Goal: Navigation & Orientation: Find specific page/section

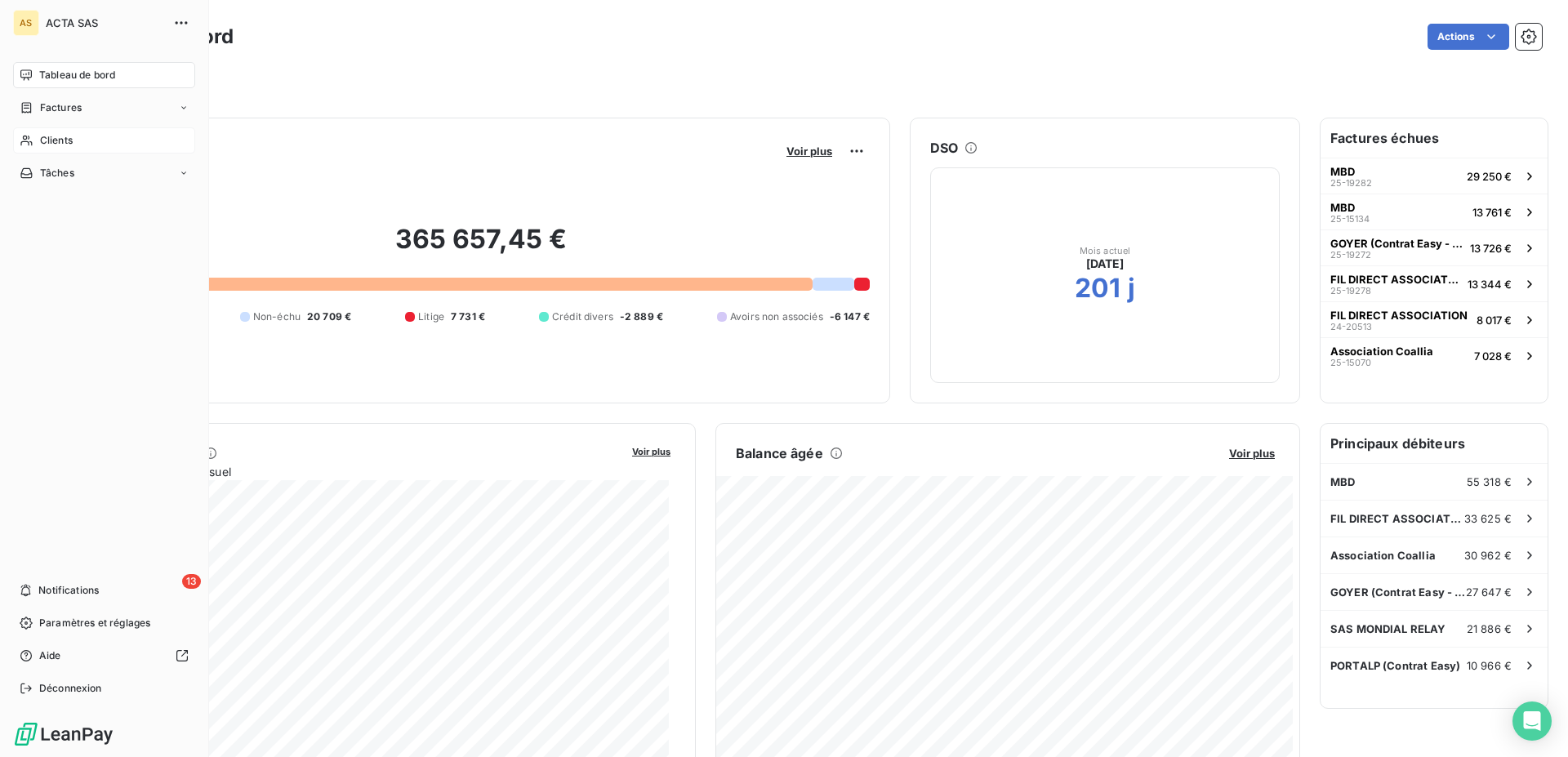
click at [68, 144] on span "Clients" at bounding box center [56, 140] width 32 height 15
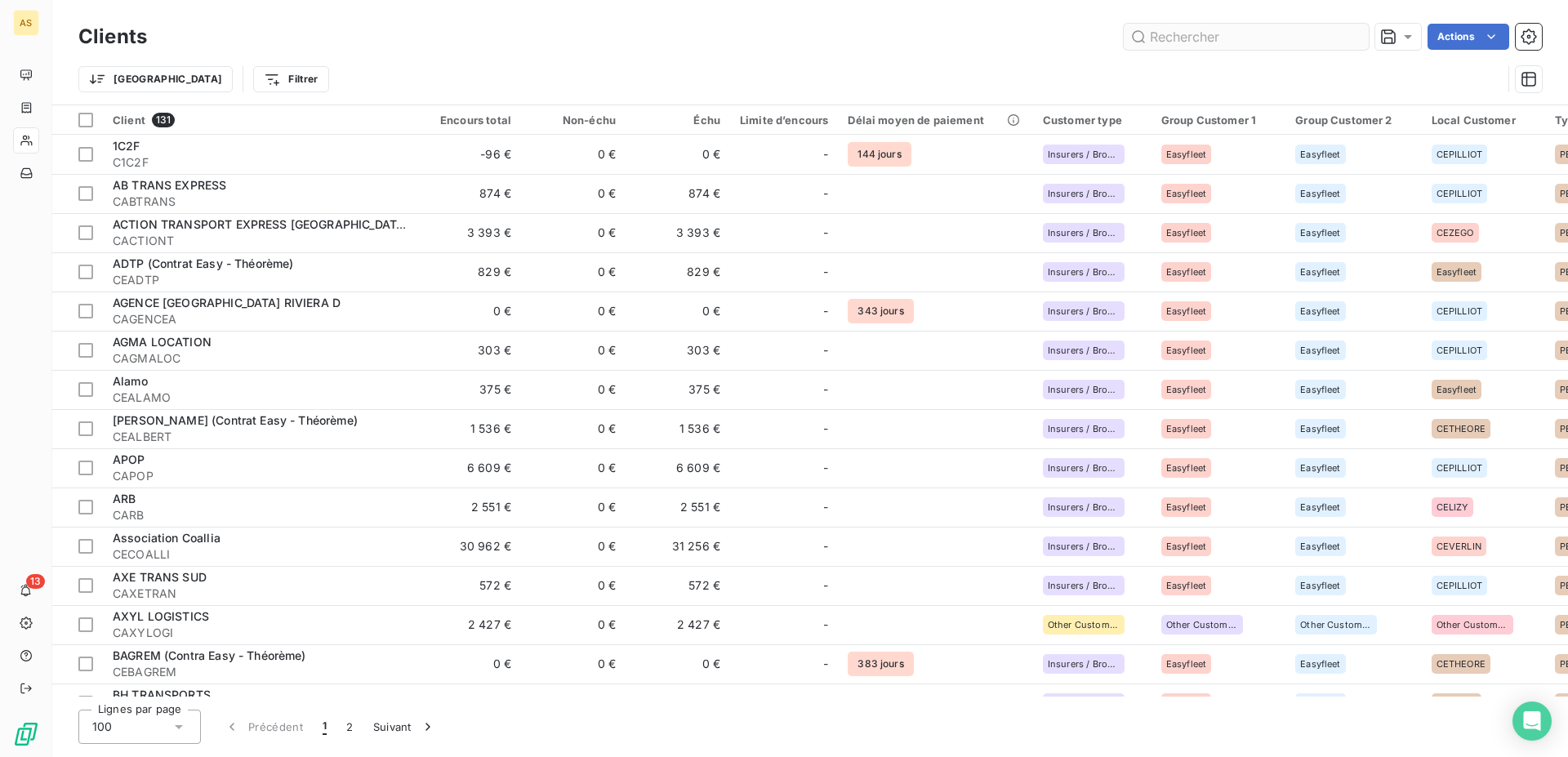
click at [1235, 37] on input "text" at bounding box center [1245, 37] width 245 height 26
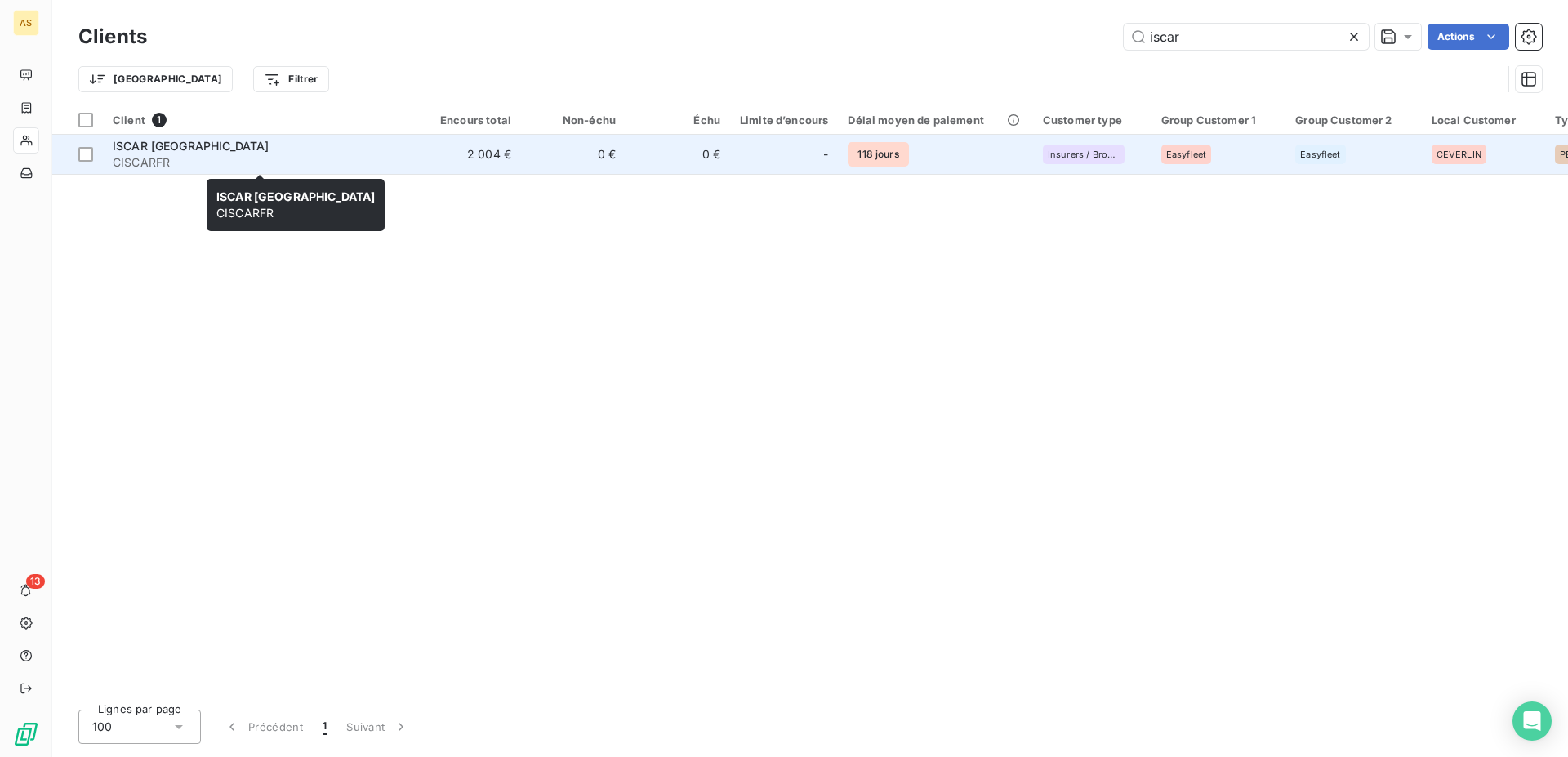
type input "iscar"
click at [141, 147] on span "ISCAR [GEOGRAPHIC_DATA]" at bounding box center [191, 145] width 156 height 14
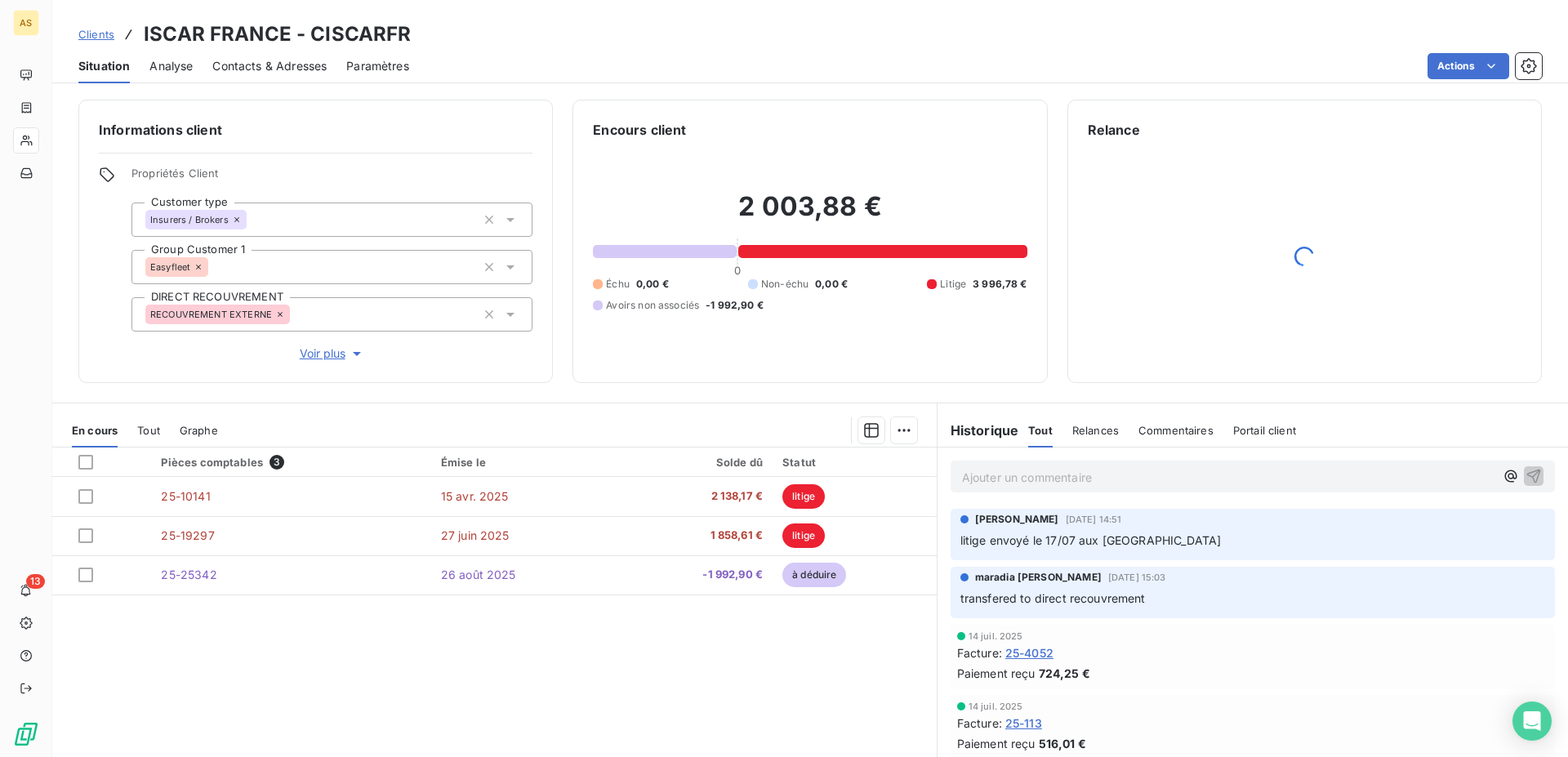
click at [96, 35] on span "Clients" at bounding box center [95, 34] width 36 height 13
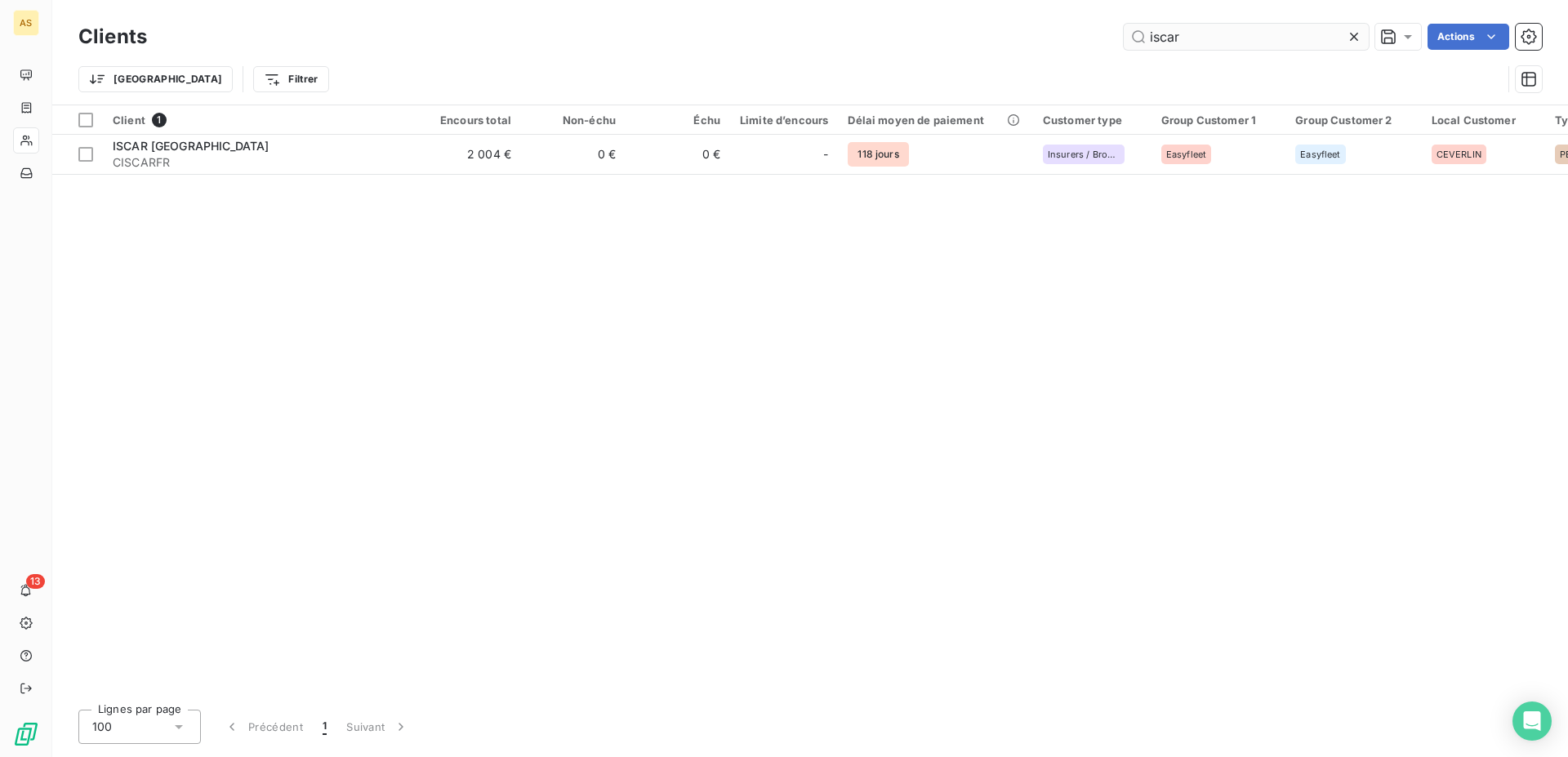
drag, startPoint x: 1183, startPoint y: 43, endPoint x: 1071, endPoint y: 36, distance: 112.2
click at [1123, 36] on input "iscar" at bounding box center [1245, 37] width 245 height 26
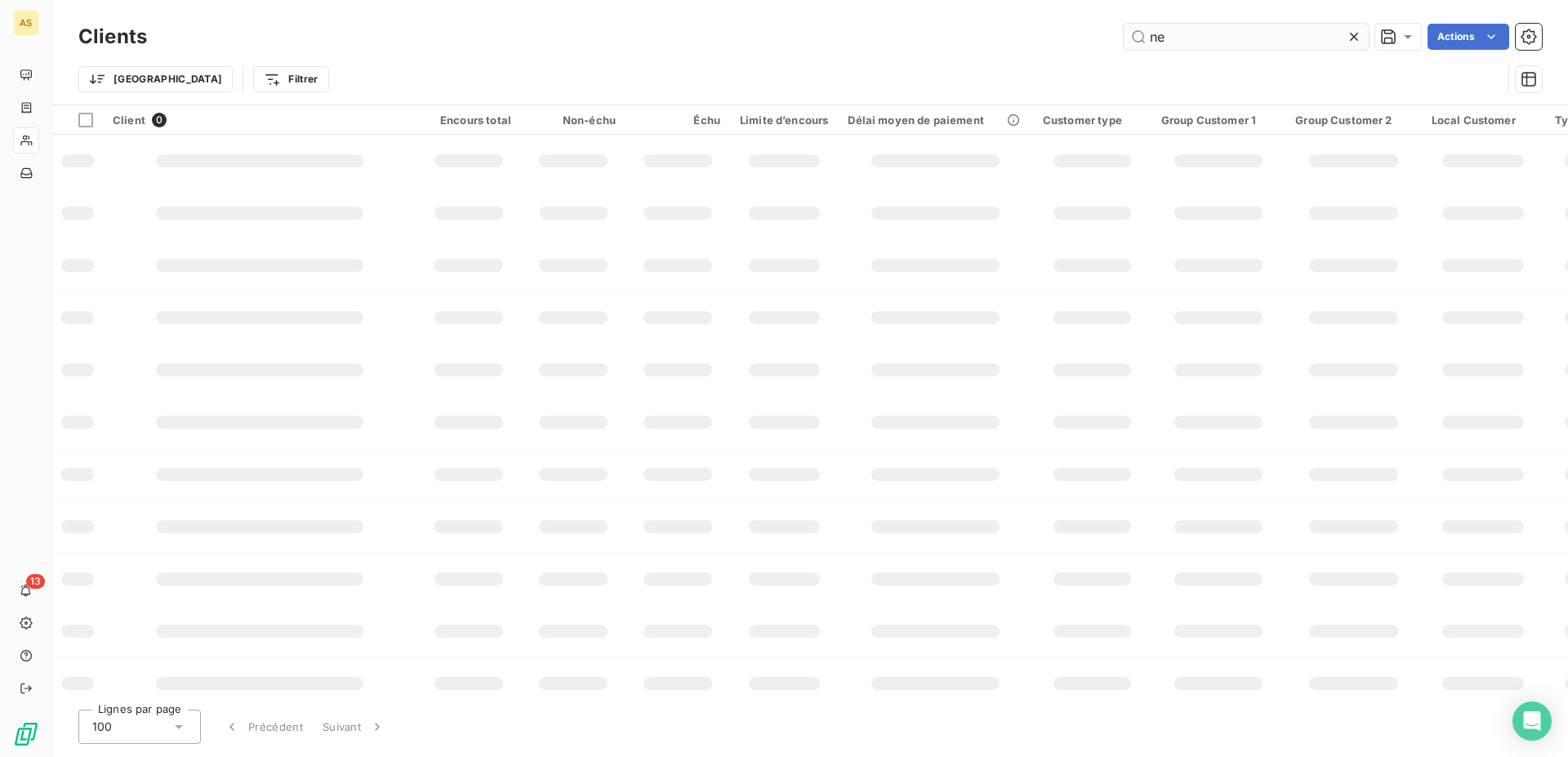
type input "n"
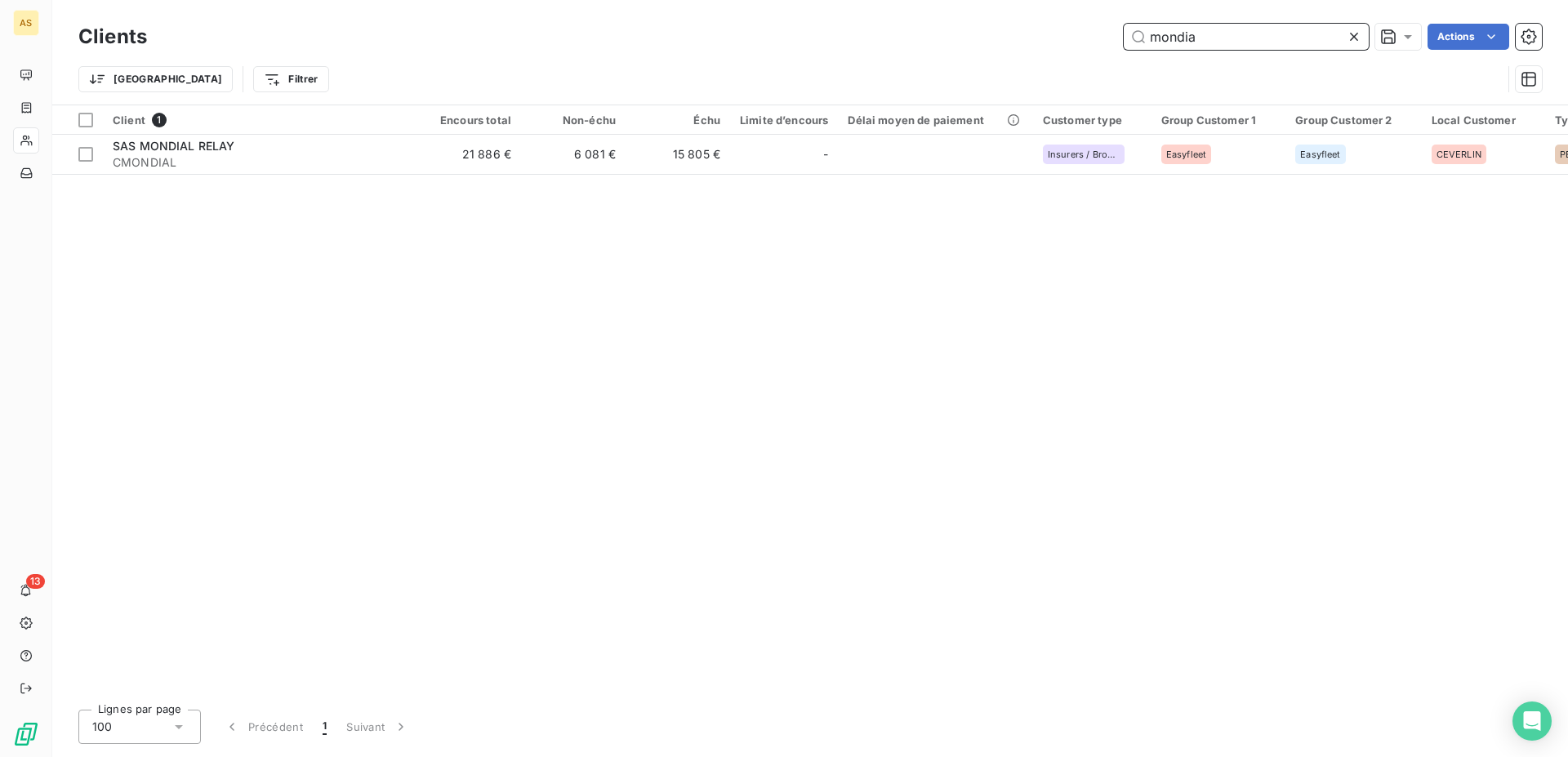
drag, startPoint x: 1090, startPoint y: 26, endPoint x: 892, endPoint y: 9, distance: 198.7
click at [1123, 24] on input "mondia" at bounding box center [1245, 37] width 245 height 26
paste input "1C2F"
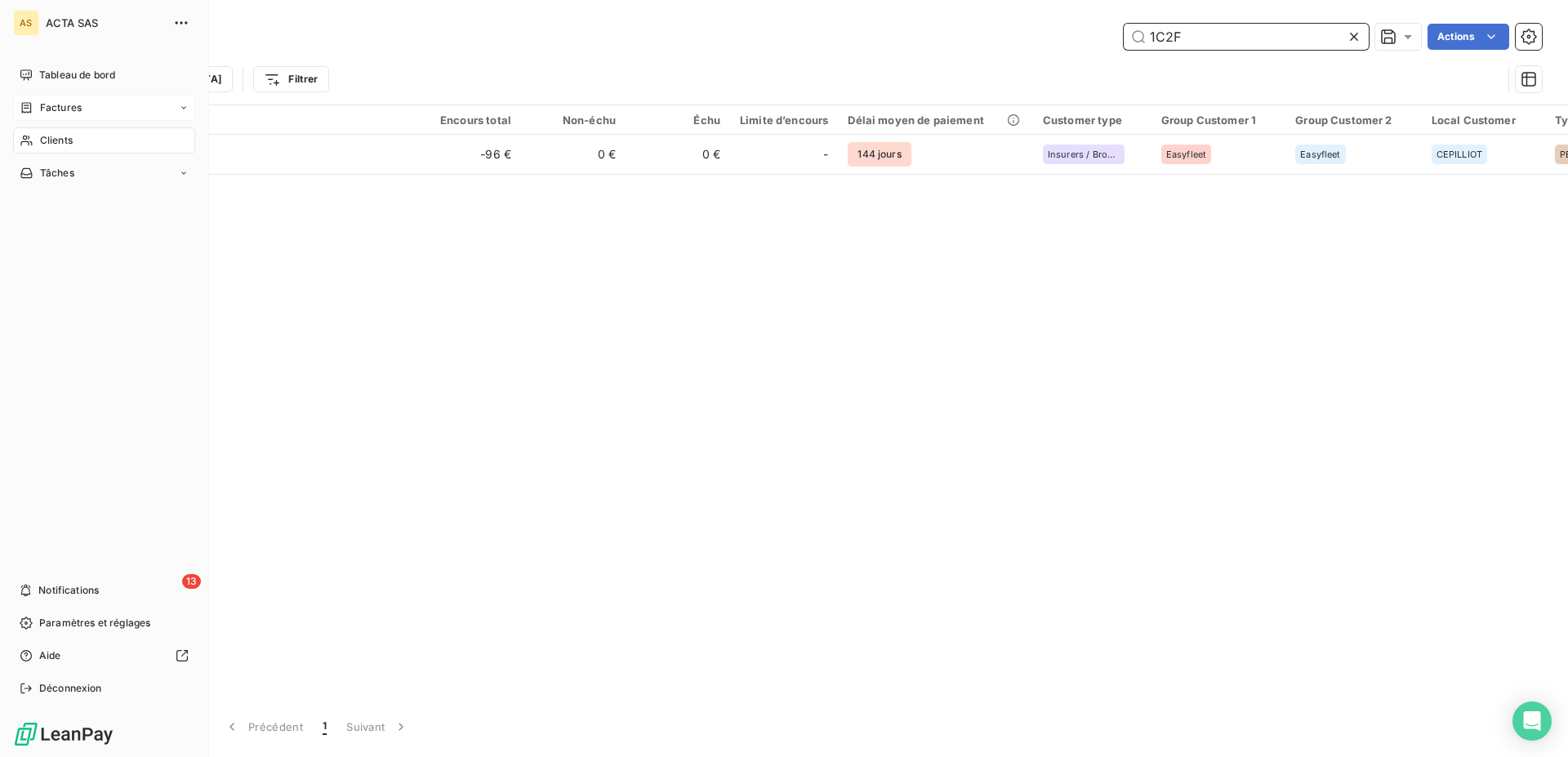
type input "1C2F"
click at [143, 99] on div "Factures" at bounding box center [104, 107] width 182 height 26
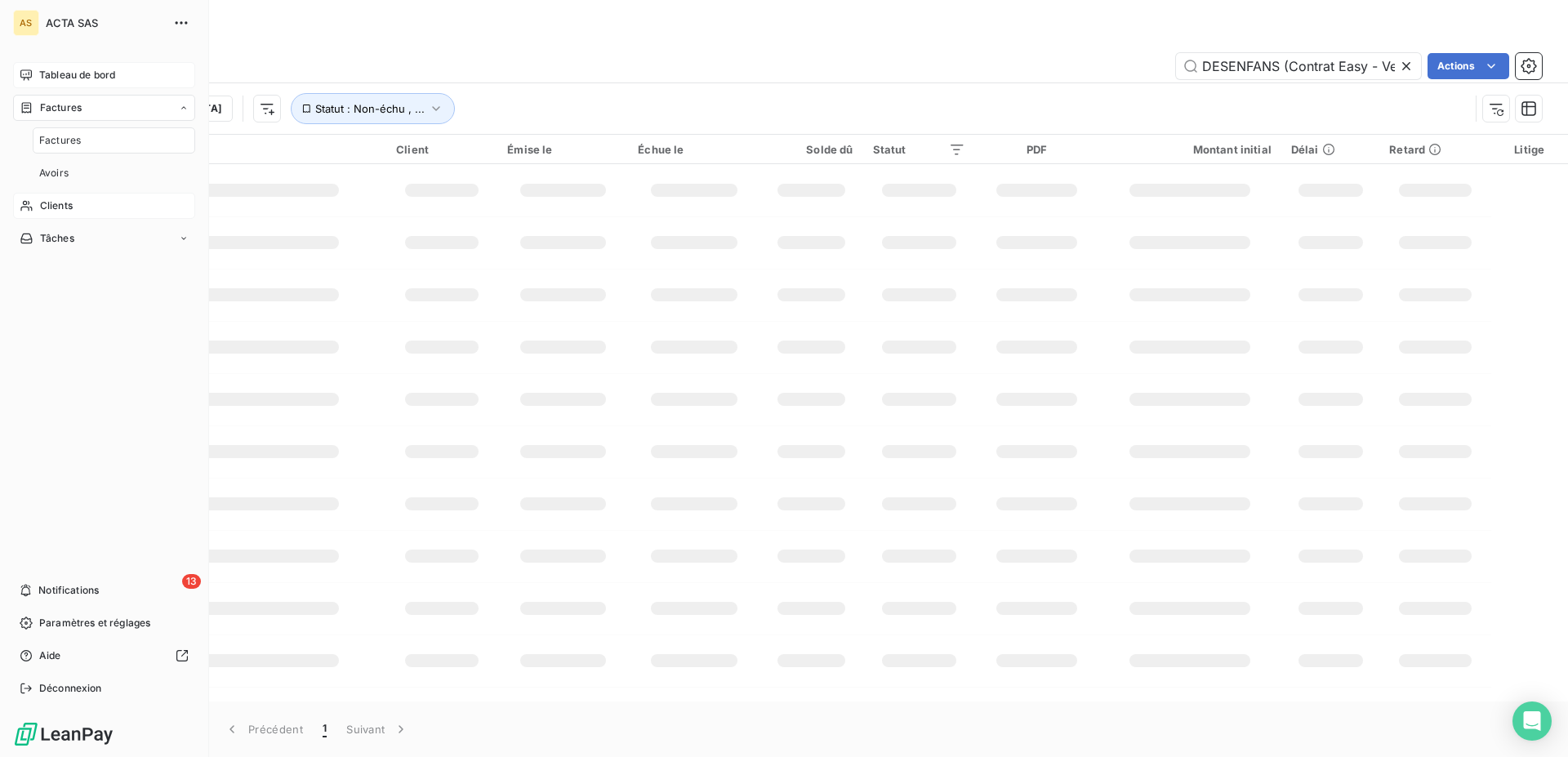
scroll to position [0, 56]
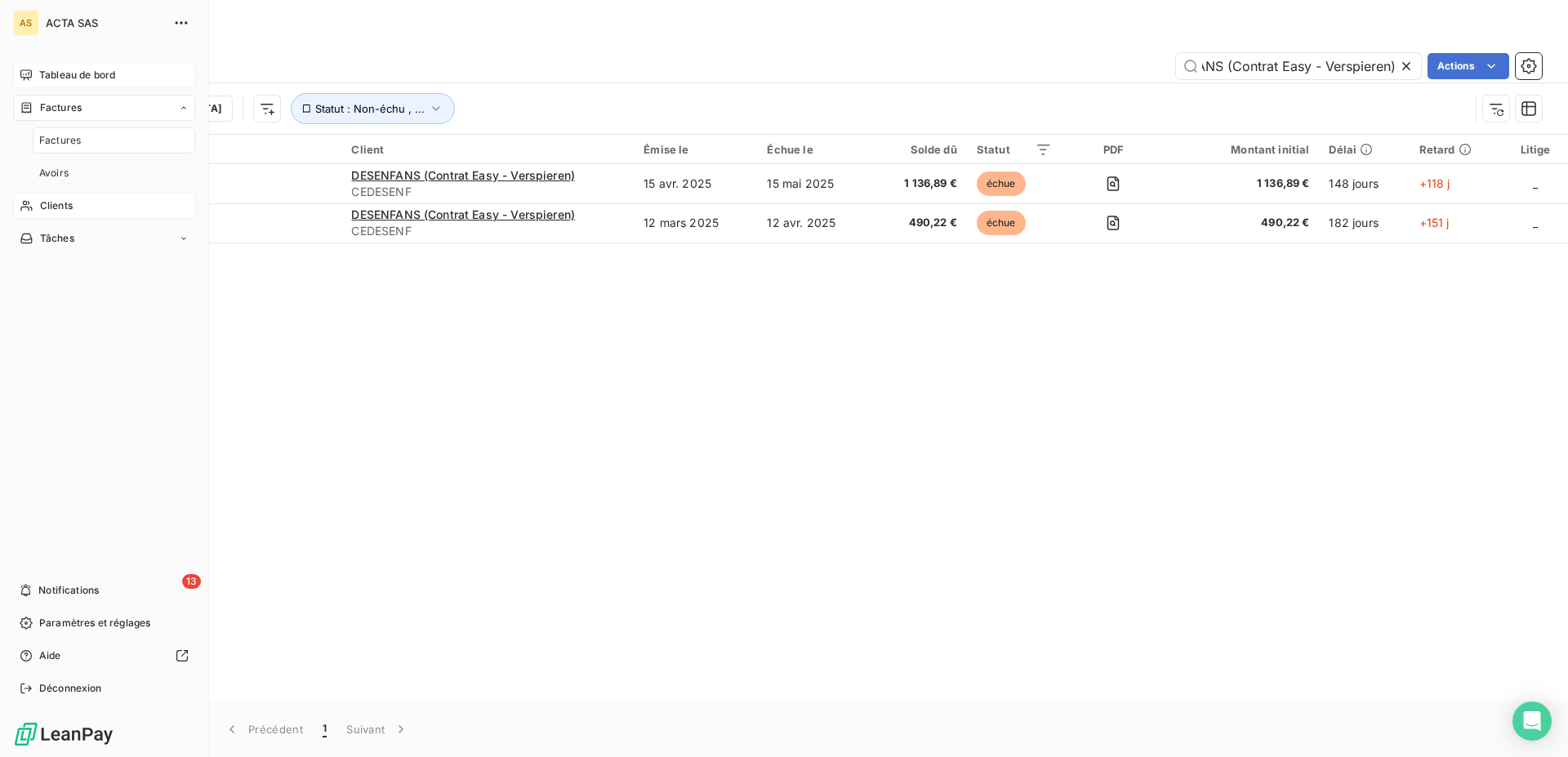
click at [123, 73] on div "Tableau de bord" at bounding box center [104, 75] width 182 height 26
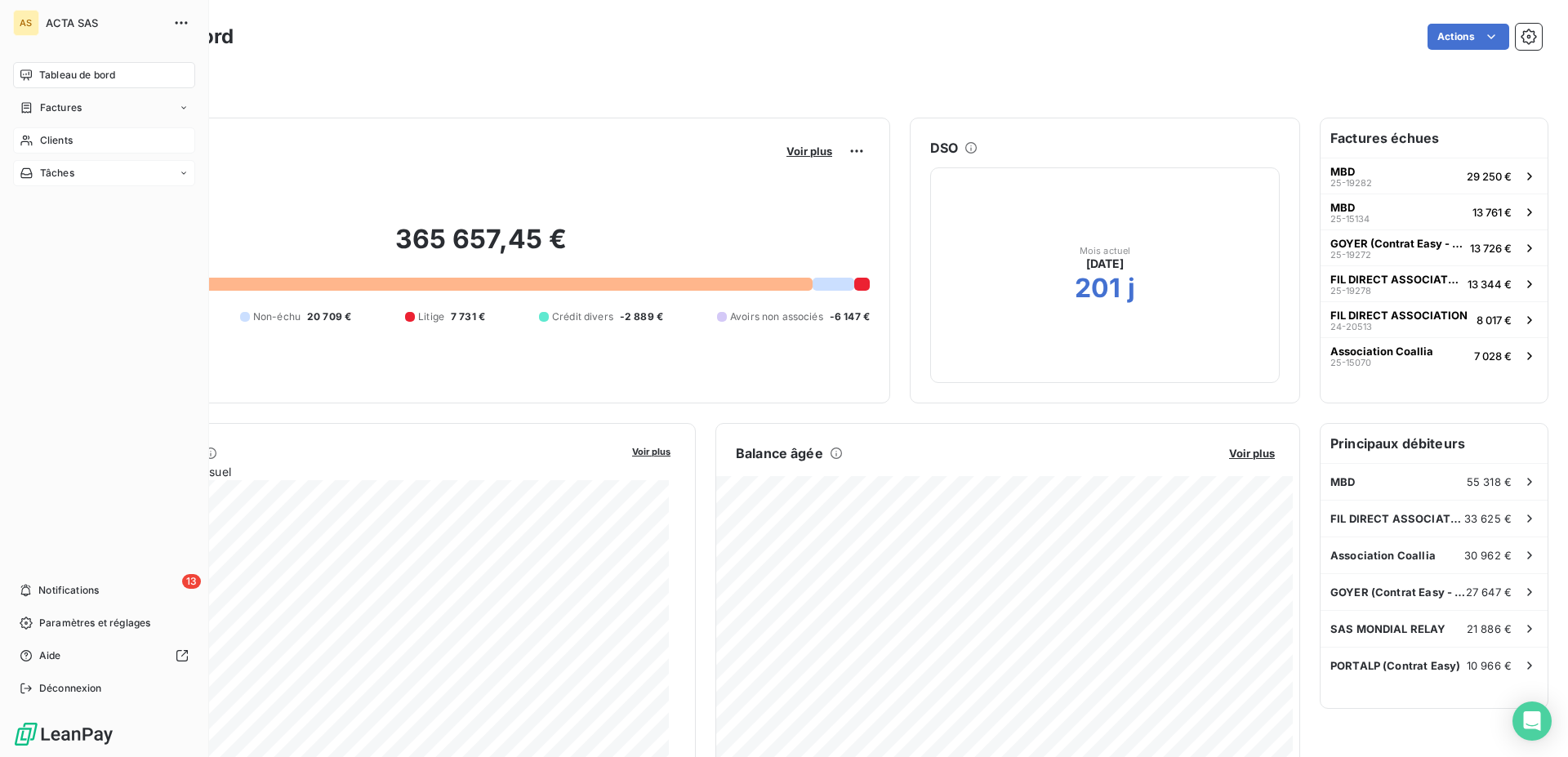
click at [89, 175] on div "Tâches" at bounding box center [104, 173] width 182 height 26
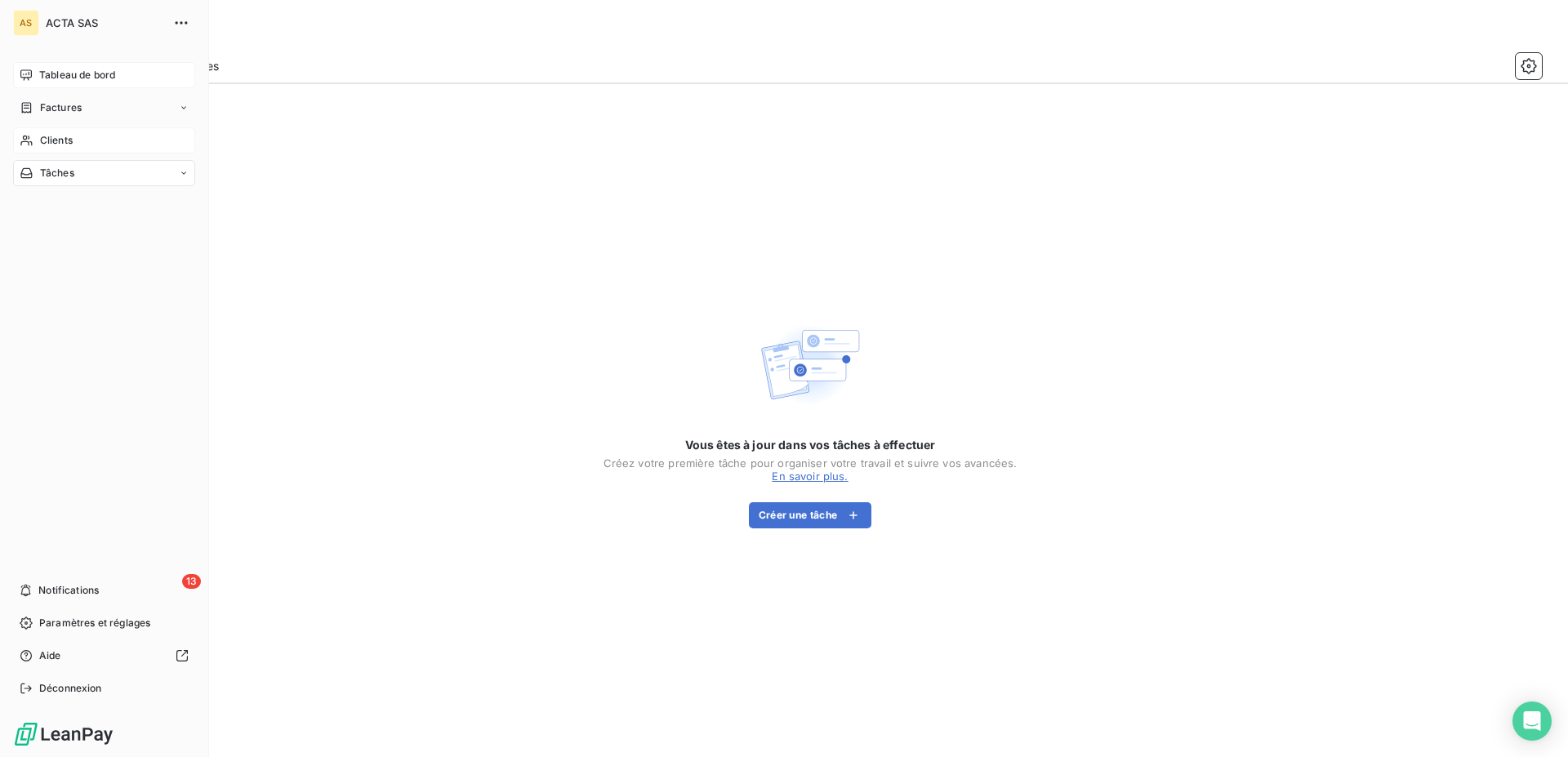
click at [66, 79] on span "Tableau de bord" at bounding box center [76, 76] width 76 height 15
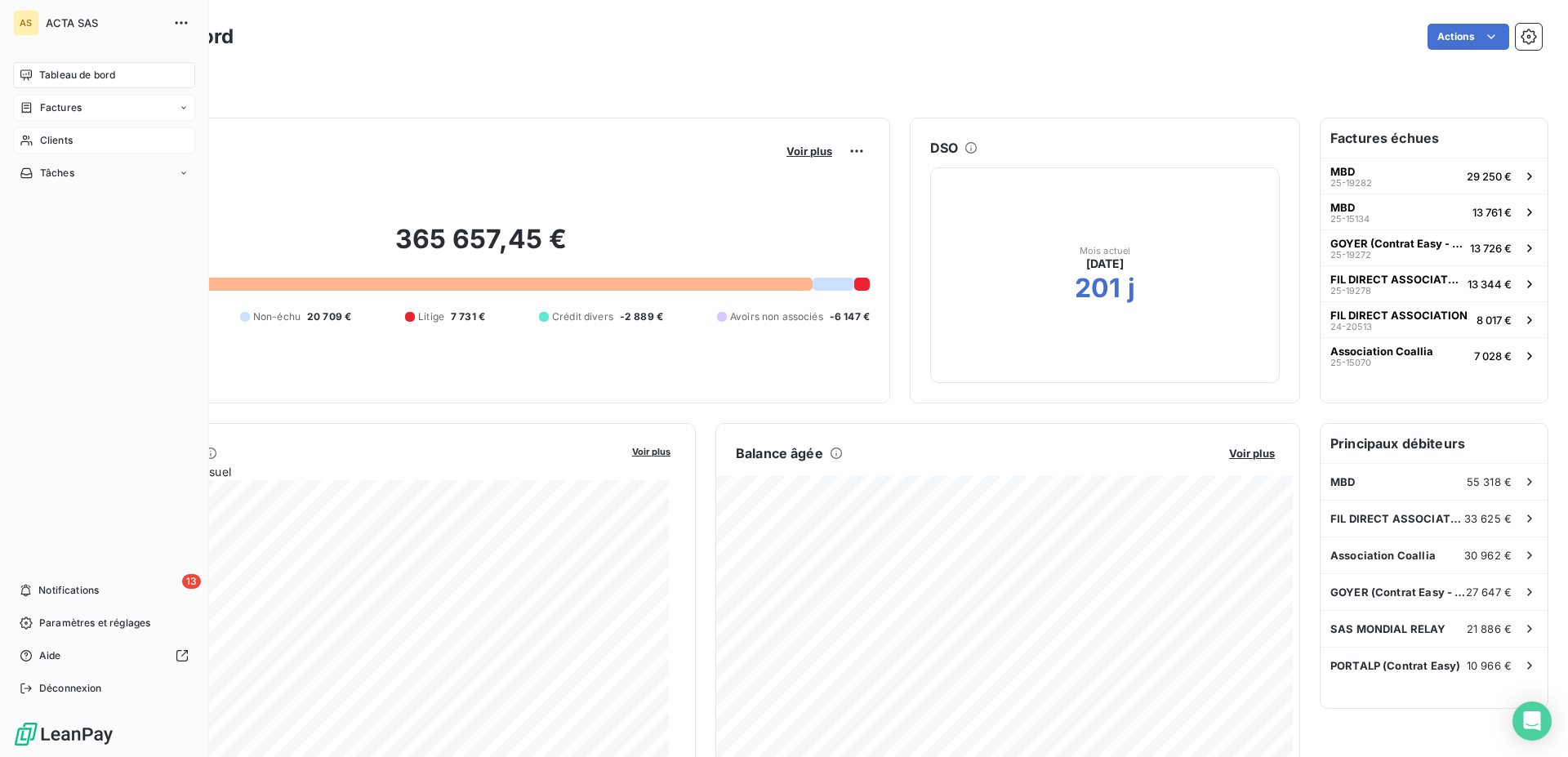
click at [95, 99] on div "Factures" at bounding box center [104, 107] width 182 height 26
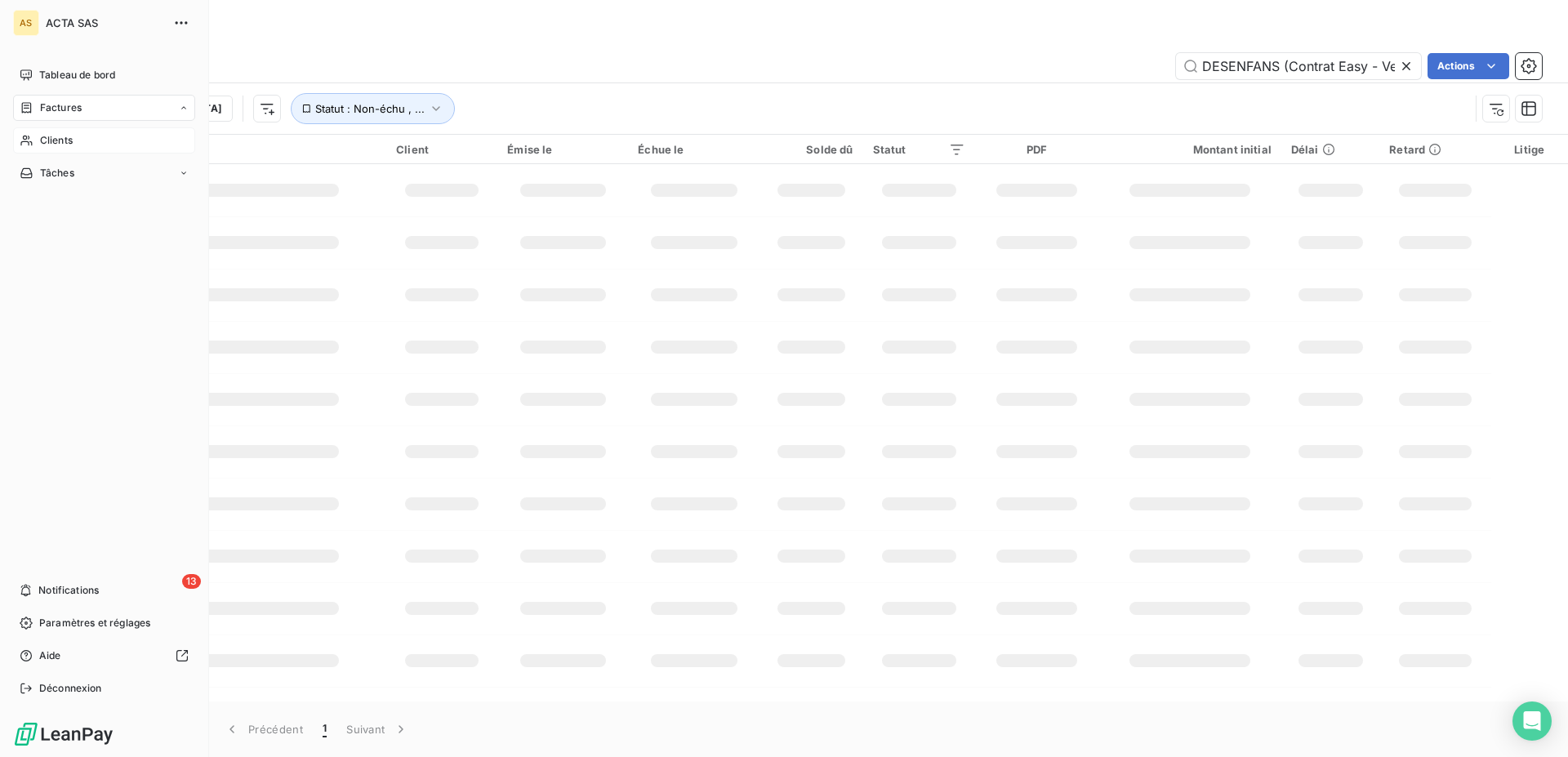
scroll to position [0, 56]
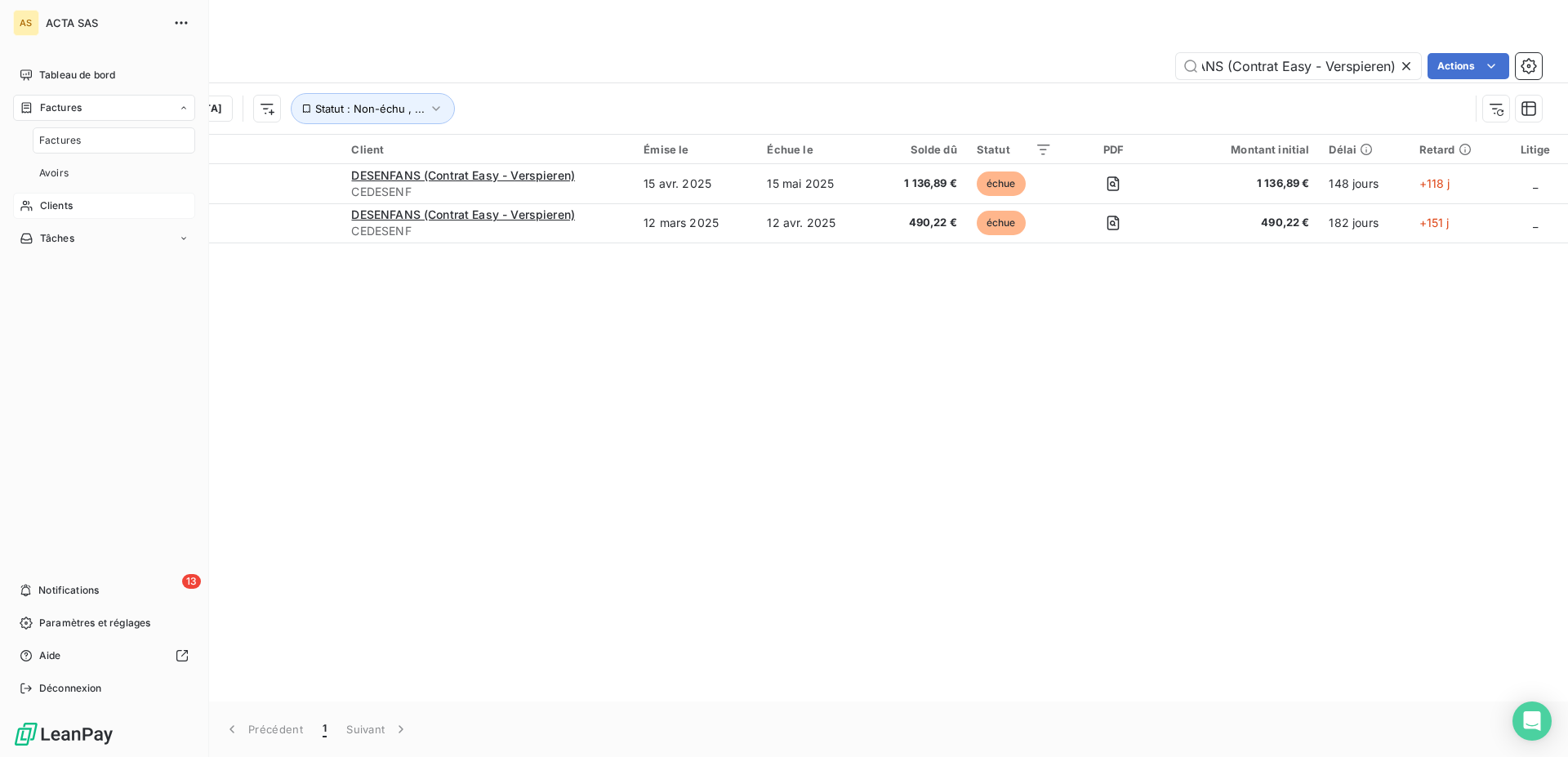
click at [95, 99] on div "Factures" at bounding box center [104, 107] width 182 height 26
click at [54, 71] on span "Tableau de bord" at bounding box center [76, 76] width 76 height 15
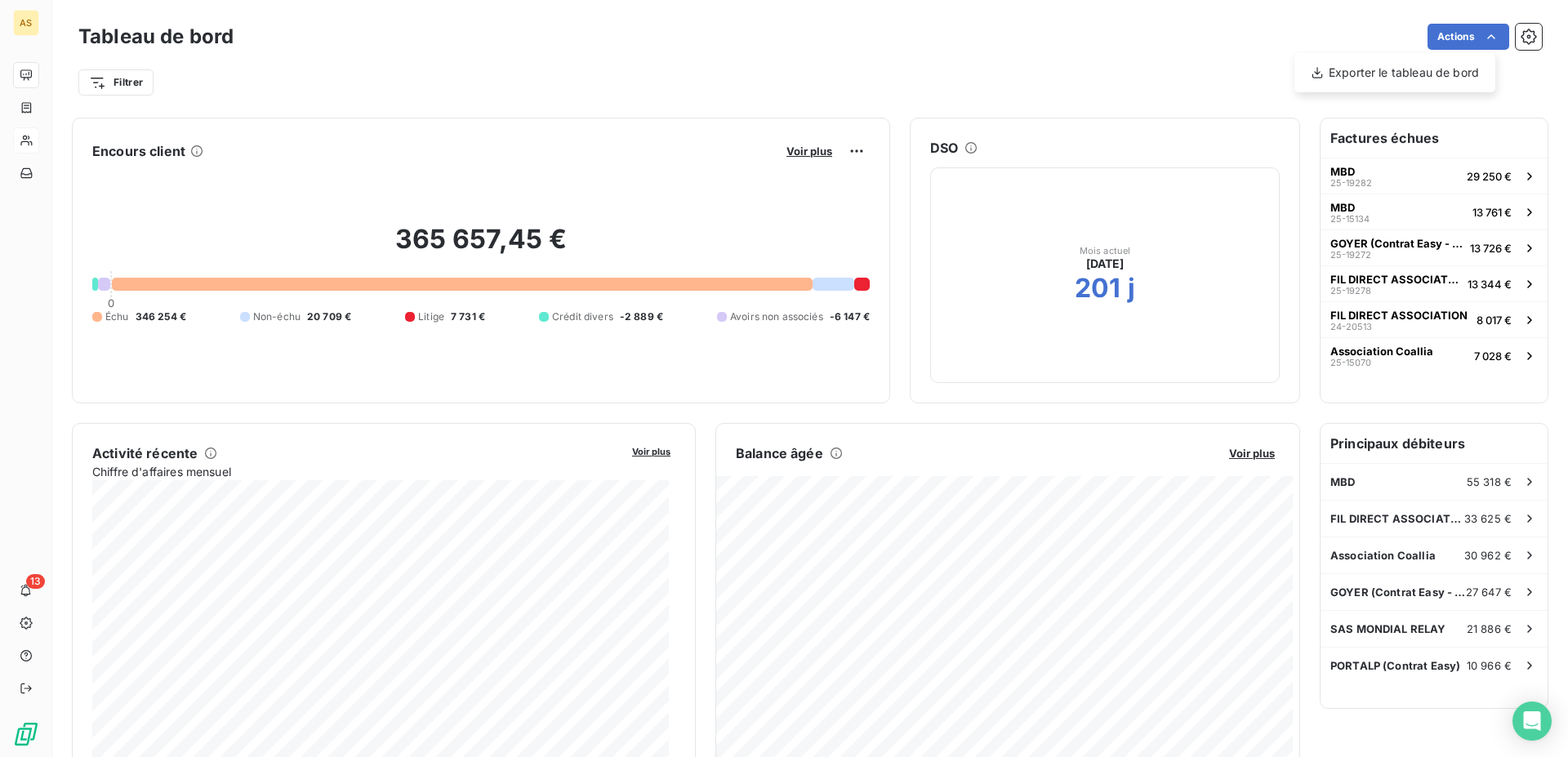
click at [1480, 41] on html "AS 13 Tableau de bord Actions Exporter le tableau de bord Filtrer Encours clien…" at bounding box center [784, 378] width 1568 height 757
click at [1480, 41] on html "AS 13 Tableau de bord Actions Filtrer Encours client Voir plus 365 657,45 € 0 É…" at bounding box center [784, 378] width 1568 height 757
click at [1521, 34] on icon "button" at bounding box center [1529, 37] width 17 height 17
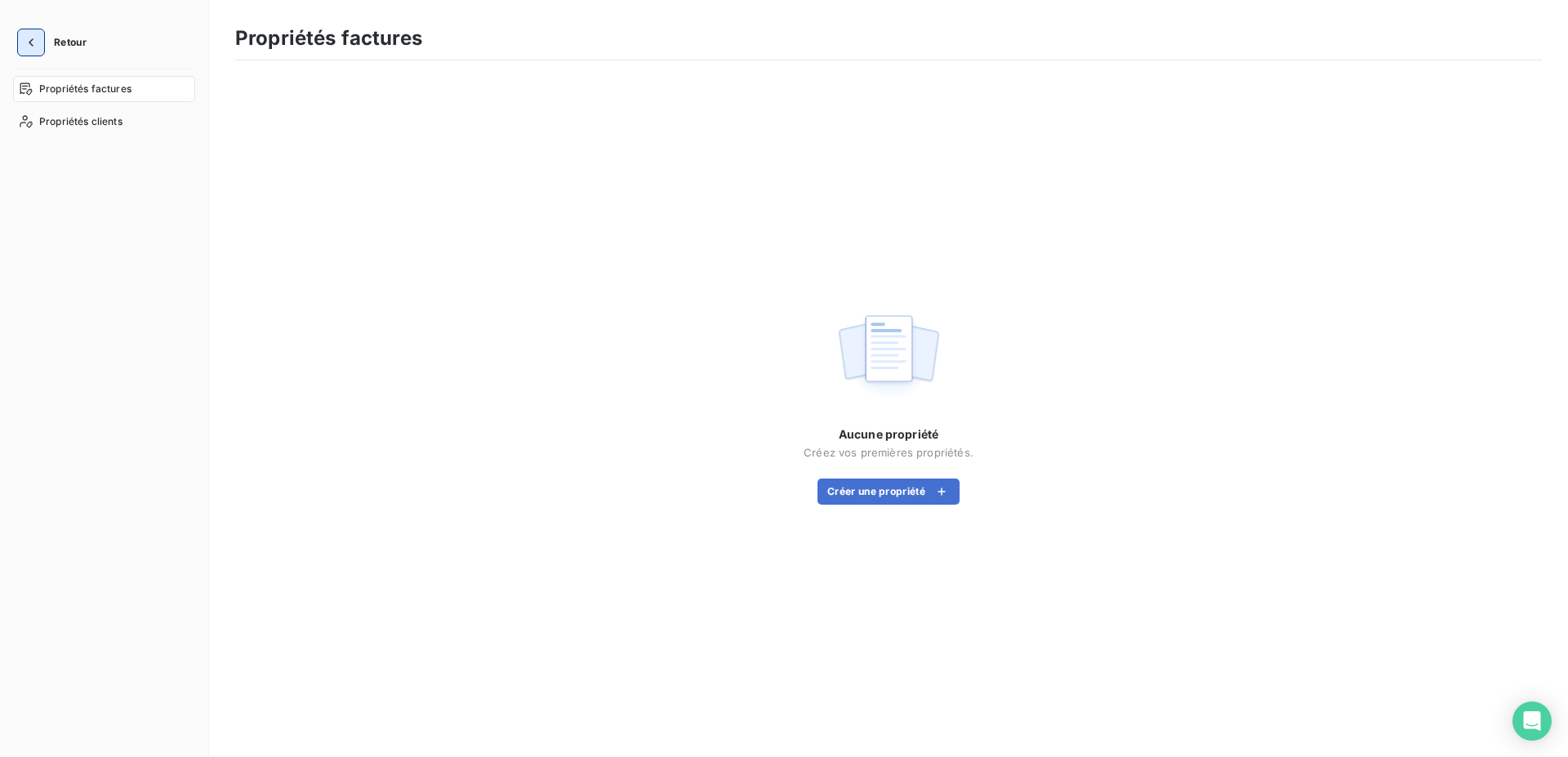
click at [34, 37] on icon "button" at bounding box center [32, 42] width 17 height 17
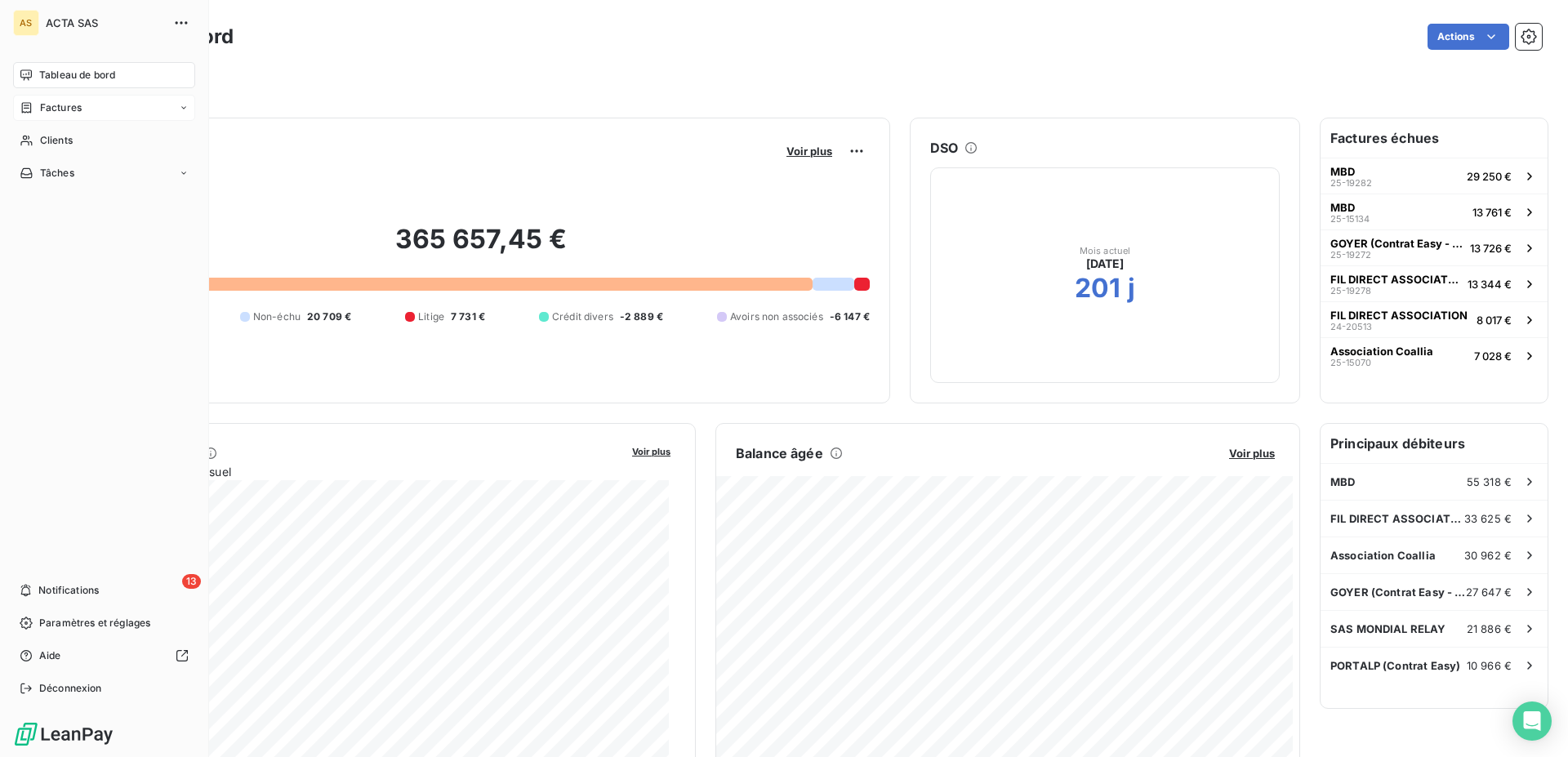
click at [138, 106] on div "Factures" at bounding box center [104, 107] width 182 height 26
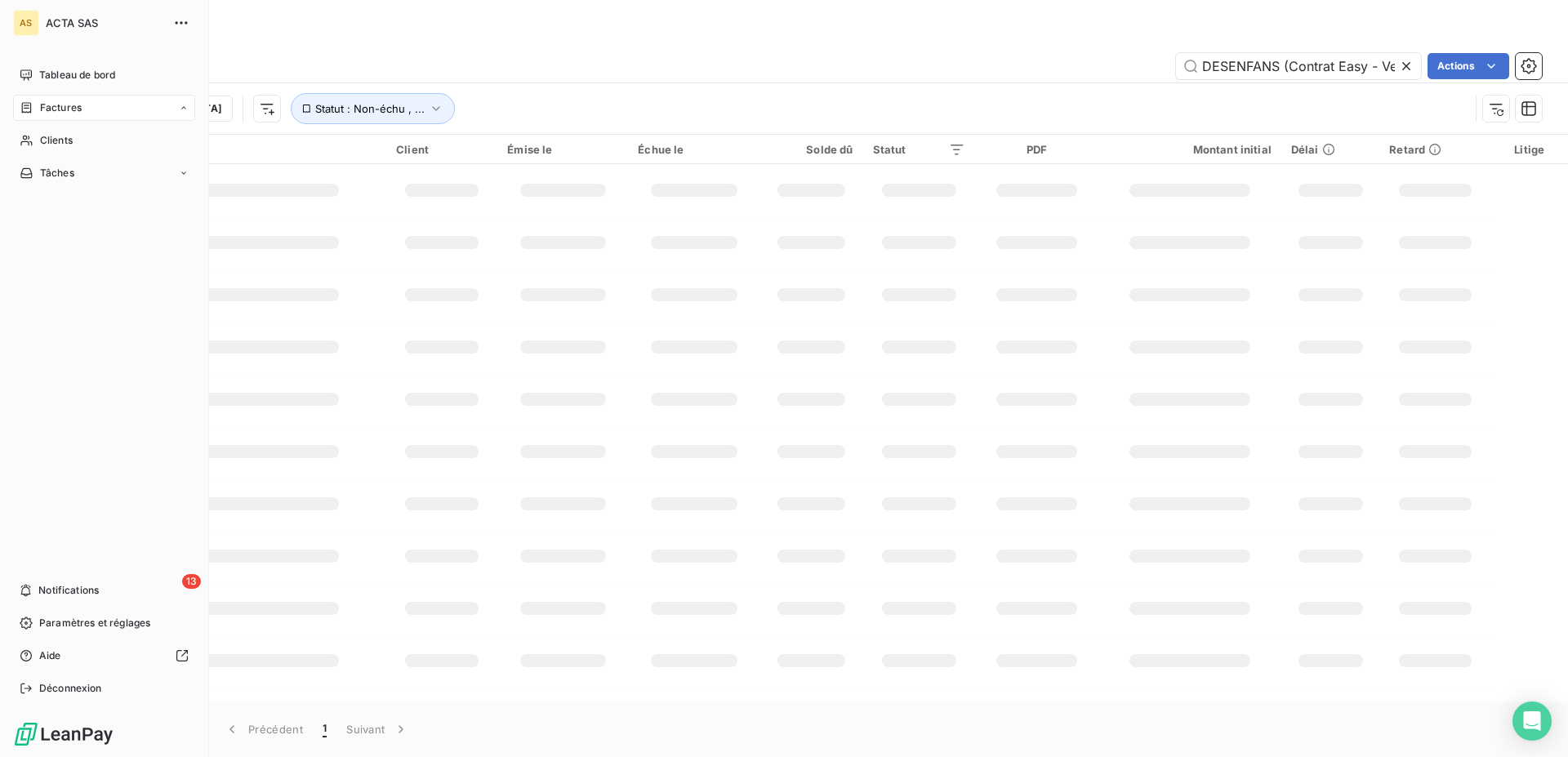
scroll to position [0, 56]
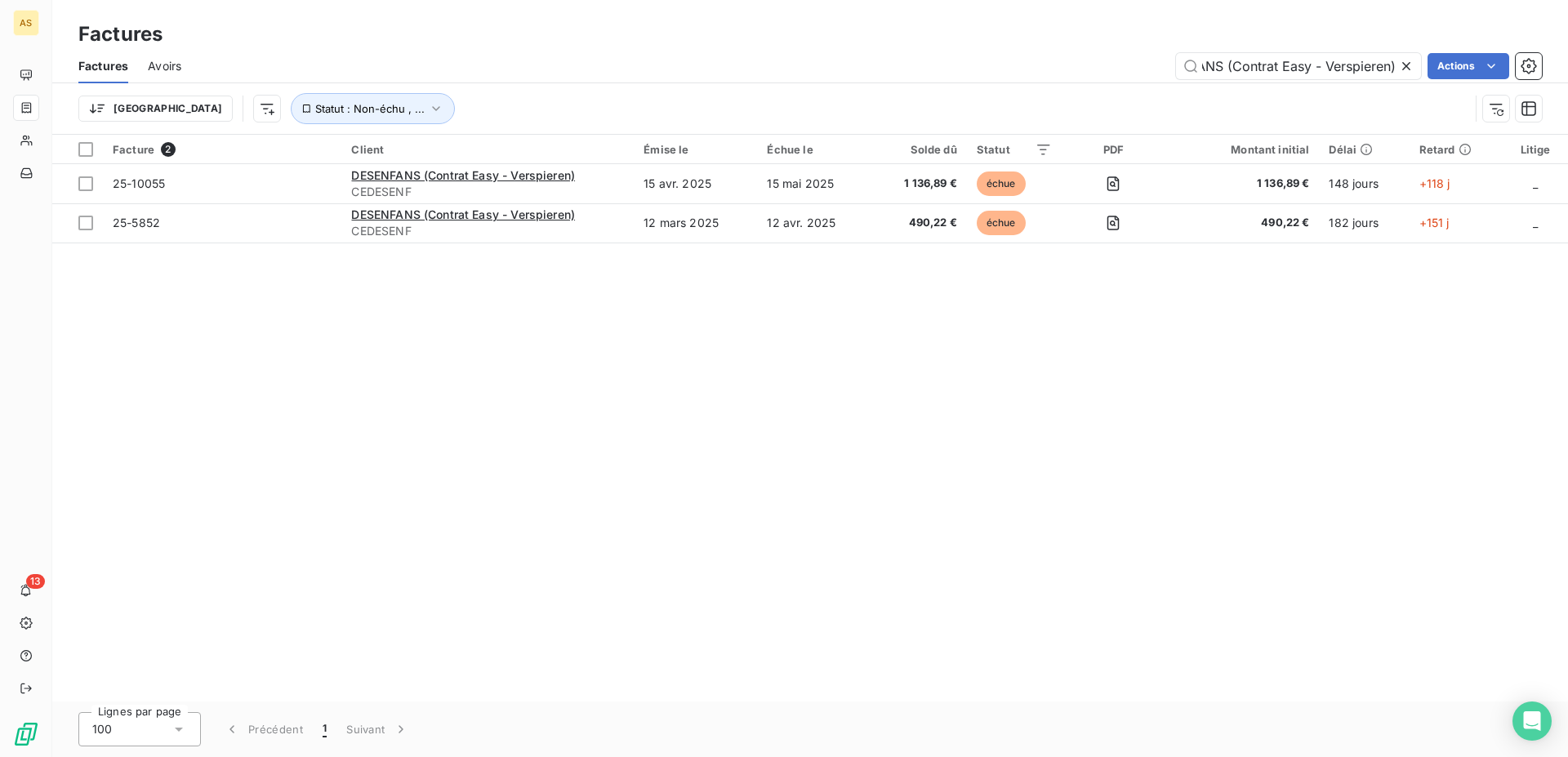
click at [1406, 65] on icon at bounding box center [1406, 66] width 8 height 8
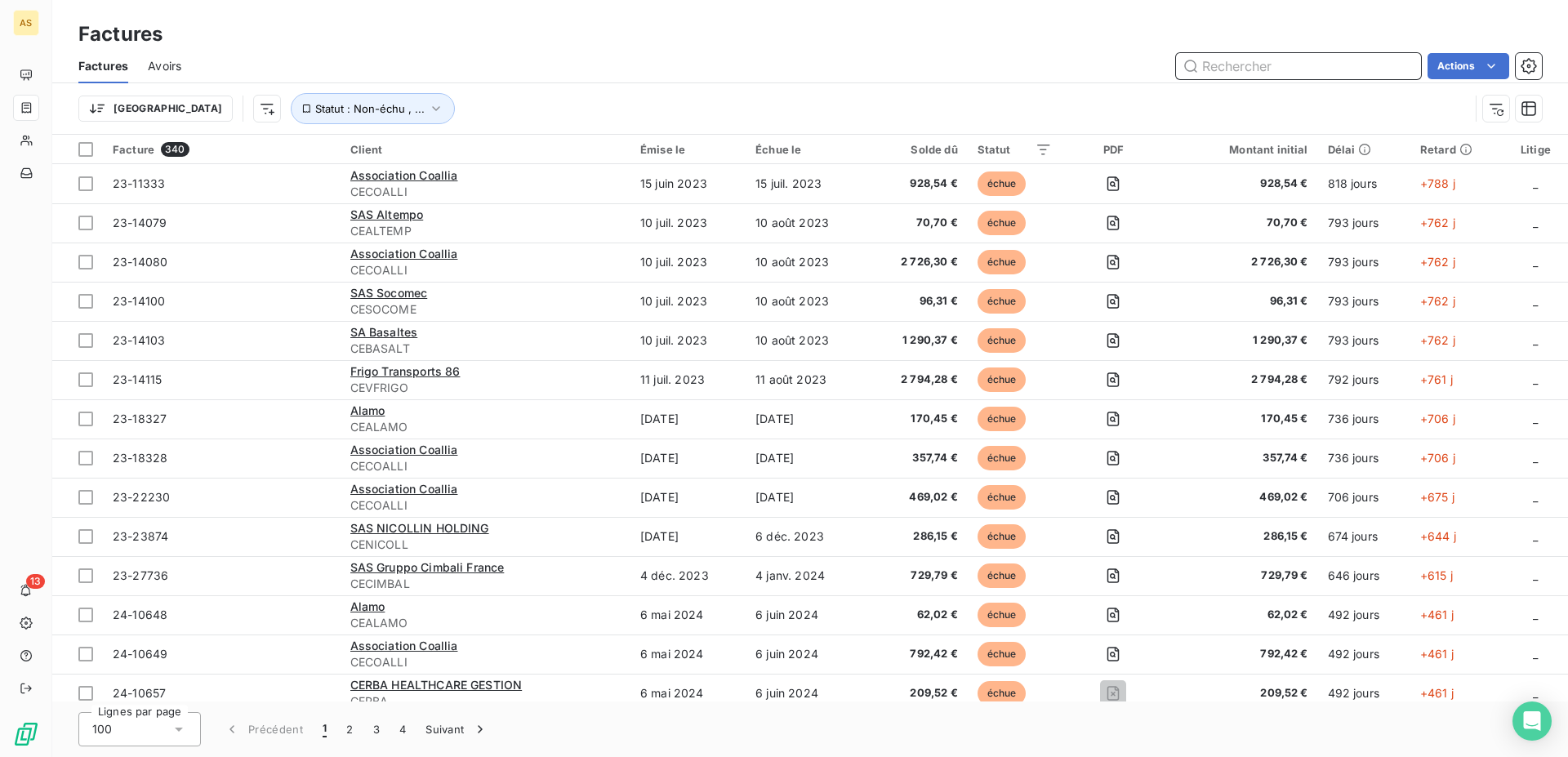
click at [1203, 62] on input "text" at bounding box center [1297, 66] width 245 height 26
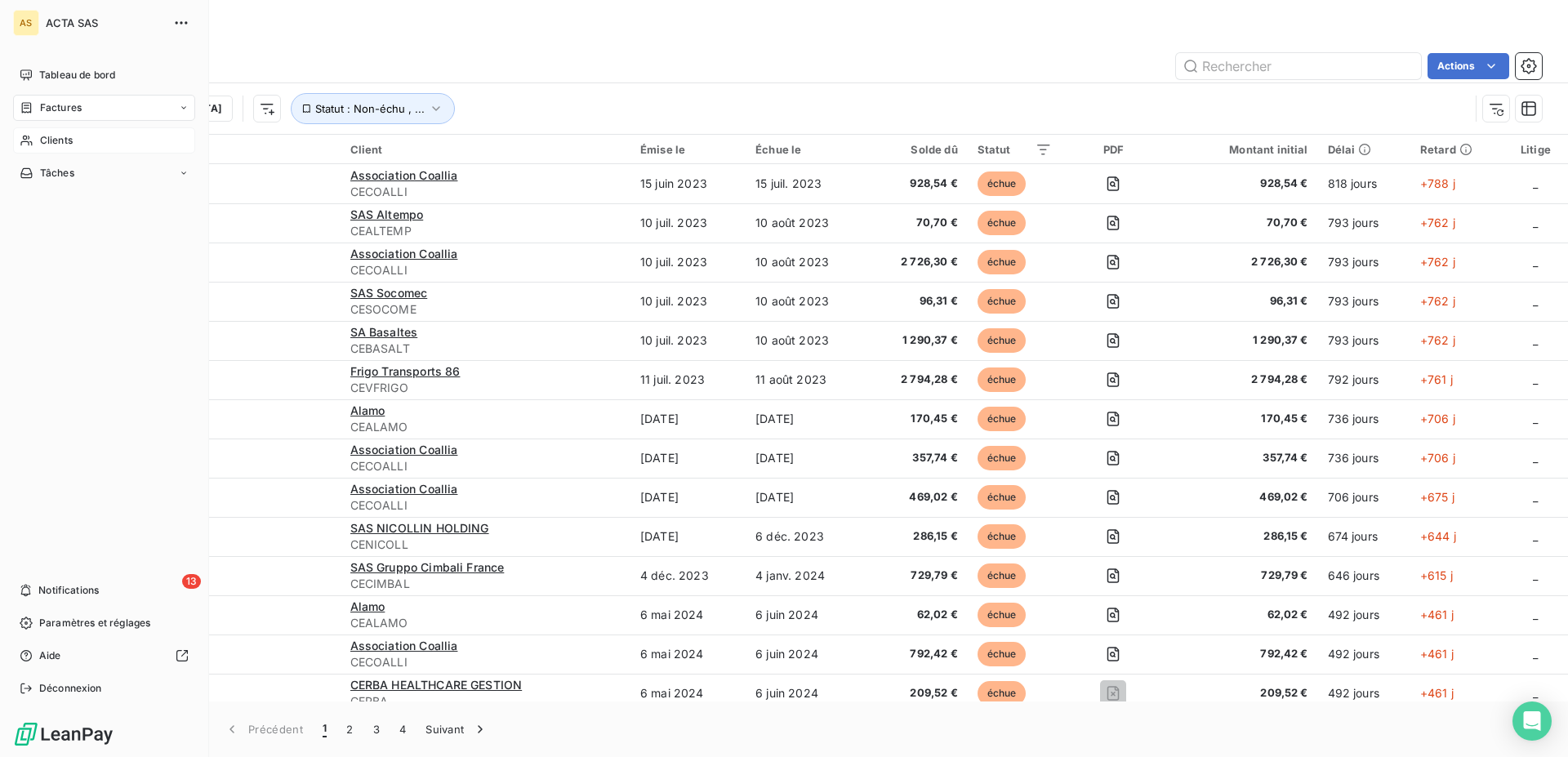
click at [34, 140] on div "Clients" at bounding box center [104, 139] width 182 height 26
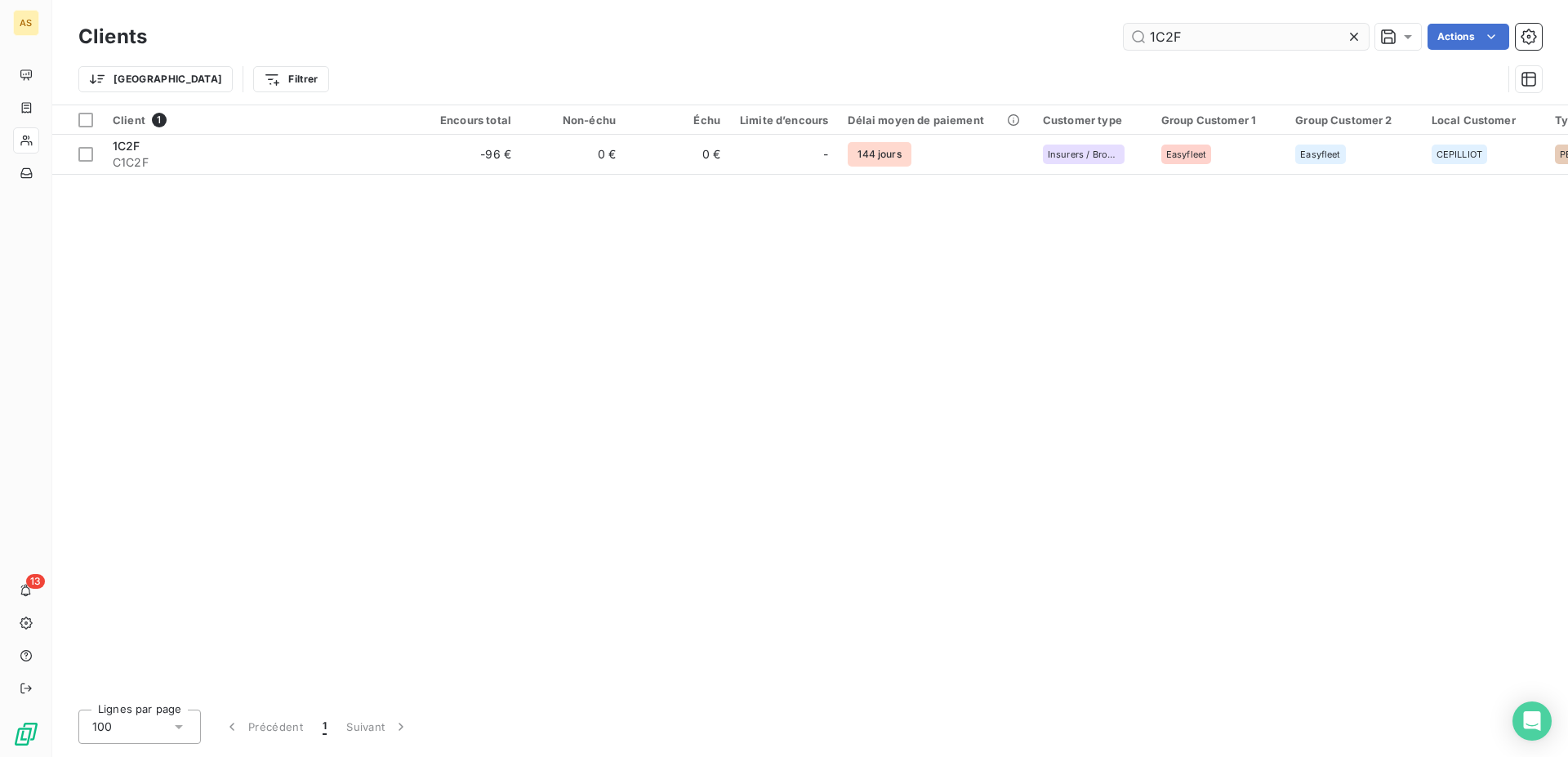
drag, startPoint x: 1116, startPoint y: 27, endPoint x: 962, endPoint y: 8, distance: 155.2
click at [1123, 24] on input "1C2F" at bounding box center [1245, 37] width 245 height 26
drag, startPoint x: 1252, startPoint y: 45, endPoint x: 901, endPoint y: 35, distance: 351.1
click at [1123, 35] on input "HD CORP" at bounding box center [1245, 37] width 245 height 26
paste input "MBT EXPRESS"
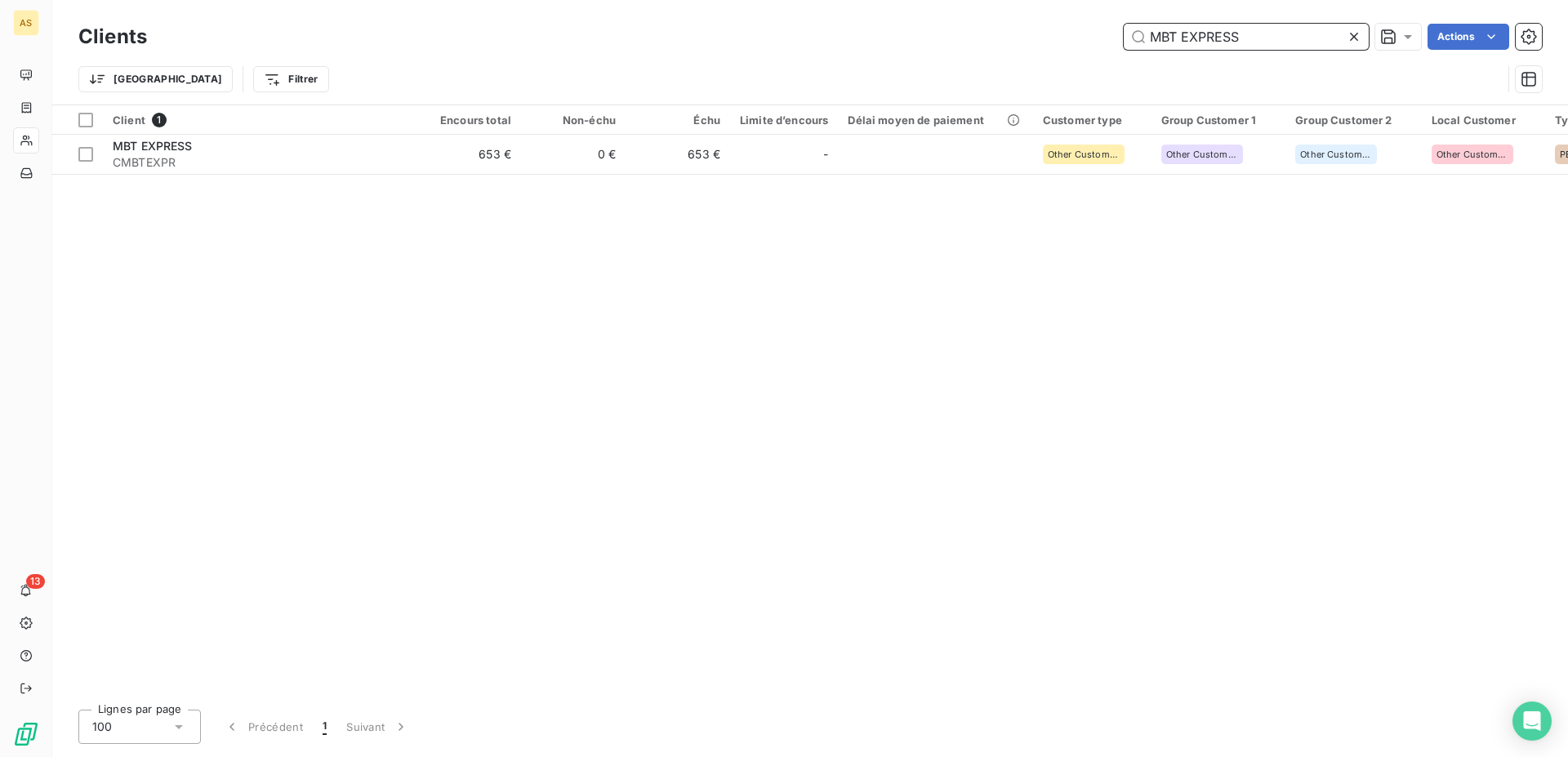
type input "MBT EXPRESS"
click at [1353, 38] on icon at bounding box center [1354, 37] width 17 height 17
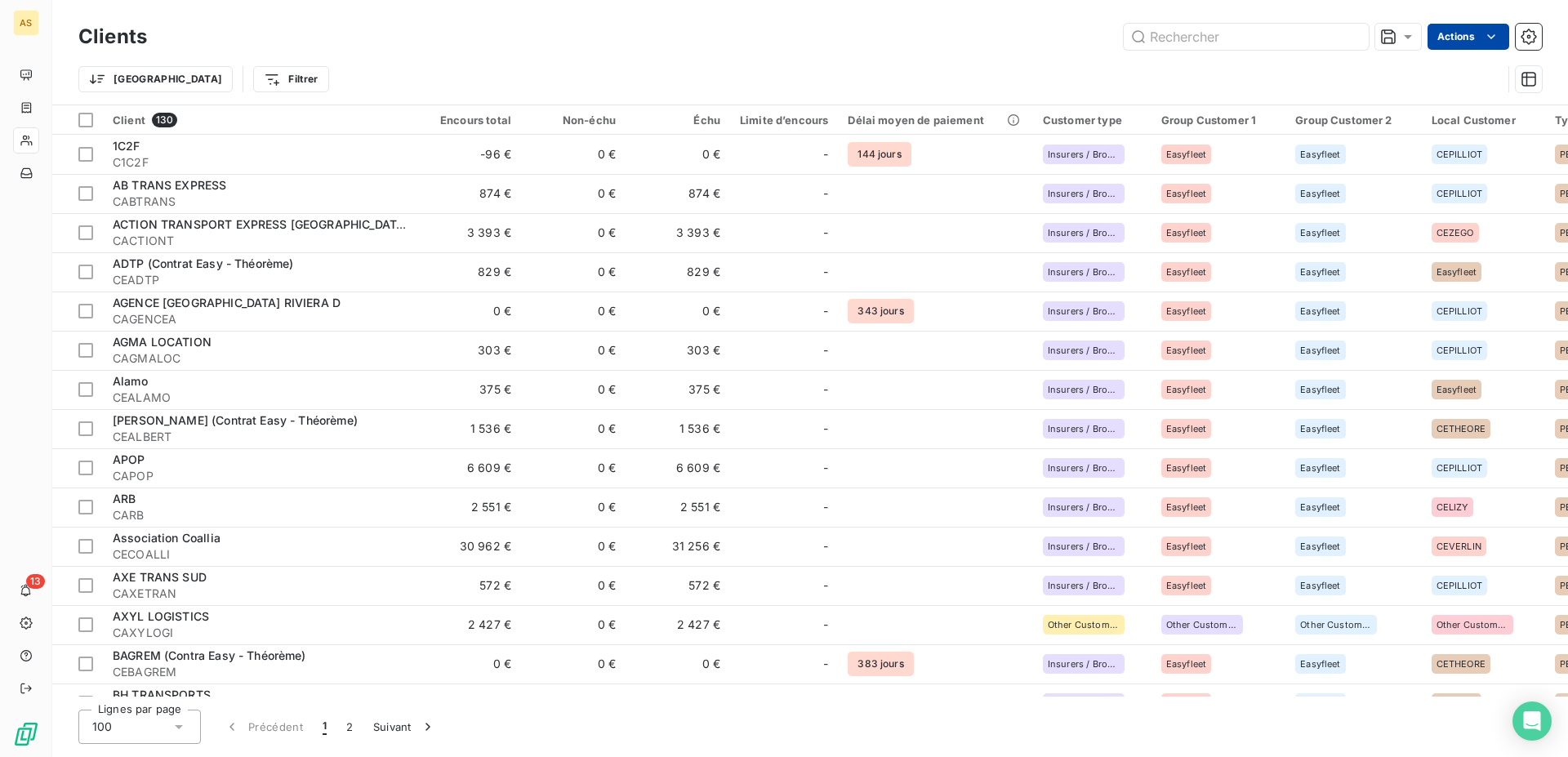
click at [1485, 38] on html "AS 13 Clients Actions Trier Filtrer Client 130 Encours total Non-échu Échu Limi…" at bounding box center [784, 378] width 1568 height 757
click at [1525, 35] on html "AS 13 Clients Actions Propriétés Clients Voir le tableau de bord (130 clients) …" at bounding box center [784, 378] width 1568 height 757
click at [1525, 36] on icon "button" at bounding box center [1529, 37] width 17 height 17
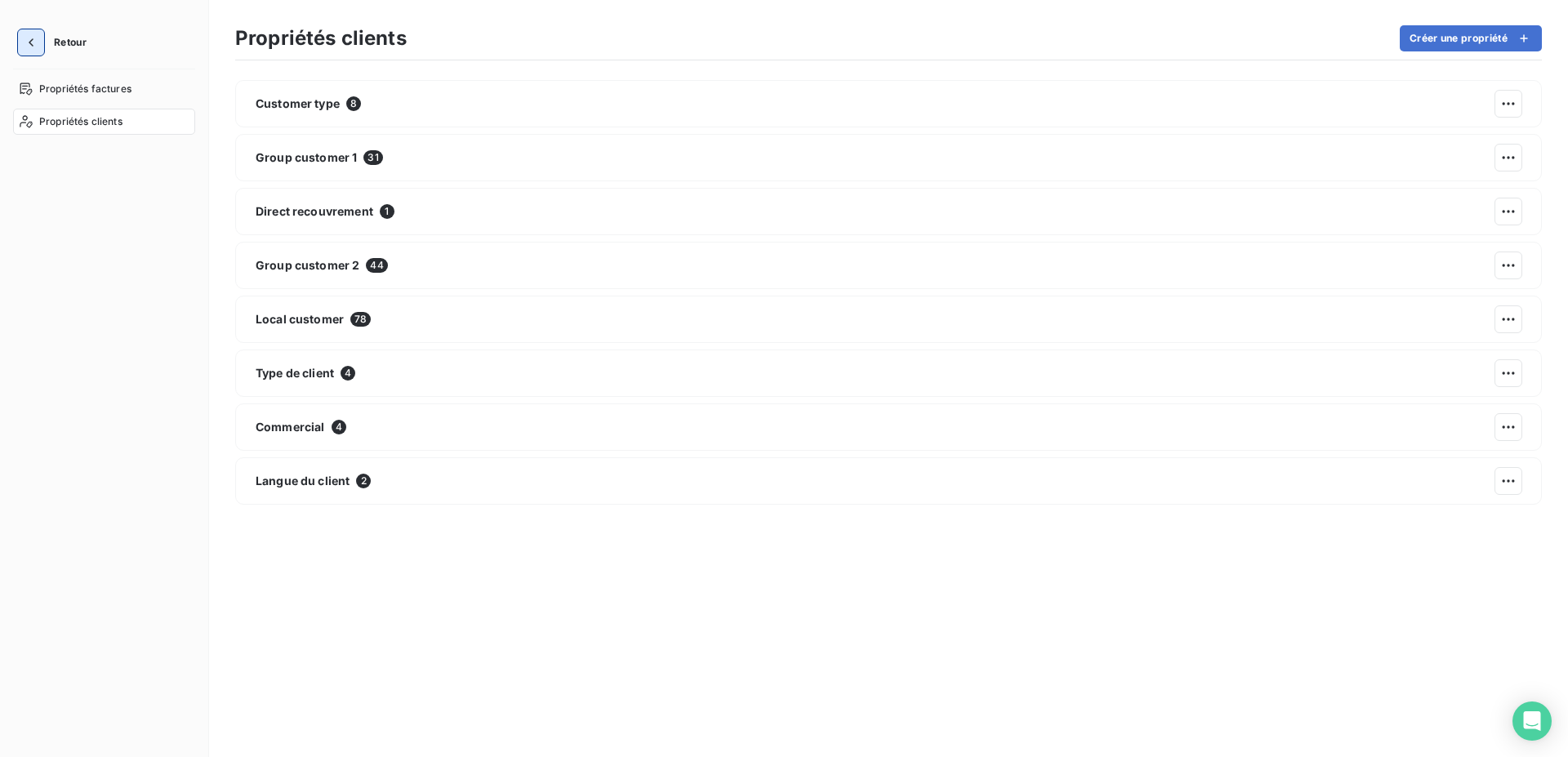
click at [28, 43] on icon "button" at bounding box center [31, 42] width 5 height 8
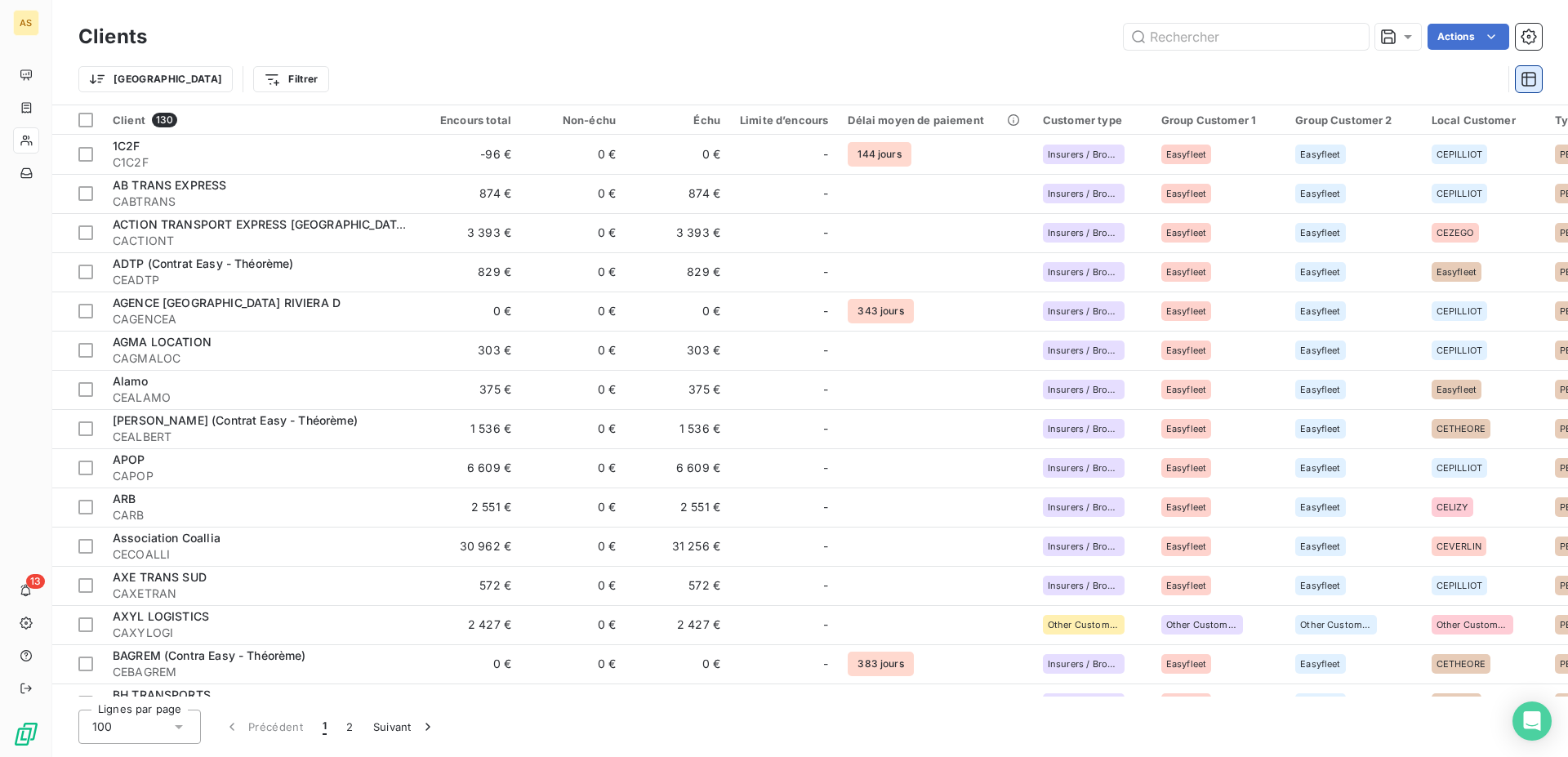
click at [1539, 77] on button "button" at bounding box center [1528, 79] width 26 height 26
click at [1485, 71] on div "Trier Filtrer" at bounding box center [789, 79] width 1423 height 31
click at [1409, 41] on icon at bounding box center [1408, 37] width 17 height 17
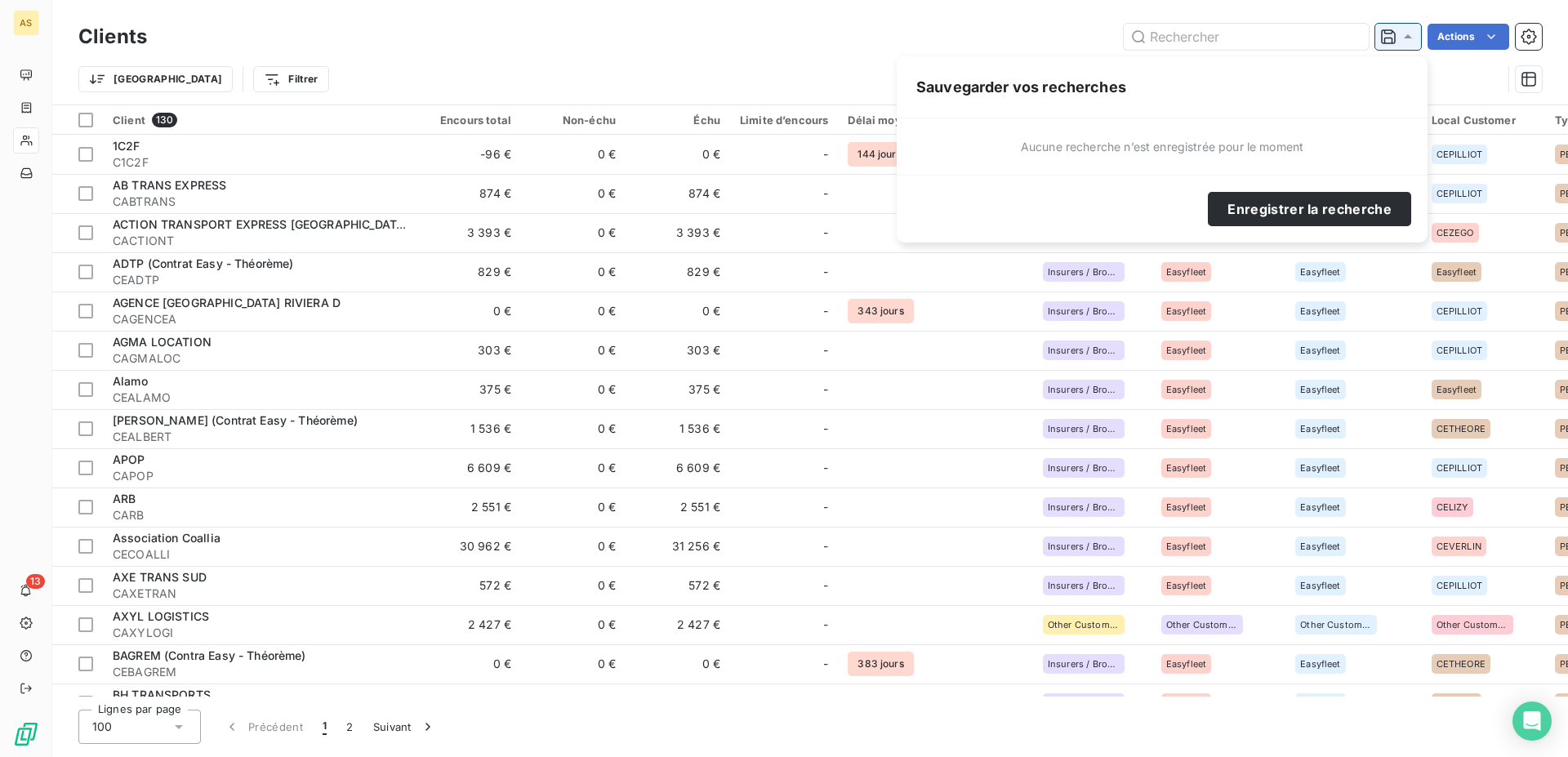
click at [1409, 41] on icon at bounding box center [1408, 37] width 17 height 17
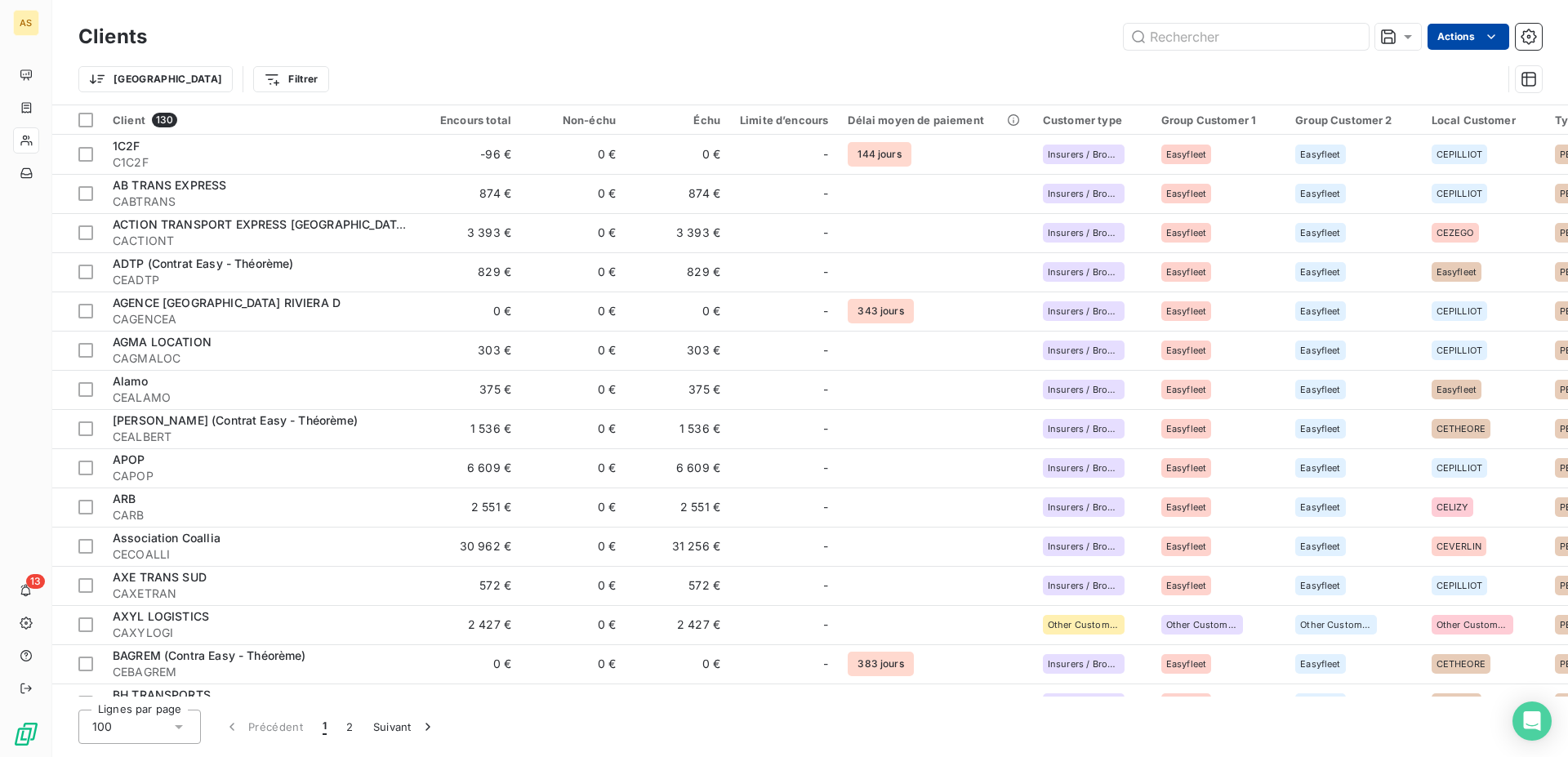
click at [1483, 34] on html "AS 13 Clients Actions Trier Filtrer Client 130 Encours total Non-échu Échu Limi…" at bounding box center [784, 378] width 1568 height 757
click at [1409, 95] on div "Voir le tableau de bord (130 clients)" at bounding box center [1386, 101] width 232 height 26
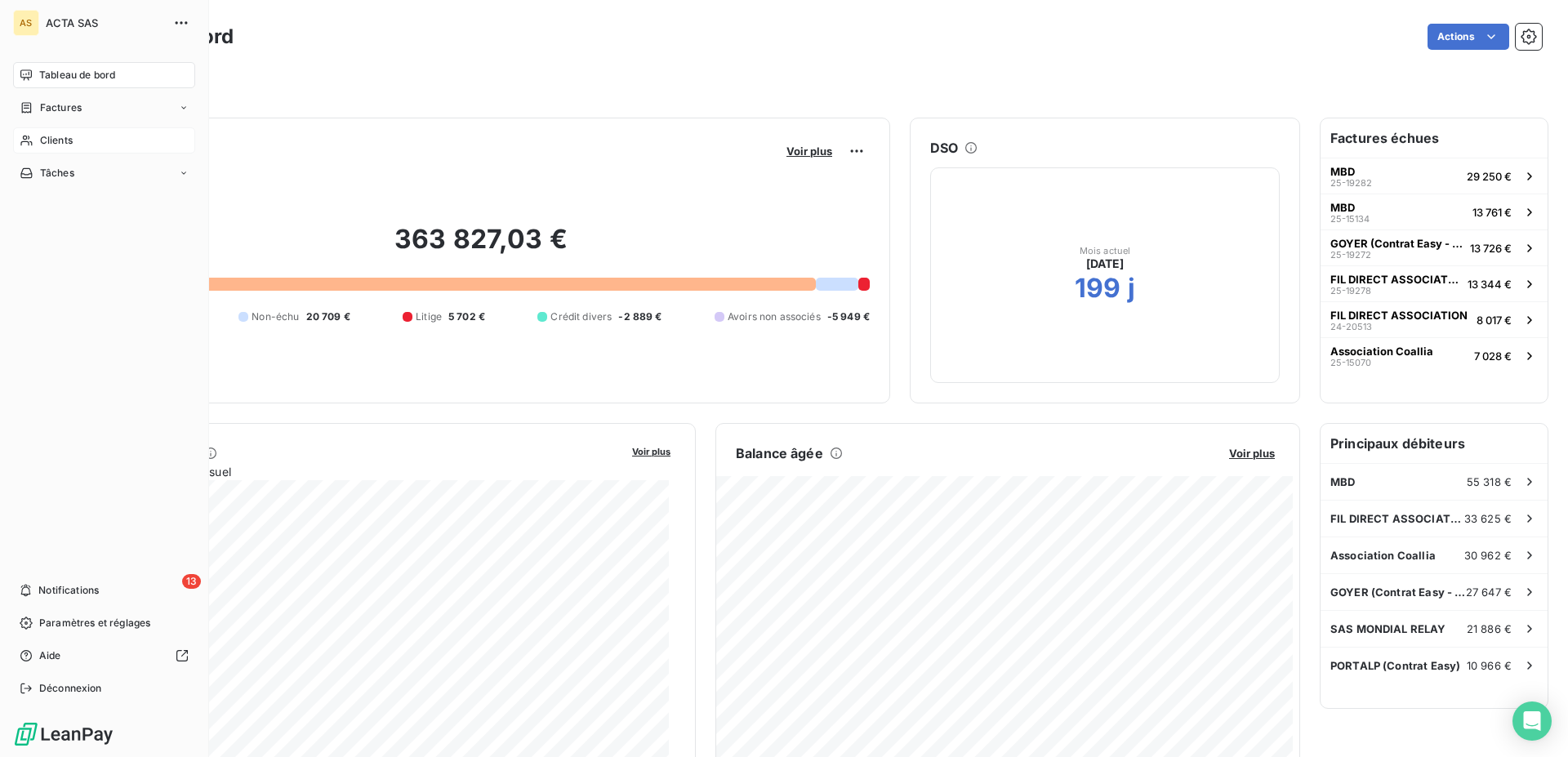
click at [39, 144] on div "Clients" at bounding box center [104, 139] width 182 height 26
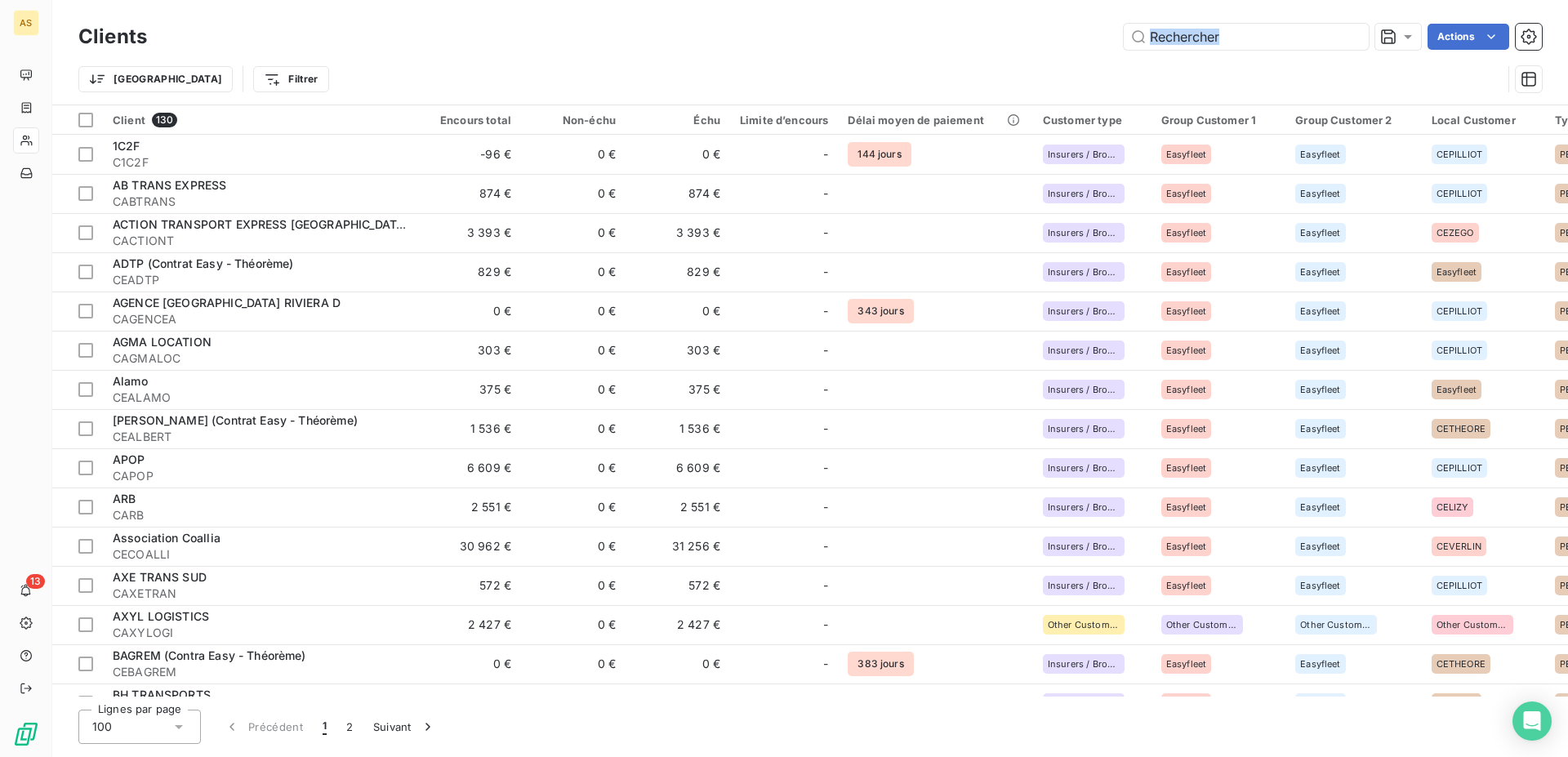
drag, startPoint x: 747, startPoint y: 665, endPoint x: 608, endPoint y: -10, distance: 689.2
click at [608, 105] on div "Client 130 Encours total Non-échu Échu Limite d’encours Délai moyen de paiement…" at bounding box center [810, 401] width 1516 height 591
click at [760, 47] on div "Actions" at bounding box center [854, 37] width 1375 height 26
click at [1291, 49] on div "Clients Actions" at bounding box center [809, 37] width 1463 height 34
click at [1261, 29] on input "text" at bounding box center [1245, 37] width 245 height 26
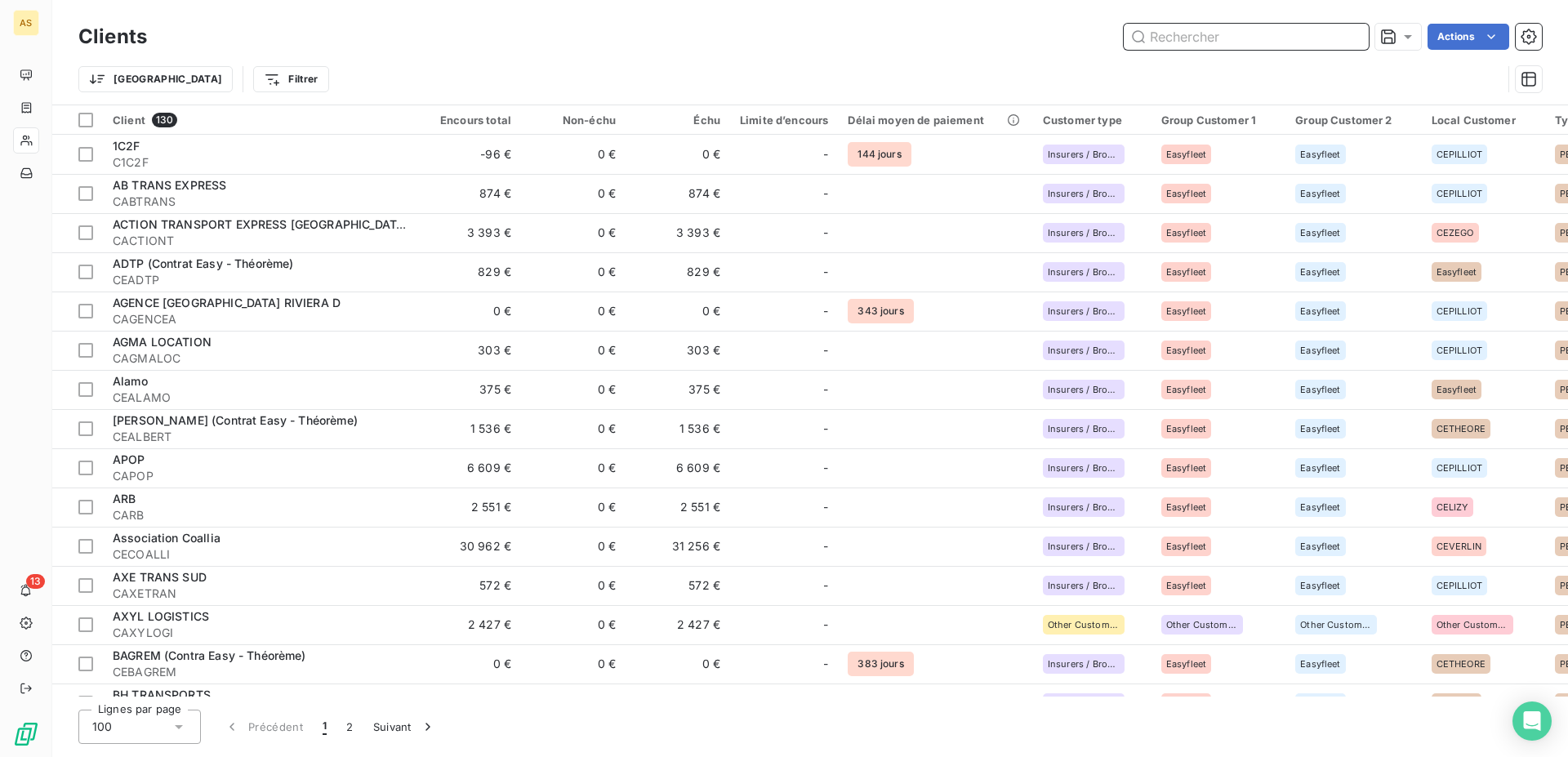
paste input "GAIA"
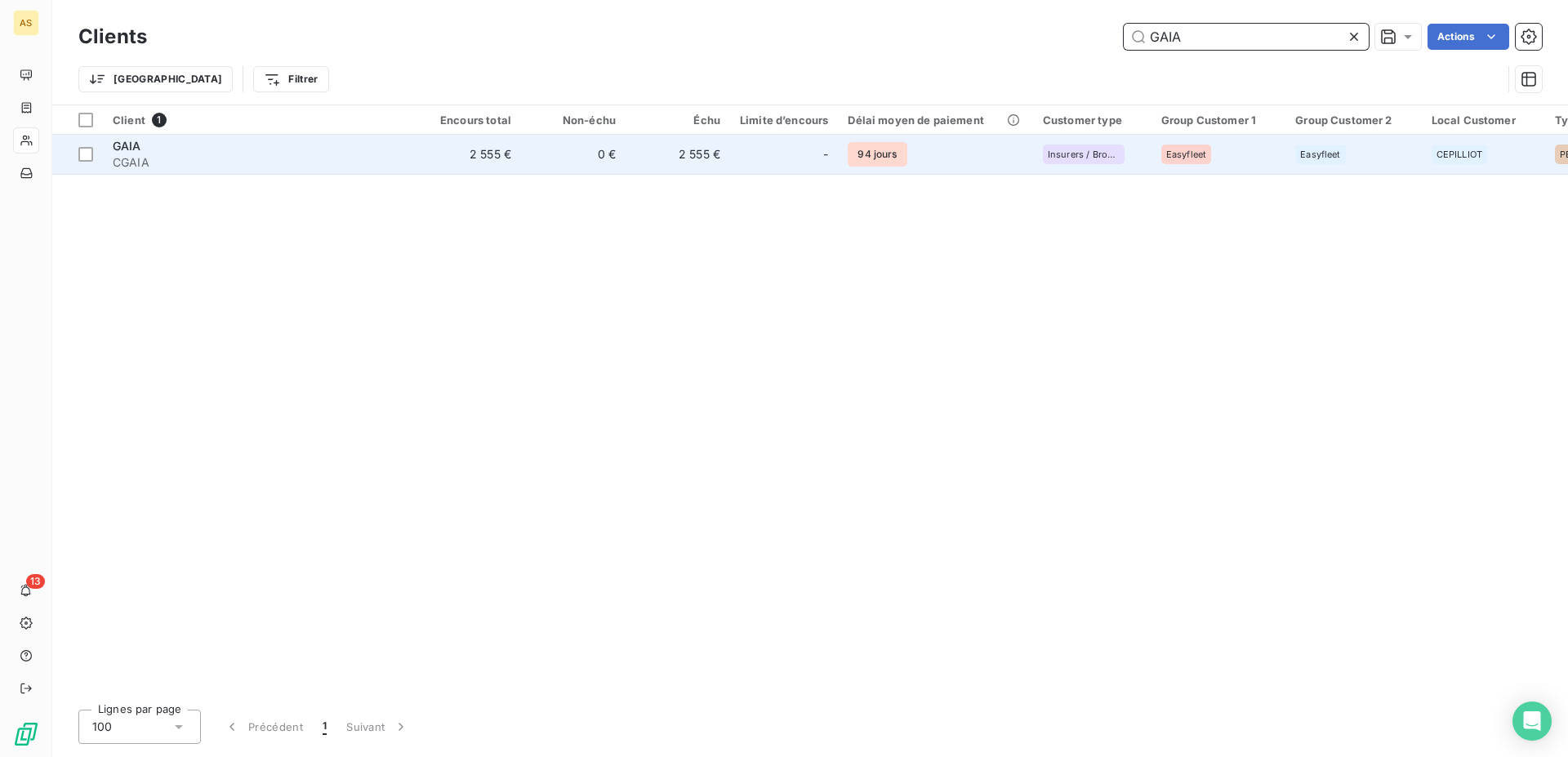
type input "GAIA"
click at [128, 152] on span "GAIA" at bounding box center [127, 145] width 28 height 14
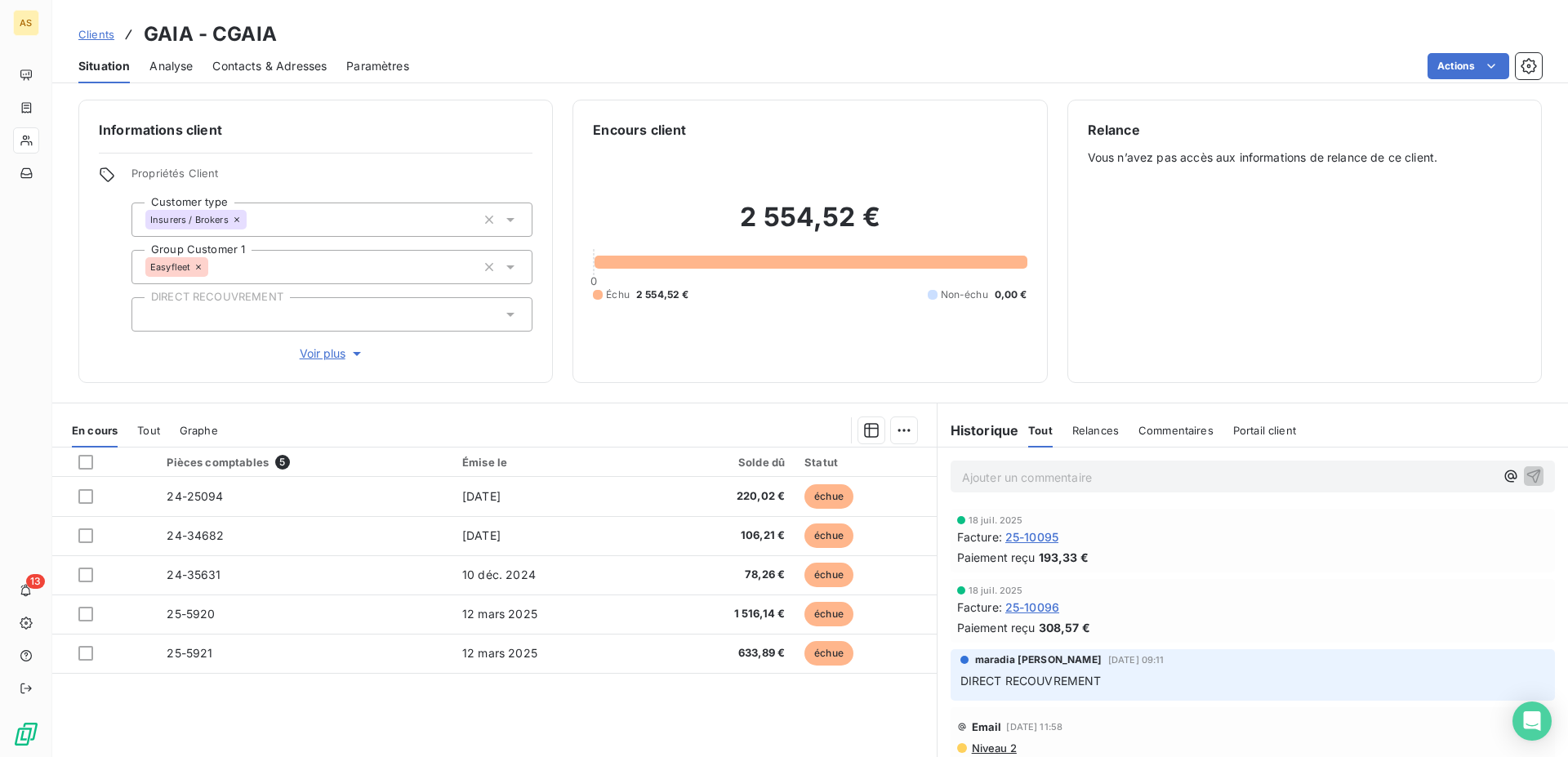
click at [91, 36] on span "Clients" at bounding box center [95, 34] width 36 height 13
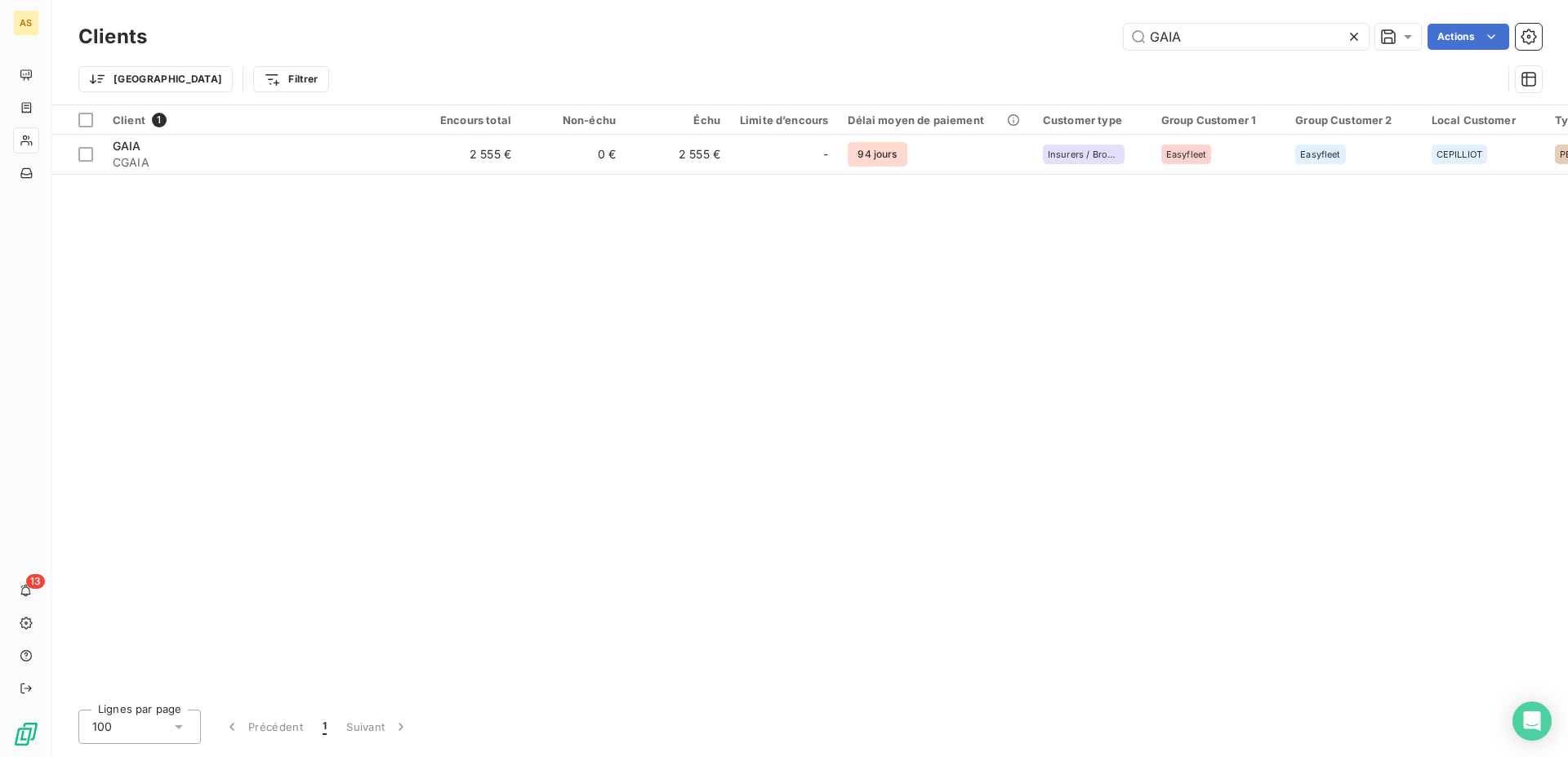
click at [1355, 34] on icon at bounding box center [1354, 37] width 8 height 8
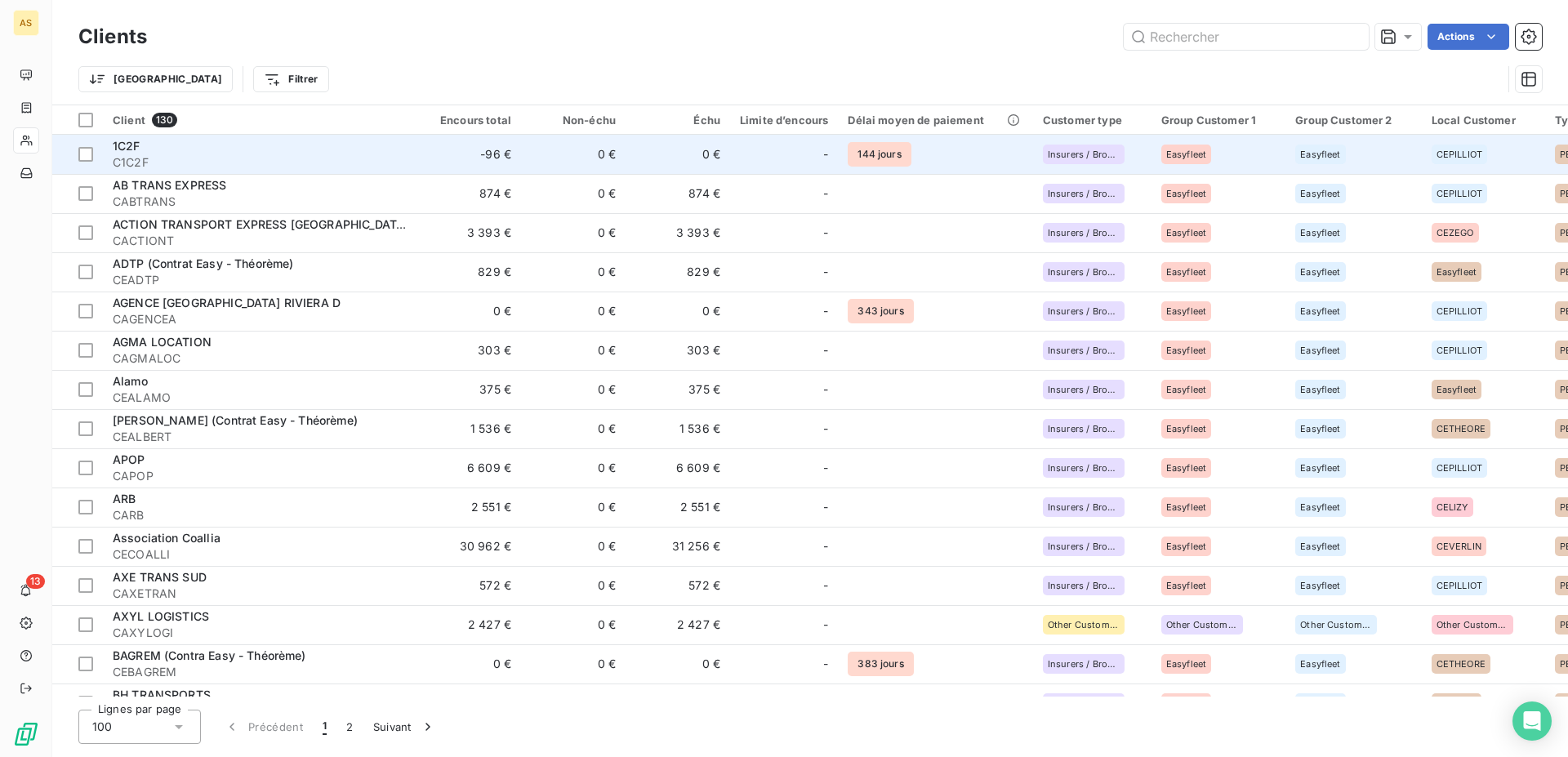
click at [120, 156] on span "C1C2F" at bounding box center [260, 163] width 294 height 17
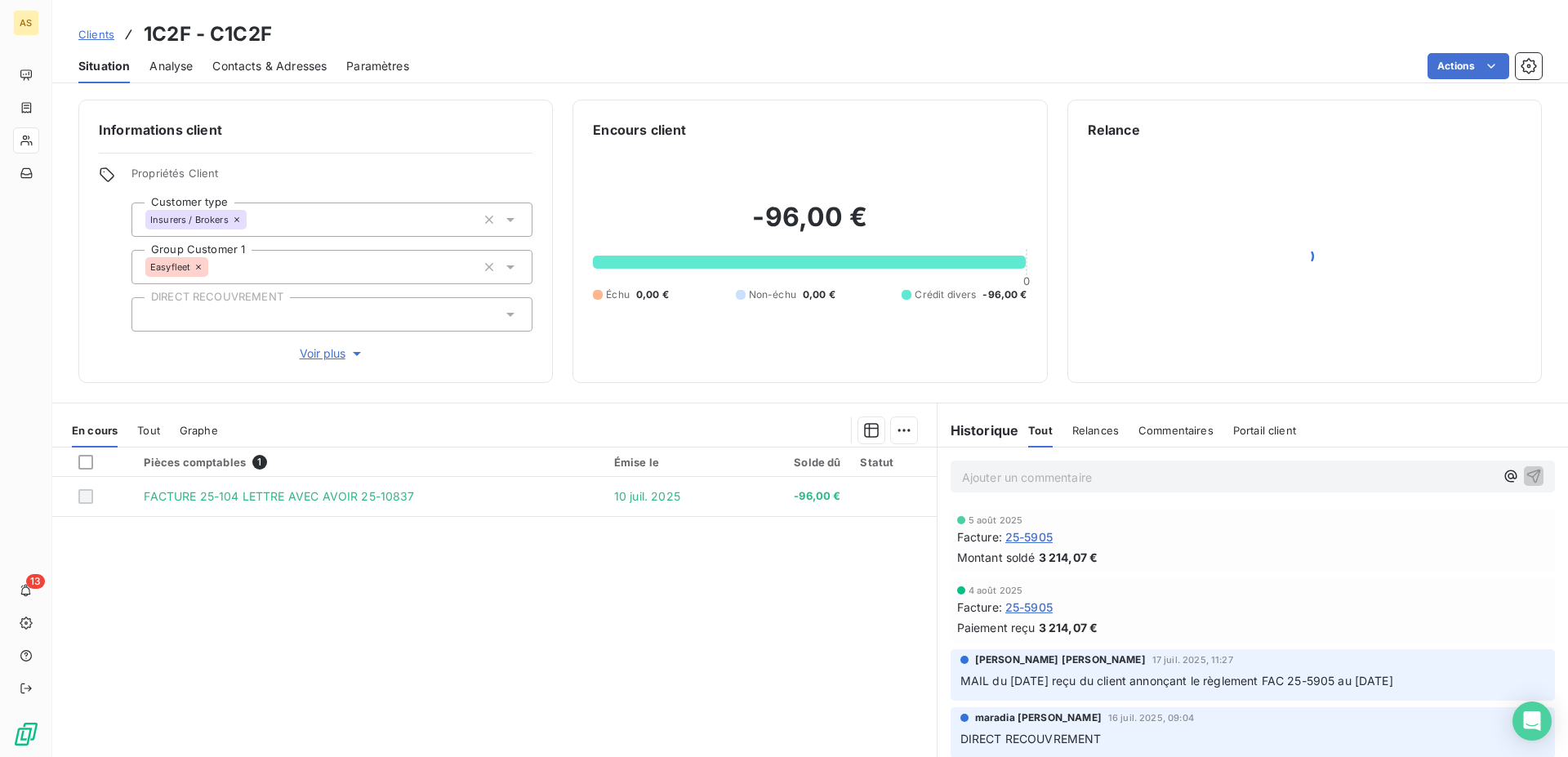
click at [95, 42] on div "Clients 1C2F - C1C2F" at bounding box center [174, 34] width 193 height 29
click at [96, 37] on span "Clients" at bounding box center [95, 34] width 36 height 13
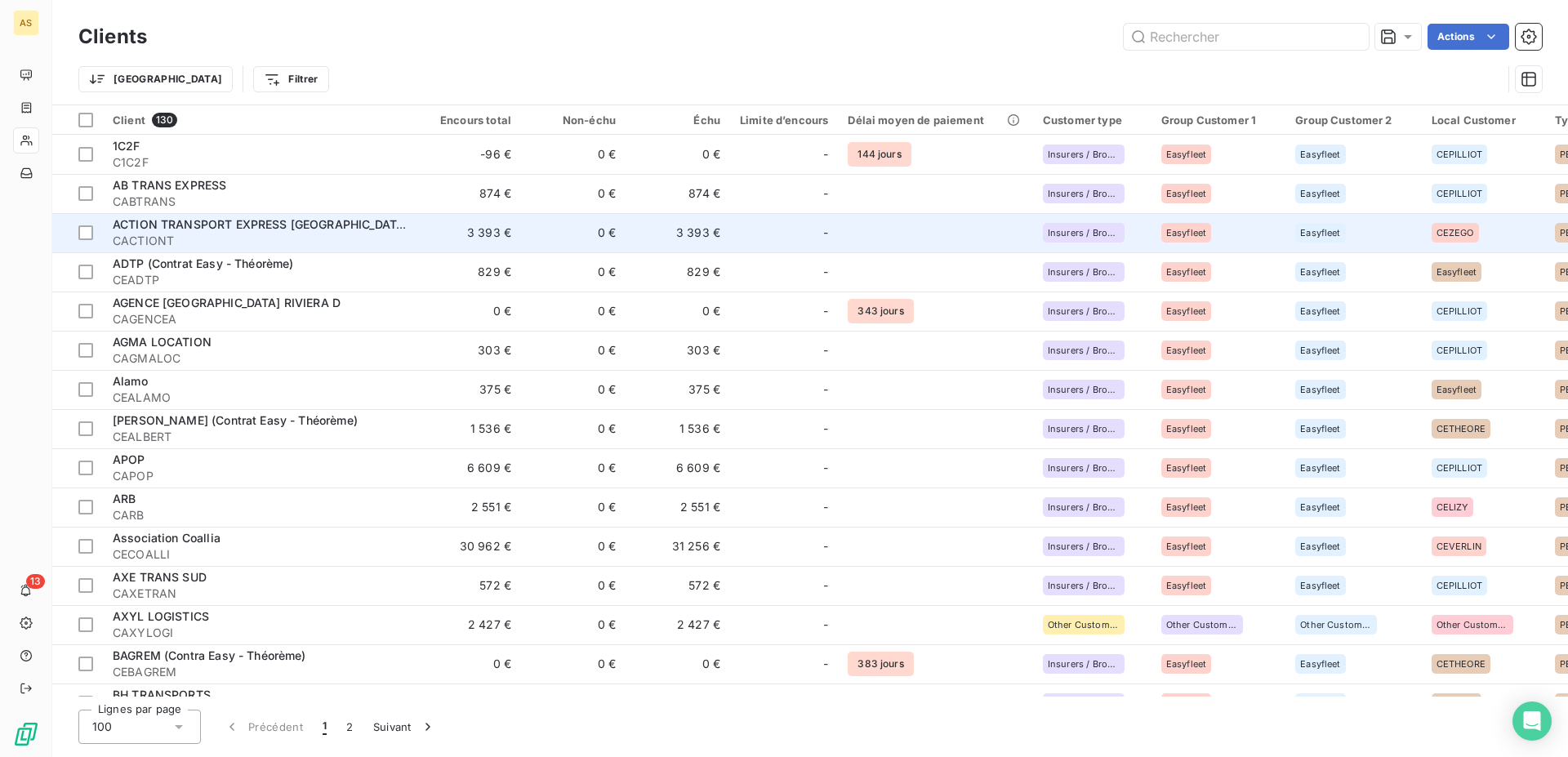
click at [229, 229] on span "ACTION TRANSPORT EXPRESS [GEOGRAPHIC_DATA]" at bounding box center [261, 224] width 296 height 14
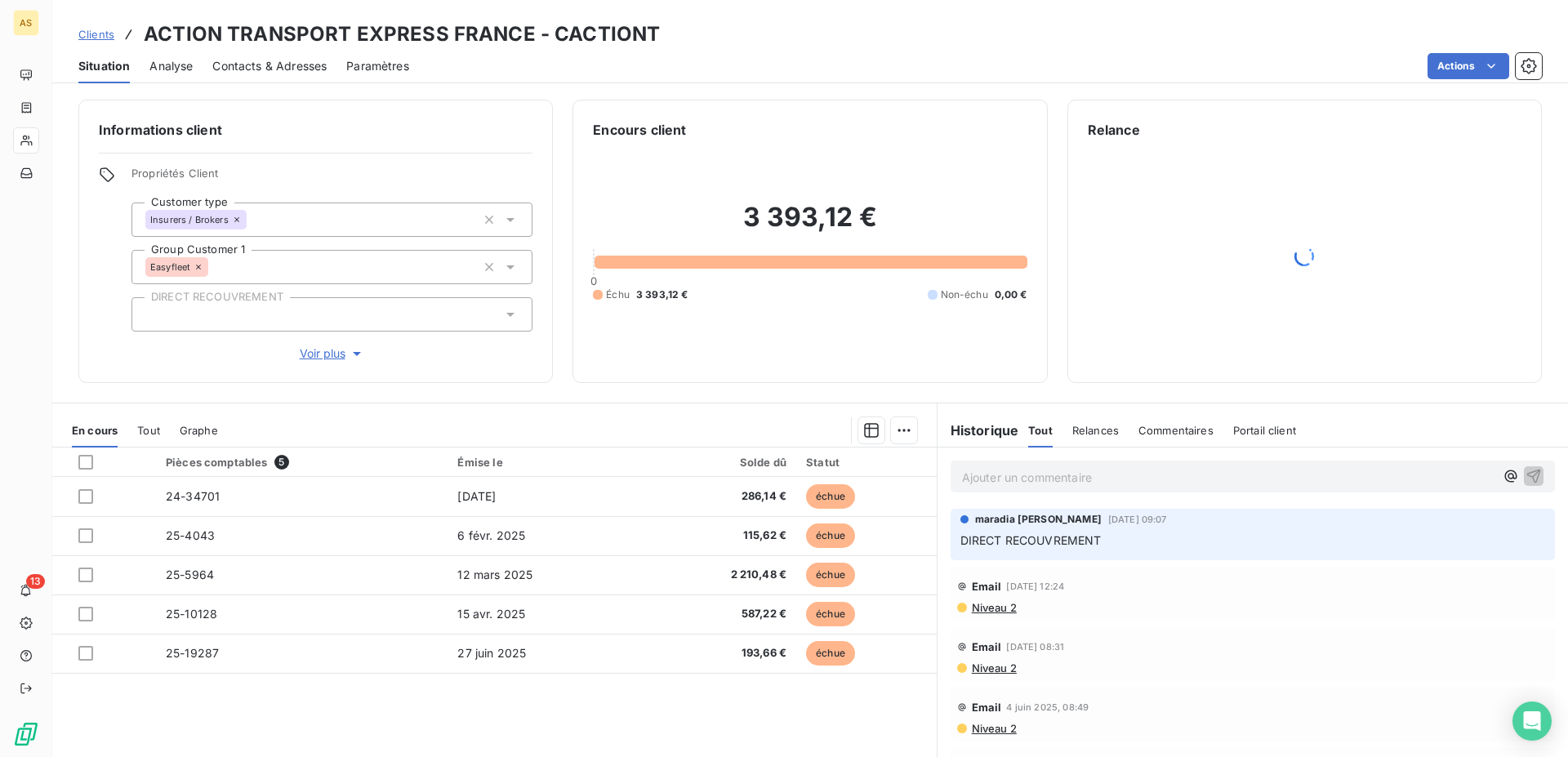
click at [92, 30] on span "Clients" at bounding box center [95, 34] width 36 height 13
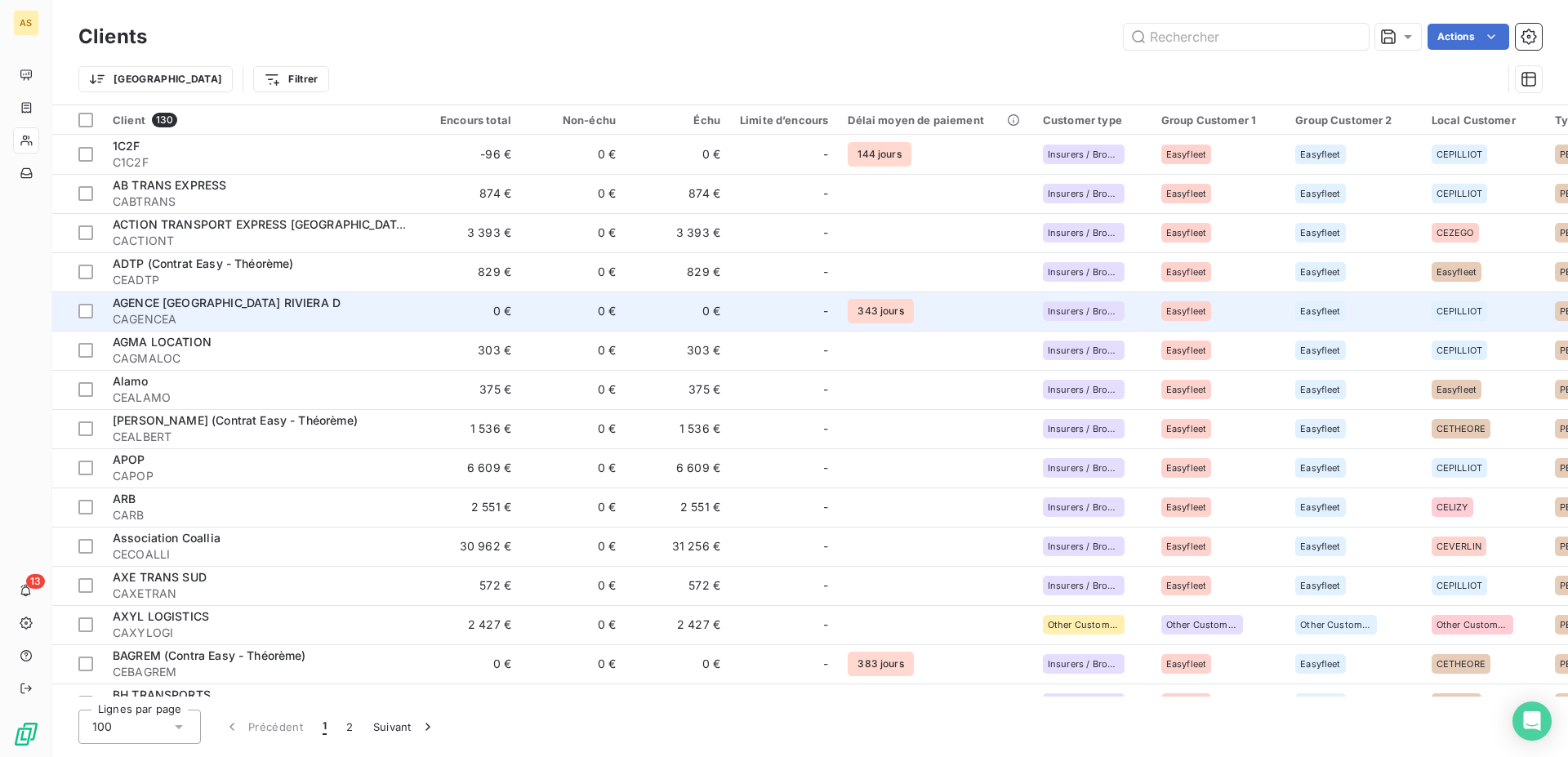
click at [188, 300] on span "AGENCE [GEOGRAPHIC_DATA] RIVIERA D" at bounding box center [227, 302] width 227 height 14
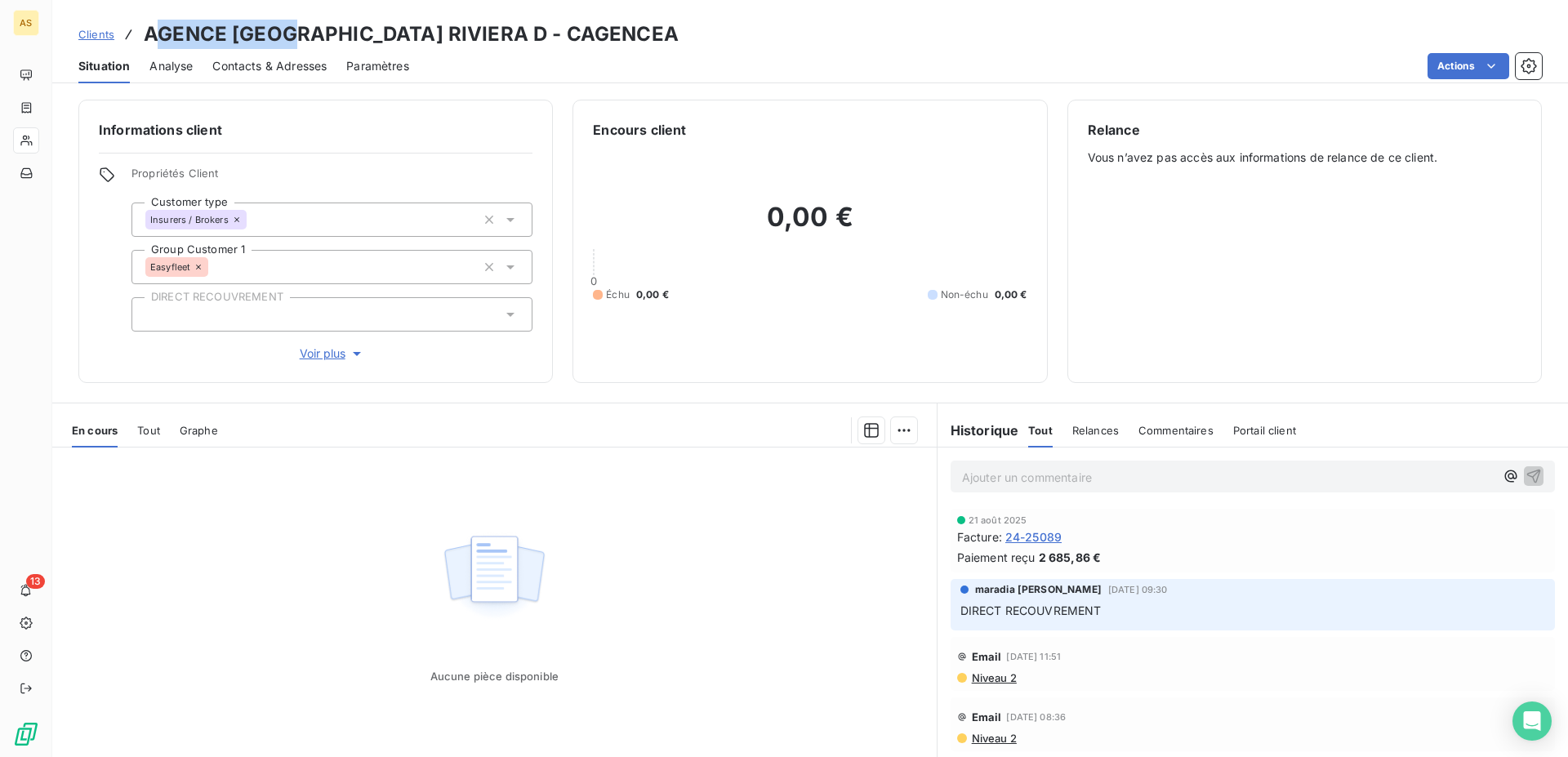
drag, startPoint x: 281, startPoint y: 32, endPoint x: 155, endPoint y: 31, distance: 126.0
click at [155, 31] on h3 "AGENCE [GEOGRAPHIC_DATA] RIVIERA D - CAGENCEA" at bounding box center [411, 34] width 535 height 29
copy h3 "GENCE AIX L"
click at [104, 32] on span "Clients" at bounding box center [95, 34] width 36 height 13
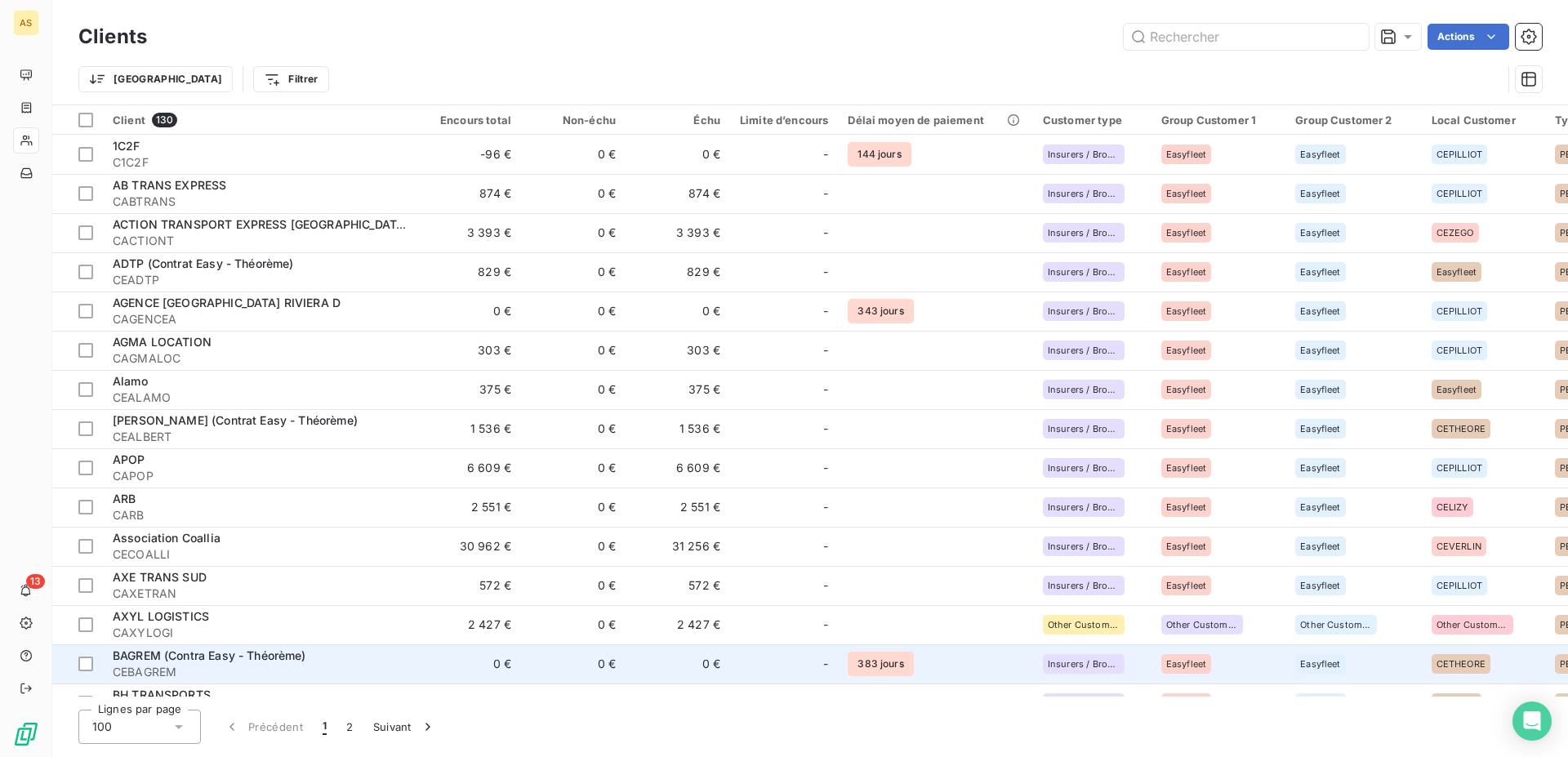
click at [415, 673] on td "BAGREM (Contra Easy - Théorème) CEBAGREM" at bounding box center [260, 663] width 314 height 39
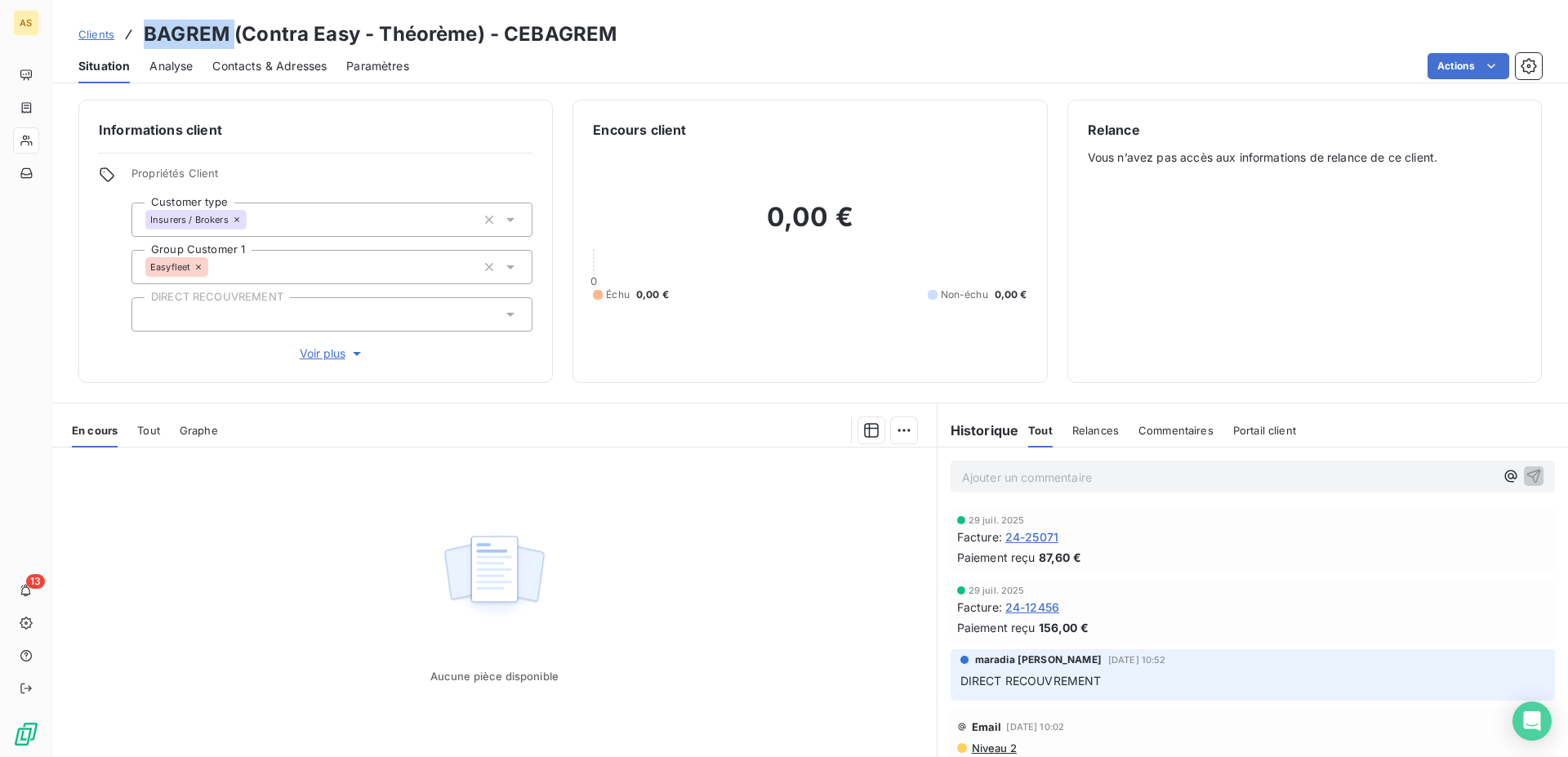
drag, startPoint x: 231, startPoint y: 30, endPoint x: 125, endPoint y: 38, distance: 106.3
click at [125, 38] on div "Clients BAGREM (Contra Easy - Théorème) - CEBAGREM" at bounding box center [347, 34] width 538 height 29
click at [203, 38] on h3 "BAGREM (Contra Easy - Théorème) - CEBAGREM" at bounding box center [380, 34] width 473 height 29
drag, startPoint x: 222, startPoint y: 36, endPoint x: 147, endPoint y: 38, distance: 75.0
click at [147, 38] on h3 "BAGREM (Contra Easy - Théorème) - CEBAGREM" at bounding box center [380, 34] width 473 height 29
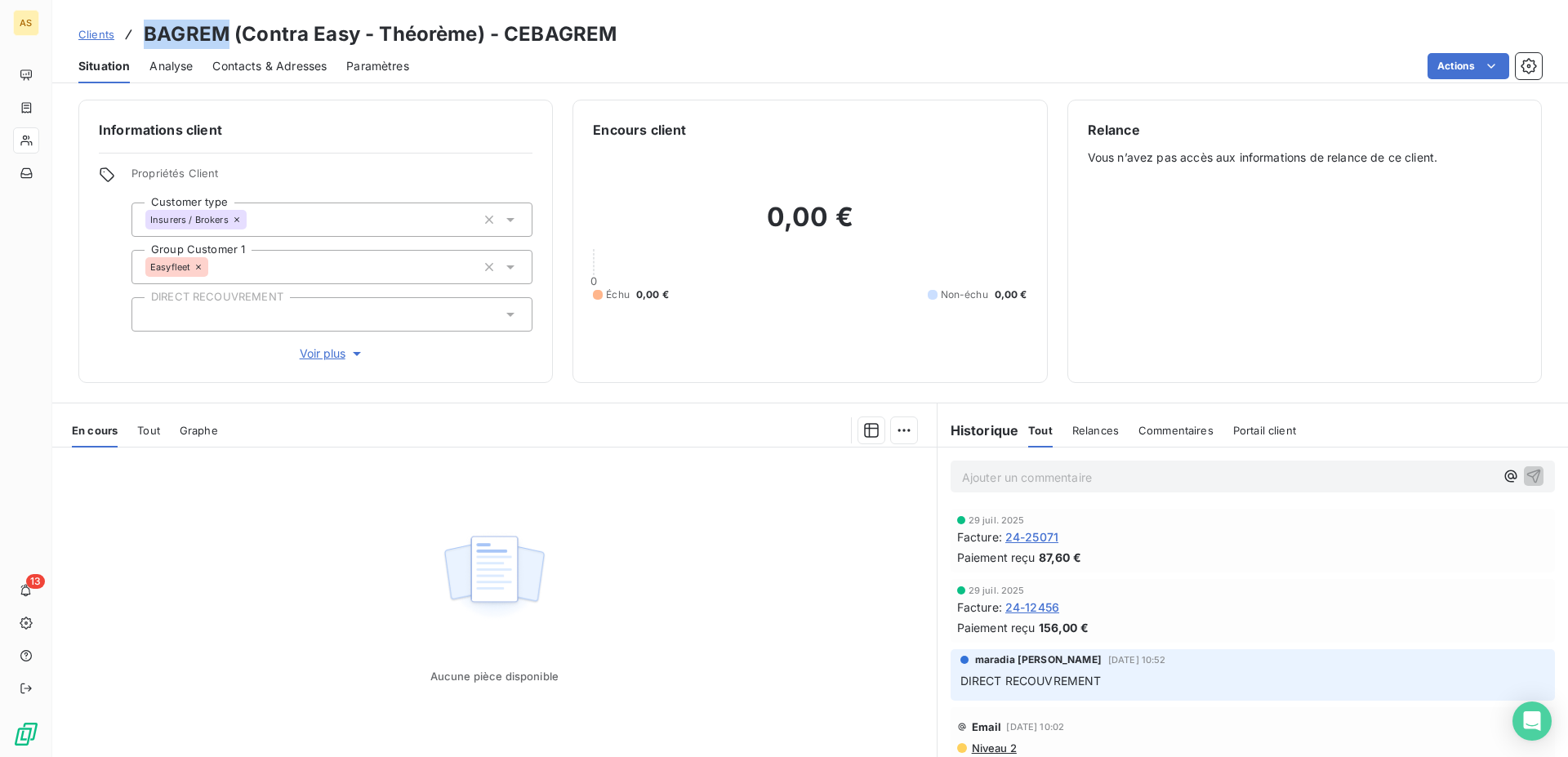
copy h3 "BAGREM"
click at [103, 36] on span "Clients" at bounding box center [95, 34] width 36 height 13
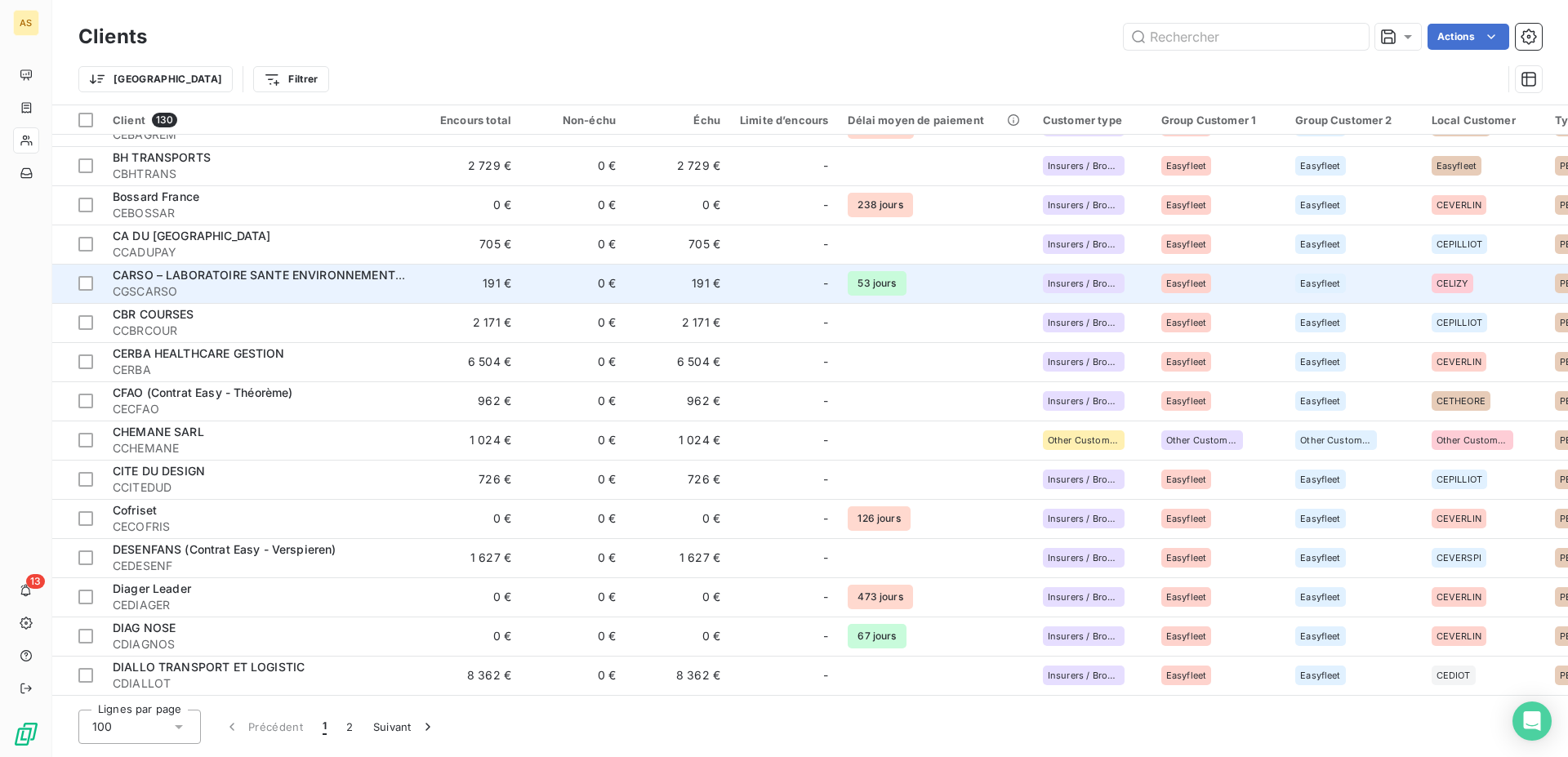
scroll to position [500, 0]
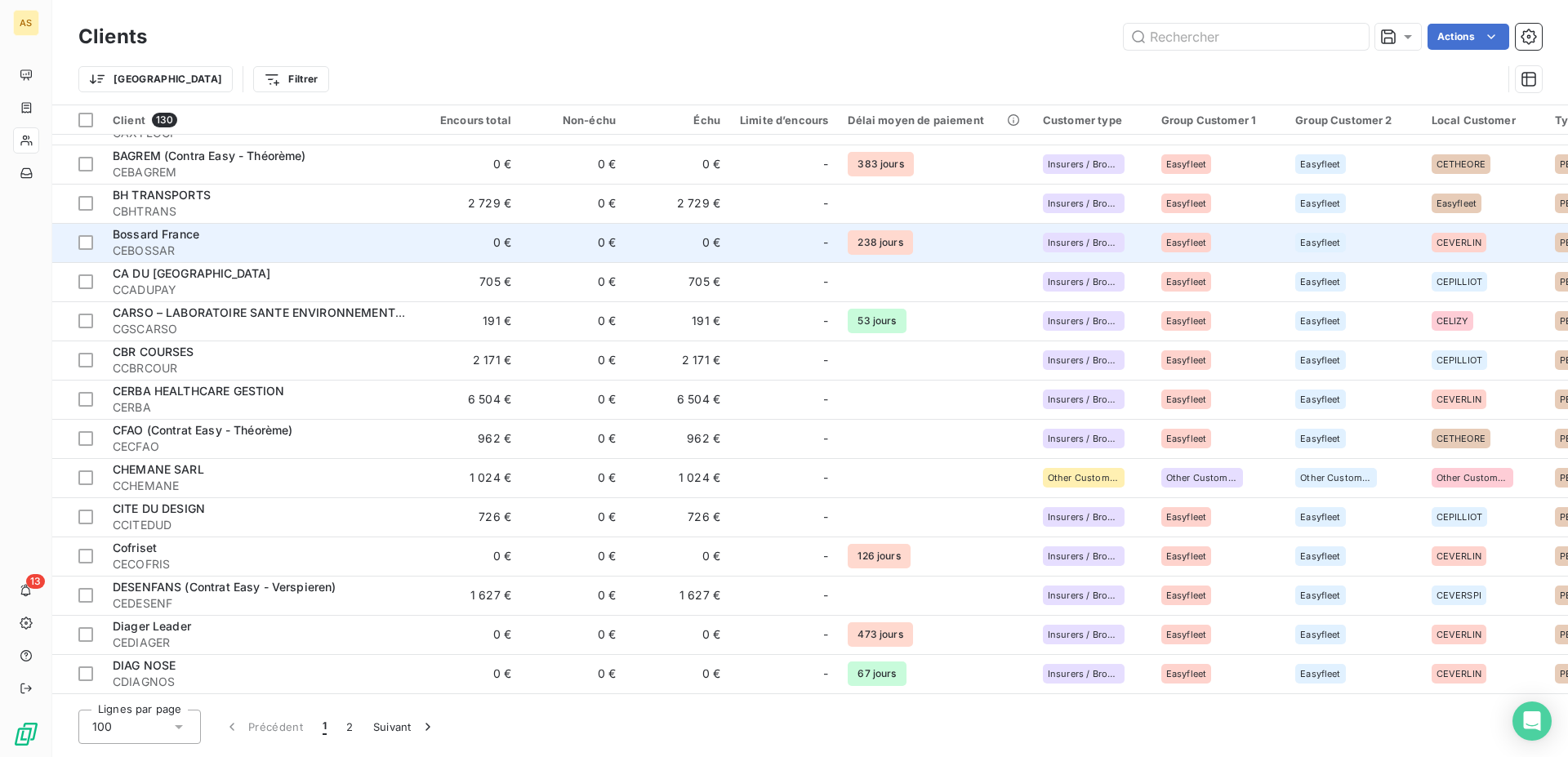
click at [171, 234] on span "Bossard France" at bounding box center [156, 233] width 86 height 14
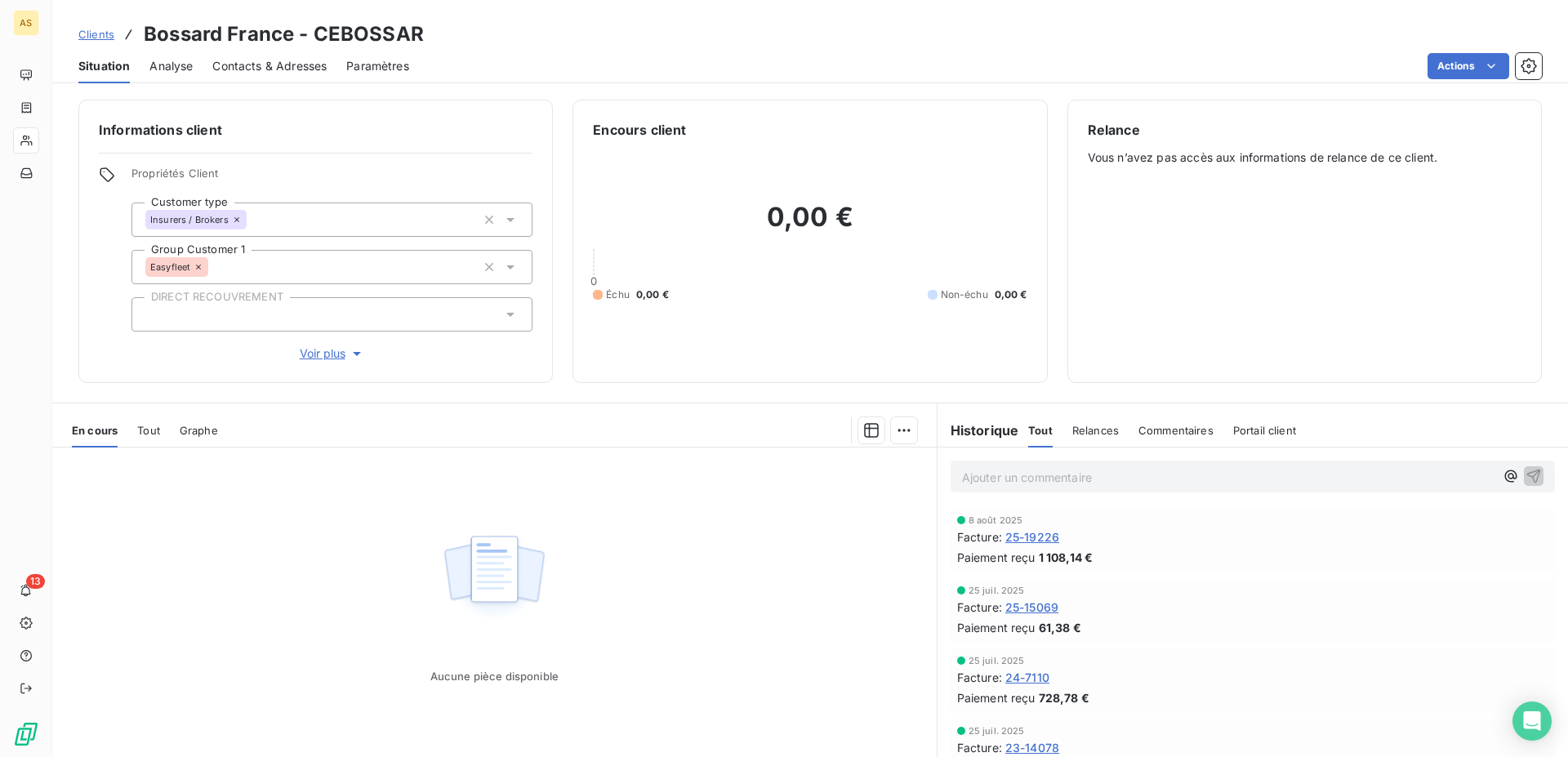
click at [98, 33] on span "Clients" at bounding box center [95, 34] width 36 height 13
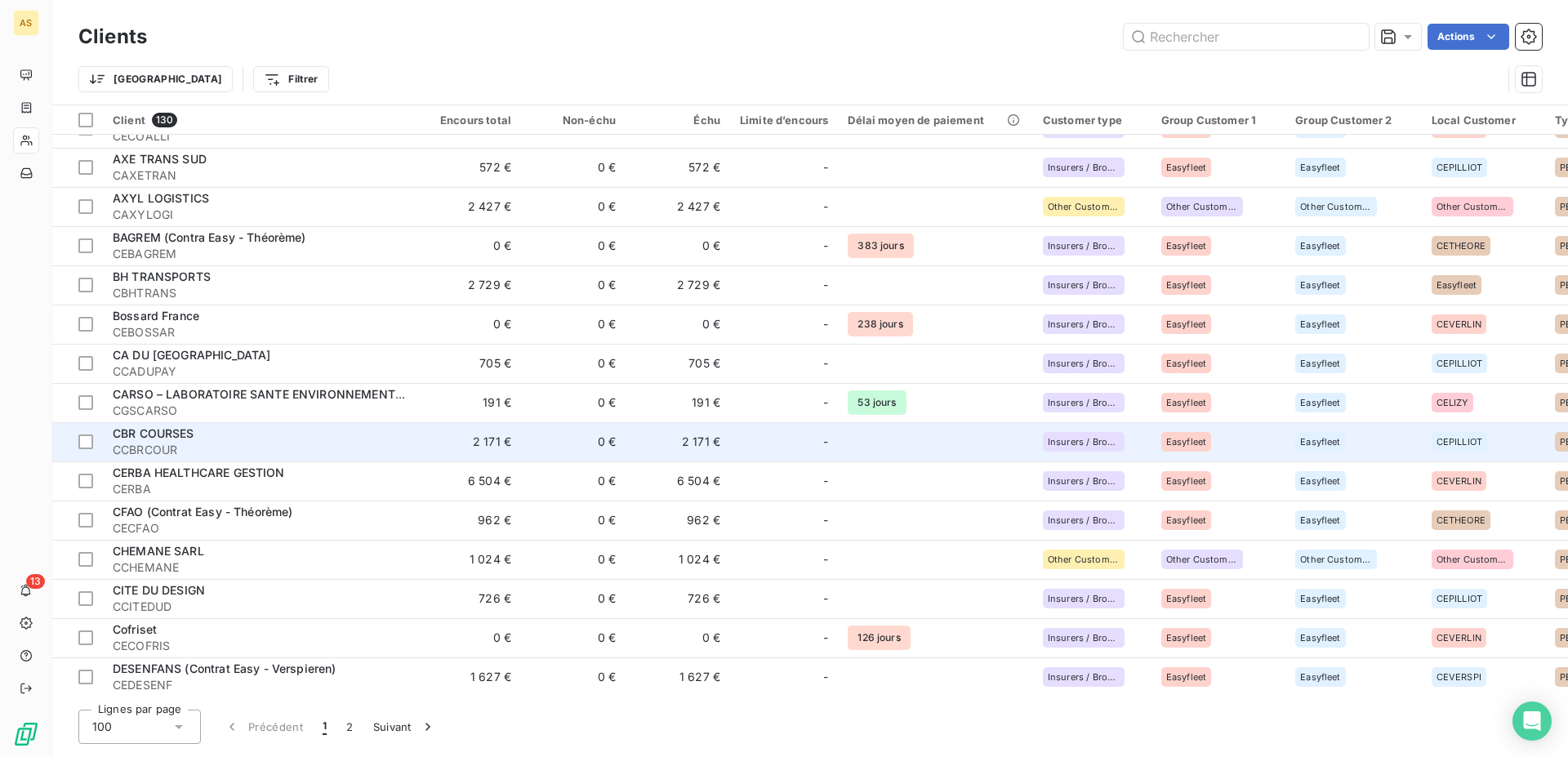
scroll to position [417, 0]
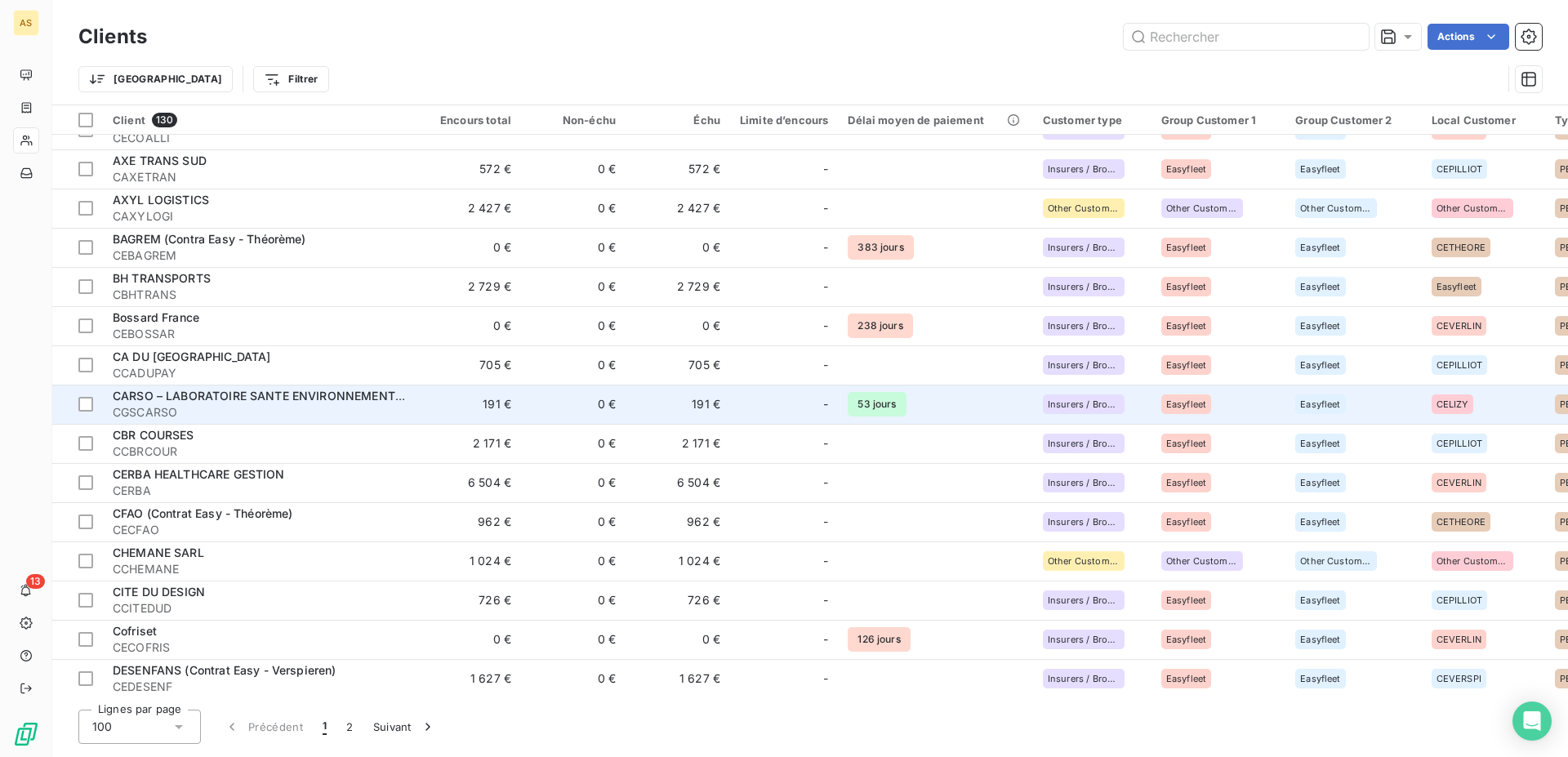
click at [349, 399] on span "CARSO – LABORATOIRE SANTE ENVIRONNEMENT HYGIENE DE [GEOGRAPHIC_DATA]" at bounding box center [350, 395] width 475 height 14
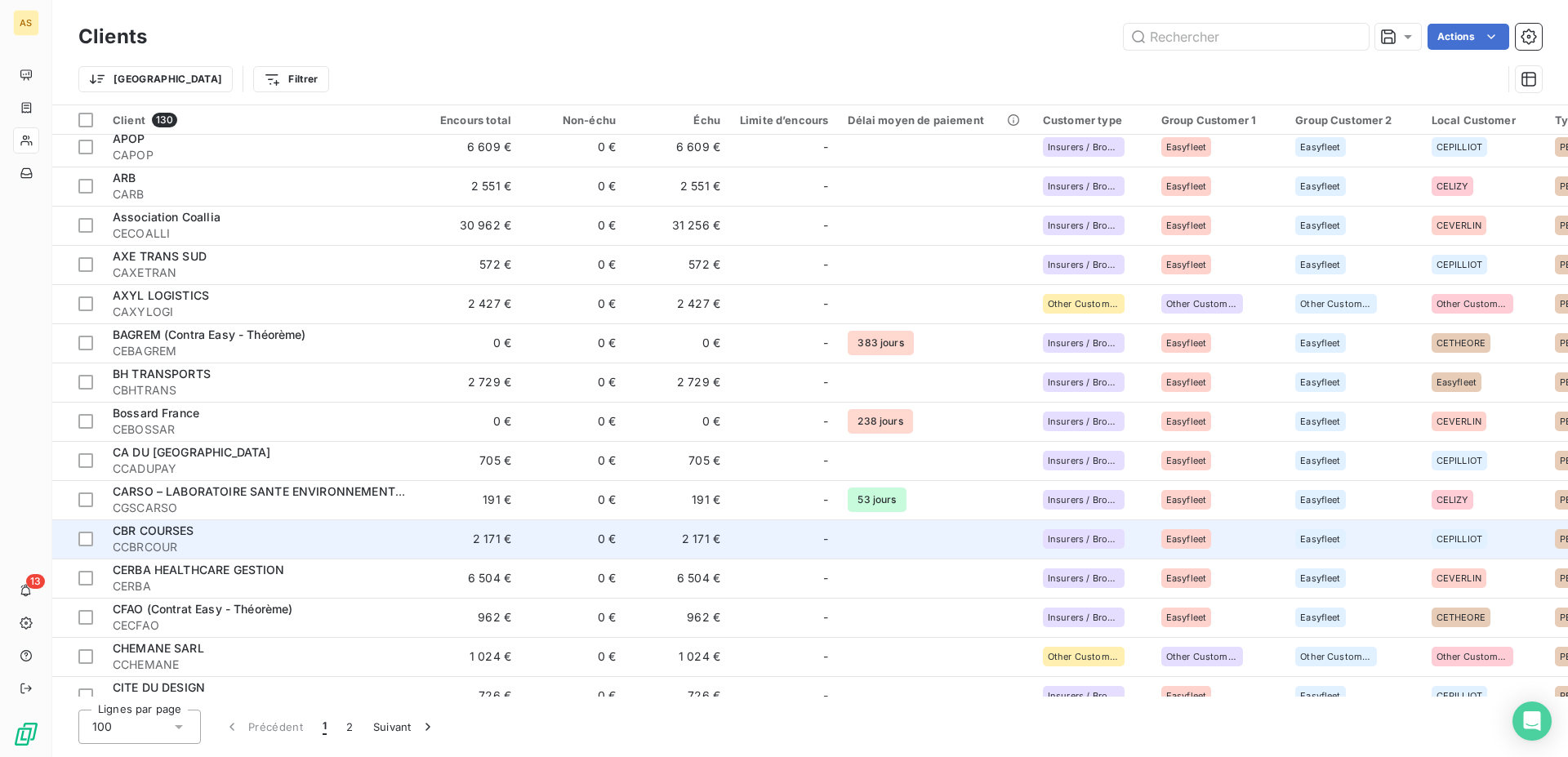
scroll to position [583, 0]
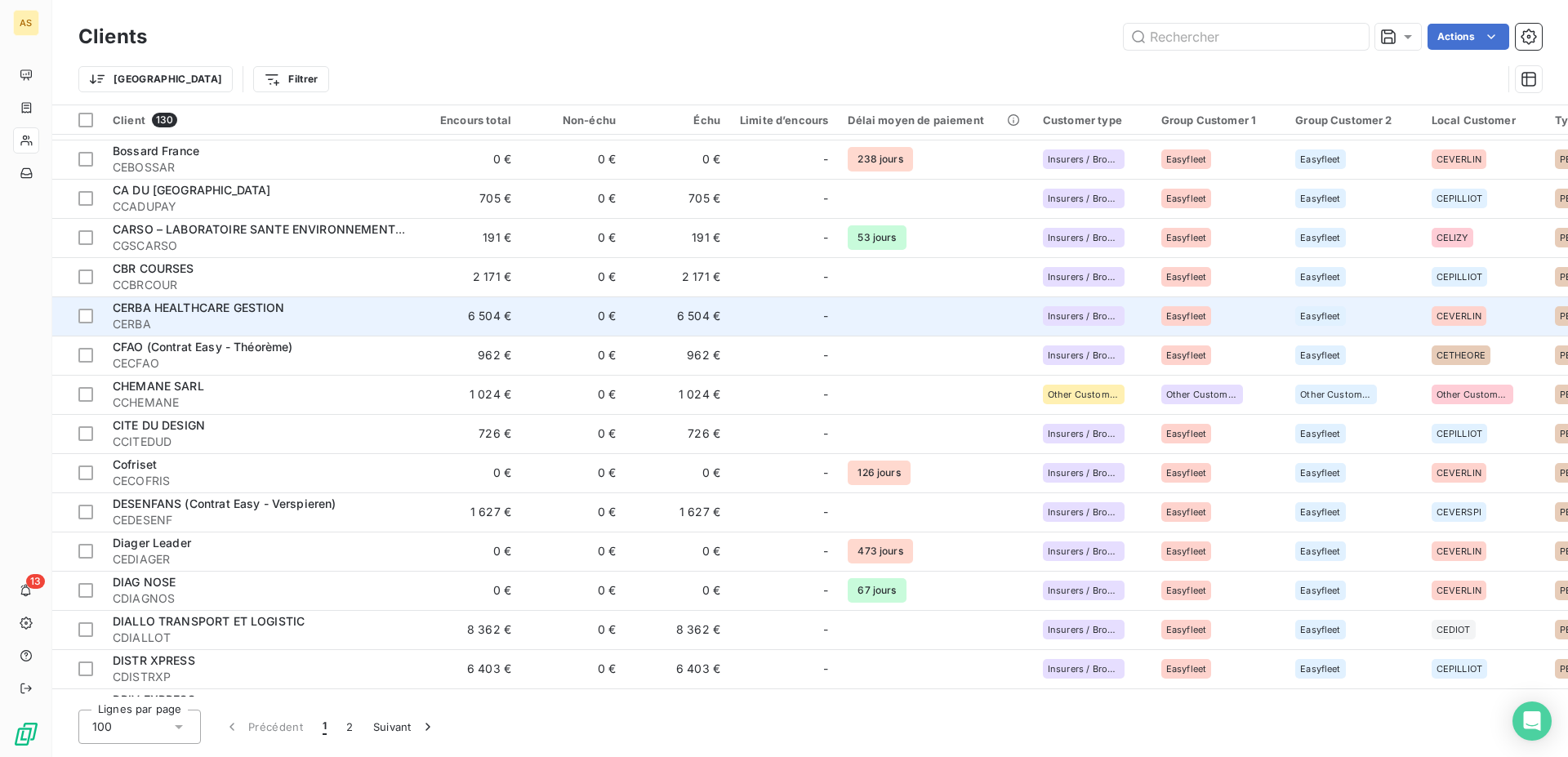
click at [198, 317] on span "CERBA" at bounding box center [260, 325] width 294 height 17
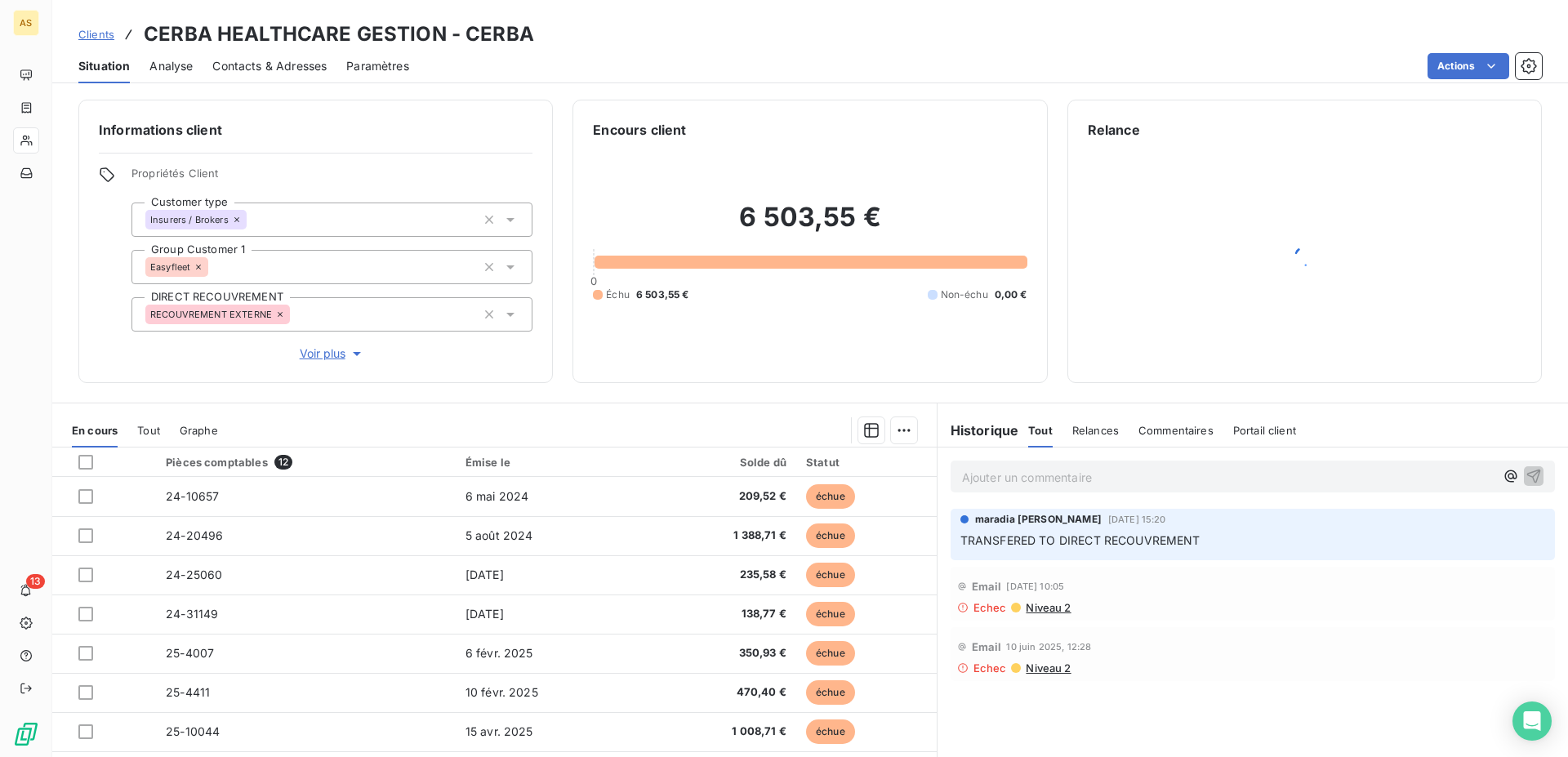
click at [88, 37] on span "Clients" at bounding box center [95, 34] width 36 height 13
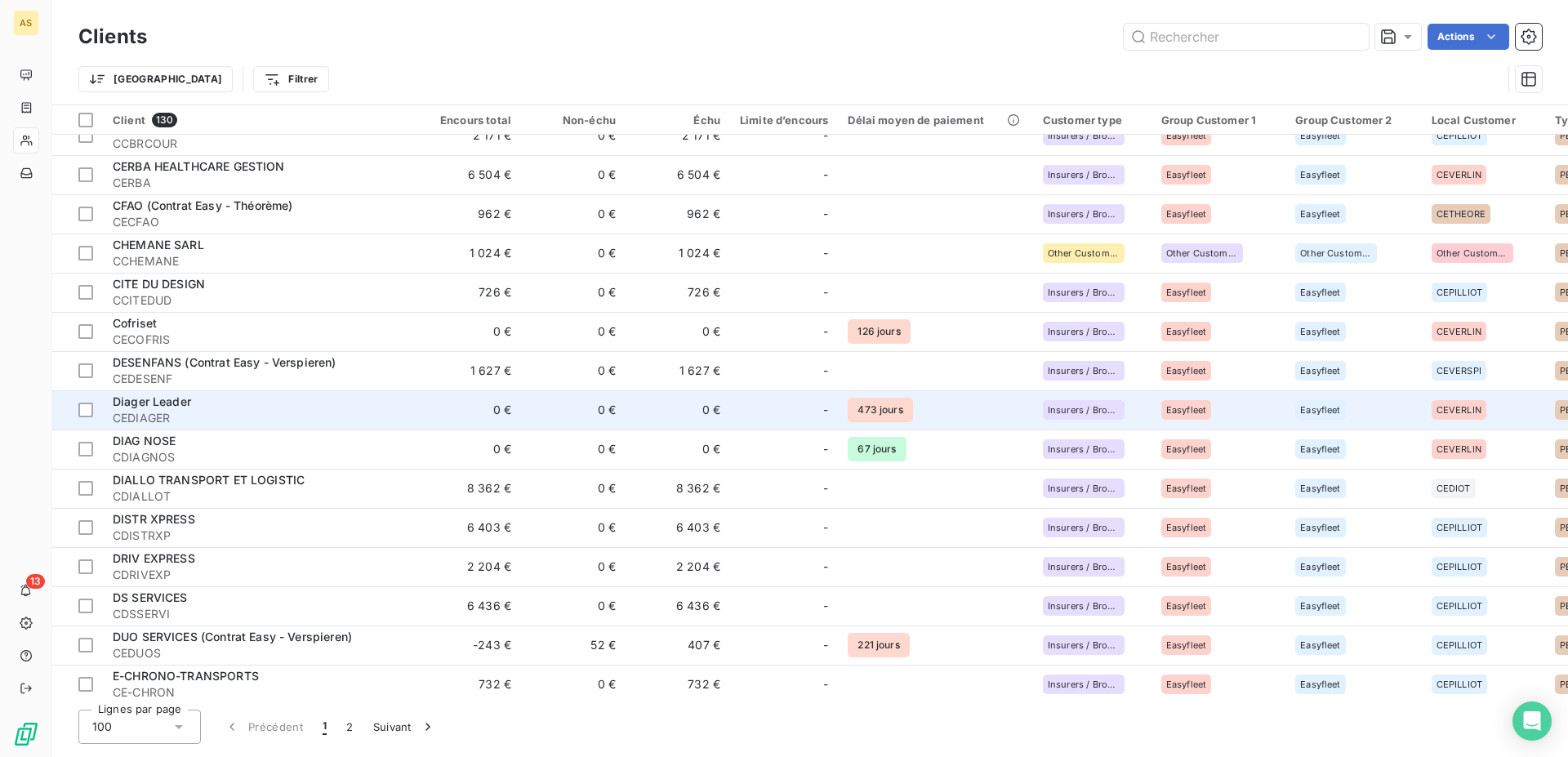
scroll to position [750, 0]
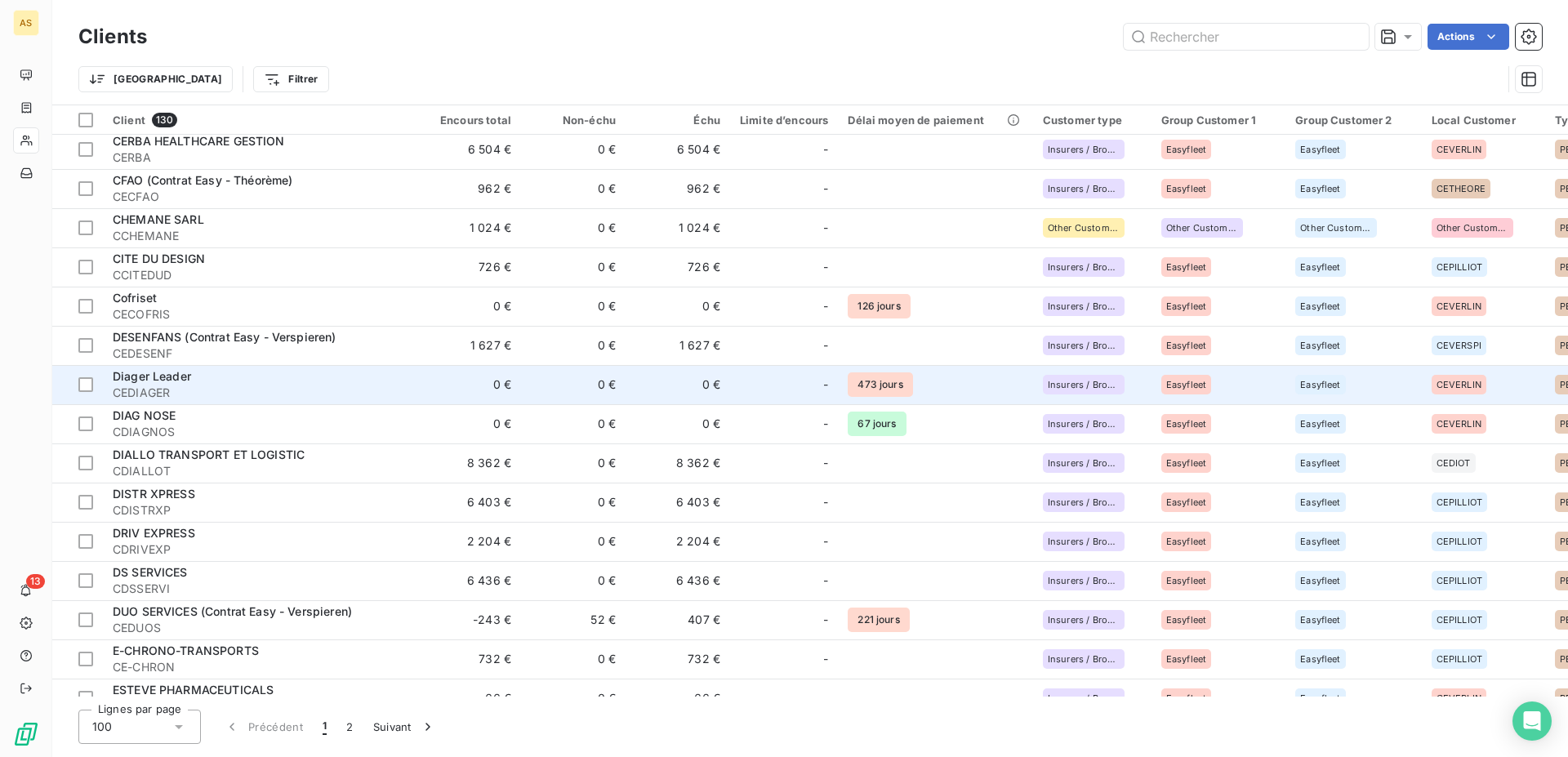
click at [388, 390] on span "CEDIAGER" at bounding box center [260, 393] width 294 height 17
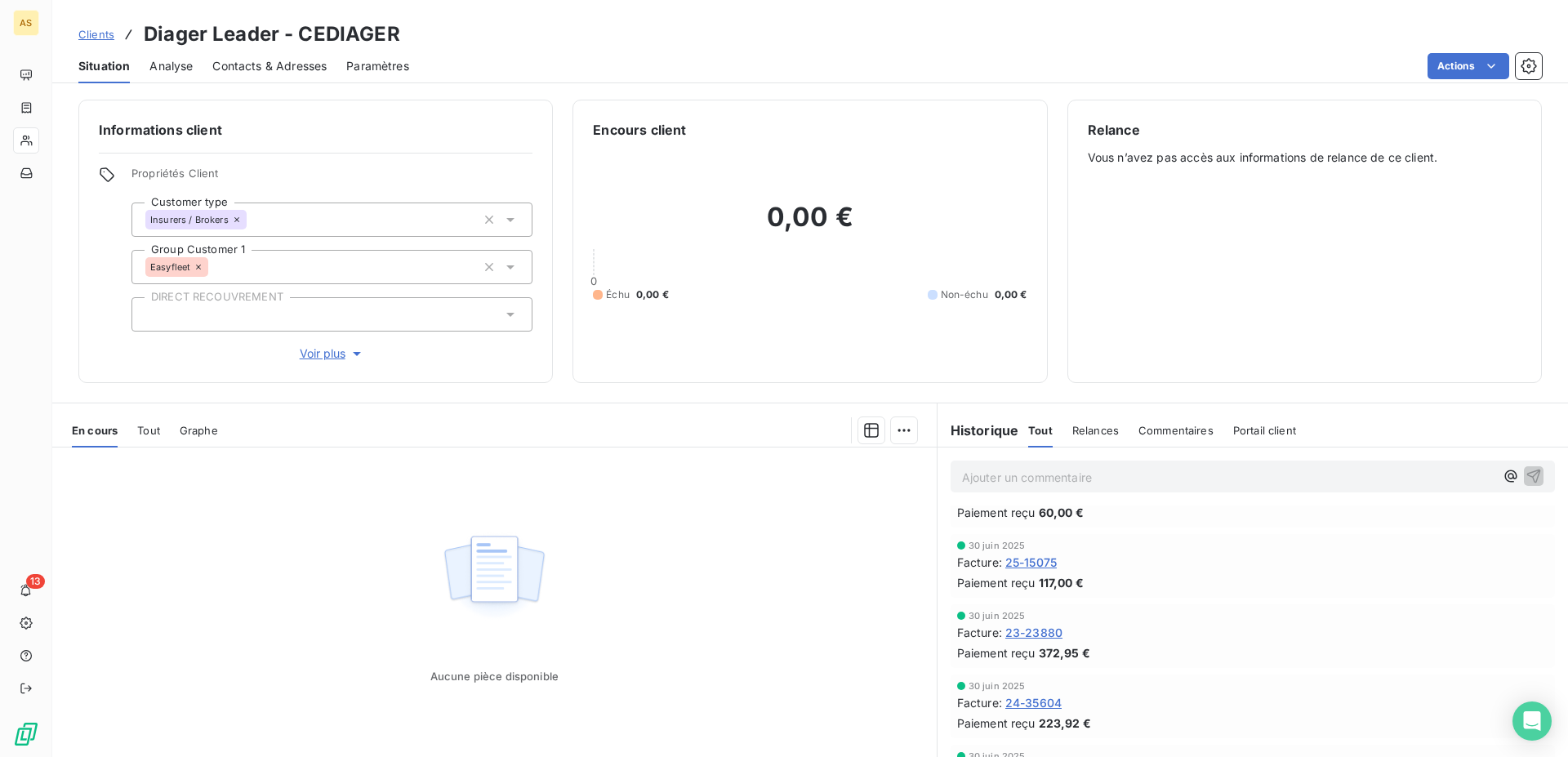
scroll to position [83, 0]
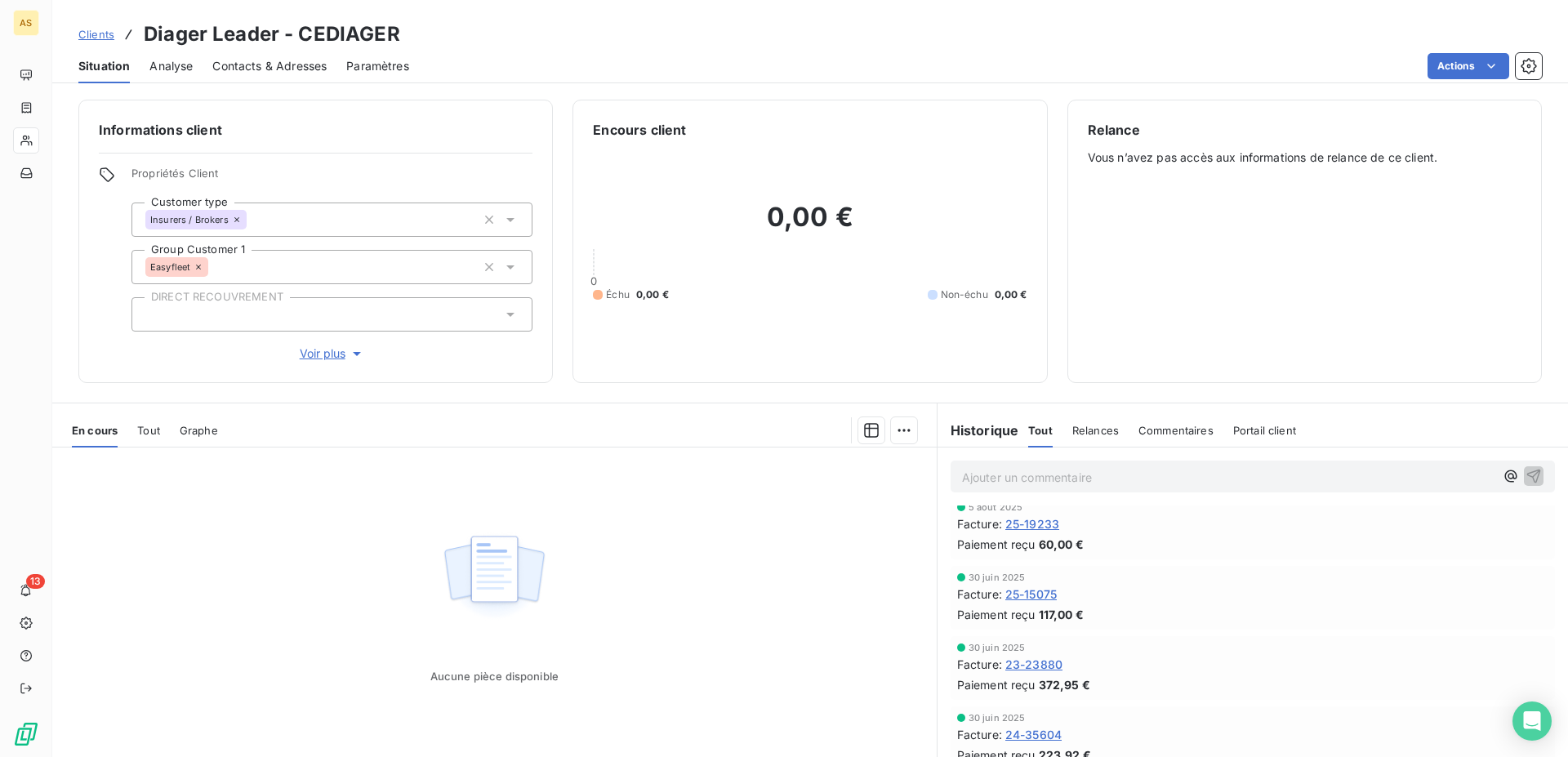
click at [94, 37] on span "Clients" at bounding box center [95, 34] width 36 height 13
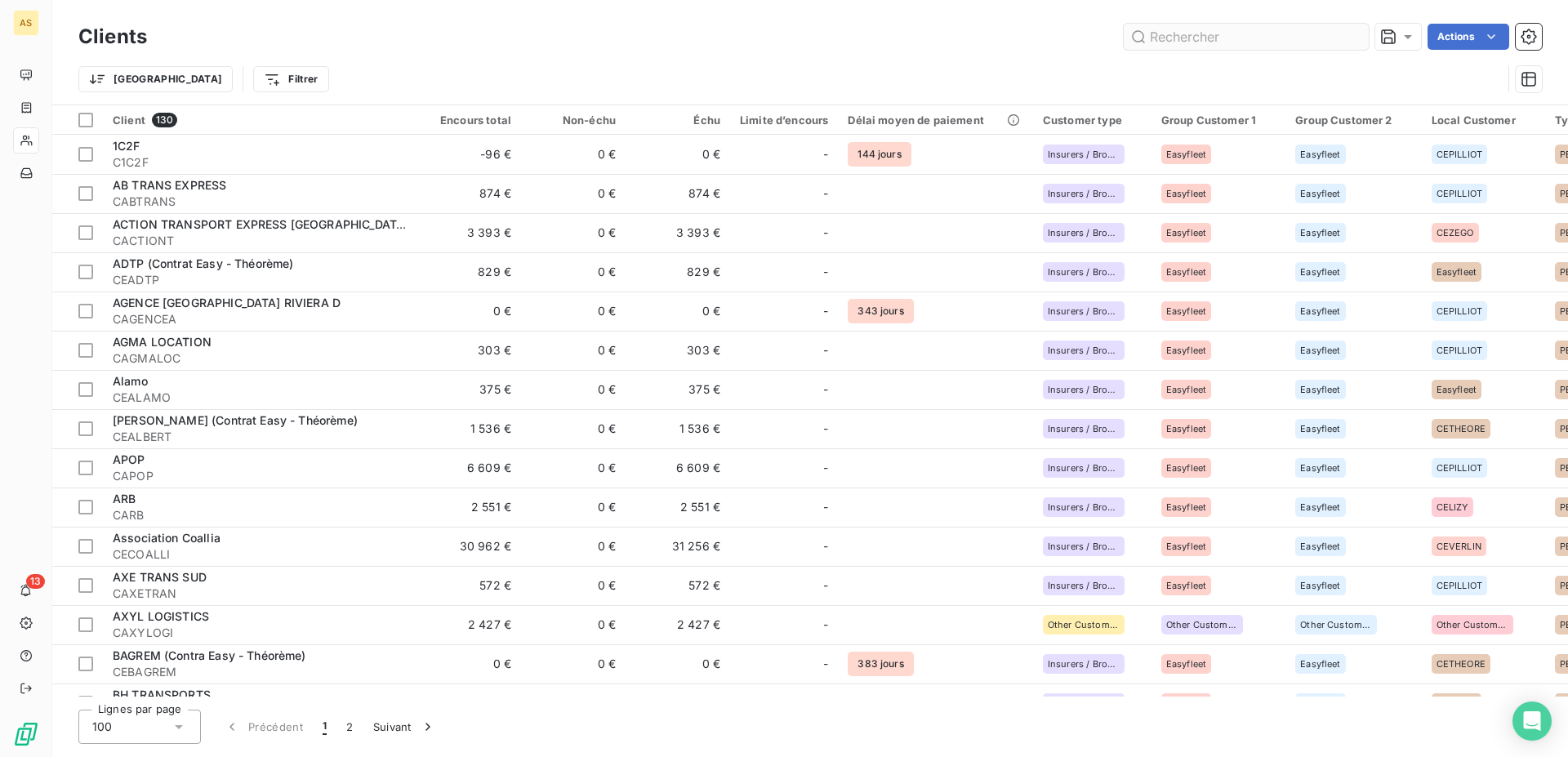
click at [1190, 32] on input "text" at bounding box center [1245, 37] width 245 height 26
type input "v"
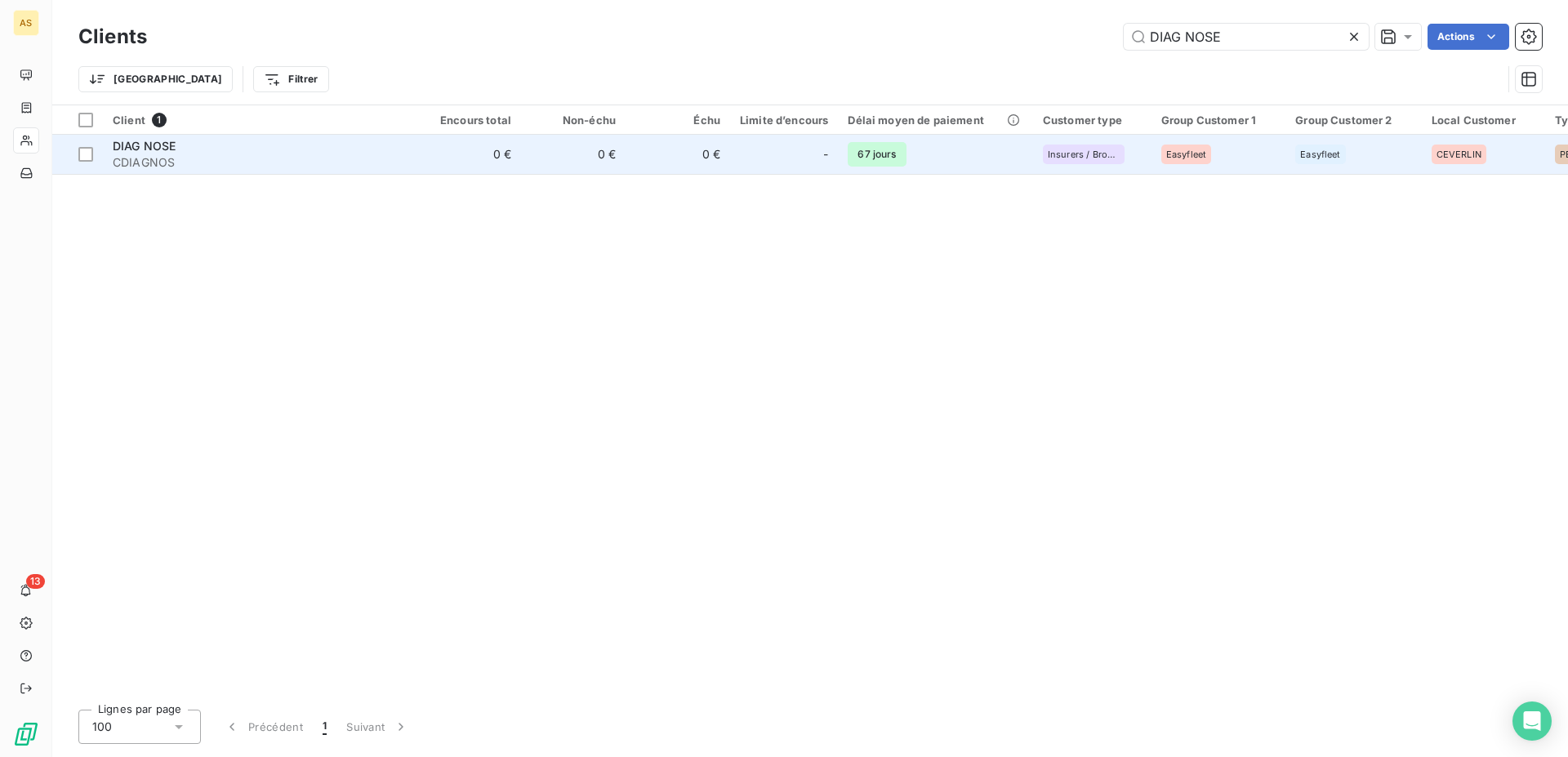
type input "DIAG NOSE"
click at [173, 144] on span "DIAG NOSE" at bounding box center [144, 145] width 63 height 14
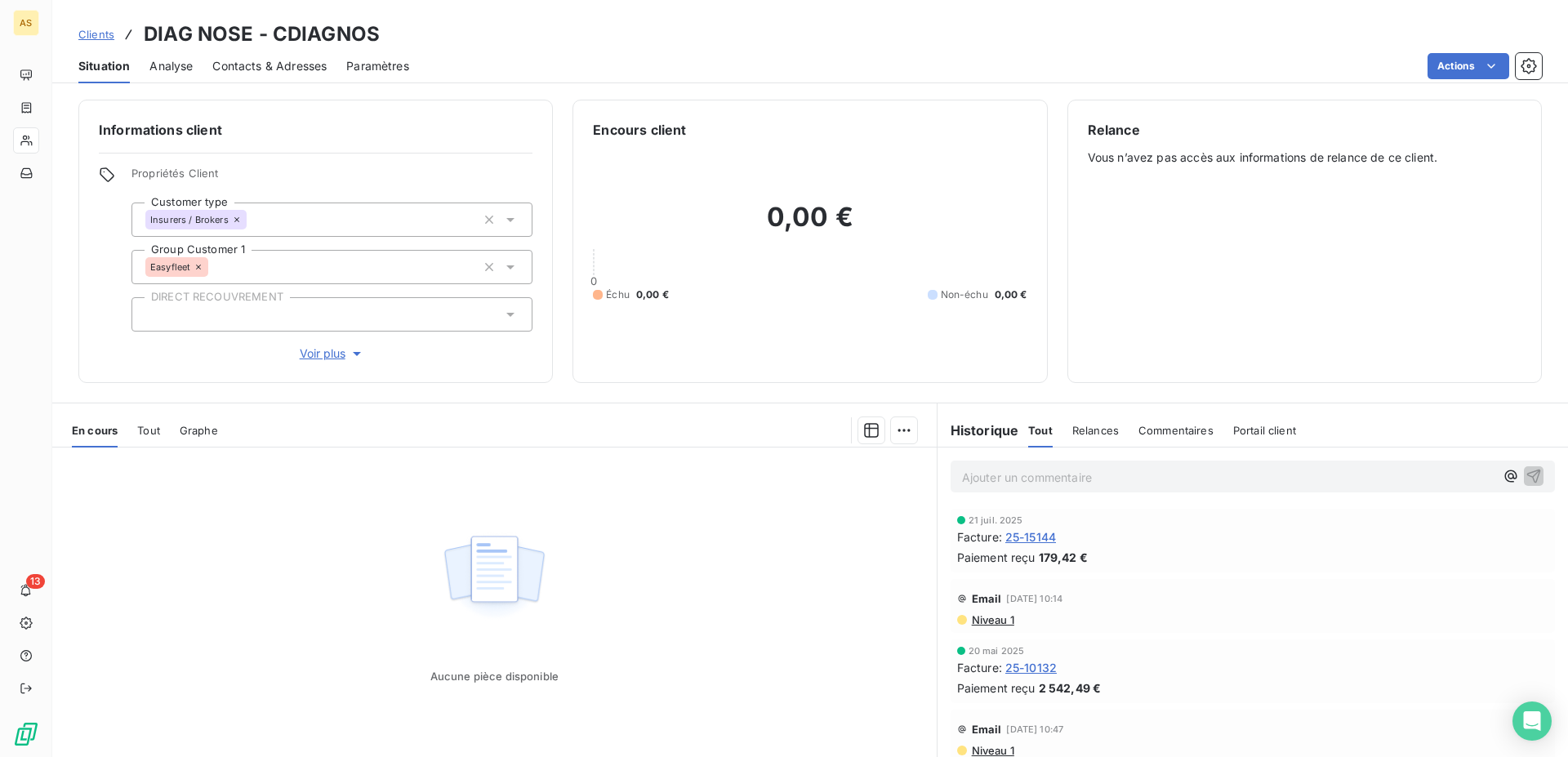
click at [90, 34] on span "Clients" at bounding box center [95, 34] width 36 height 13
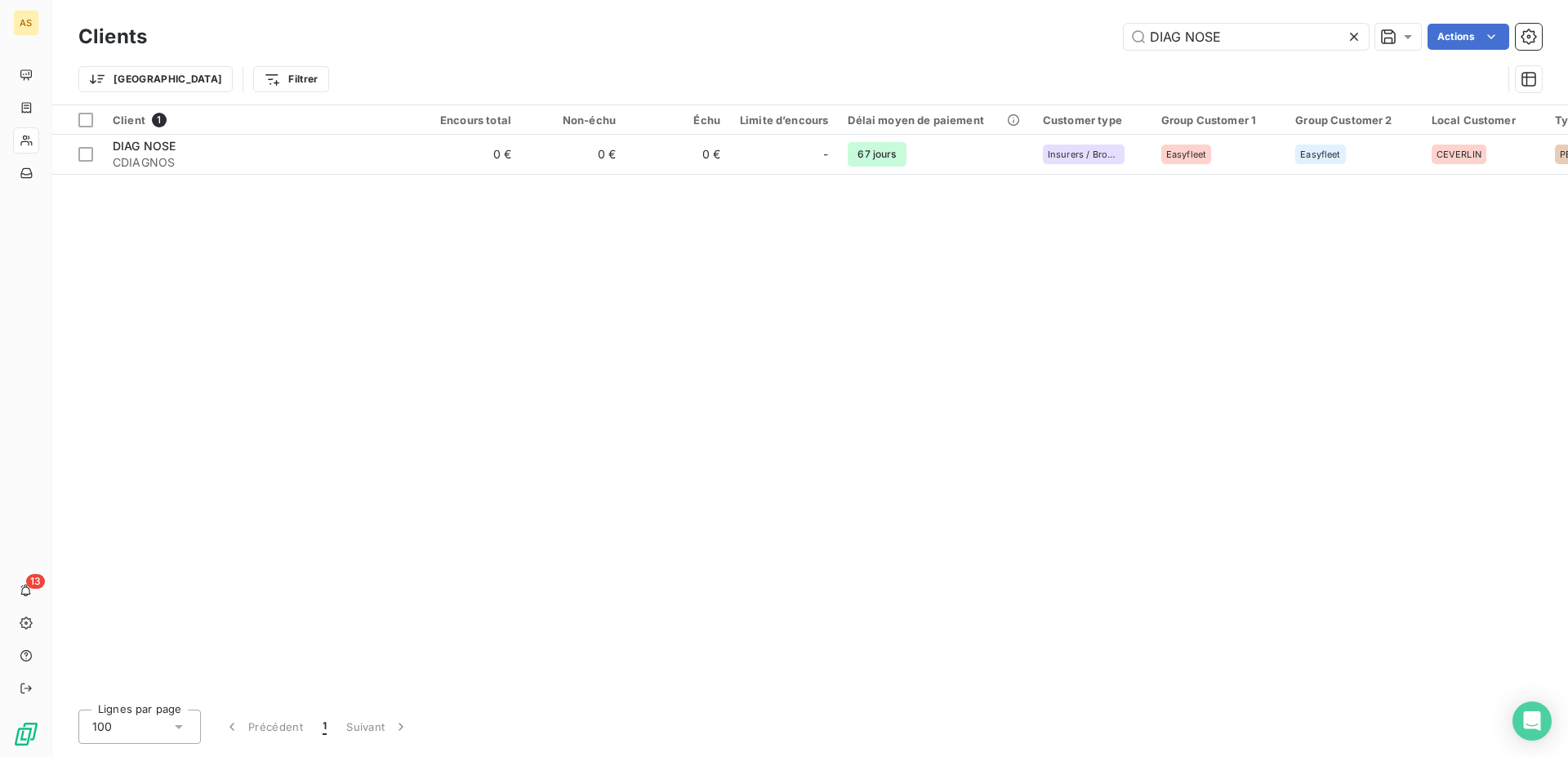
click at [1354, 38] on icon at bounding box center [1354, 37] width 8 height 8
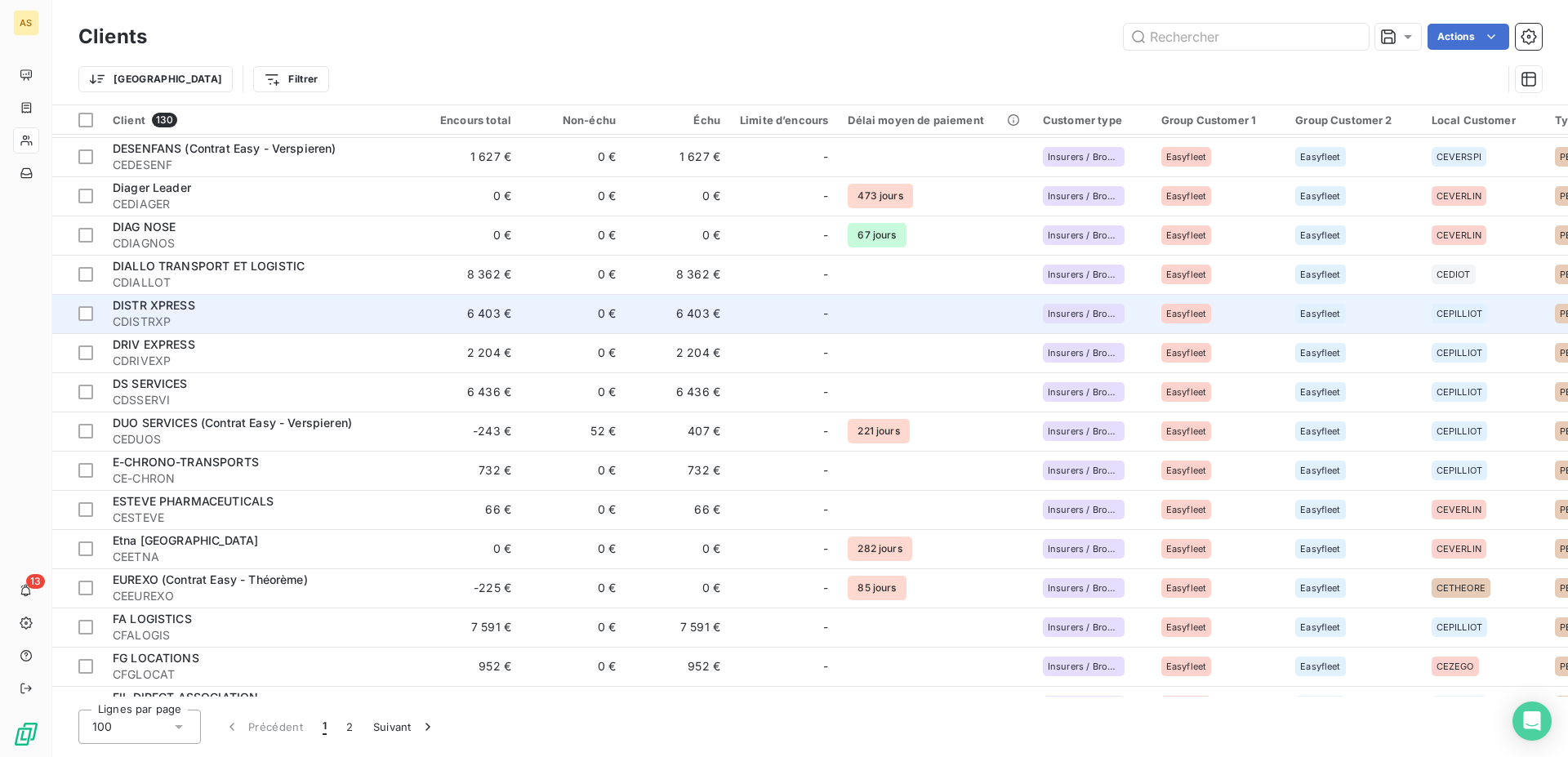
scroll to position [999, 0]
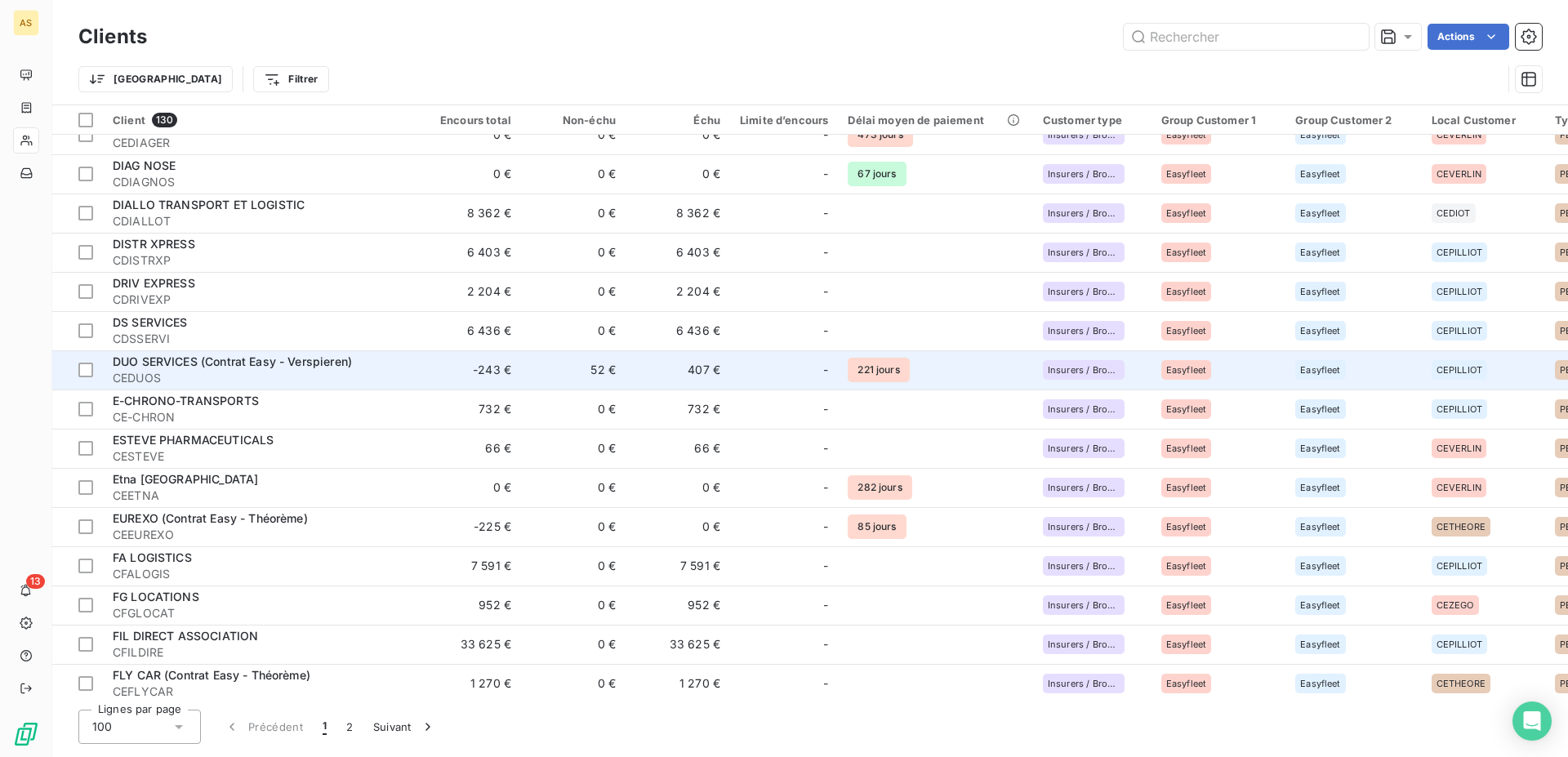
click at [333, 368] on span "DUO SERVICES (Contrat Easy - Verspieren)" at bounding box center [232, 361] width 239 height 14
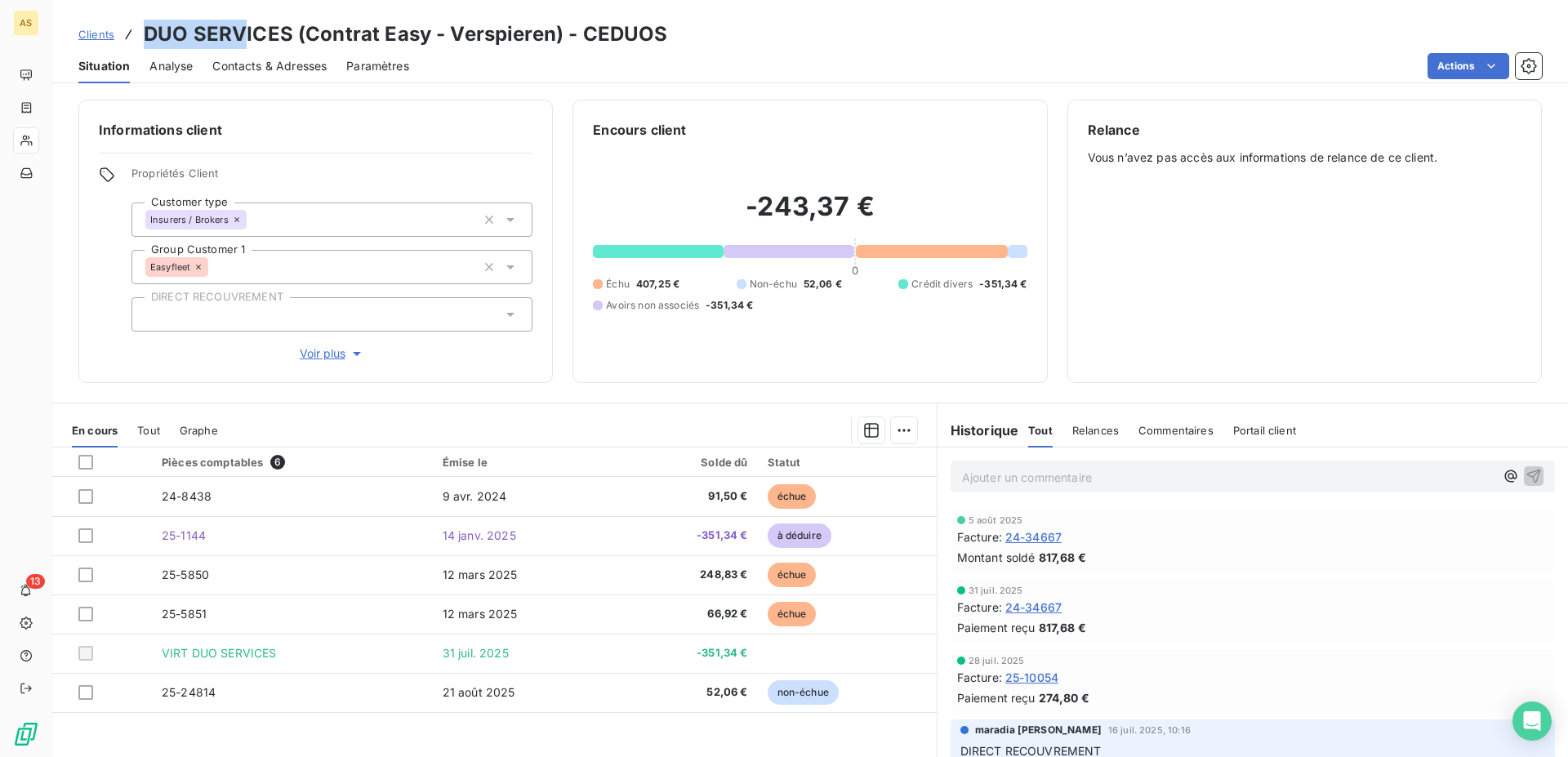
drag, startPoint x: 238, startPoint y: 38, endPoint x: 149, endPoint y: 36, distance: 89.0
click at [149, 36] on h3 "DUO SERVICES (Contrat Easy - Verspieren) - CEDUOS" at bounding box center [405, 34] width 524 height 29
copy h3 "DUO SERV"
click at [100, 36] on span "Clients" at bounding box center [95, 34] width 36 height 13
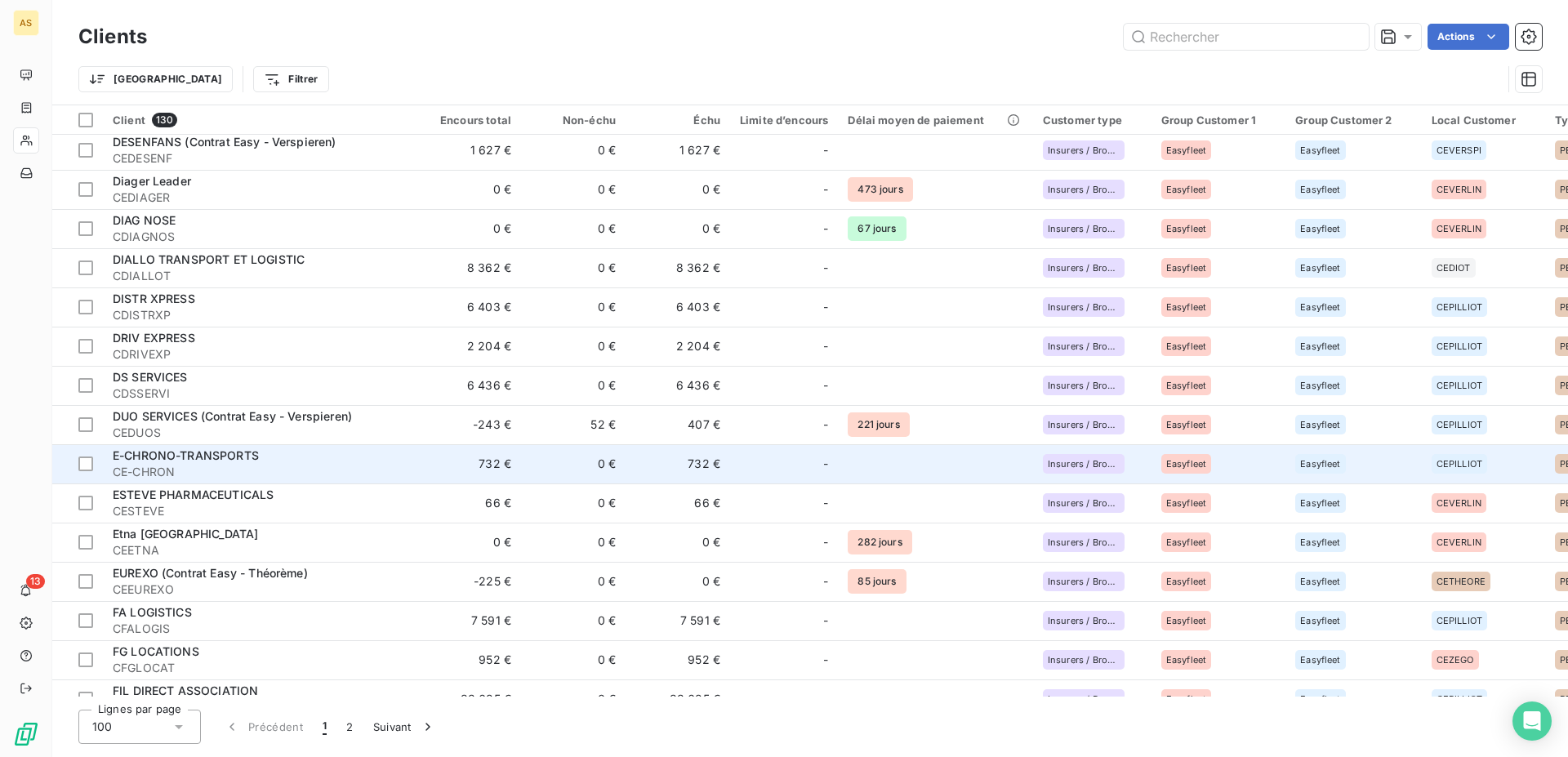
scroll to position [999, 0]
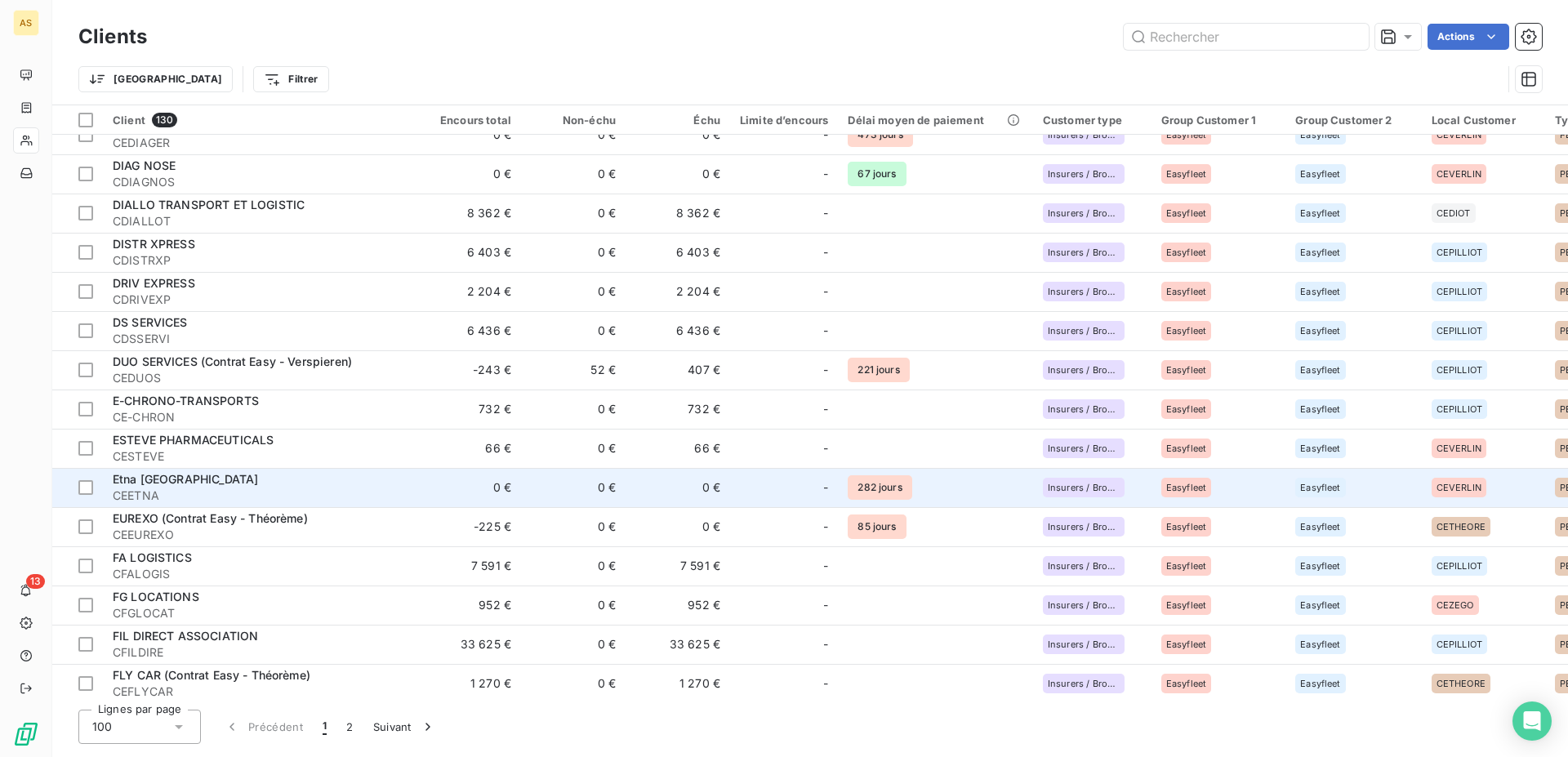
click at [386, 504] on td "Etna [GEOGRAPHIC_DATA] CEETNA" at bounding box center [260, 487] width 314 height 39
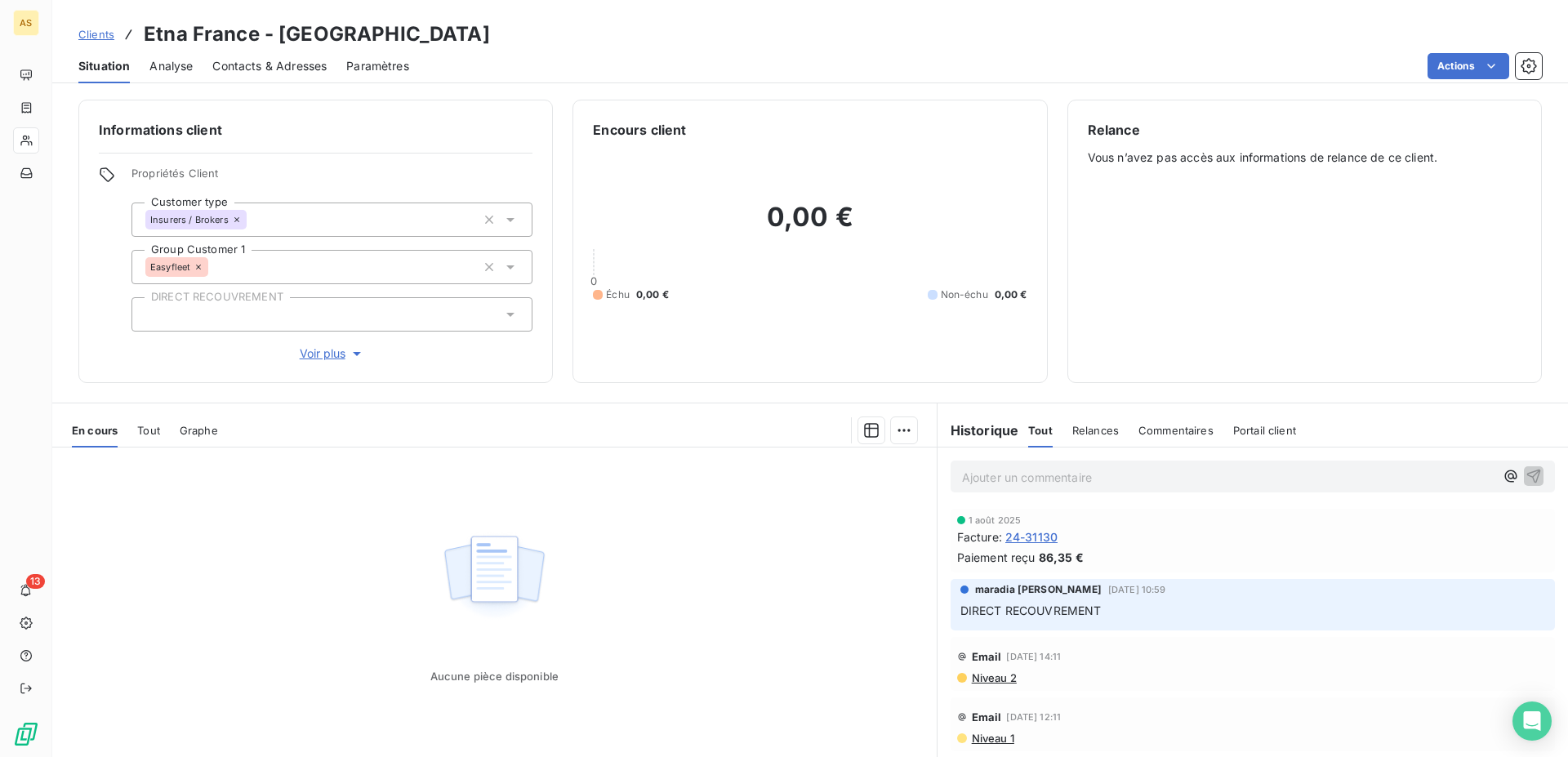
click at [100, 31] on span "Clients" at bounding box center [95, 34] width 36 height 13
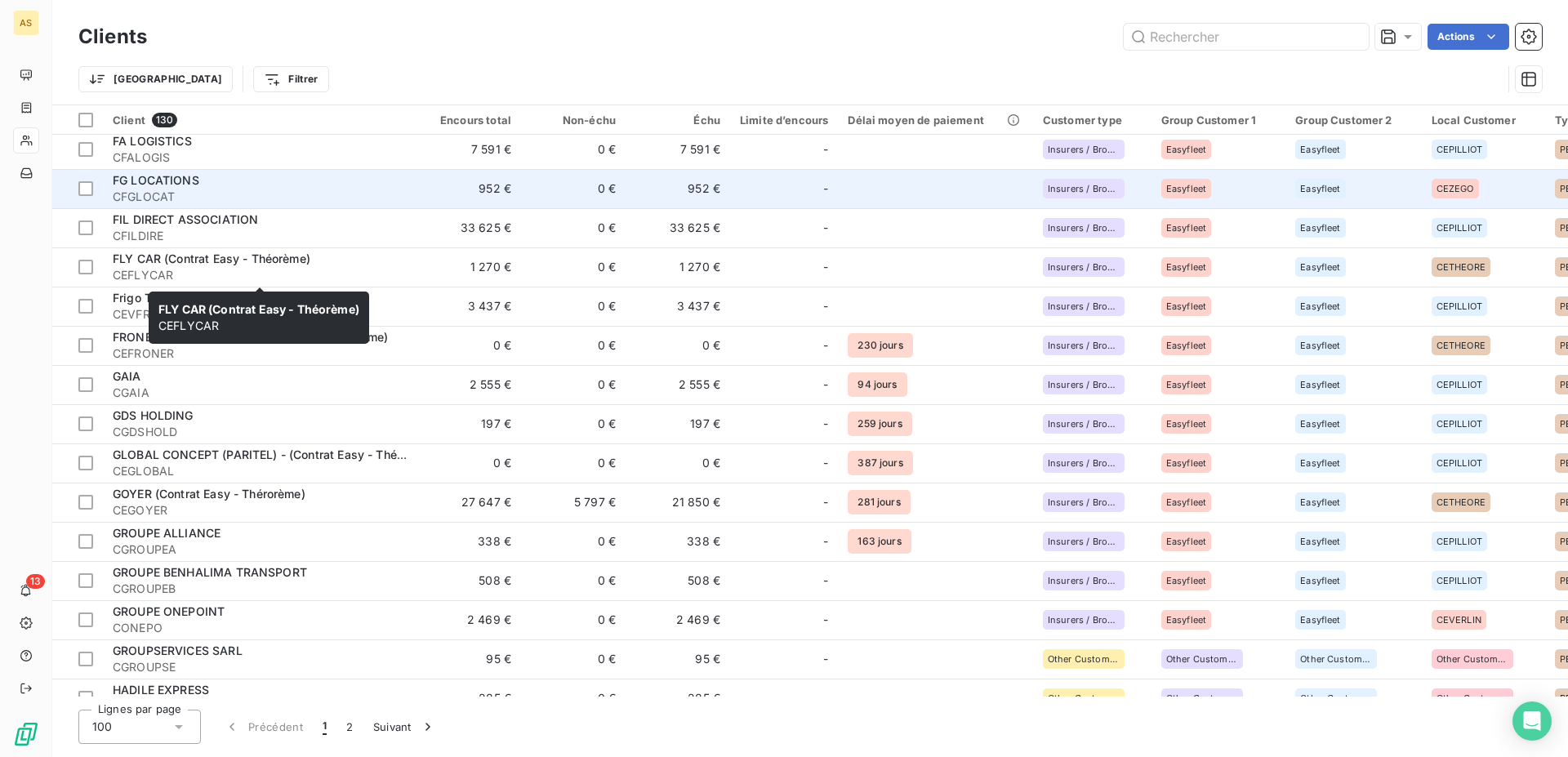
scroll to position [1249, 0]
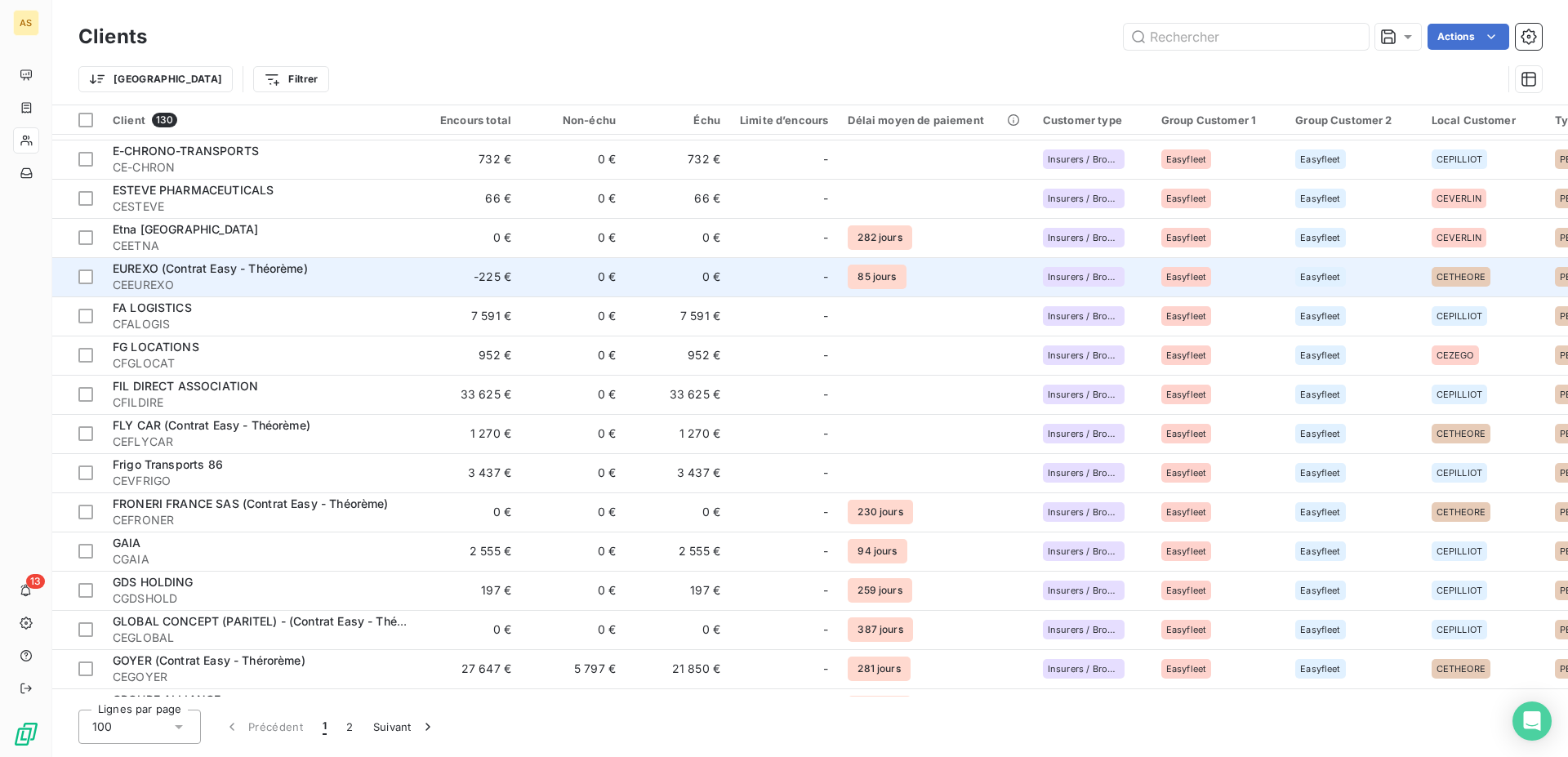
click at [163, 272] on span "EUREXO (Contrat Easy - Théorème)" at bounding box center [210, 268] width 195 height 14
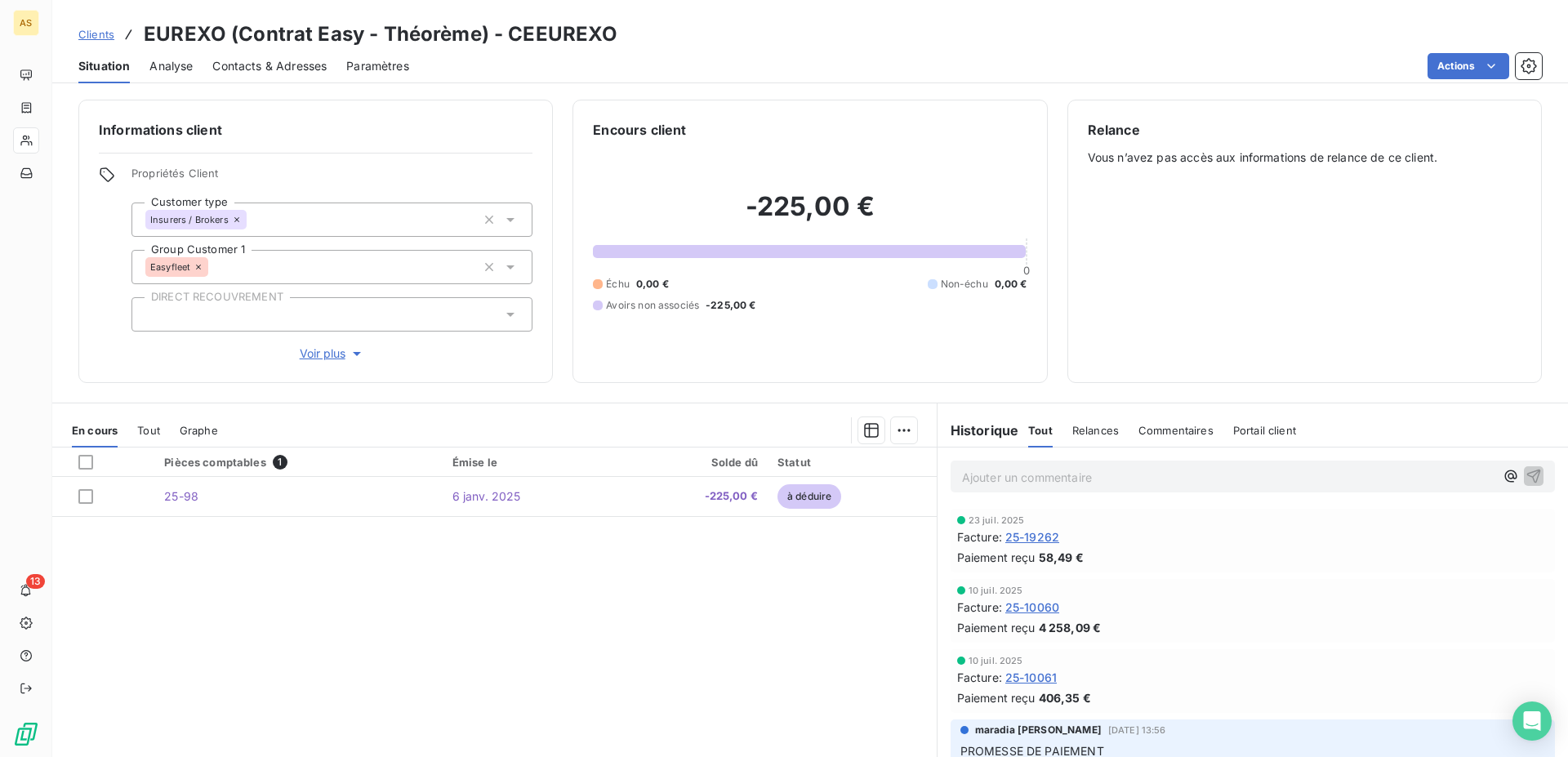
click at [94, 31] on span "Clients" at bounding box center [95, 34] width 36 height 13
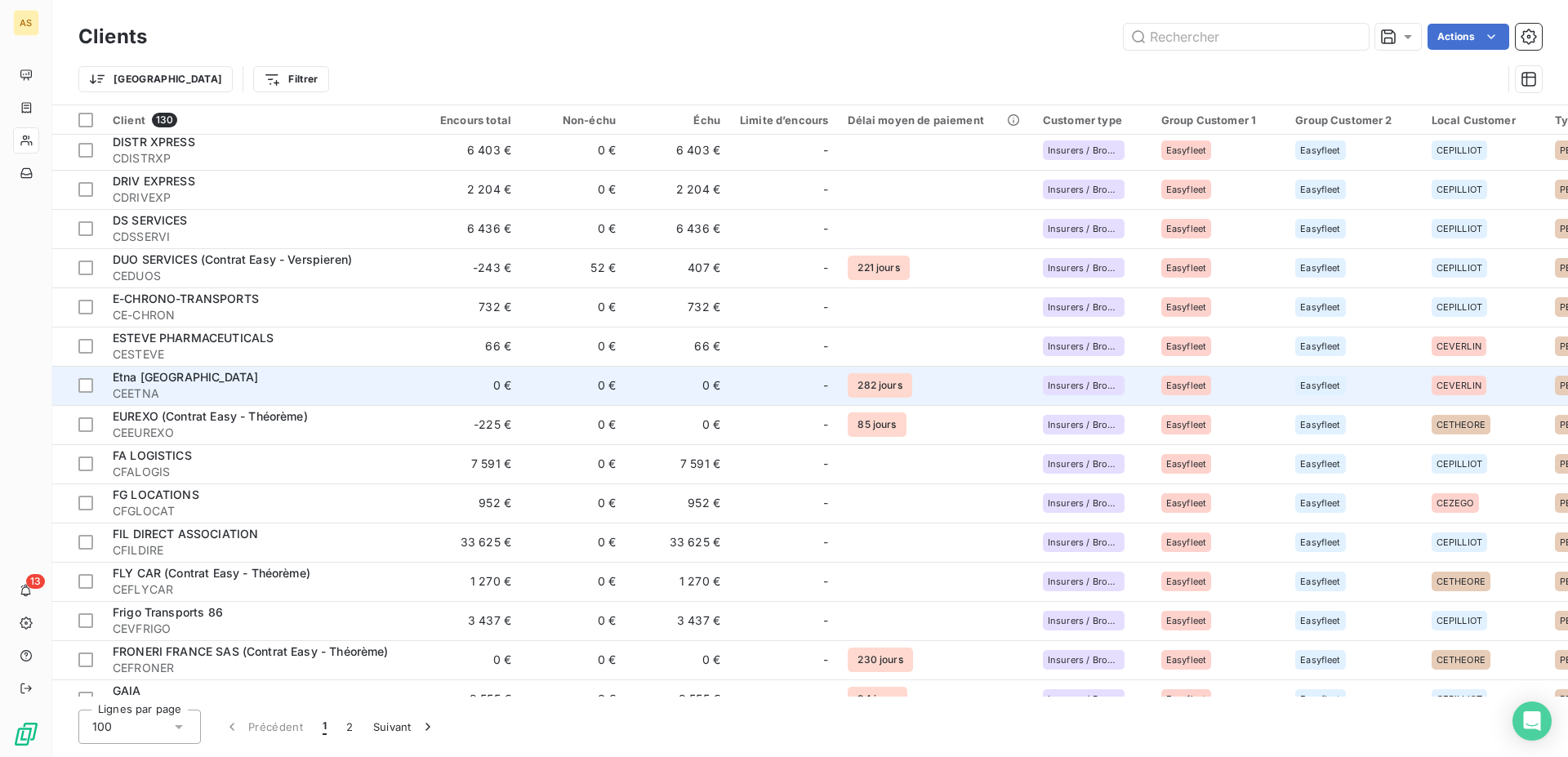
scroll to position [1166, 0]
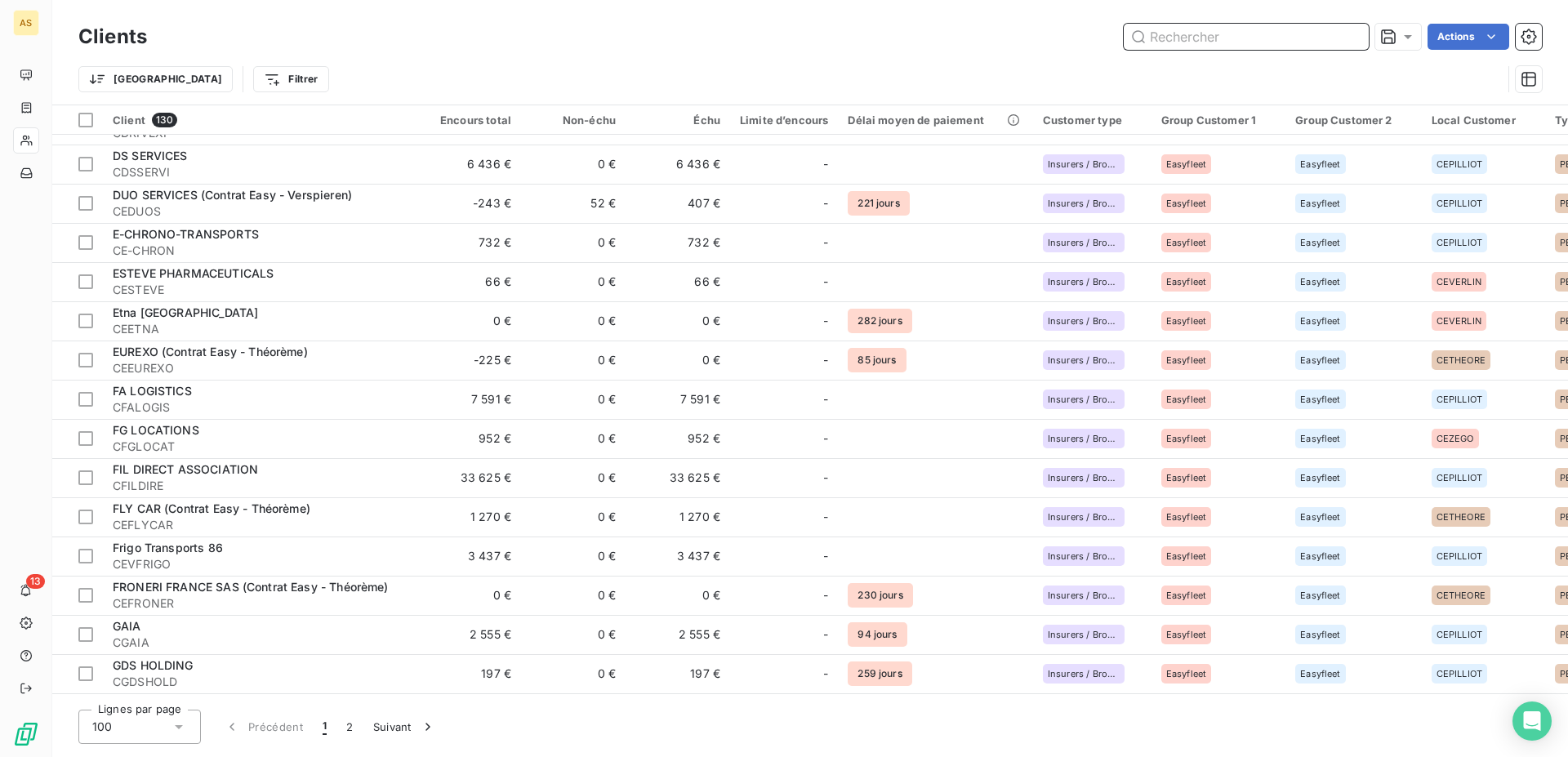
click at [1258, 44] on input "text" at bounding box center [1245, 37] width 245 height 26
paste input "FINANCIERE MESSINE"
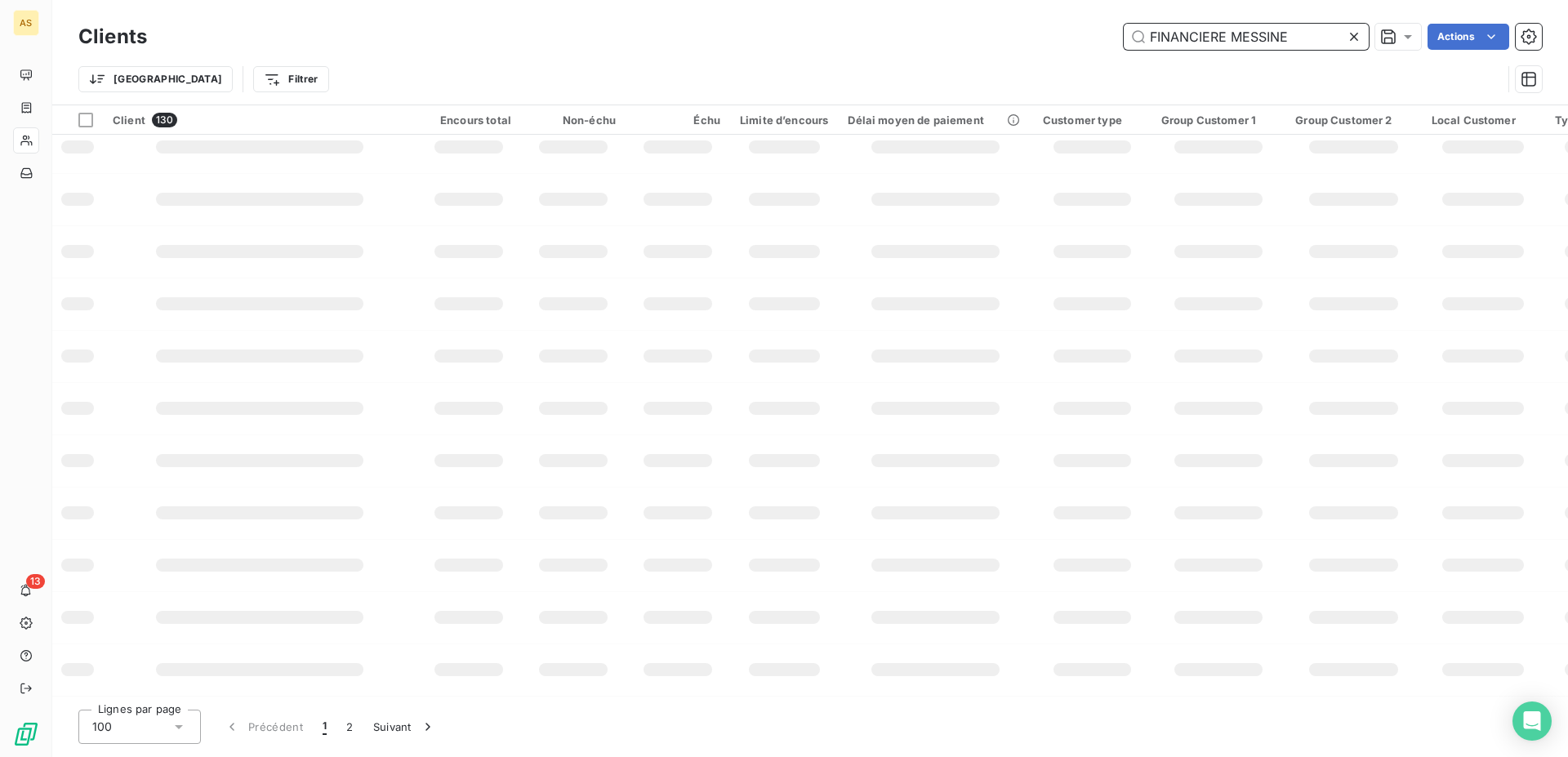
scroll to position [237, 0]
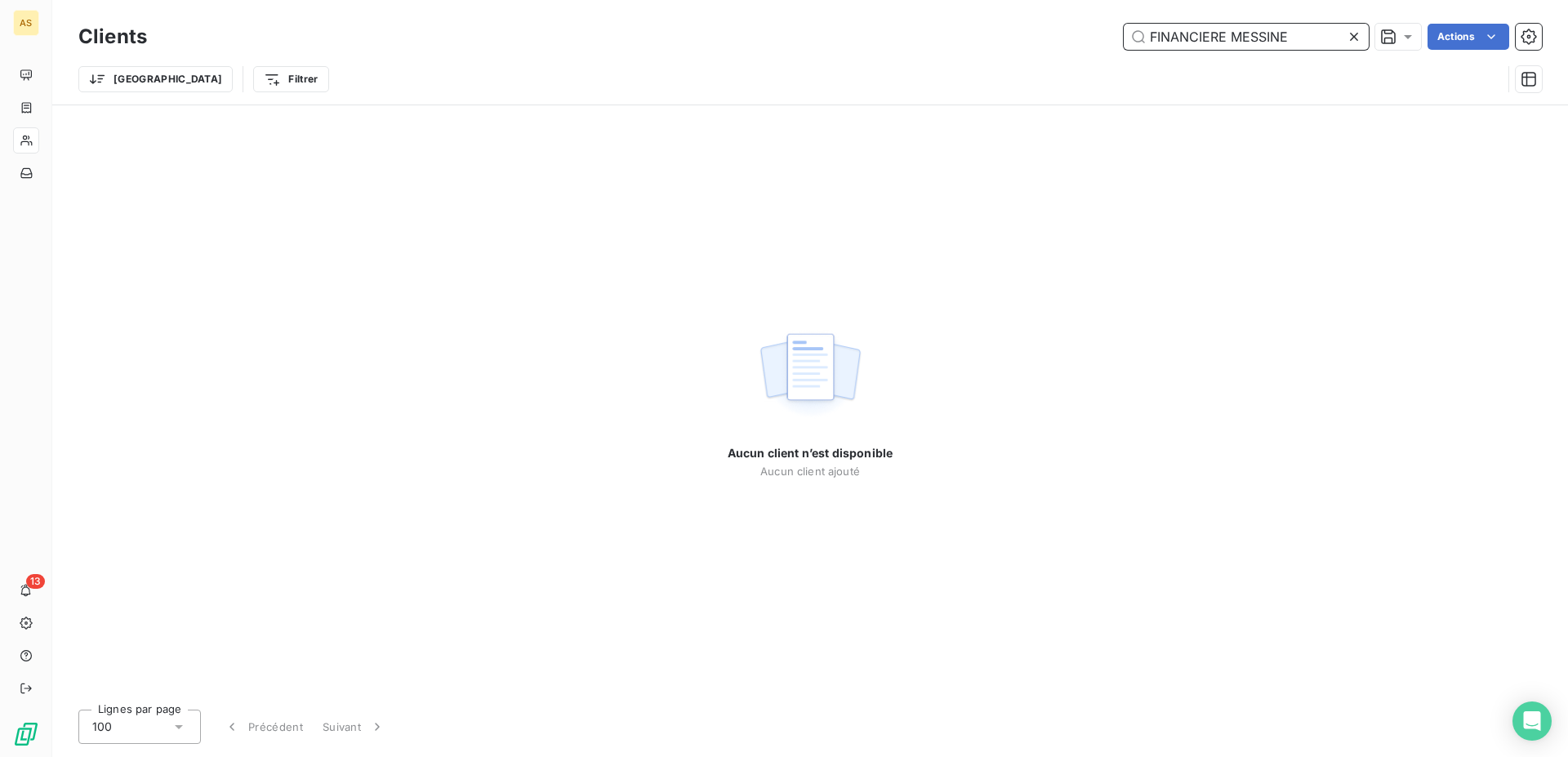
type input "FINANCIERE MESSINE"
click at [1352, 42] on icon at bounding box center [1354, 37] width 17 height 17
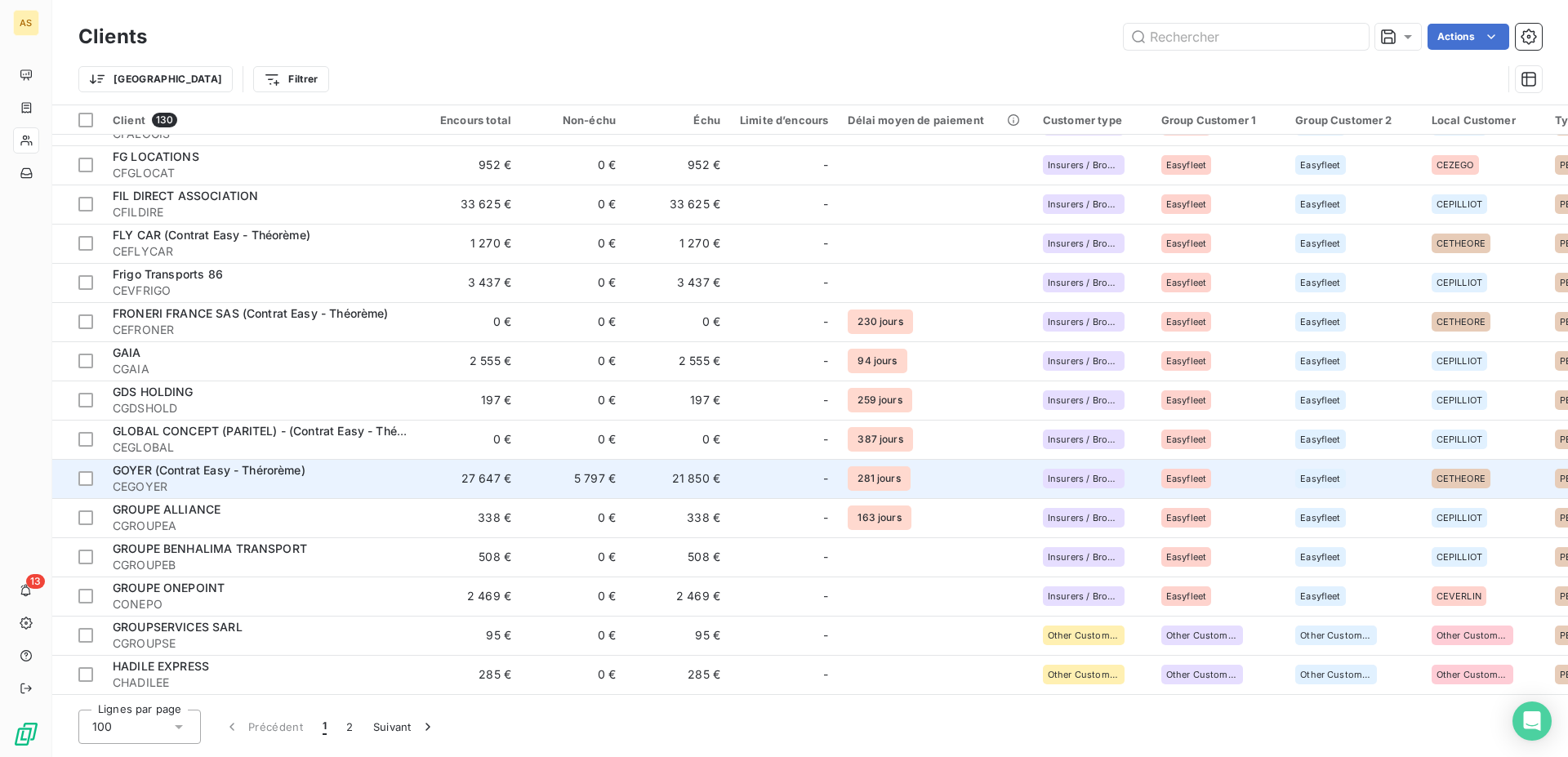
scroll to position [1416, 0]
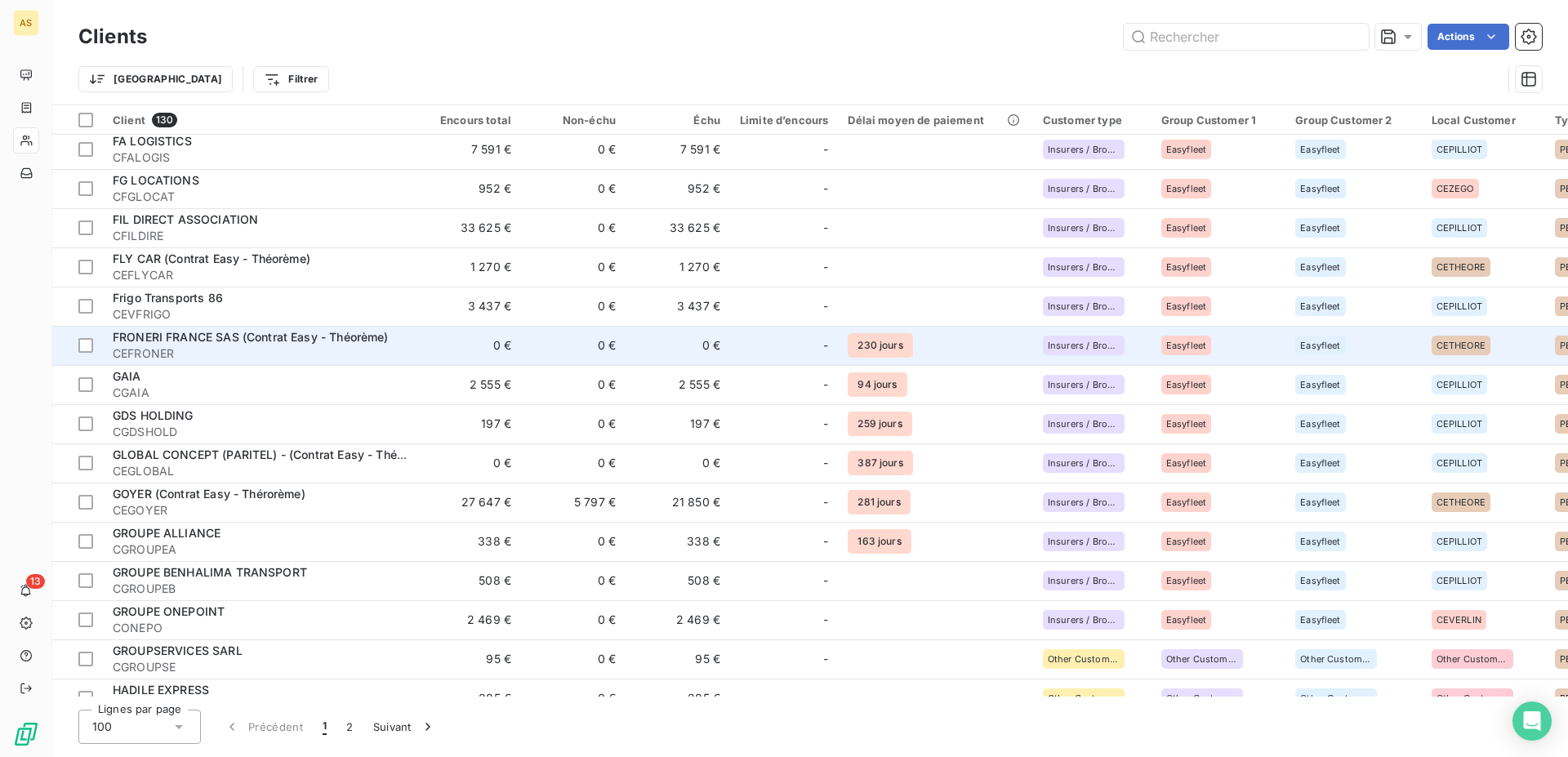
click at [399, 345] on span "CEFRONER" at bounding box center [260, 354] width 294 height 17
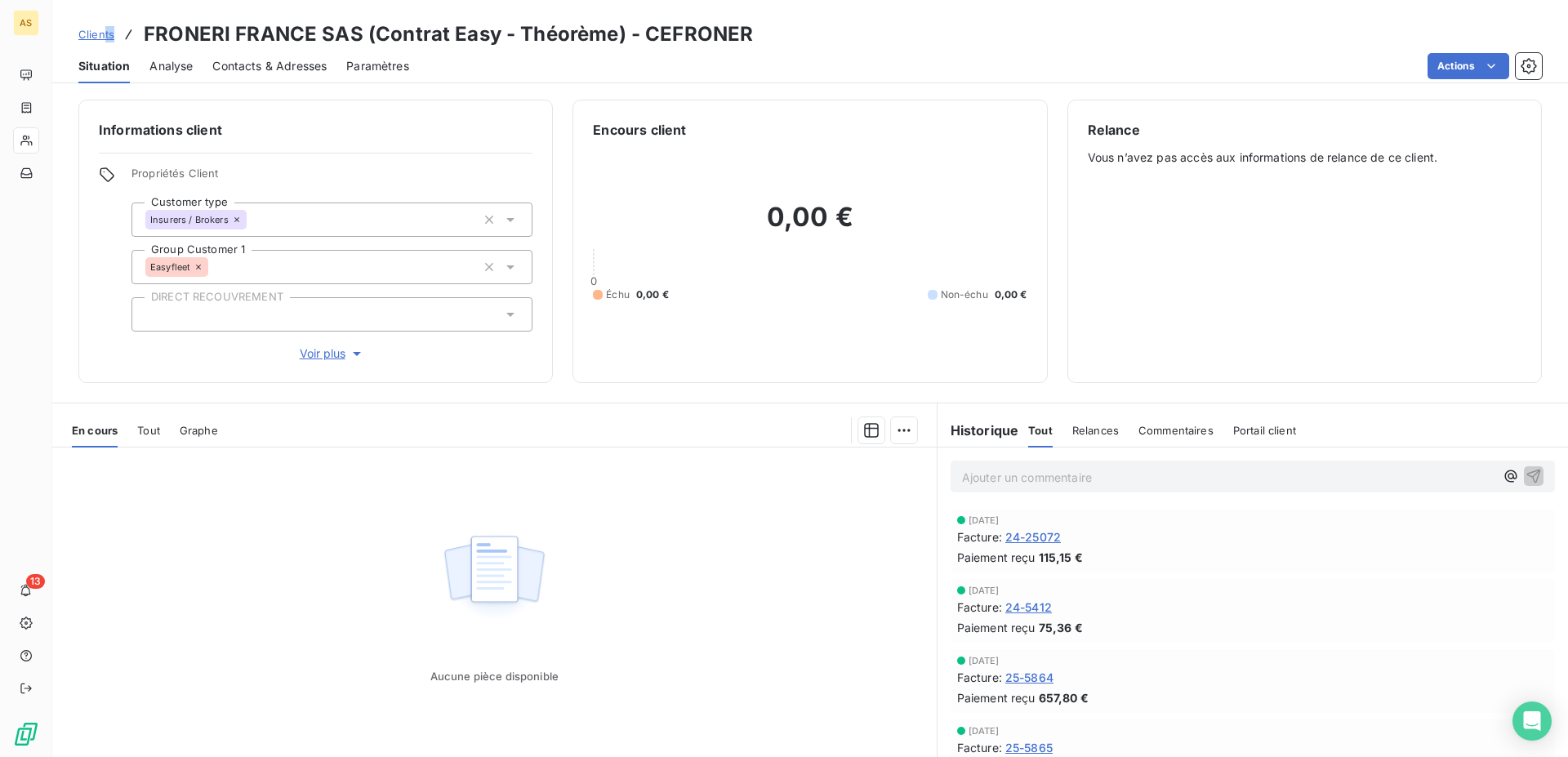
drag, startPoint x: 257, startPoint y: 27, endPoint x: 101, endPoint y: 26, distance: 156.0
click at [101, 26] on div "Clients FRONERI FRANCE SAS (Contrat Easy - Théorème) - CEFRONER" at bounding box center [415, 34] width 674 height 29
copy span "ts"
click at [89, 40] on span "Clients" at bounding box center [95, 34] width 36 height 13
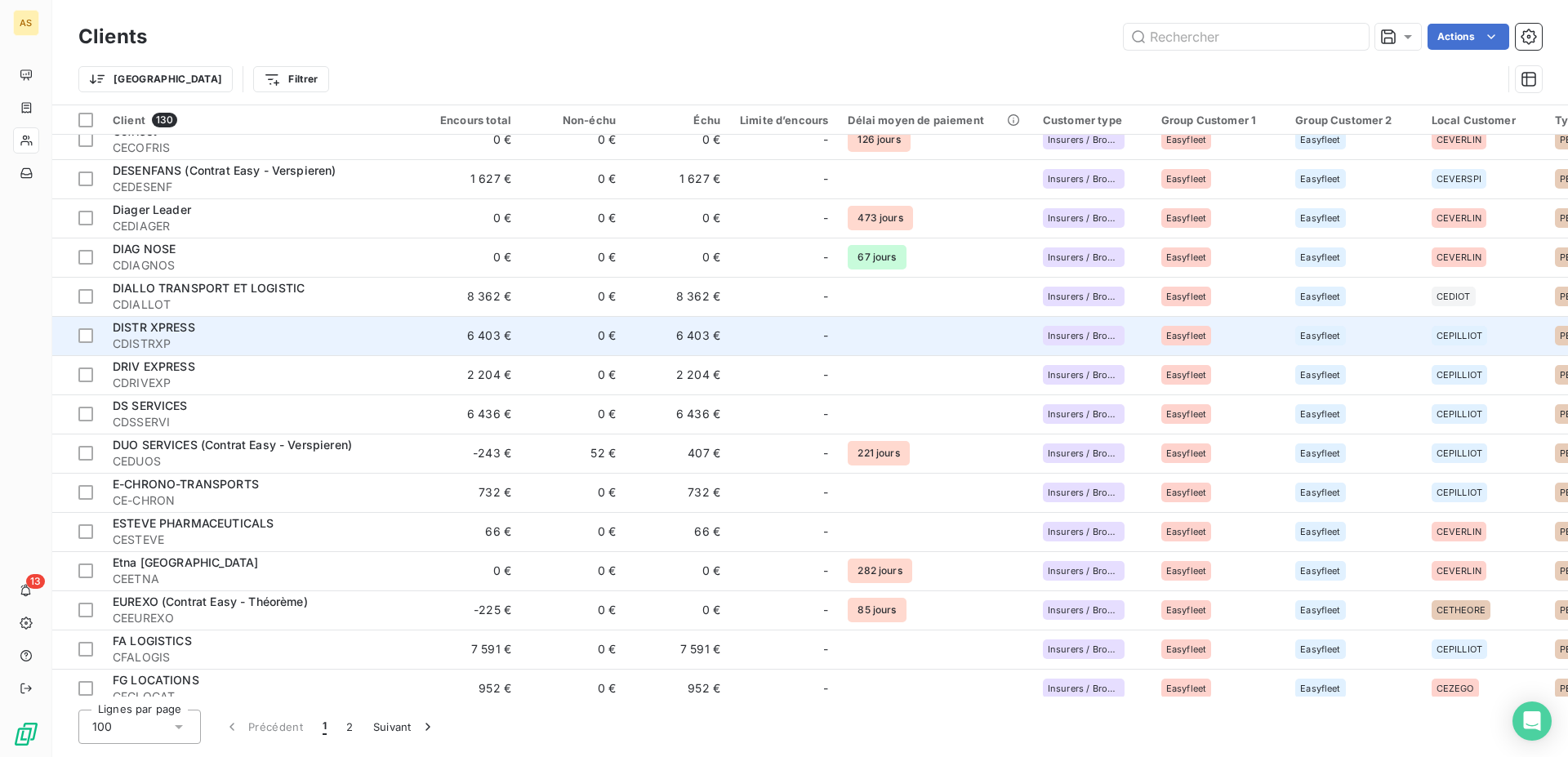
scroll to position [1416, 0]
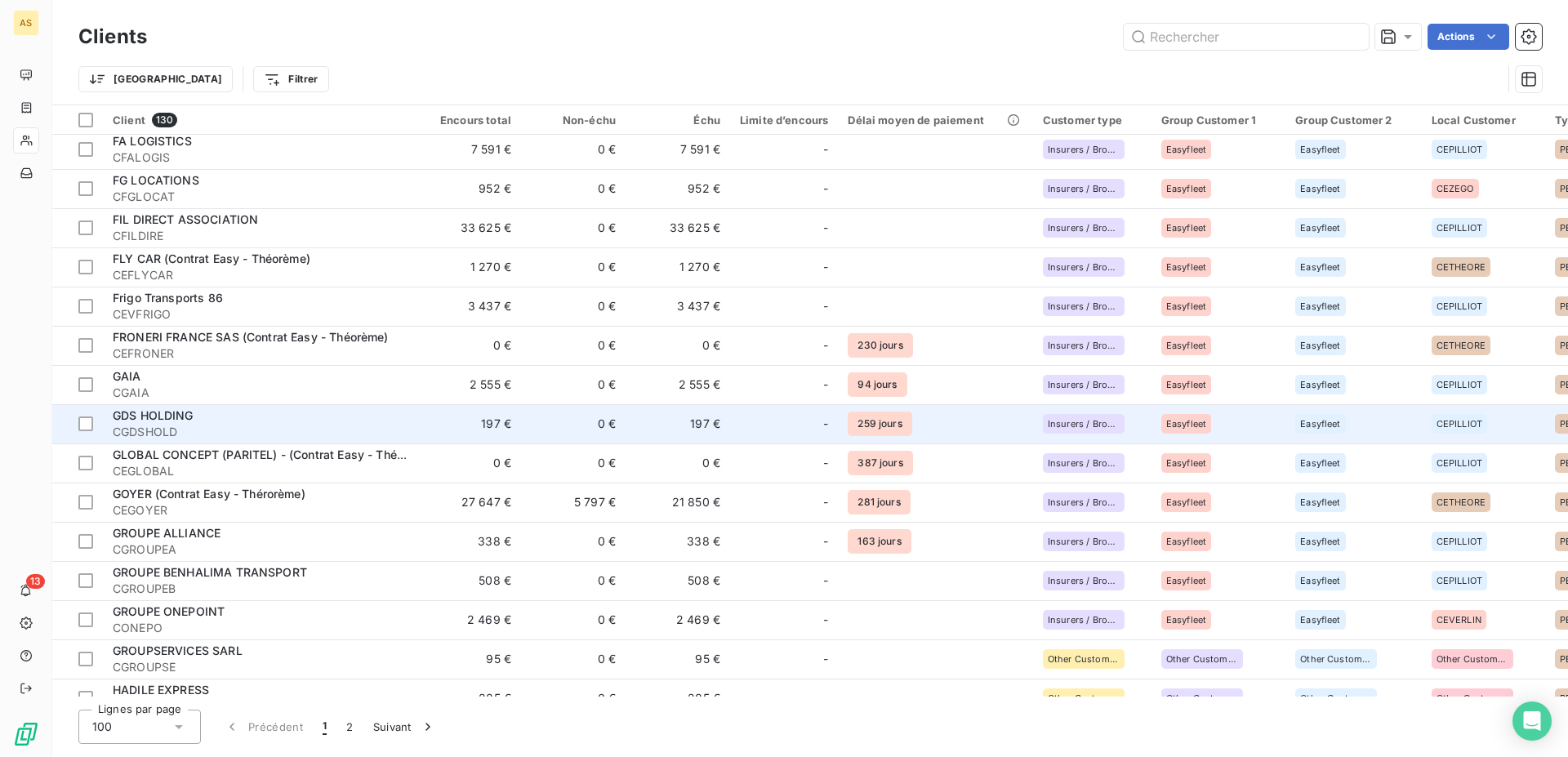
click at [357, 414] on div "GDS HOLDING" at bounding box center [260, 416] width 294 height 17
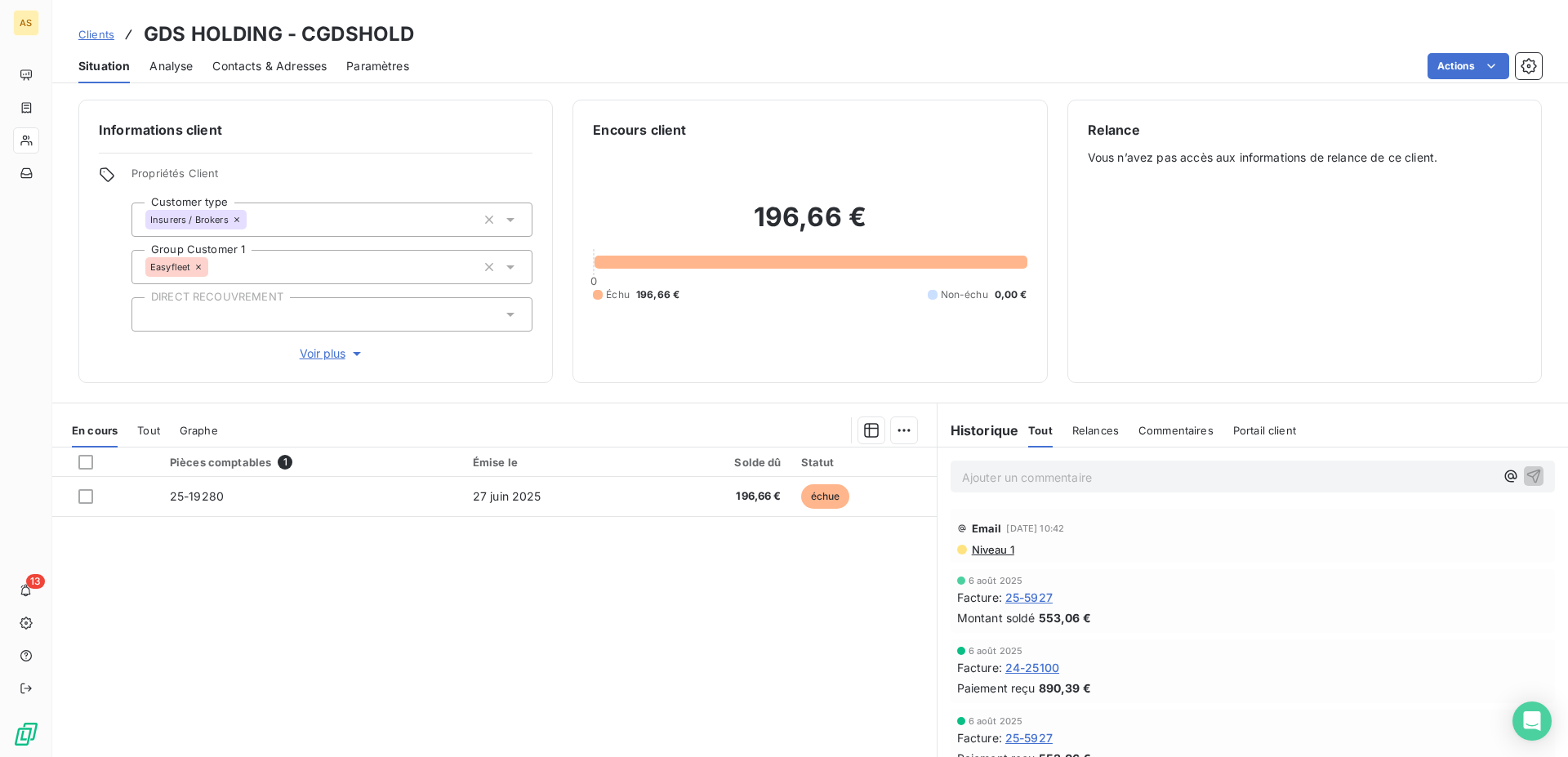
scroll to position [54, 0]
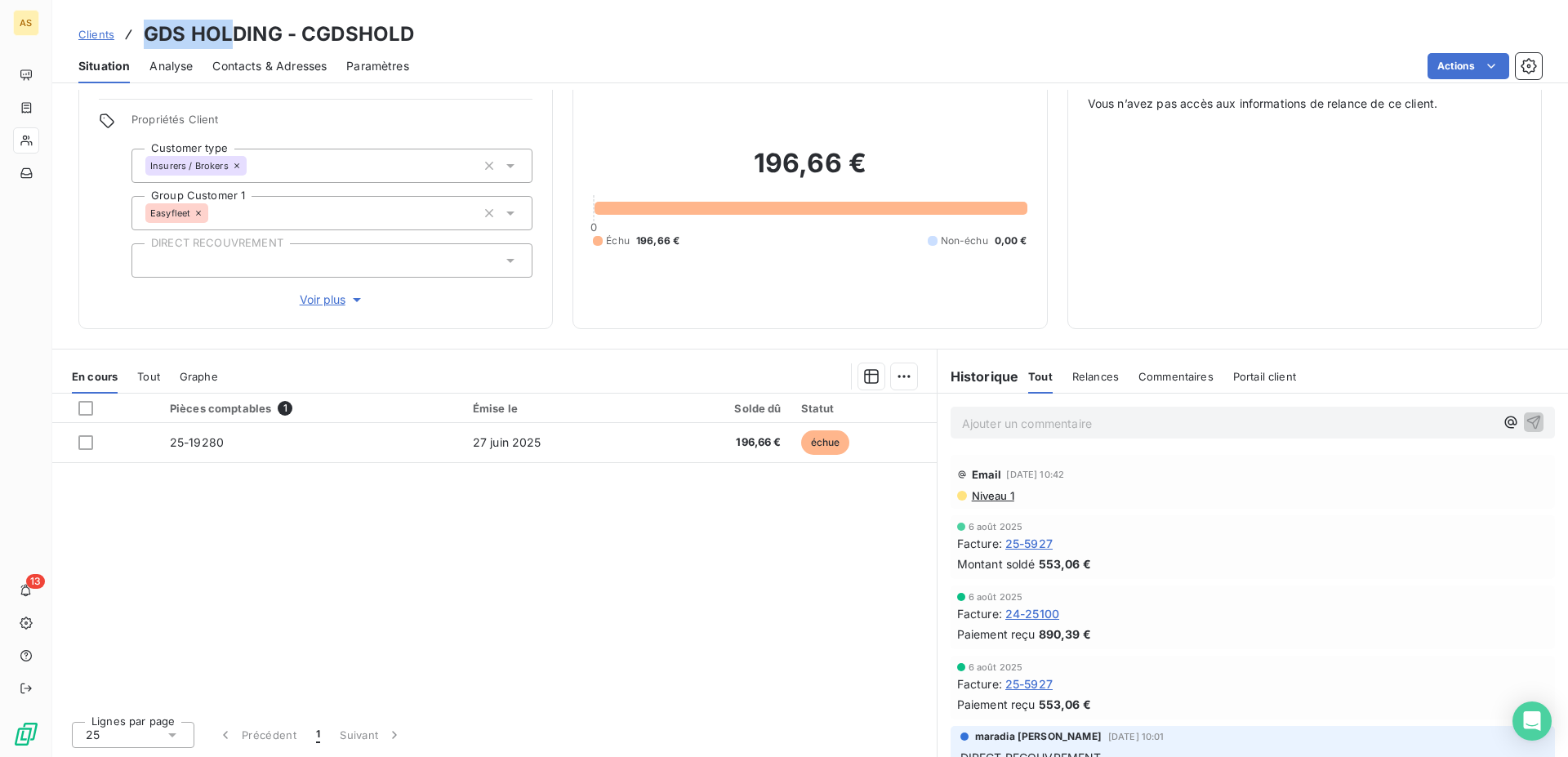
drag, startPoint x: 232, startPoint y: 37, endPoint x: 148, endPoint y: 30, distance: 84.3
click at [148, 30] on h3 "GDS HOLDING - CGDSHOLD" at bounding box center [279, 34] width 271 height 29
copy h3 "GDS HOL"
click at [96, 29] on span "Clients" at bounding box center [95, 34] width 36 height 13
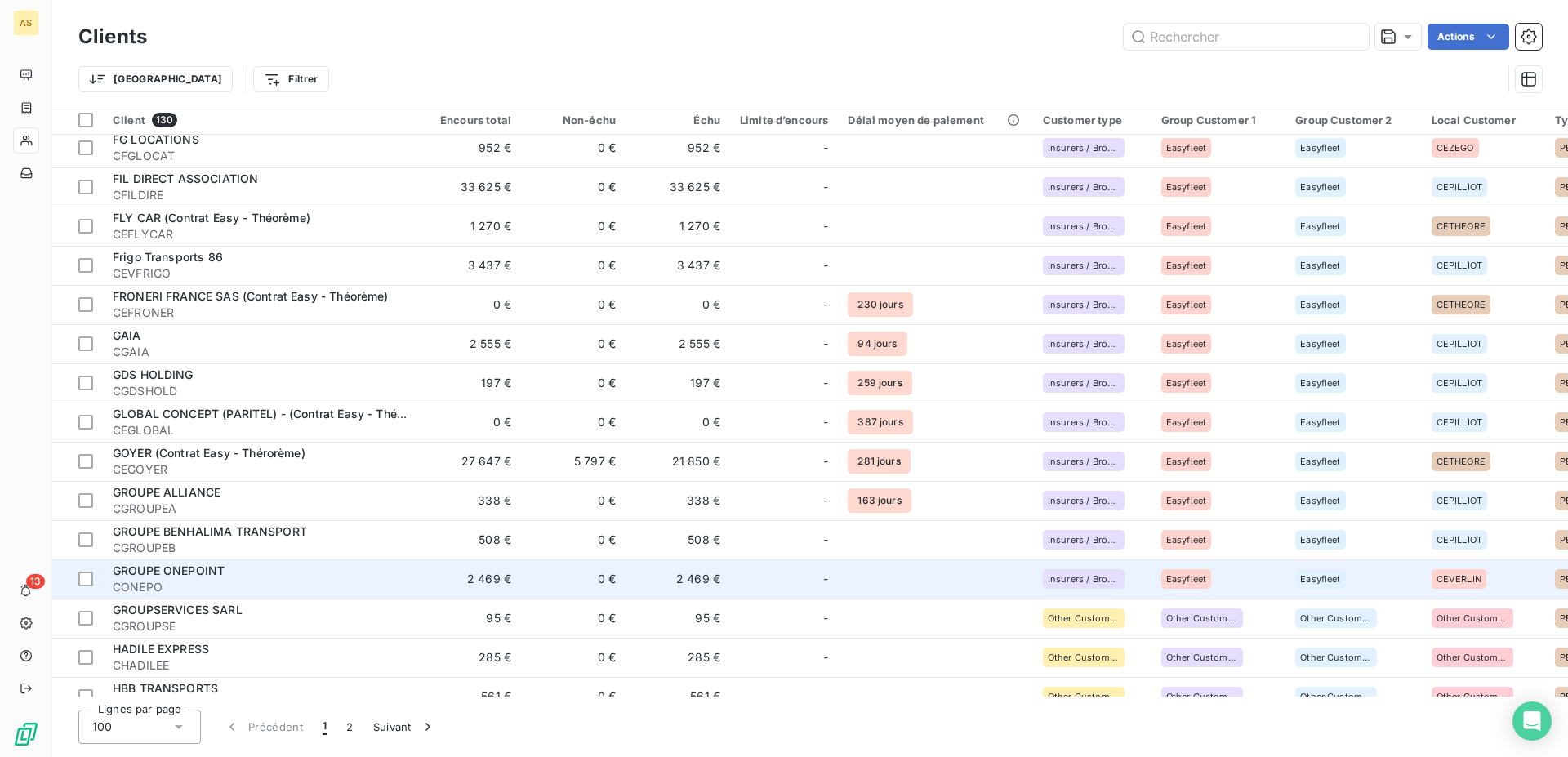
scroll to position [1416, 0]
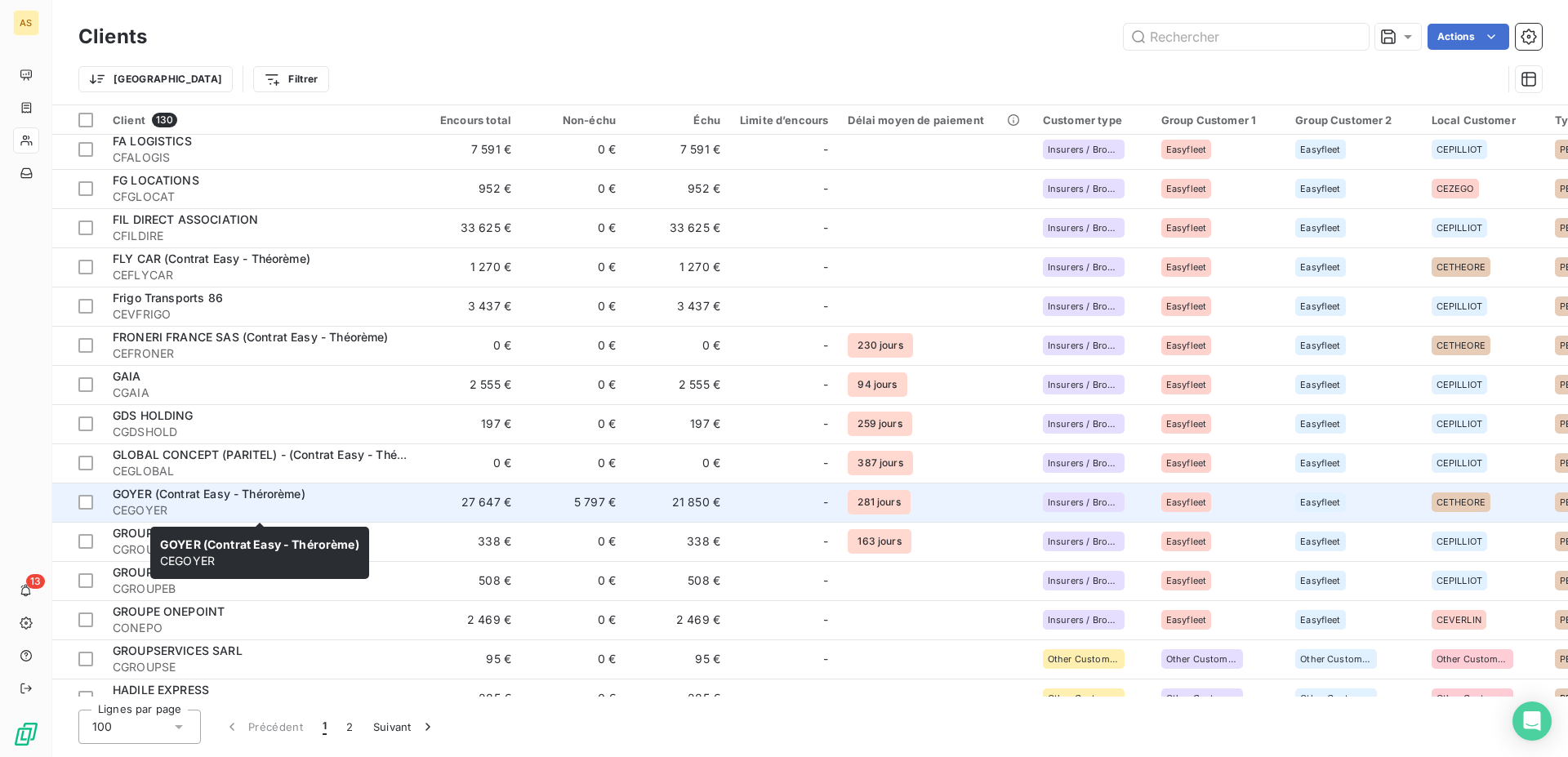
click at [403, 507] on span "CEGOYER" at bounding box center [260, 510] width 294 height 17
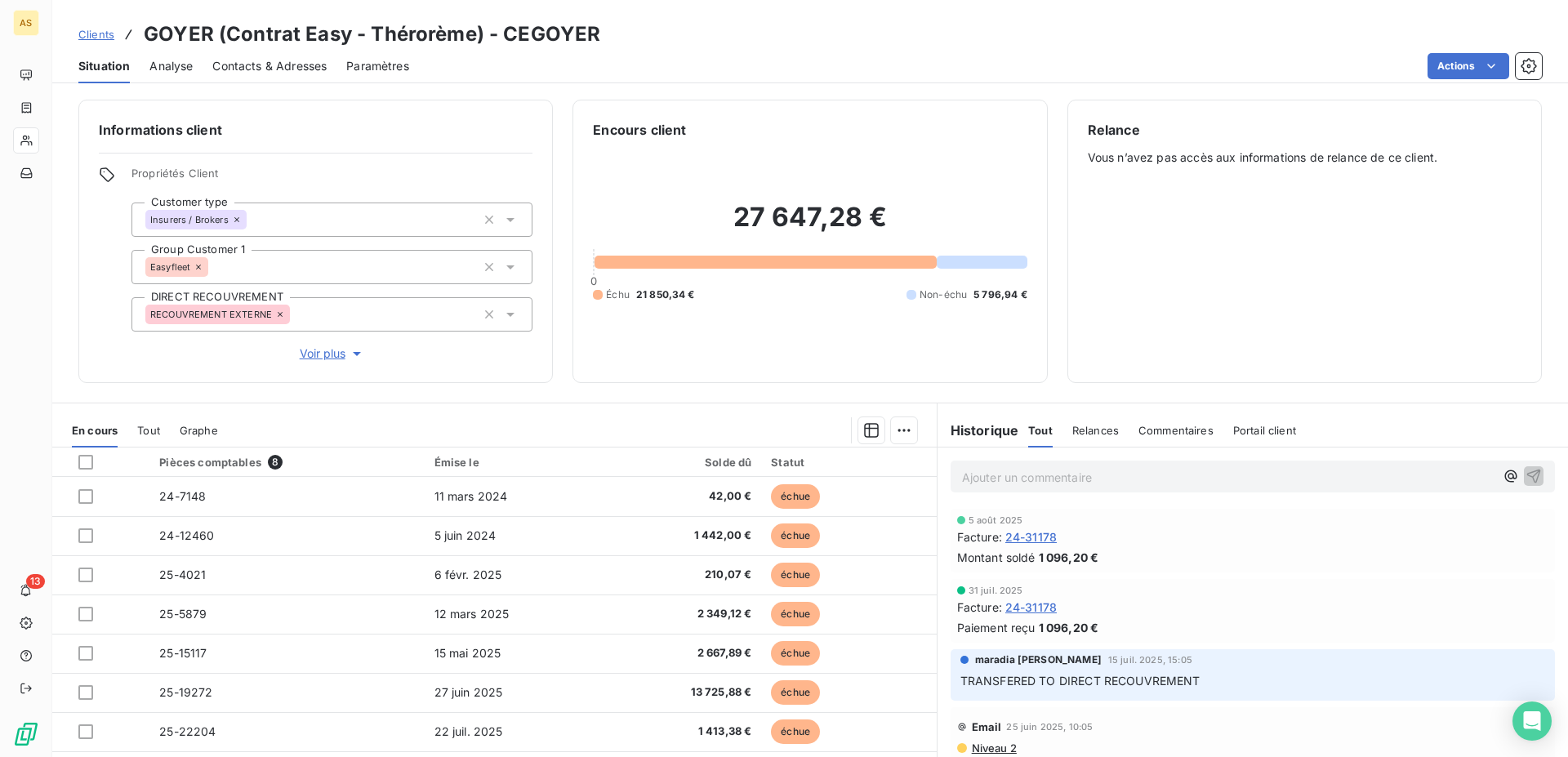
click at [153, 435] on span "Tout" at bounding box center [149, 431] width 23 height 13
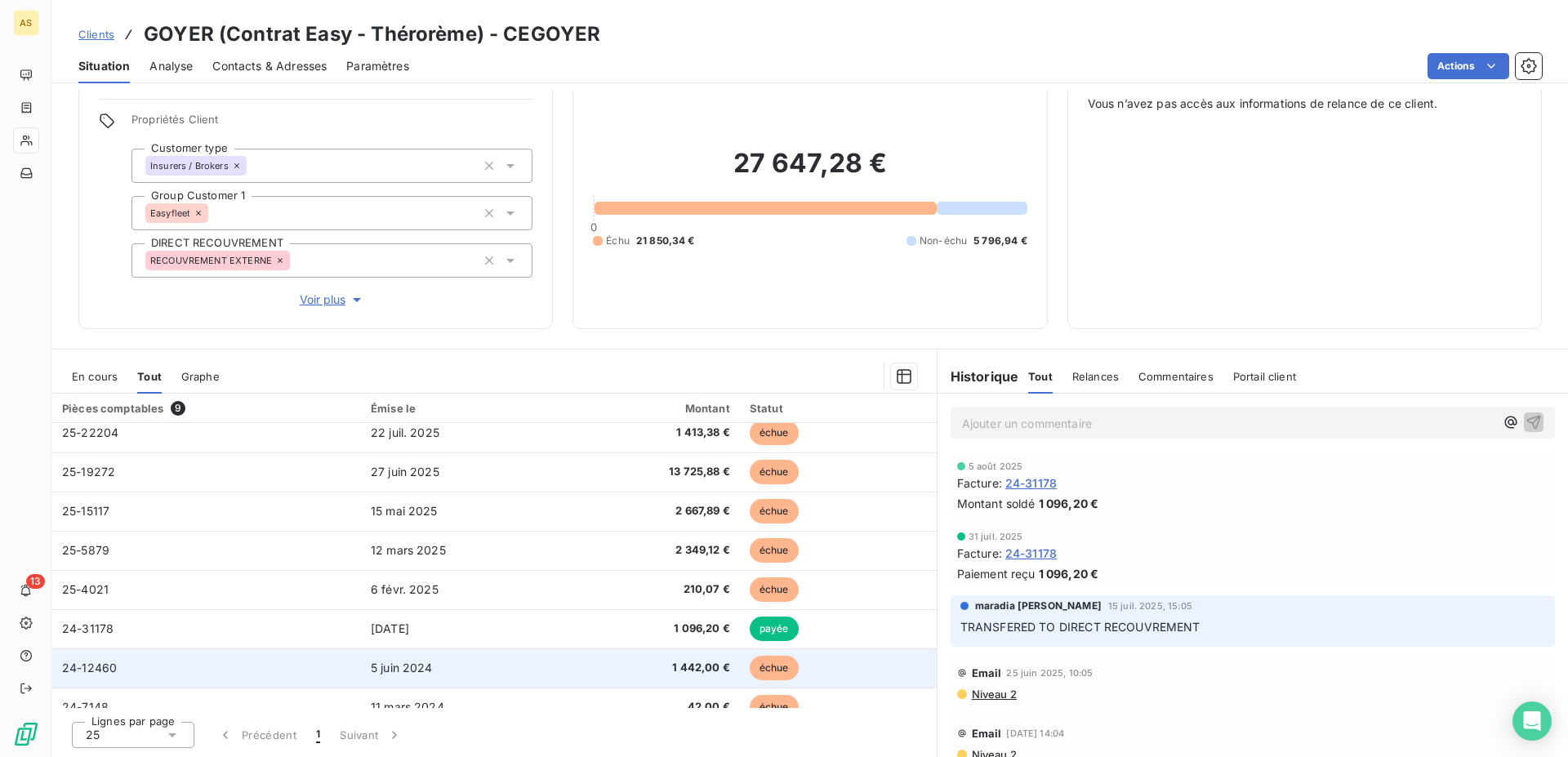
scroll to position [69, 0]
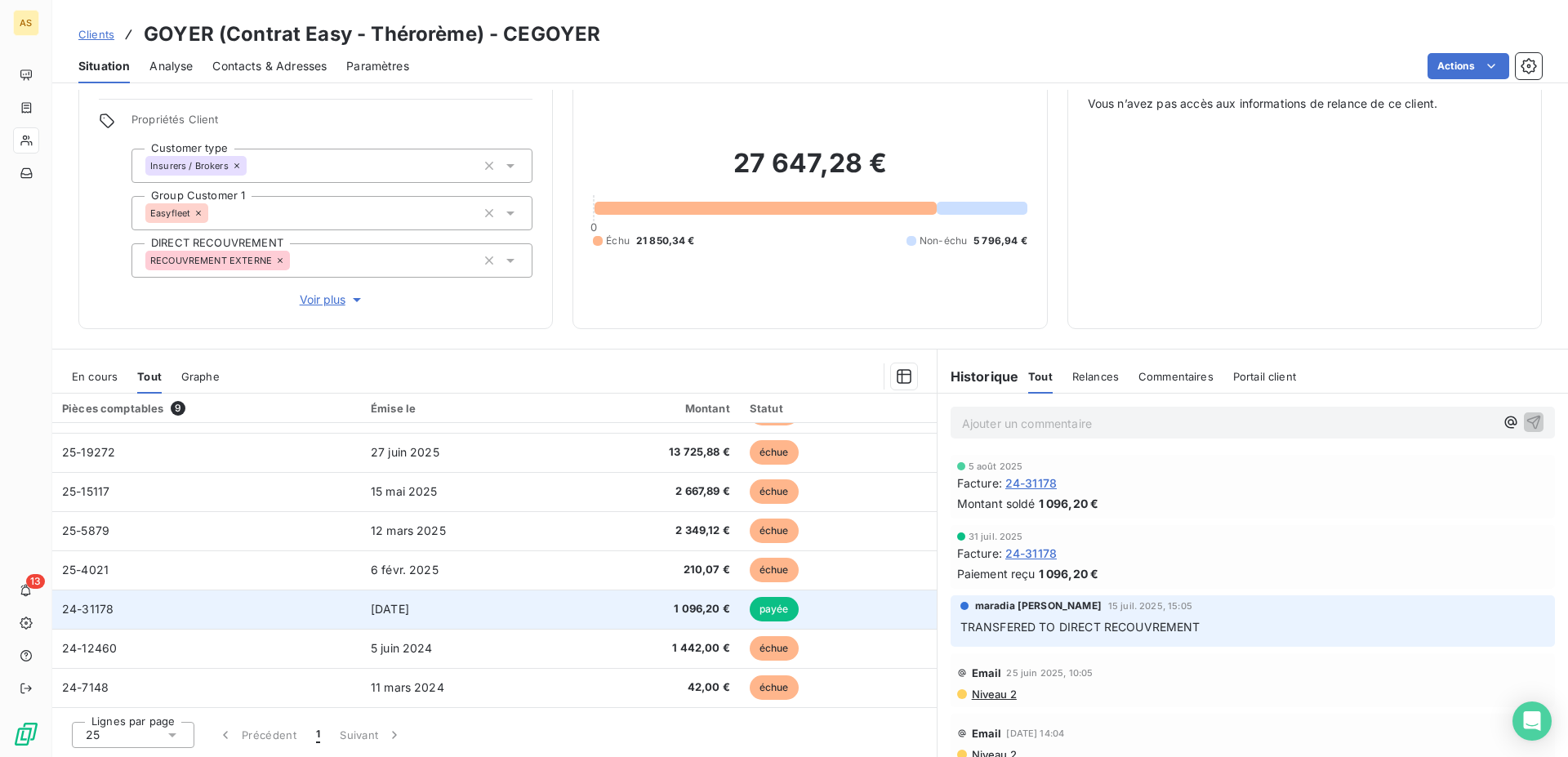
click at [441, 620] on td "[DATE]" at bounding box center [463, 608] width 204 height 39
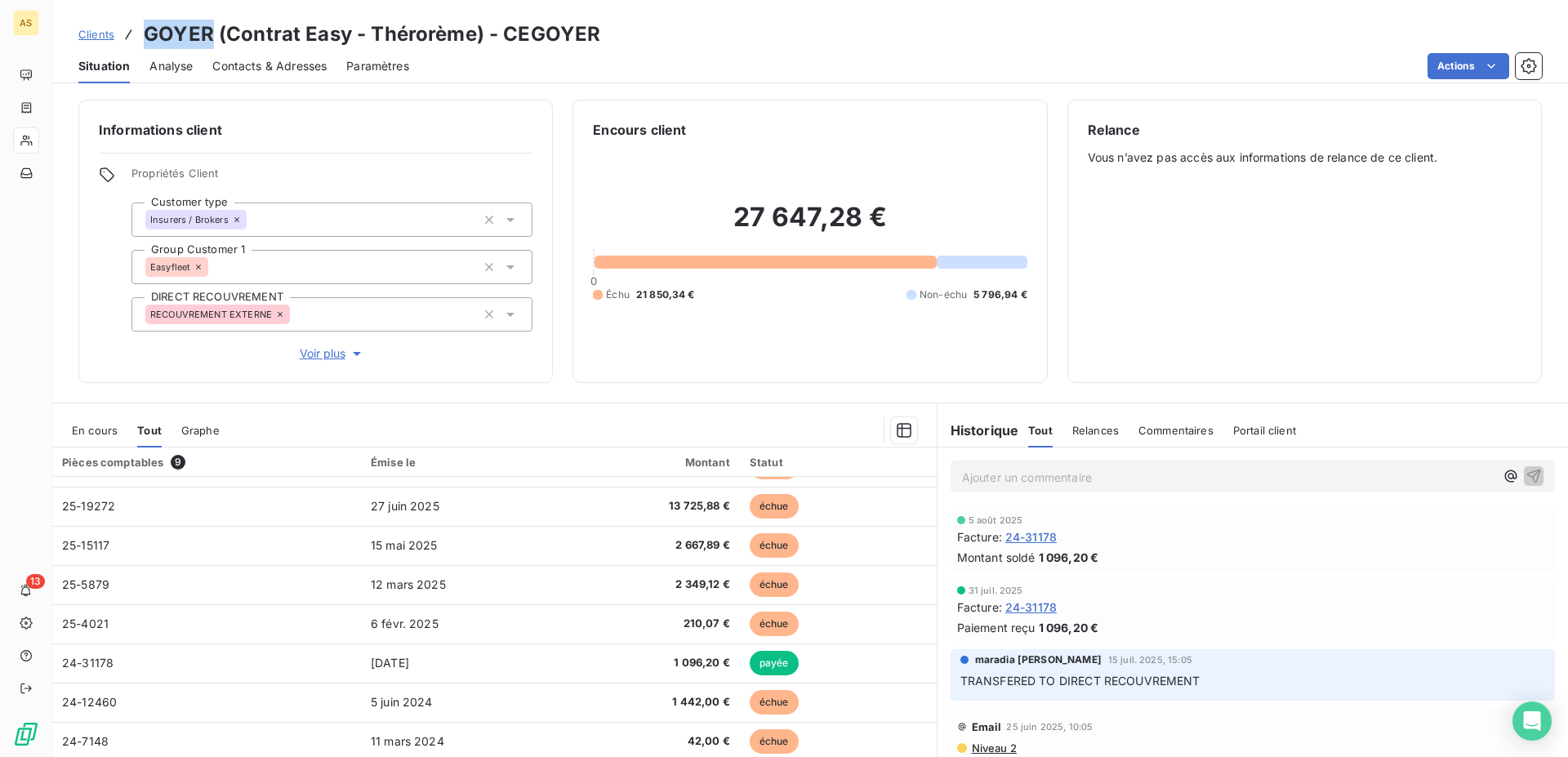
drag, startPoint x: 212, startPoint y: 31, endPoint x: 147, endPoint y: 33, distance: 65.0
click at [147, 33] on h3 "GOYER (Contrat Easy - Thérorème) - CEGOYER" at bounding box center [372, 34] width 457 height 29
copy h3 "GOYER"
click at [100, 31] on span "Clients" at bounding box center [95, 34] width 36 height 13
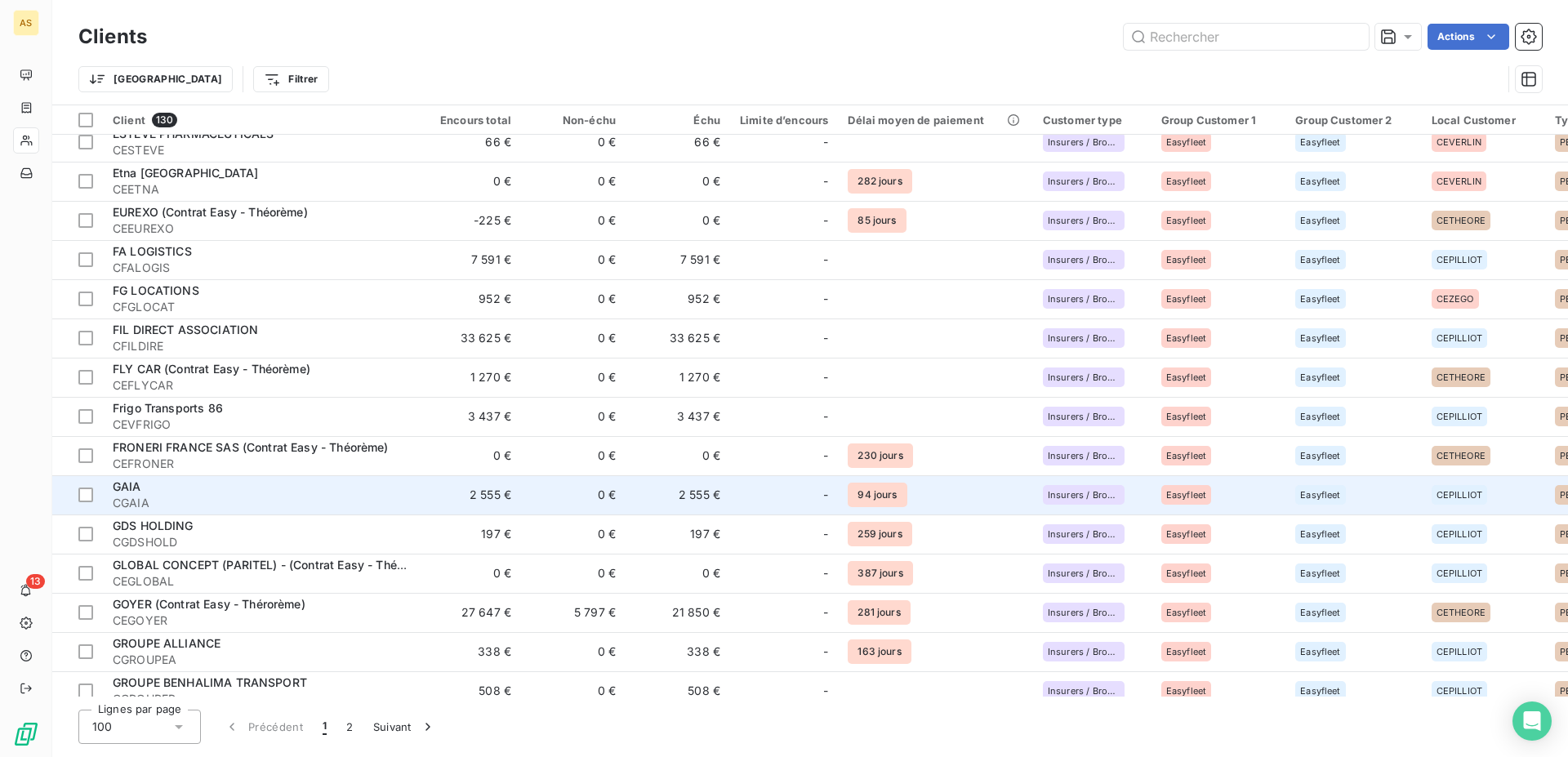
scroll to position [1416, 0]
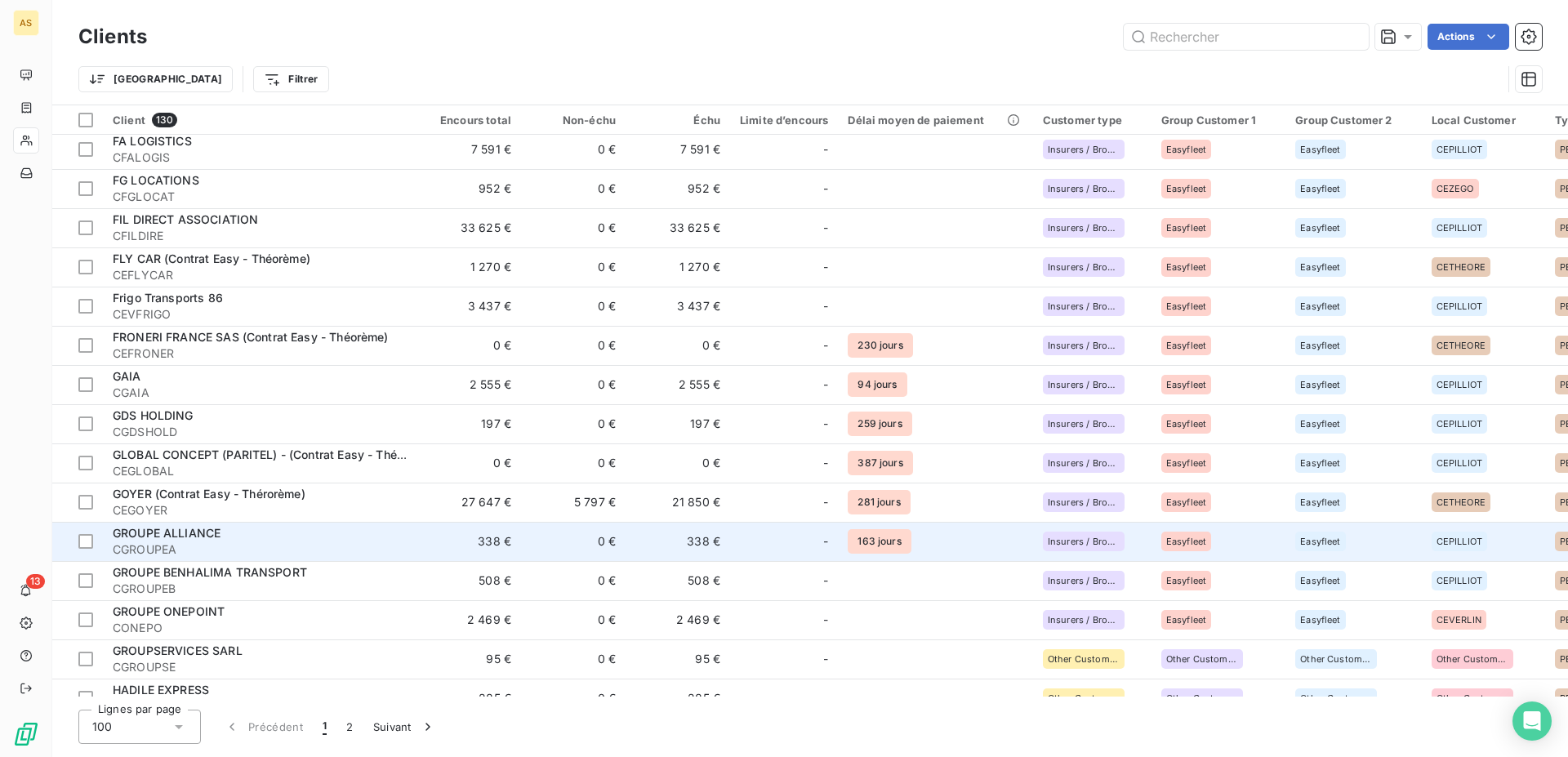
click at [190, 535] on span "GROUPE ALLIANCE" at bounding box center [167, 532] width 108 height 14
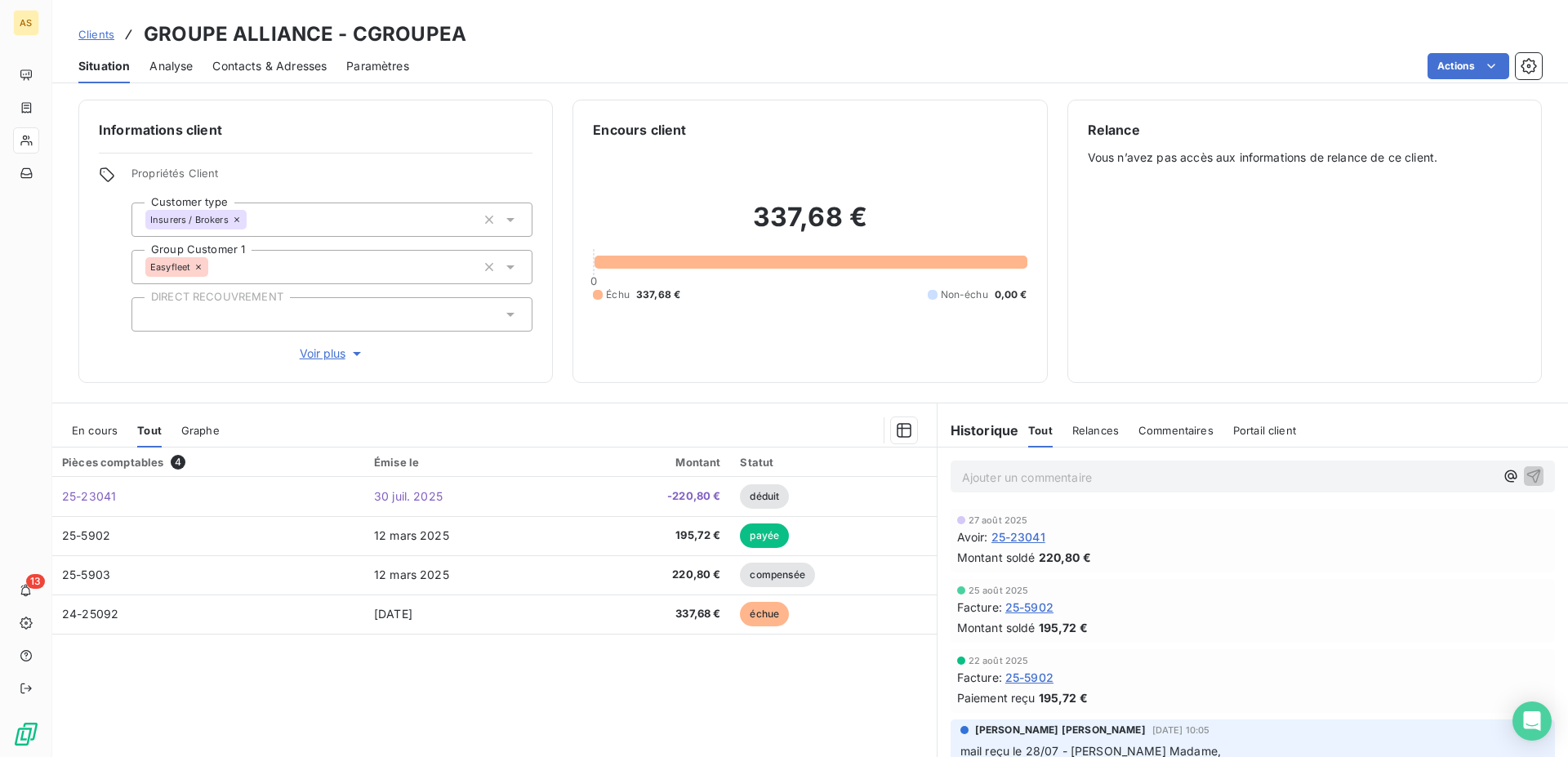
click at [103, 36] on span "Clients" at bounding box center [95, 34] width 36 height 13
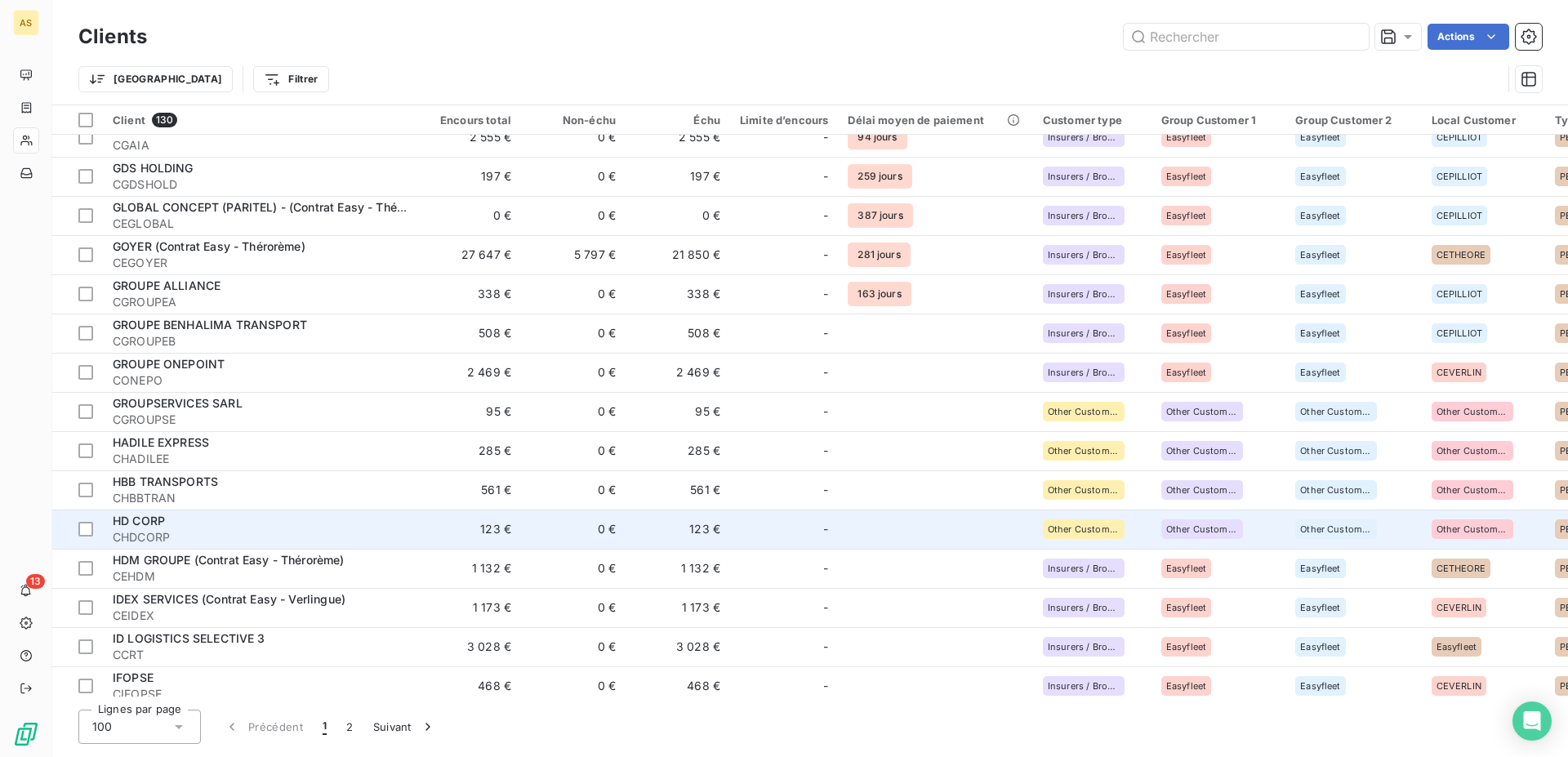
scroll to position [1666, 0]
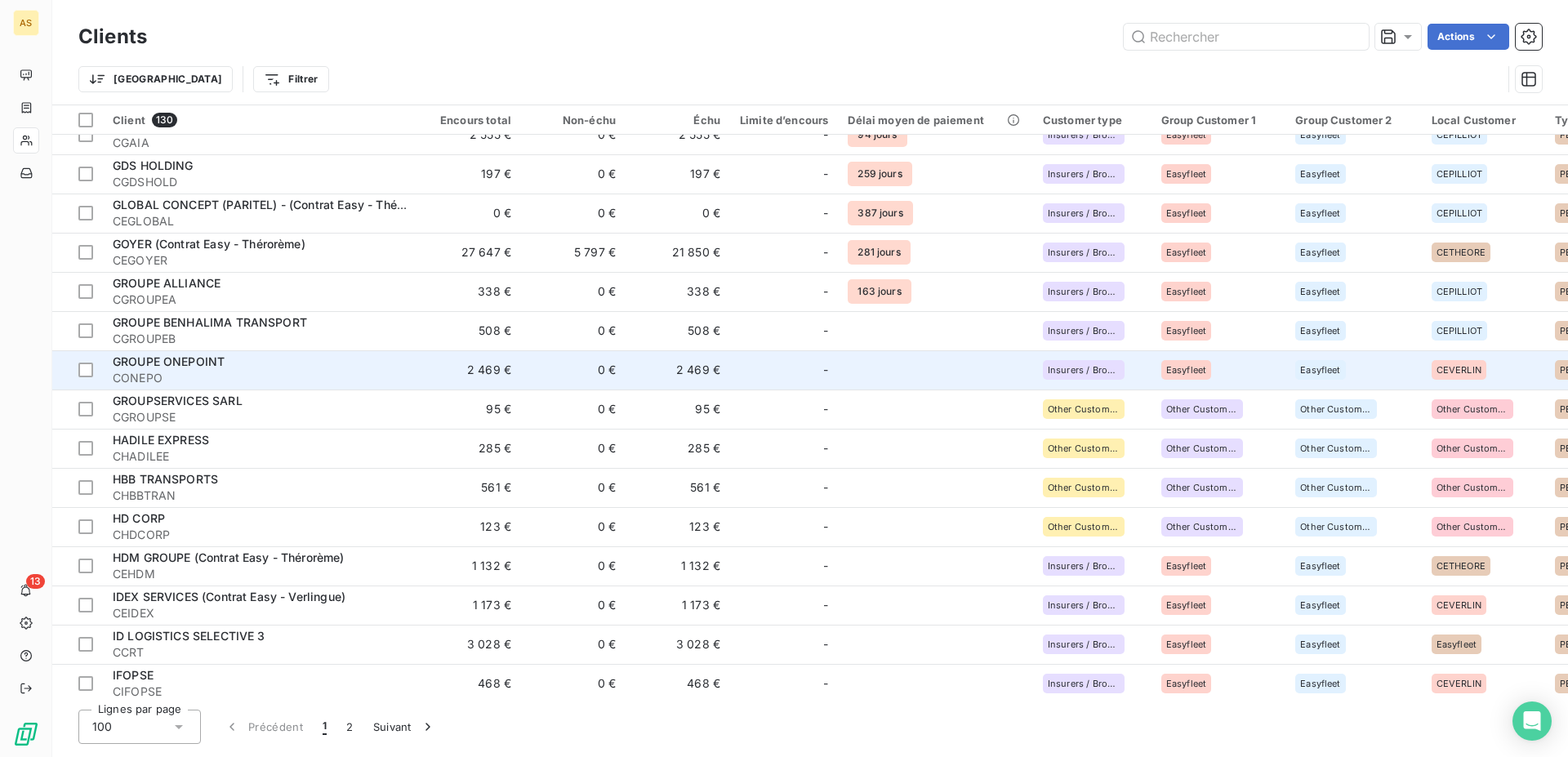
click at [381, 367] on div "GROUPE ONEPOINT" at bounding box center [260, 362] width 294 height 17
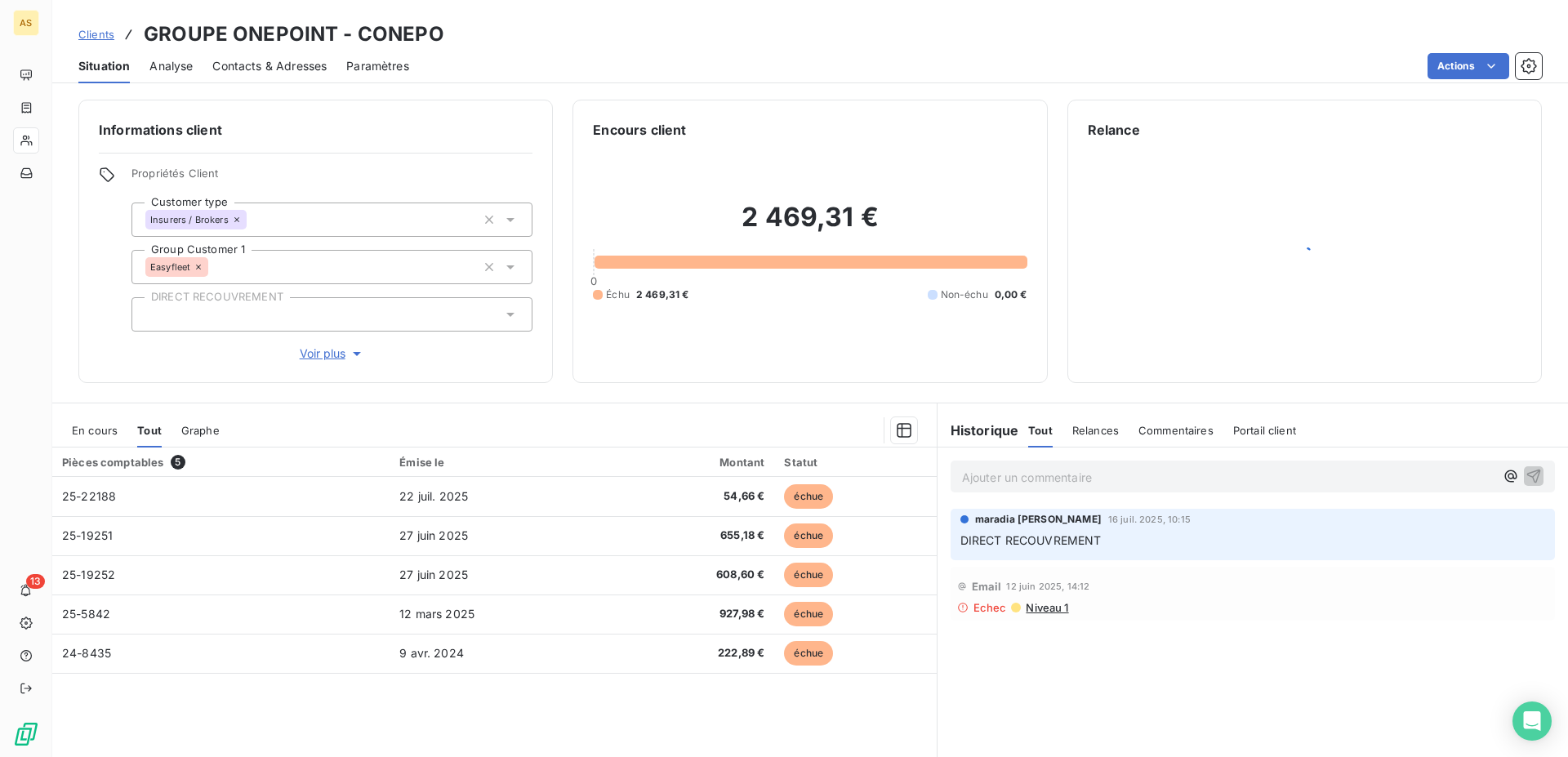
click at [96, 32] on span "Clients" at bounding box center [95, 34] width 36 height 13
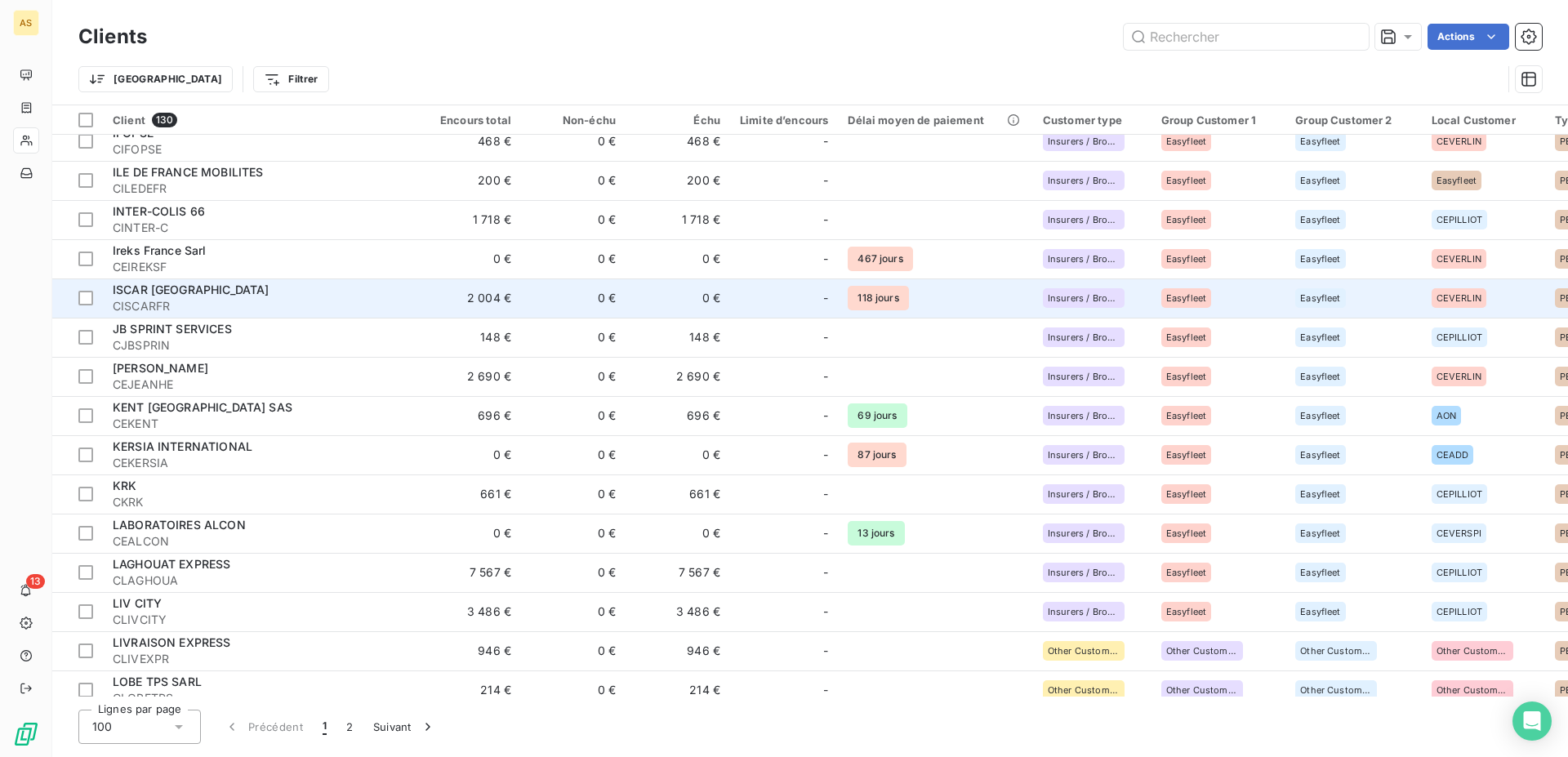
scroll to position [2152, 0]
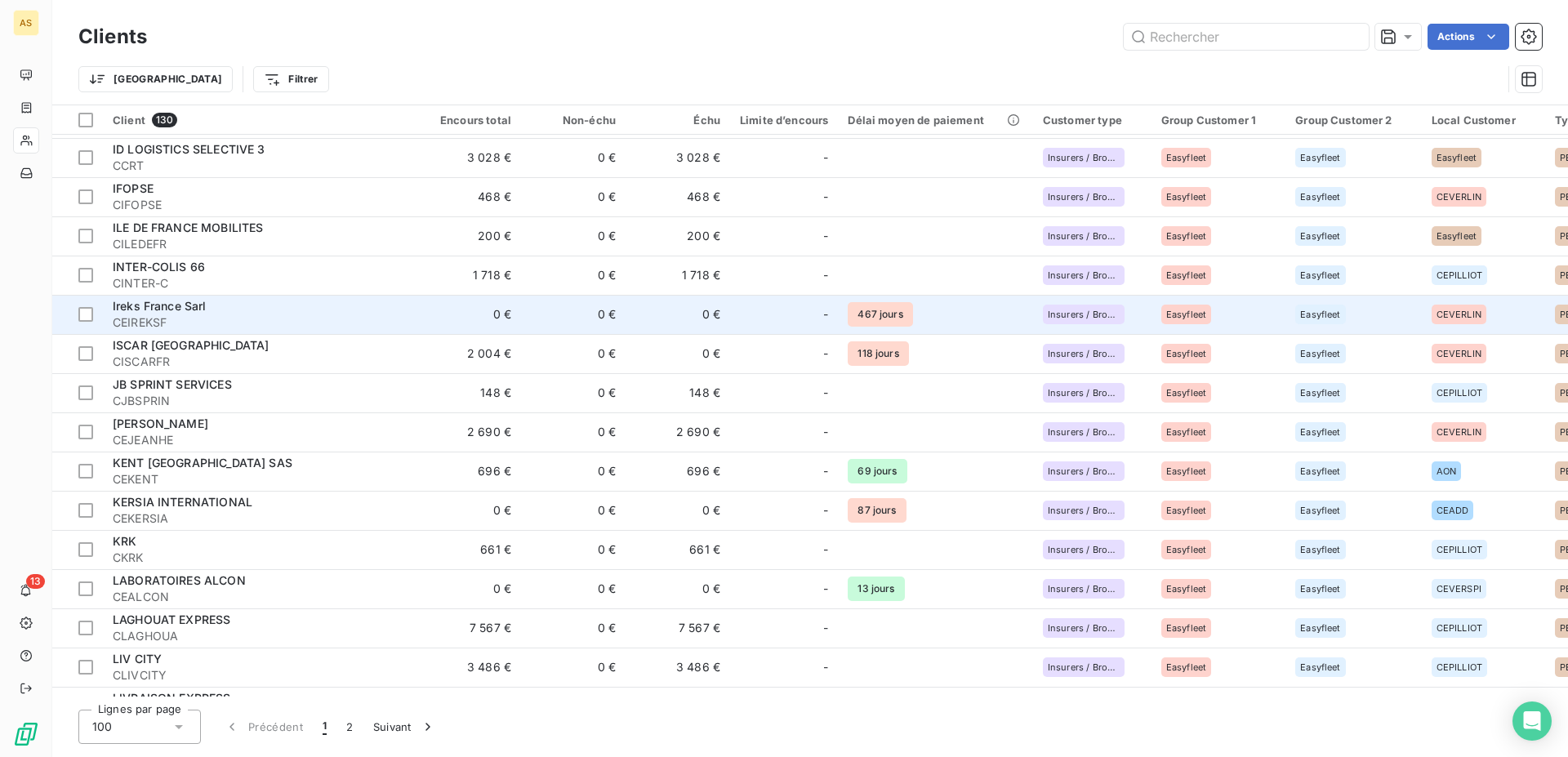
click at [353, 309] on div "Ireks France Sarl" at bounding box center [260, 306] width 294 height 17
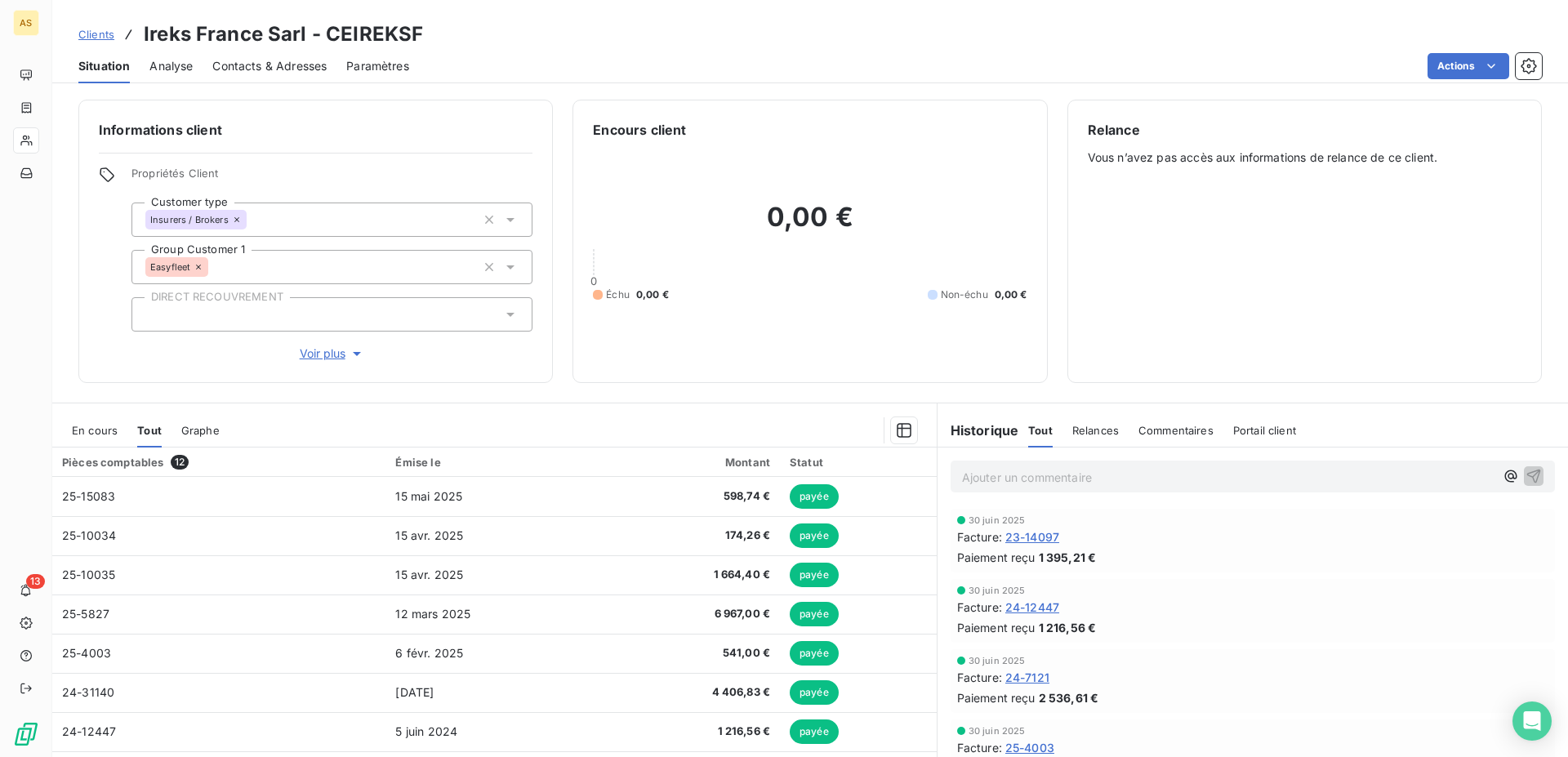
click at [105, 27] on link "Clients" at bounding box center [95, 34] width 36 height 17
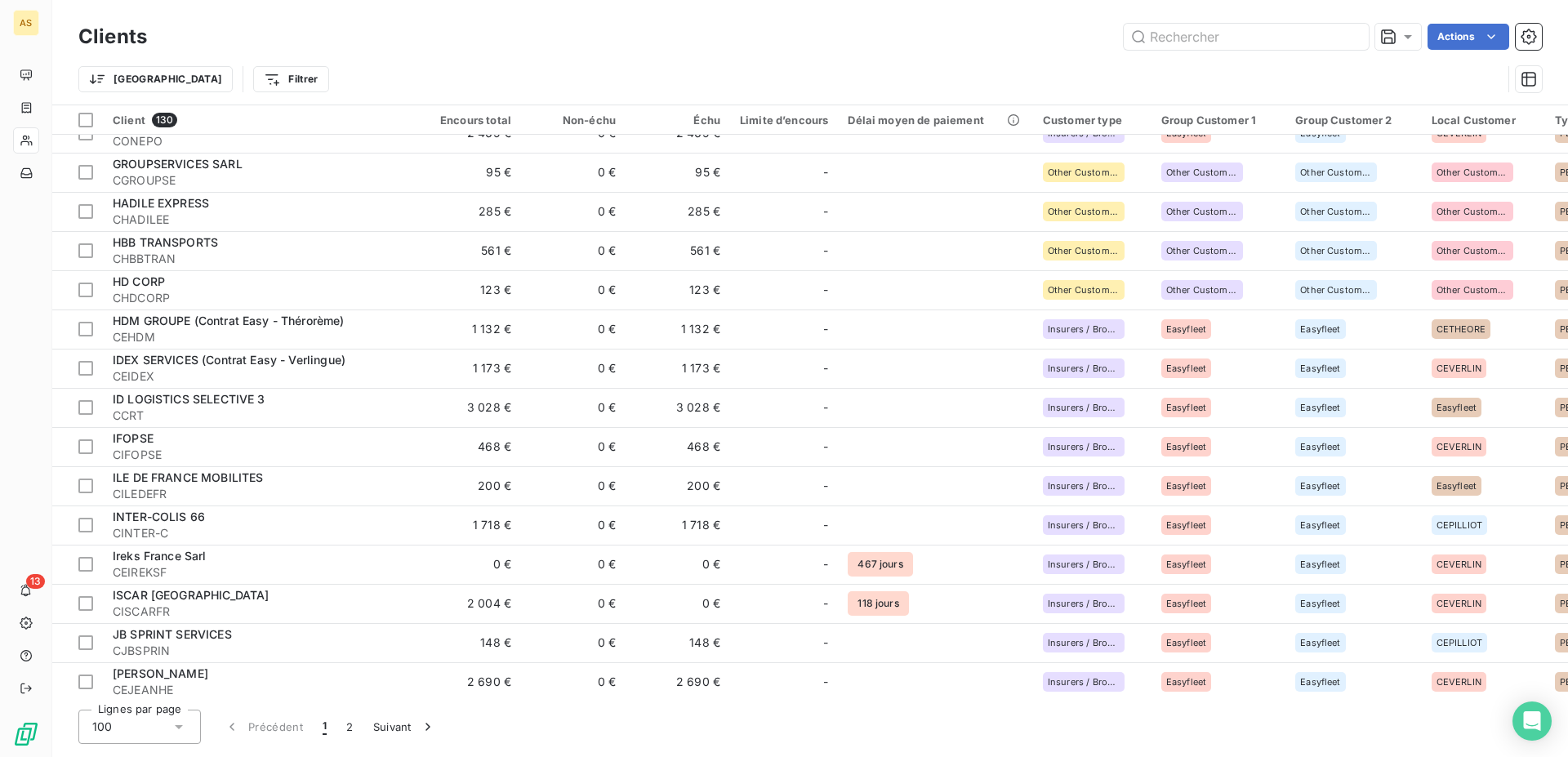
scroll to position [2152, 0]
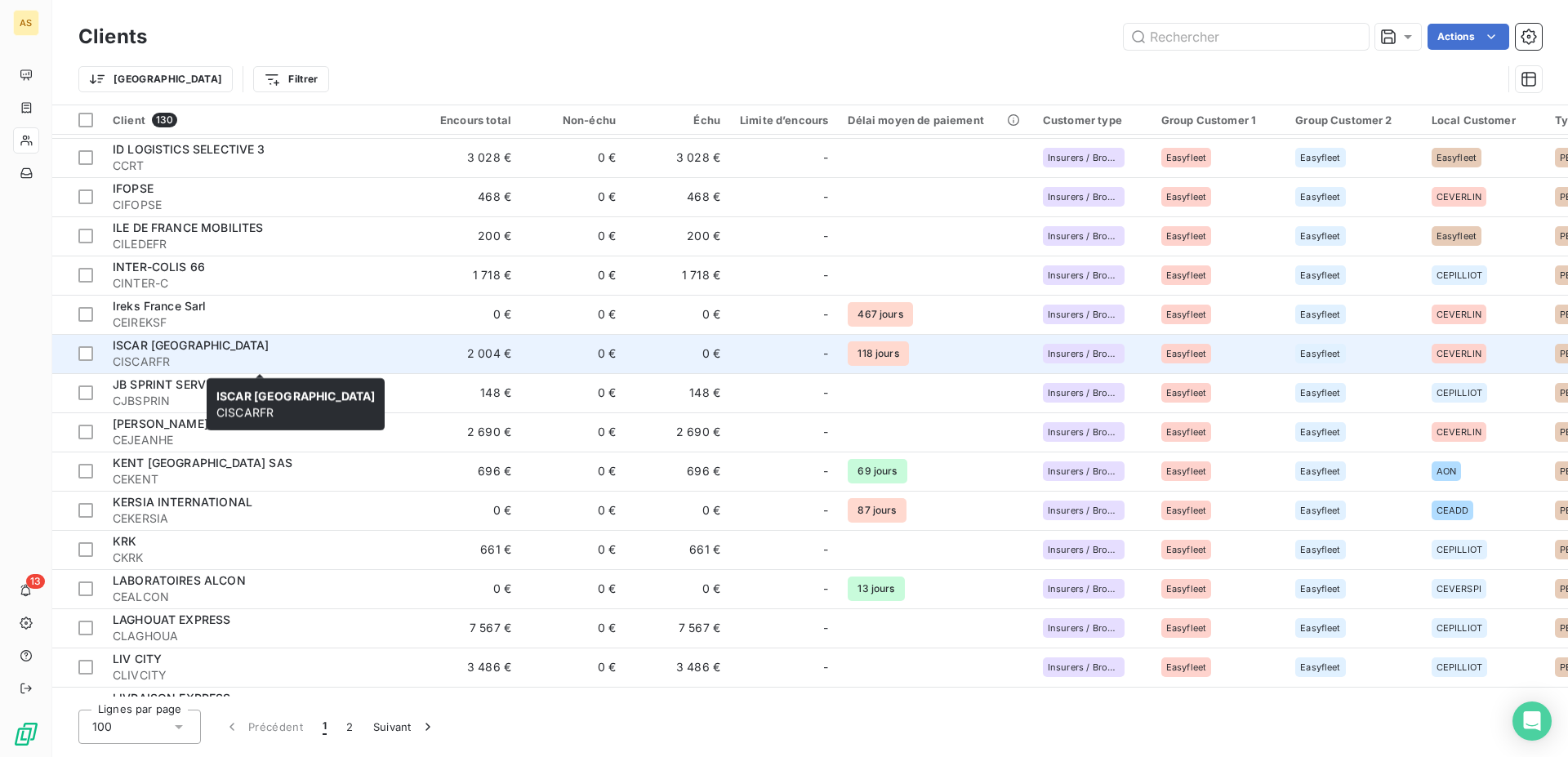
click at [230, 346] on div "ISCAR [GEOGRAPHIC_DATA]" at bounding box center [260, 345] width 294 height 17
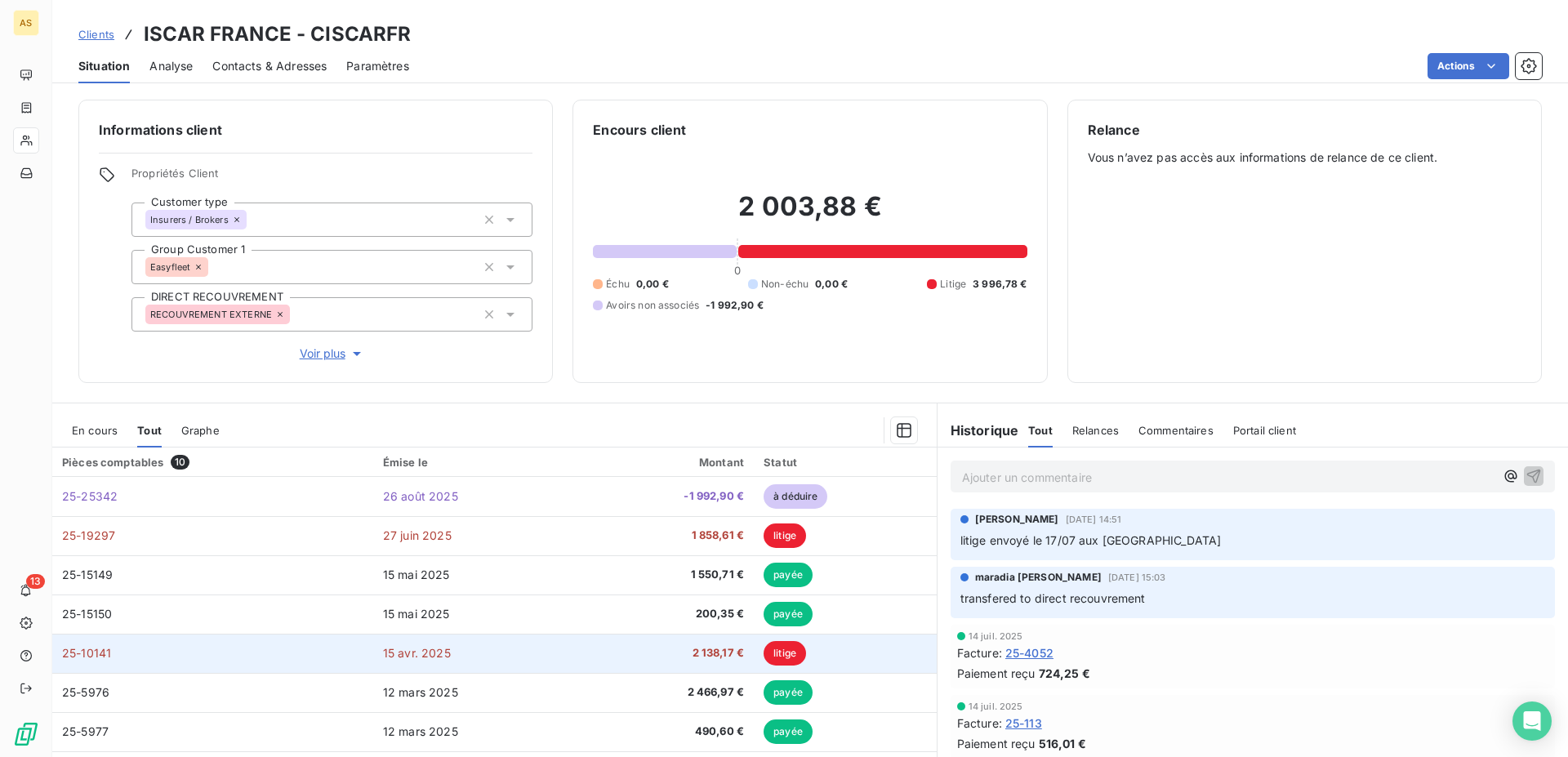
scroll to position [108, 0]
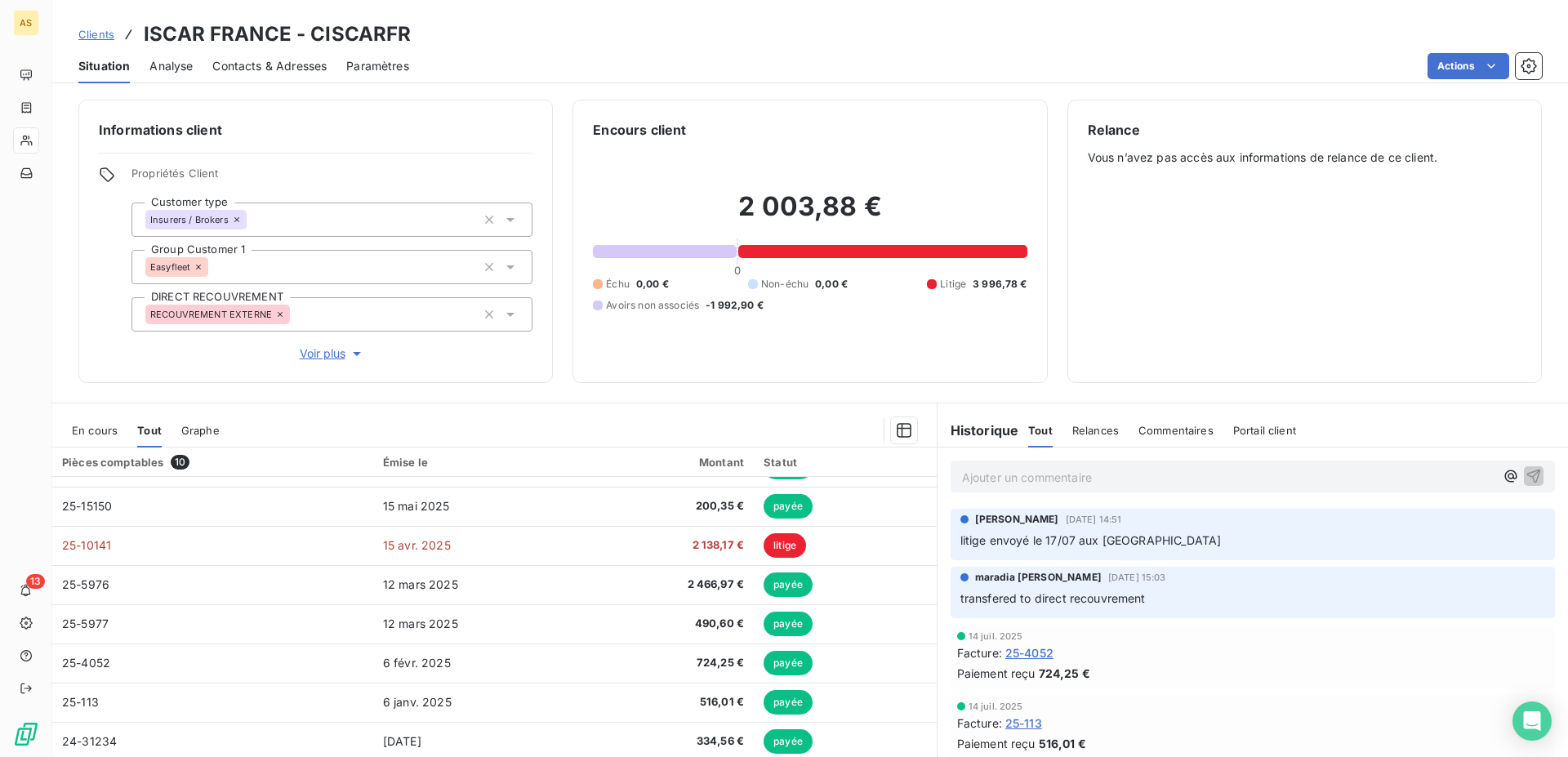
click at [80, 26] on link "Clients" at bounding box center [95, 34] width 36 height 17
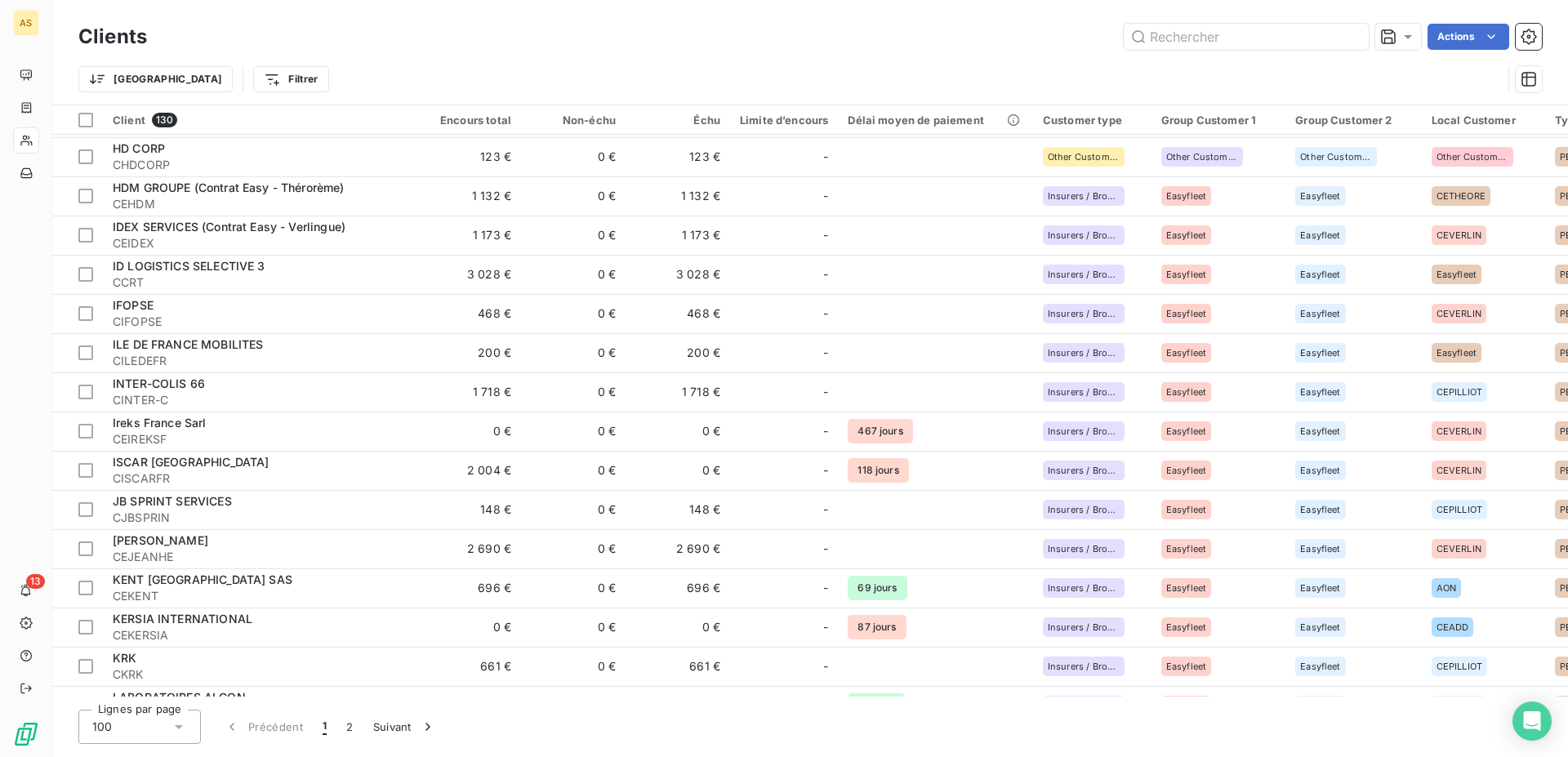
scroll to position [2249, 0]
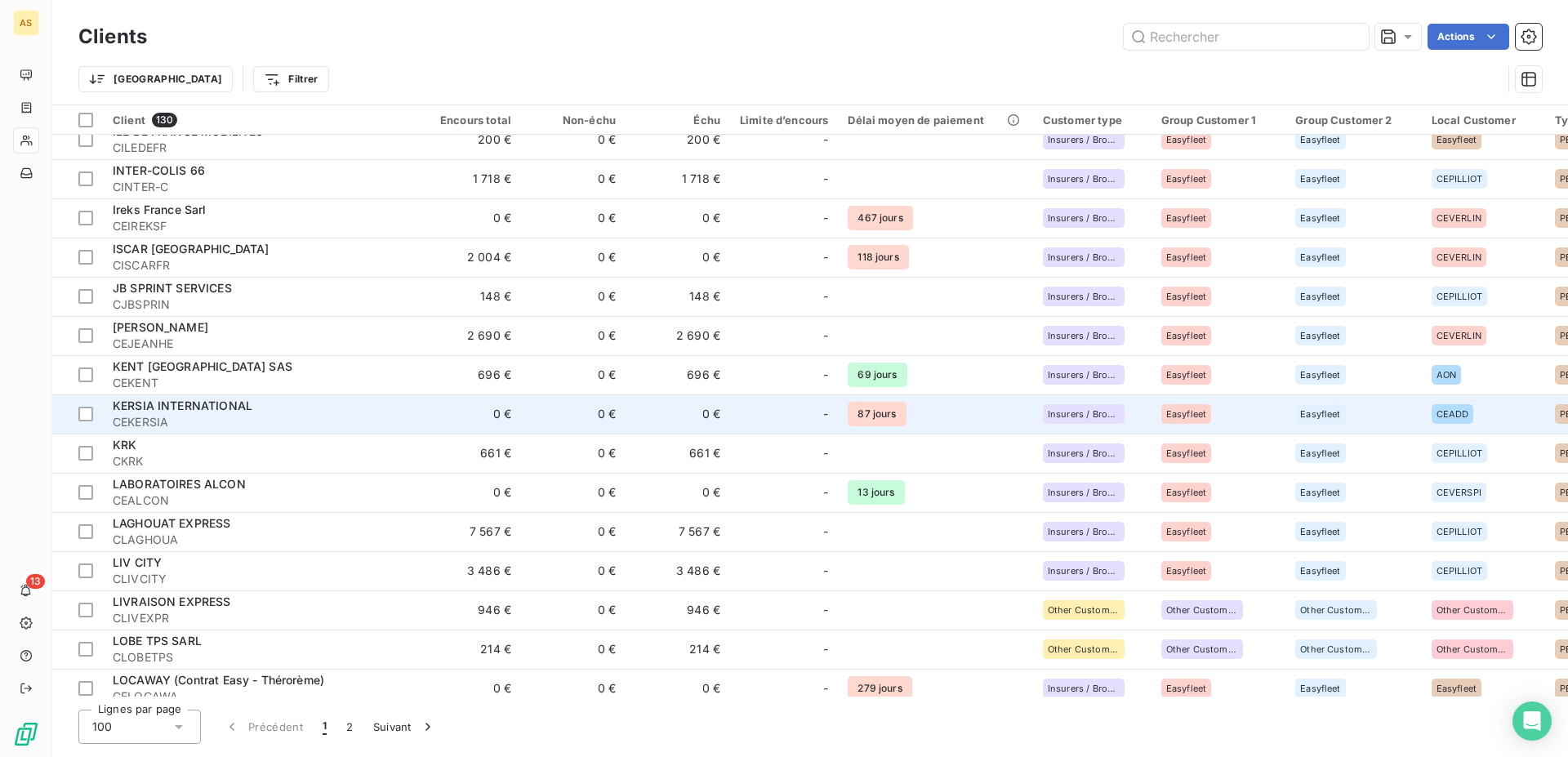
click at [369, 417] on span "CEKERSIA" at bounding box center [260, 422] width 294 height 17
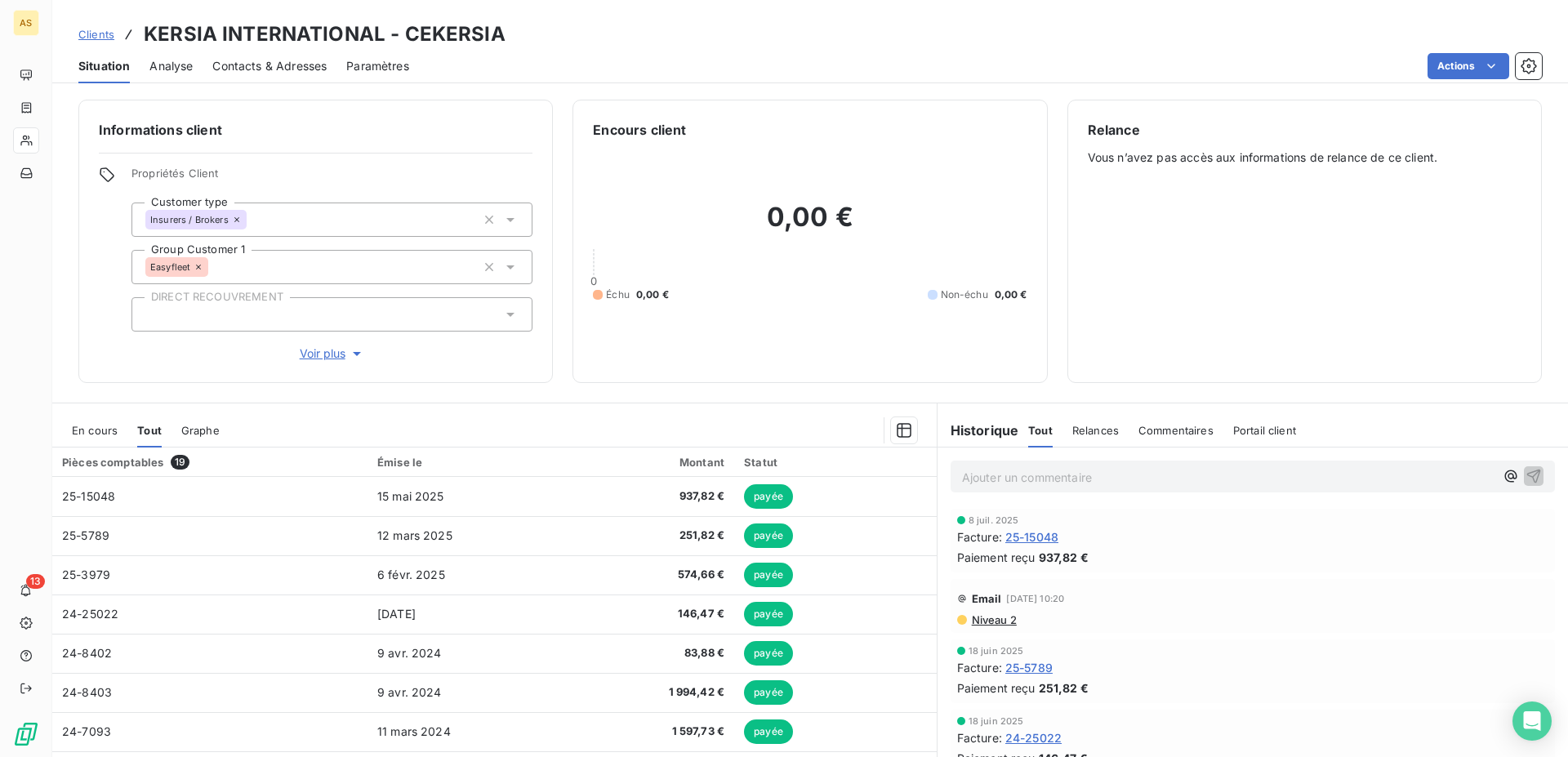
click at [103, 31] on span "Clients" at bounding box center [95, 34] width 36 height 13
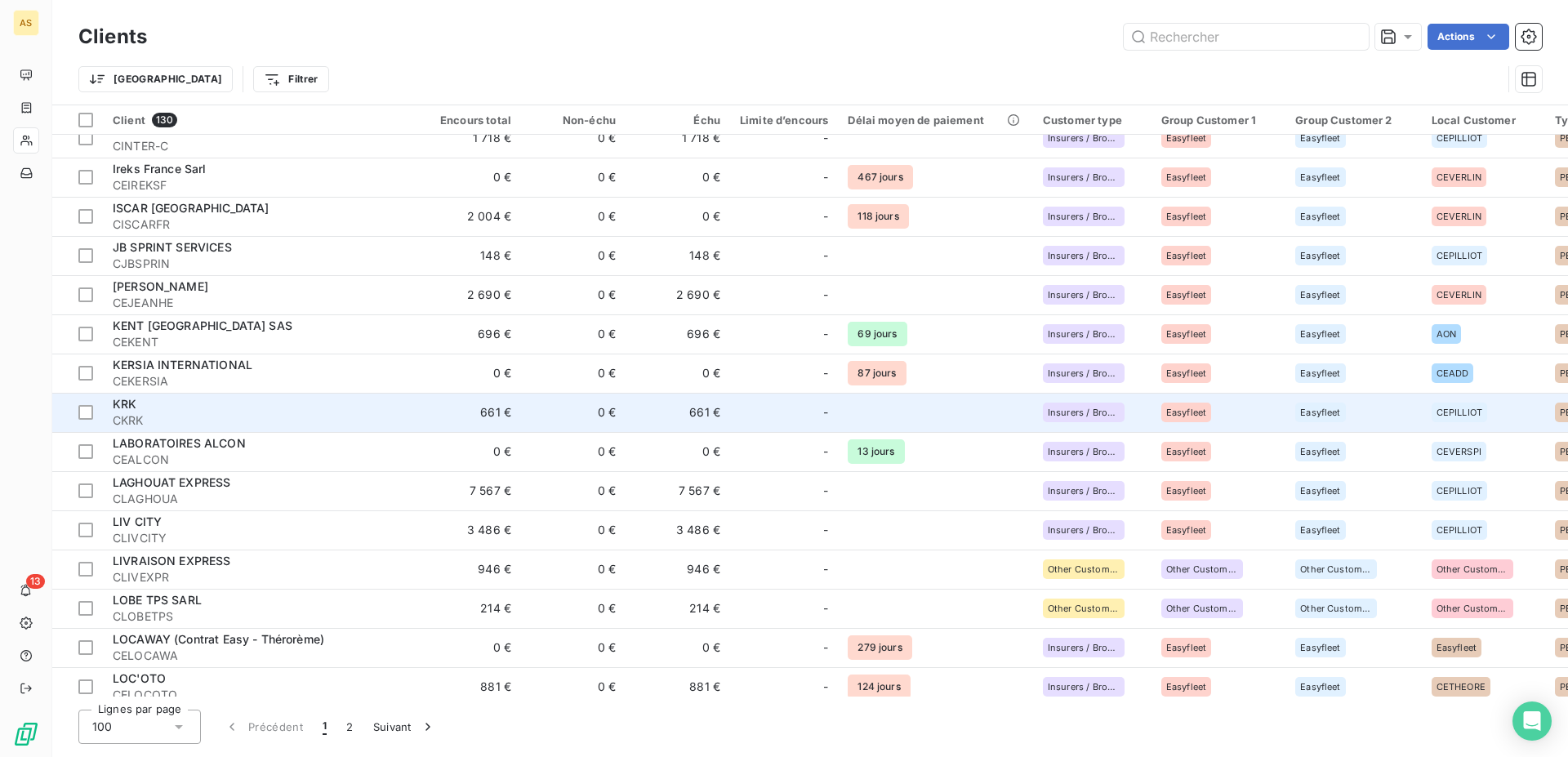
scroll to position [2249, 0]
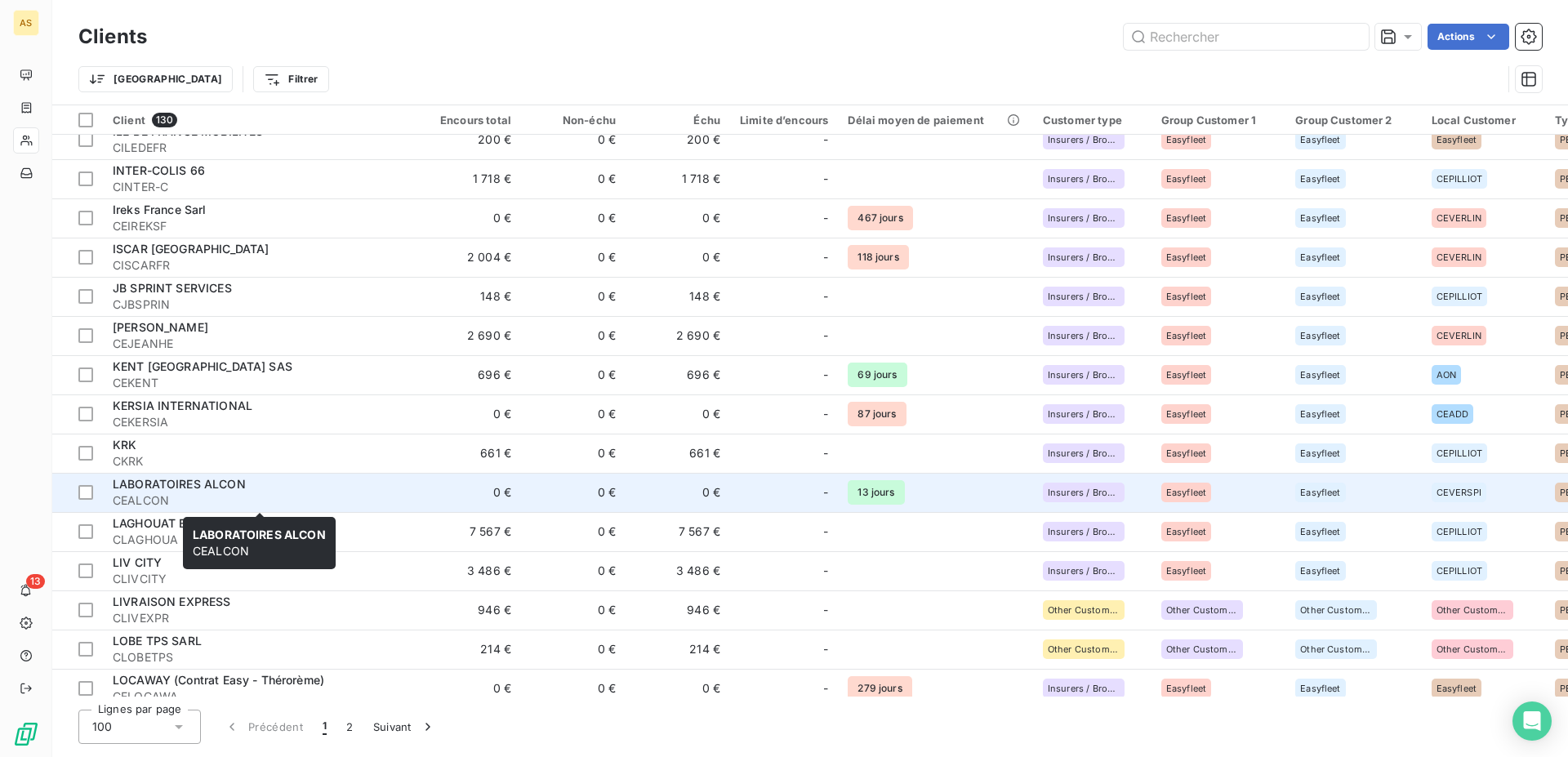
click at [285, 484] on div "LABORATOIRES ALCON" at bounding box center [260, 484] width 294 height 17
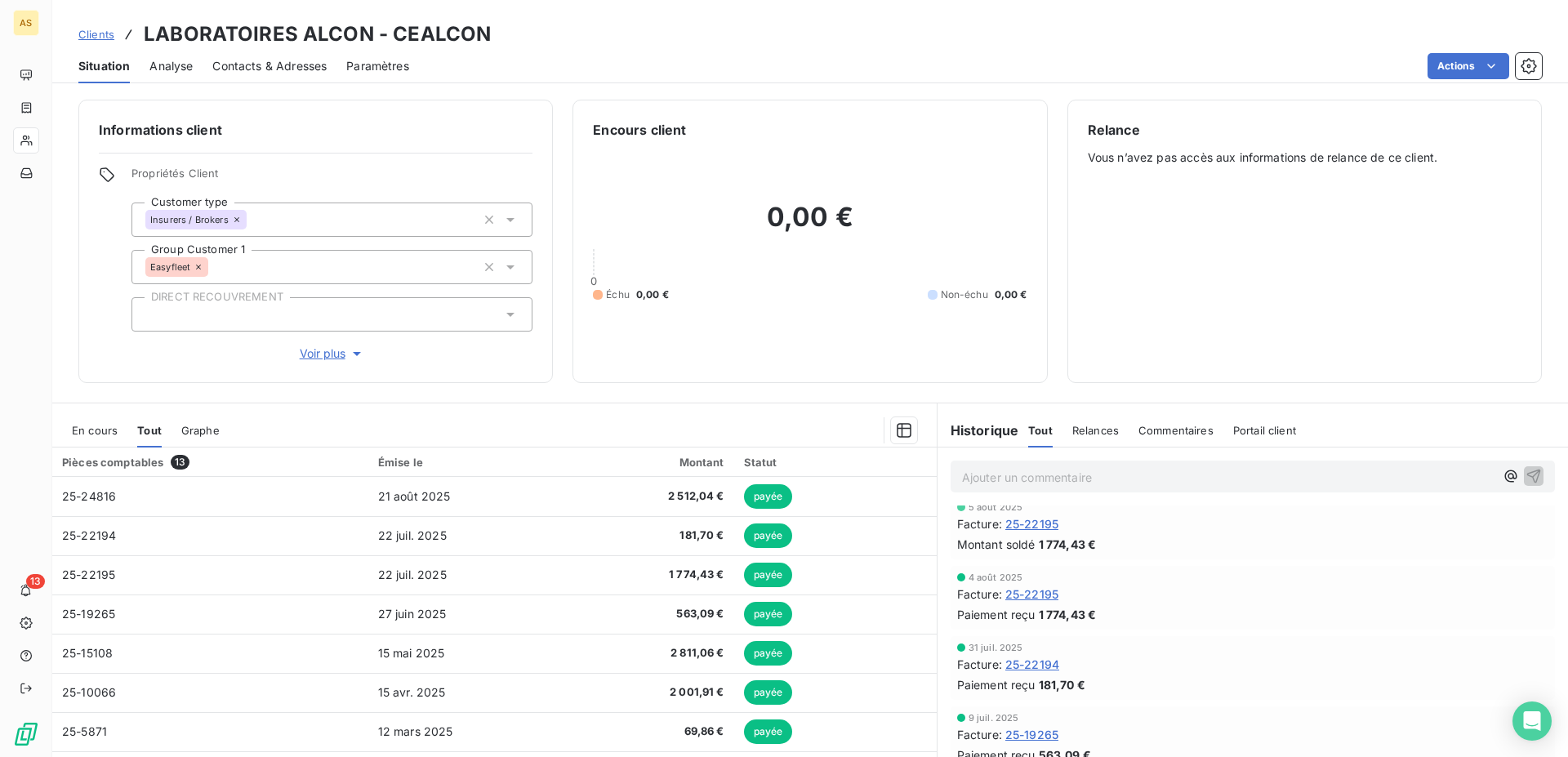
scroll to position [167, 0]
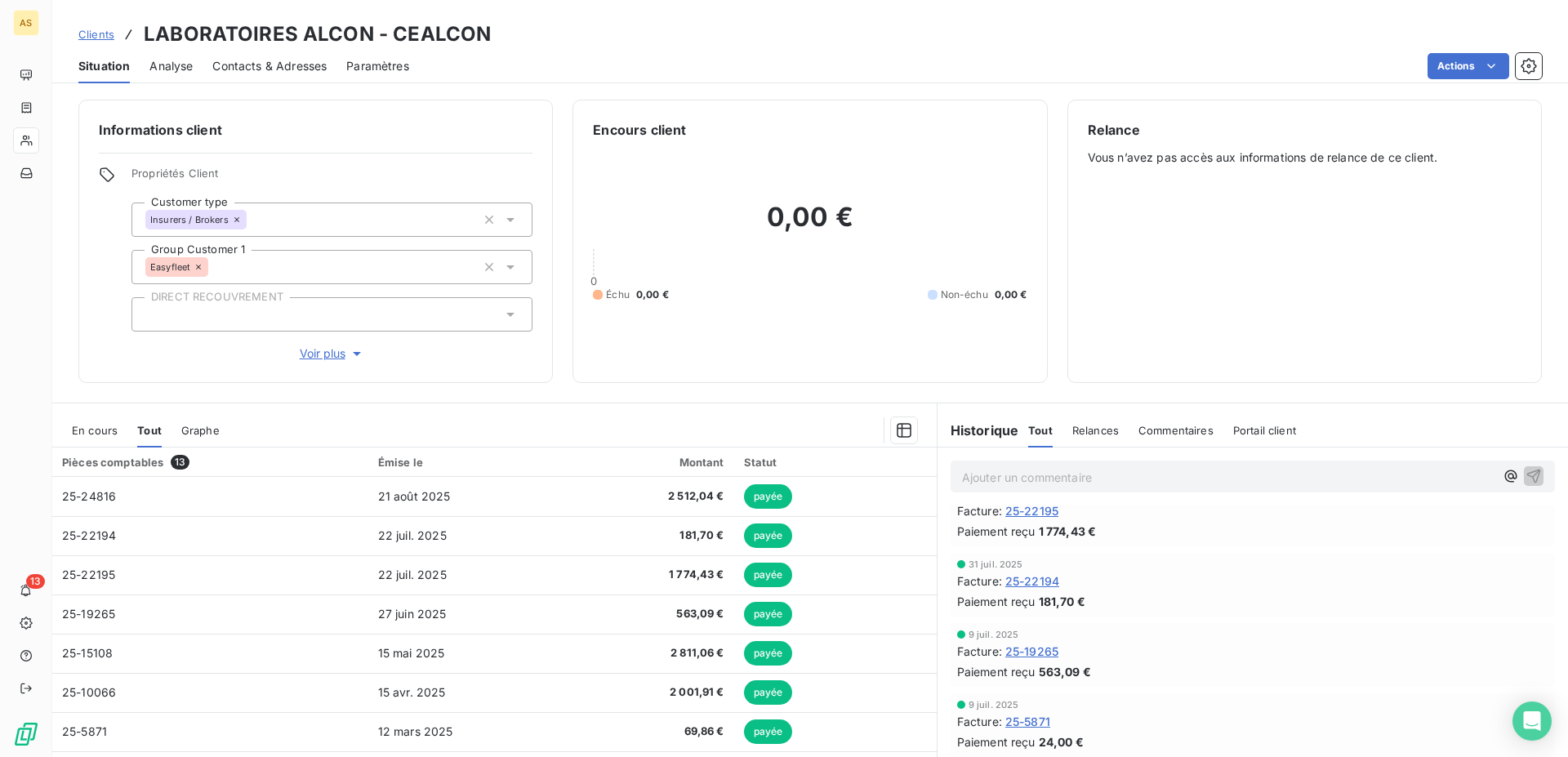
click at [95, 34] on span "Clients" at bounding box center [95, 34] width 36 height 13
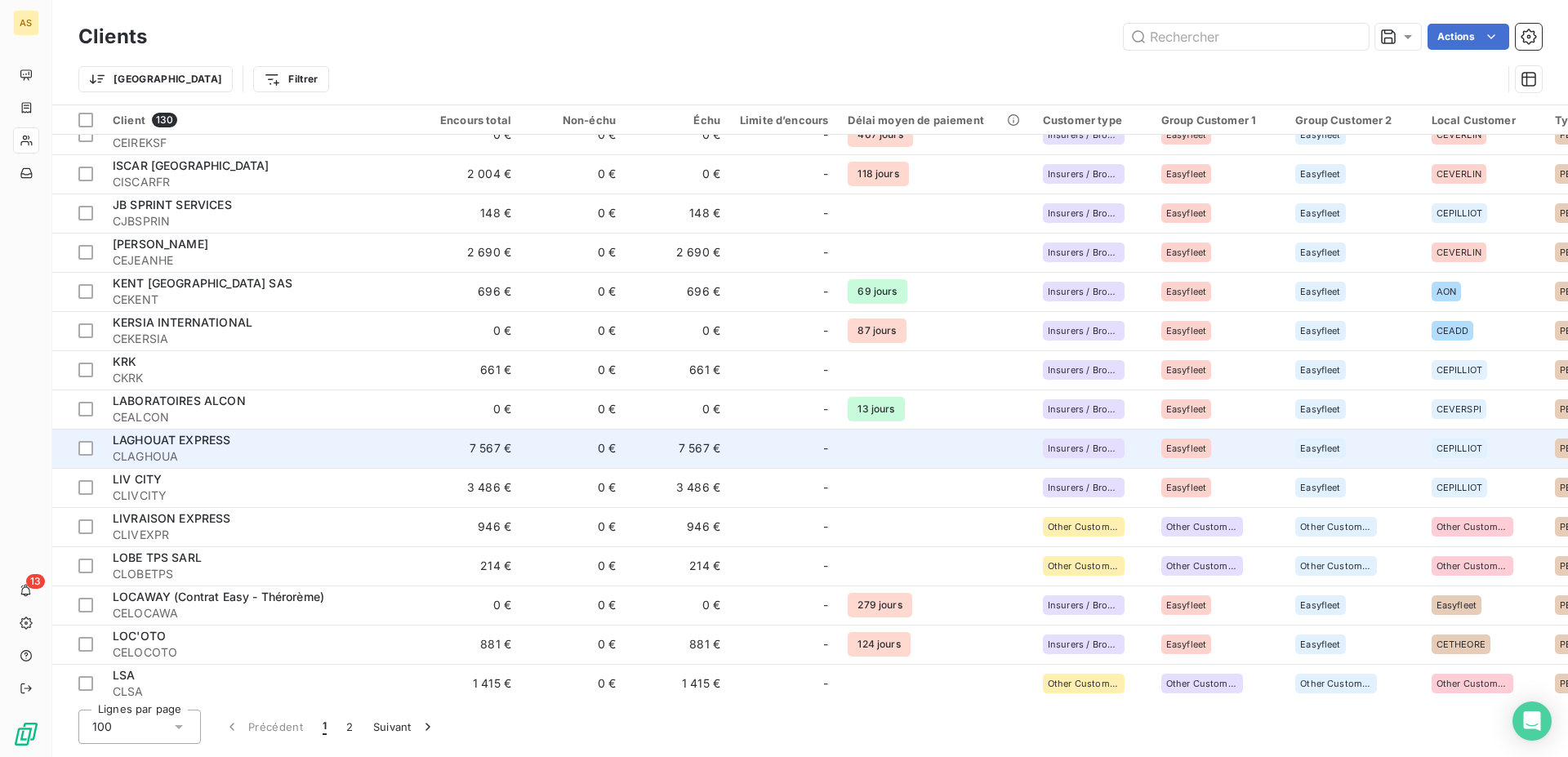
scroll to position [2415, 0]
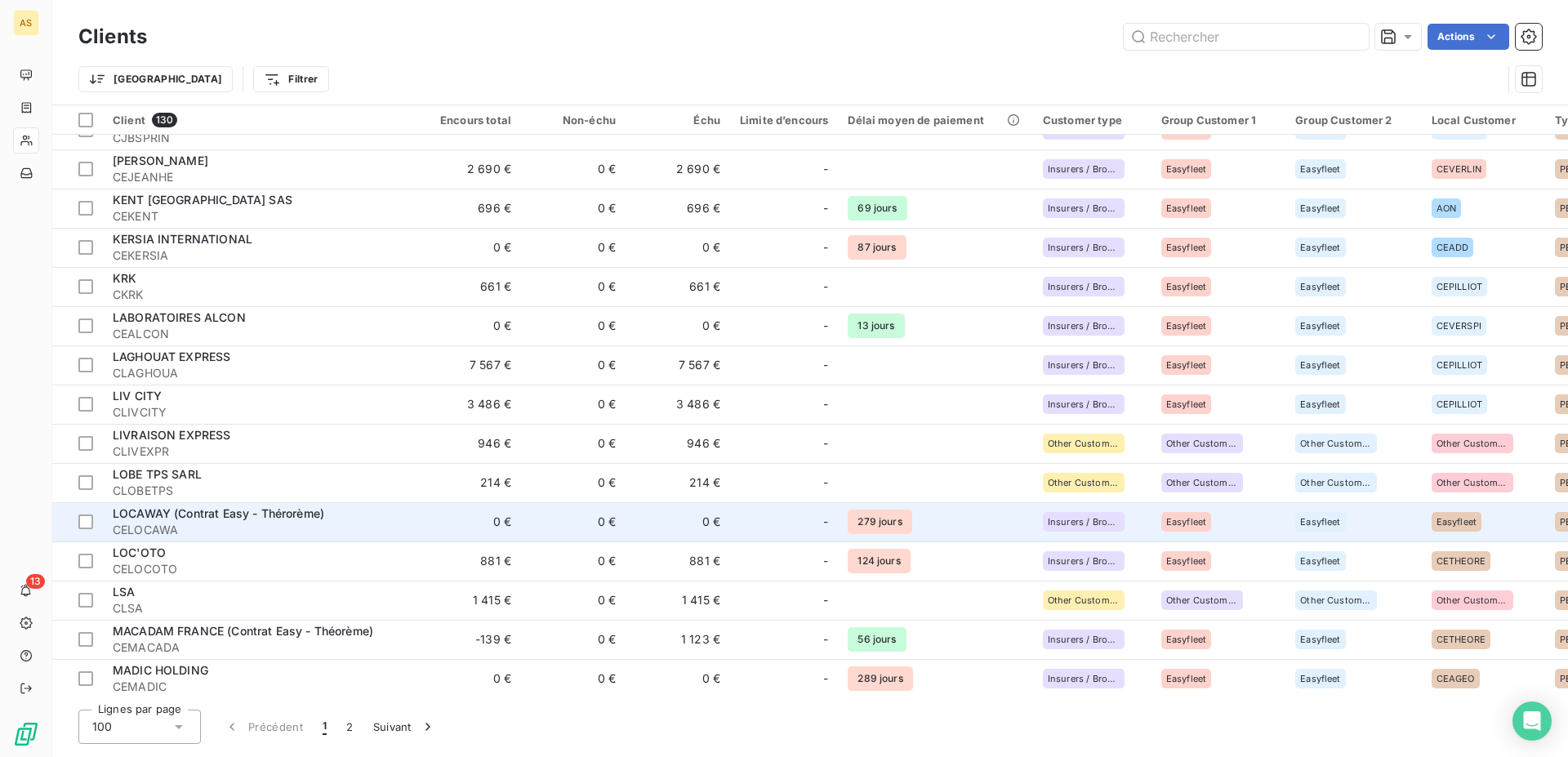
click at [424, 510] on td "0 €" at bounding box center [469, 521] width 105 height 39
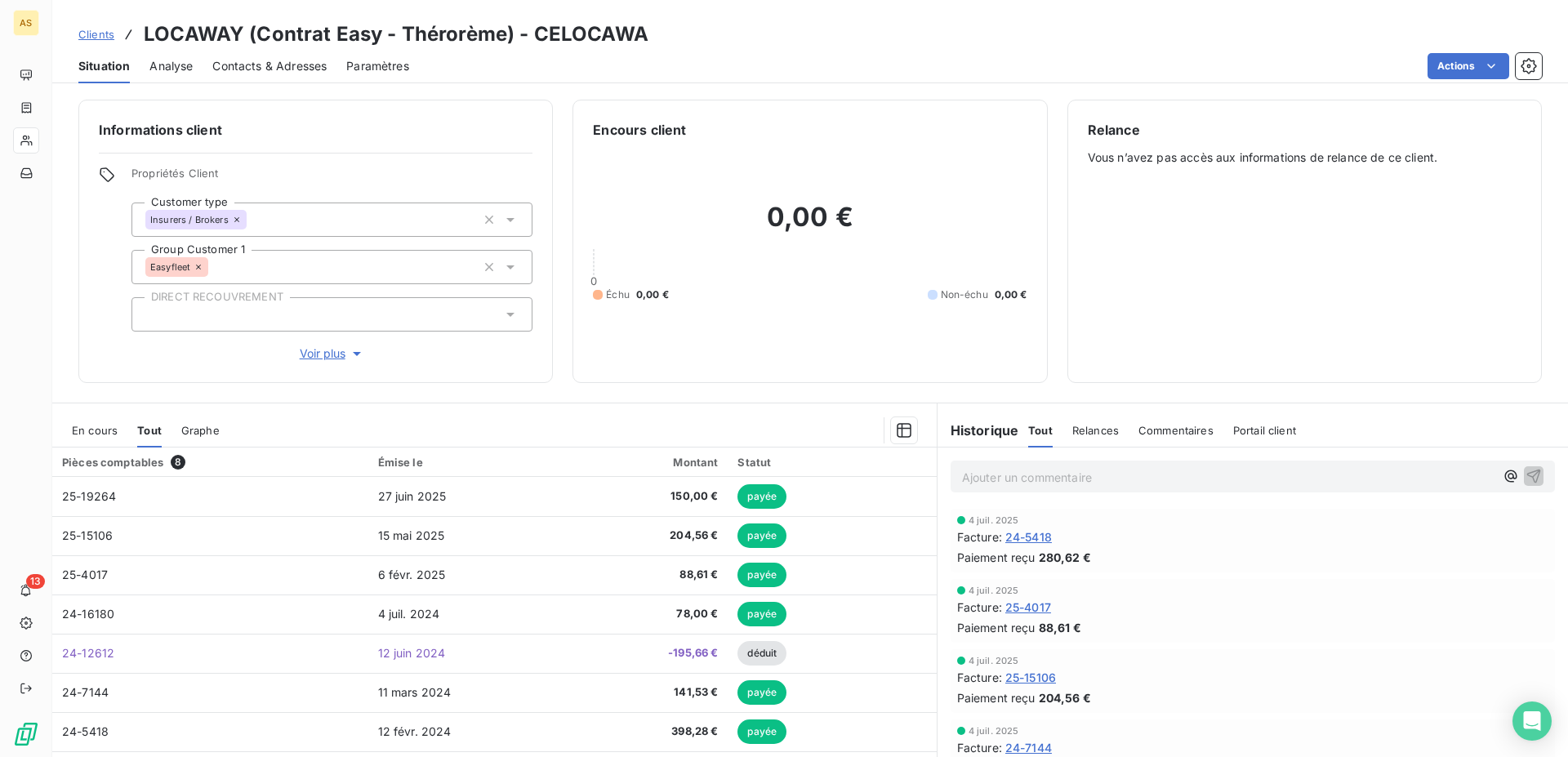
click at [97, 33] on span "Clients" at bounding box center [95, 34] width 36 height 13
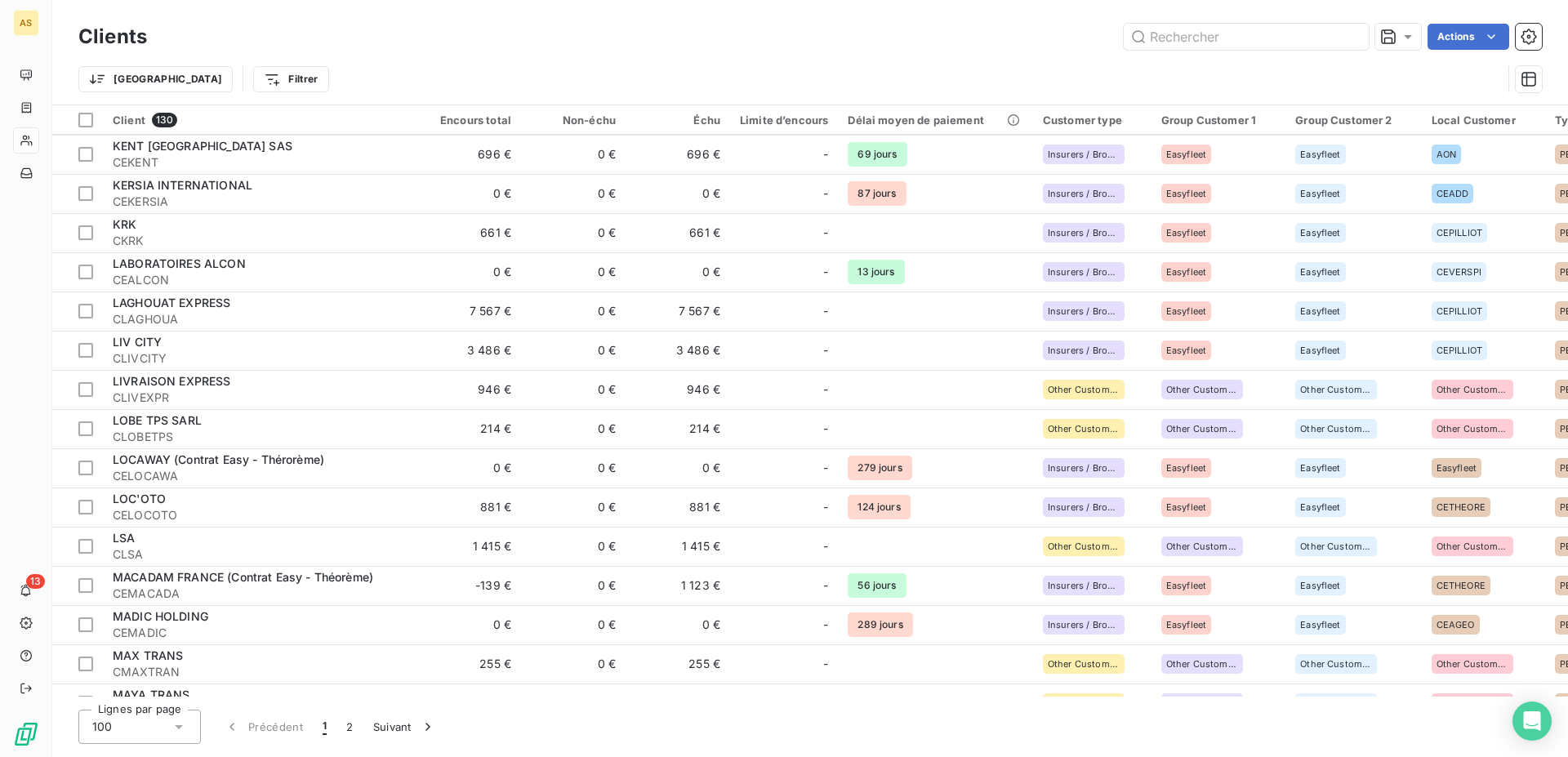
scroll to position [2498, 0]
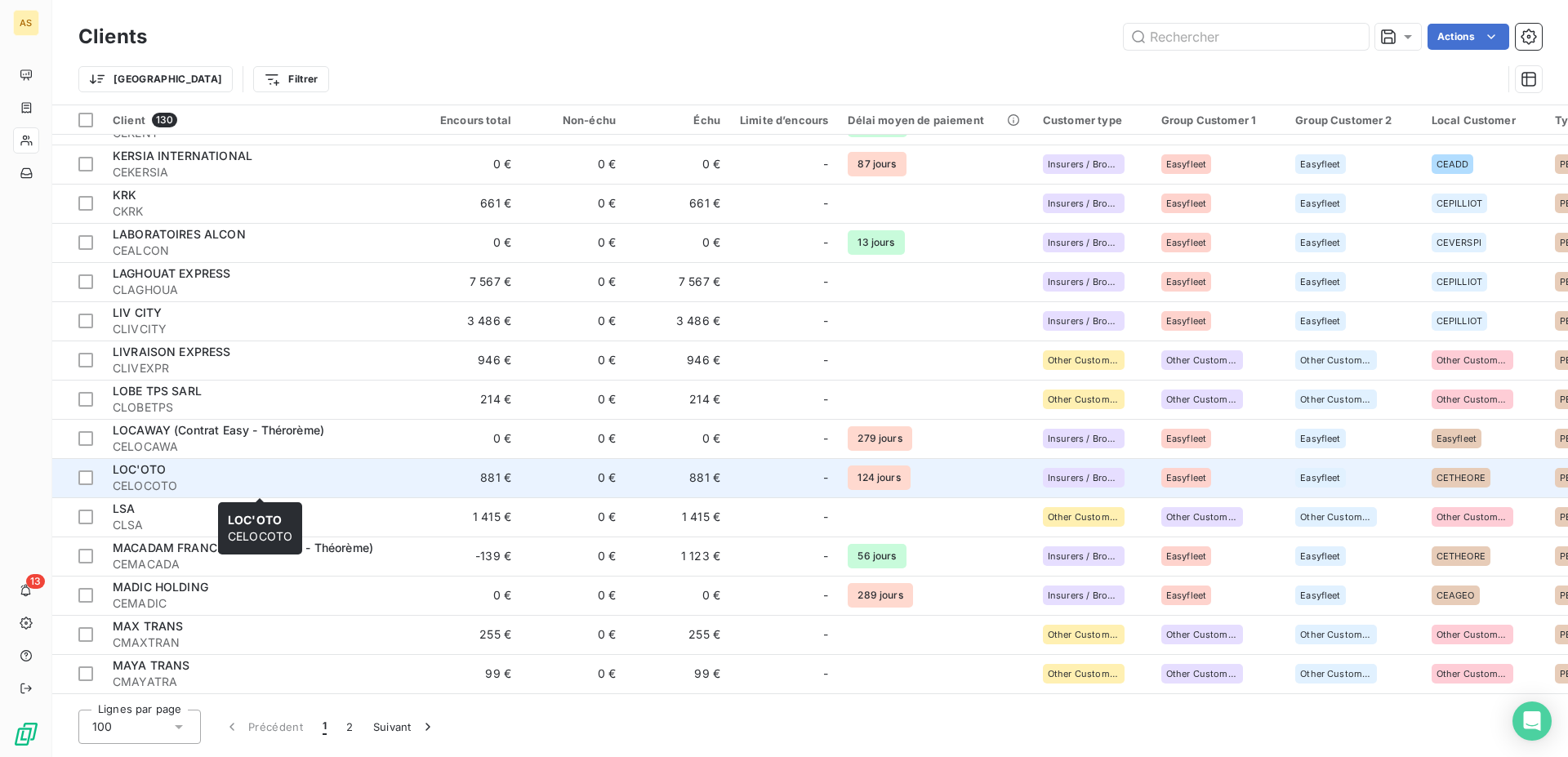
click at [384, 474] on div "LOC'OTO" at bounding box center [260, 470] width 294 height 17
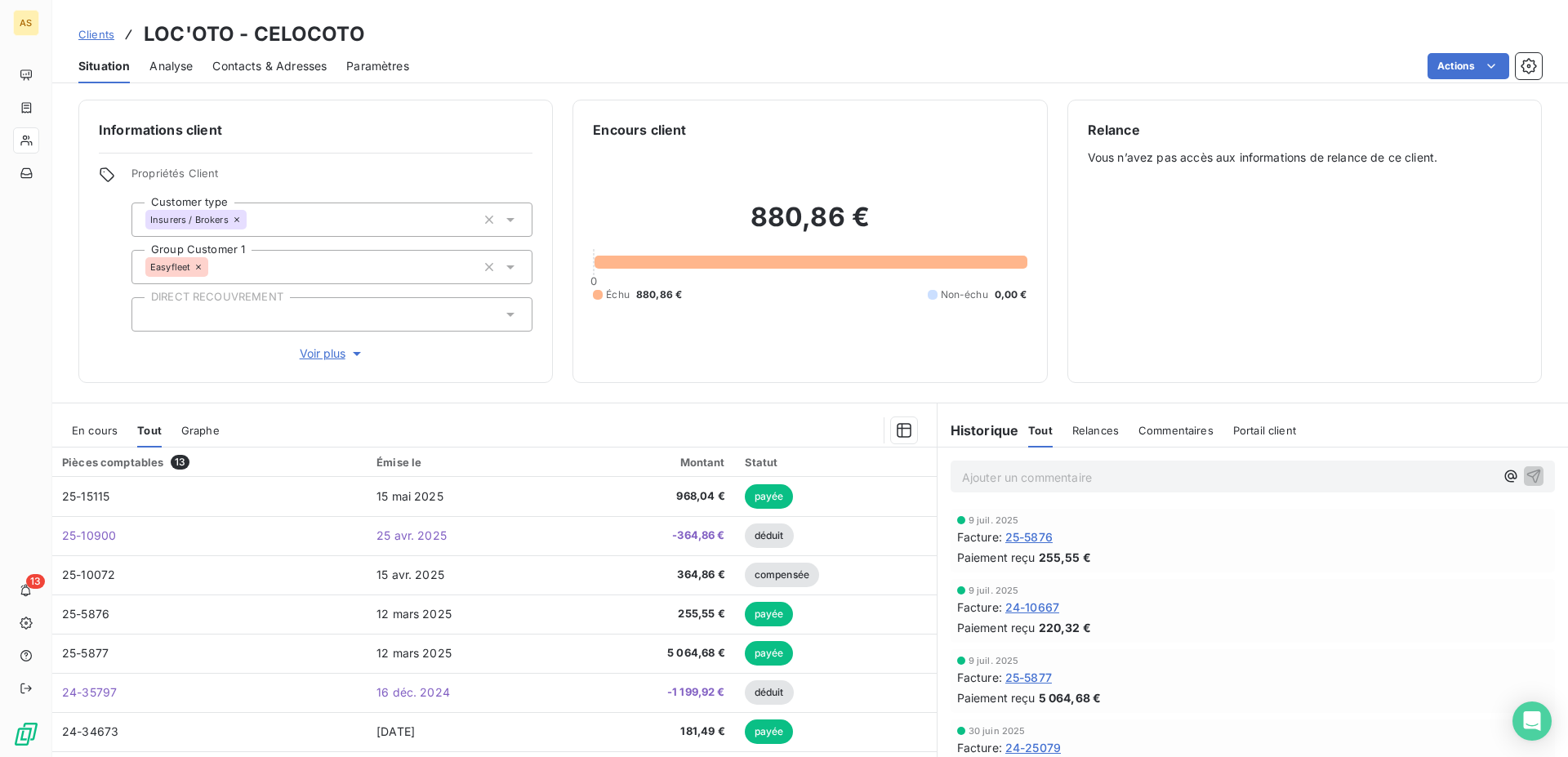
click at [98, 32] on span "Clients" at bounding box center [95, 34] width 36 height 13
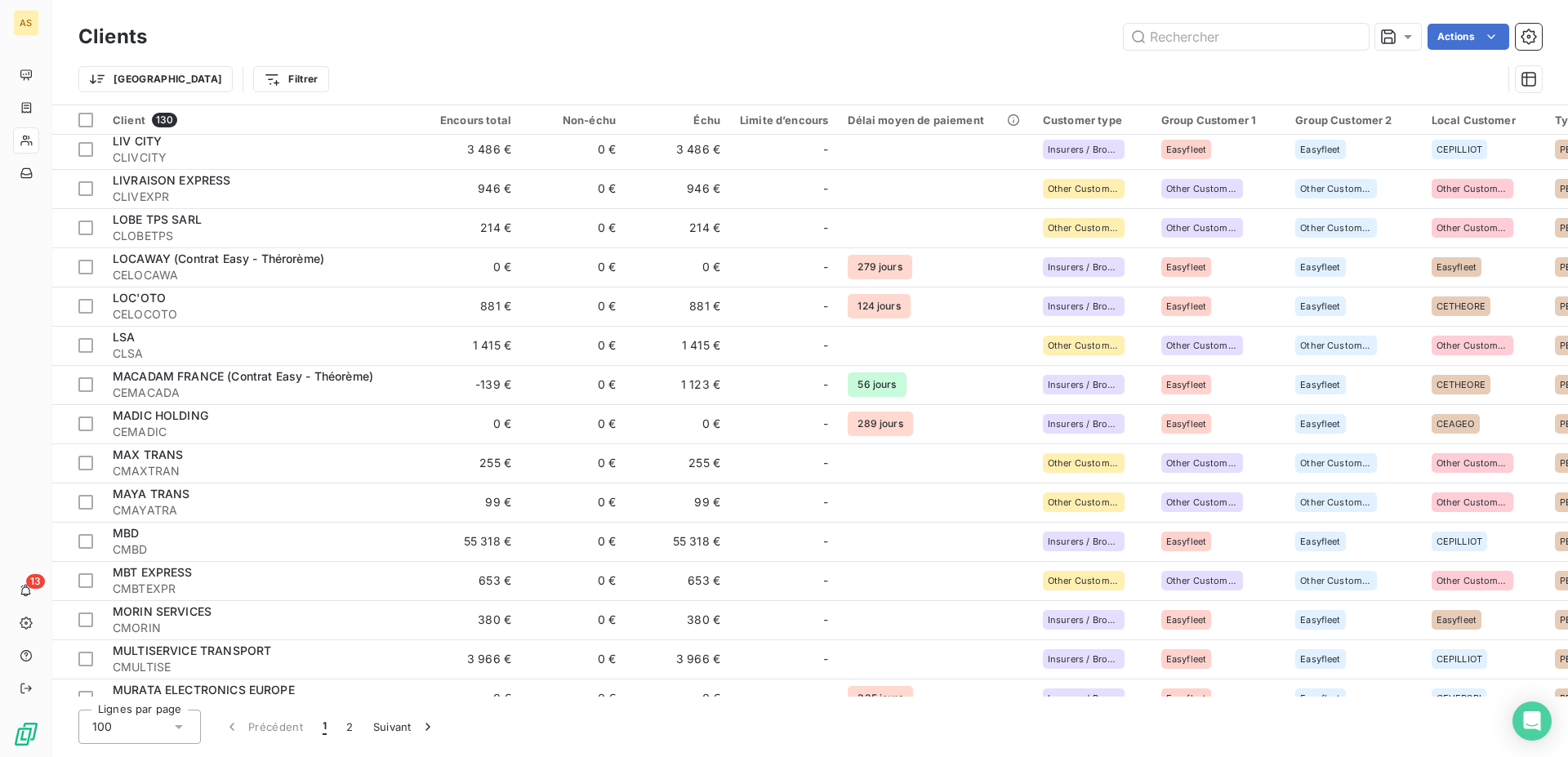
scroll to position [2748, 0]
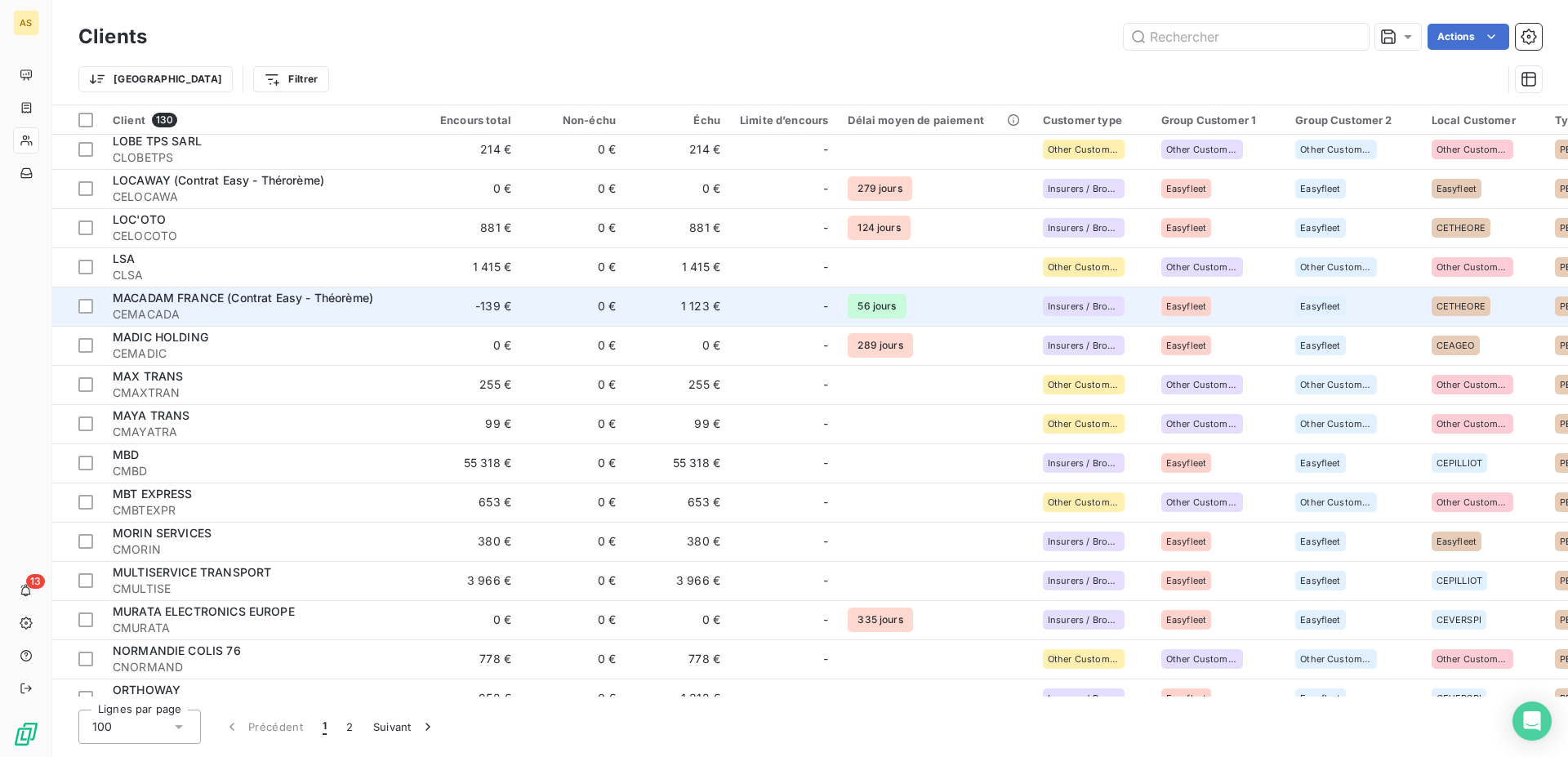
click at [184, 313] on span "CEMACADA" at bounding box center [260, 315] width 294 height 17
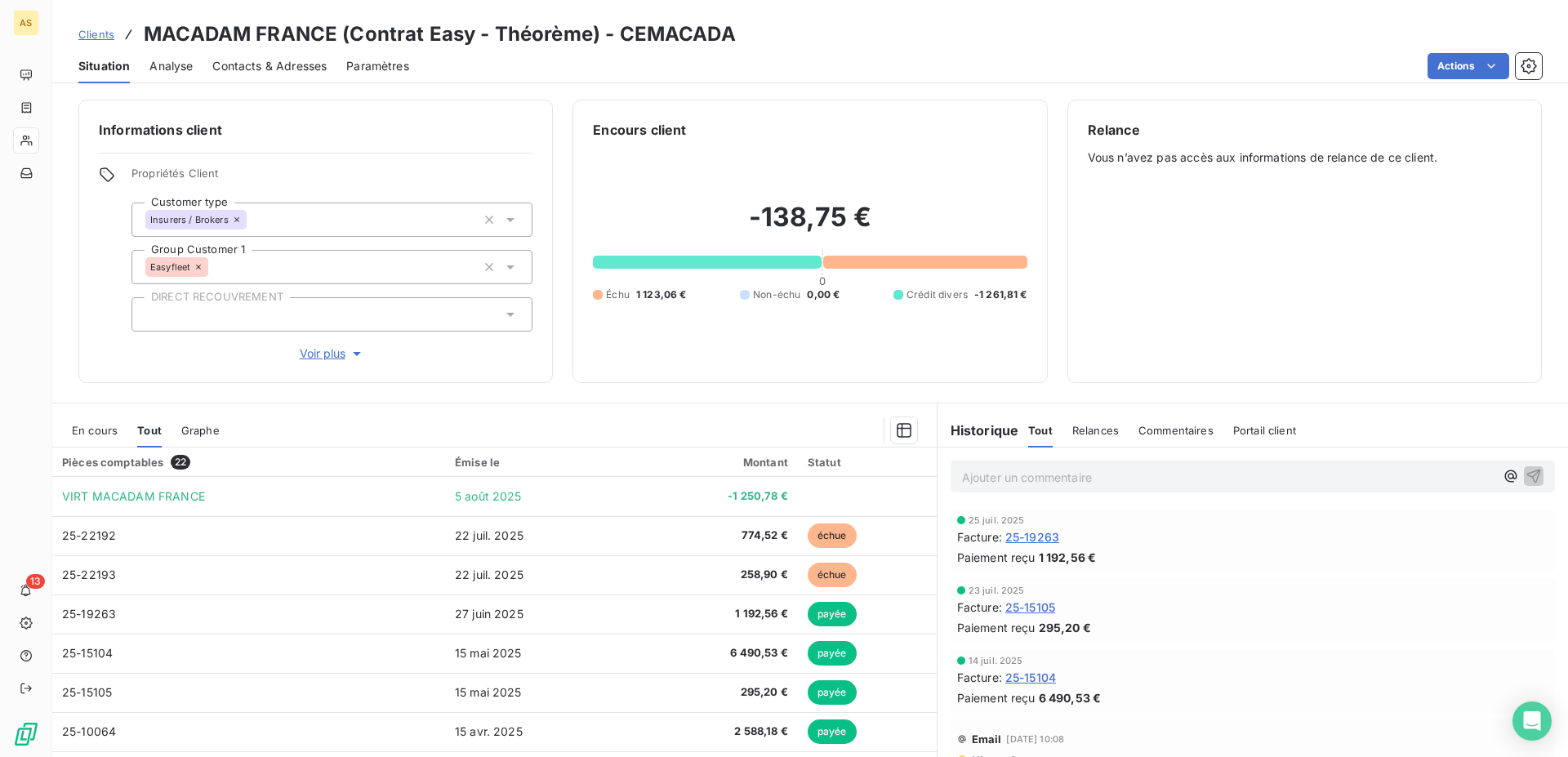
click at [93, 34] on span "Clients" at bounding box center [95, 34] width 36 height 13
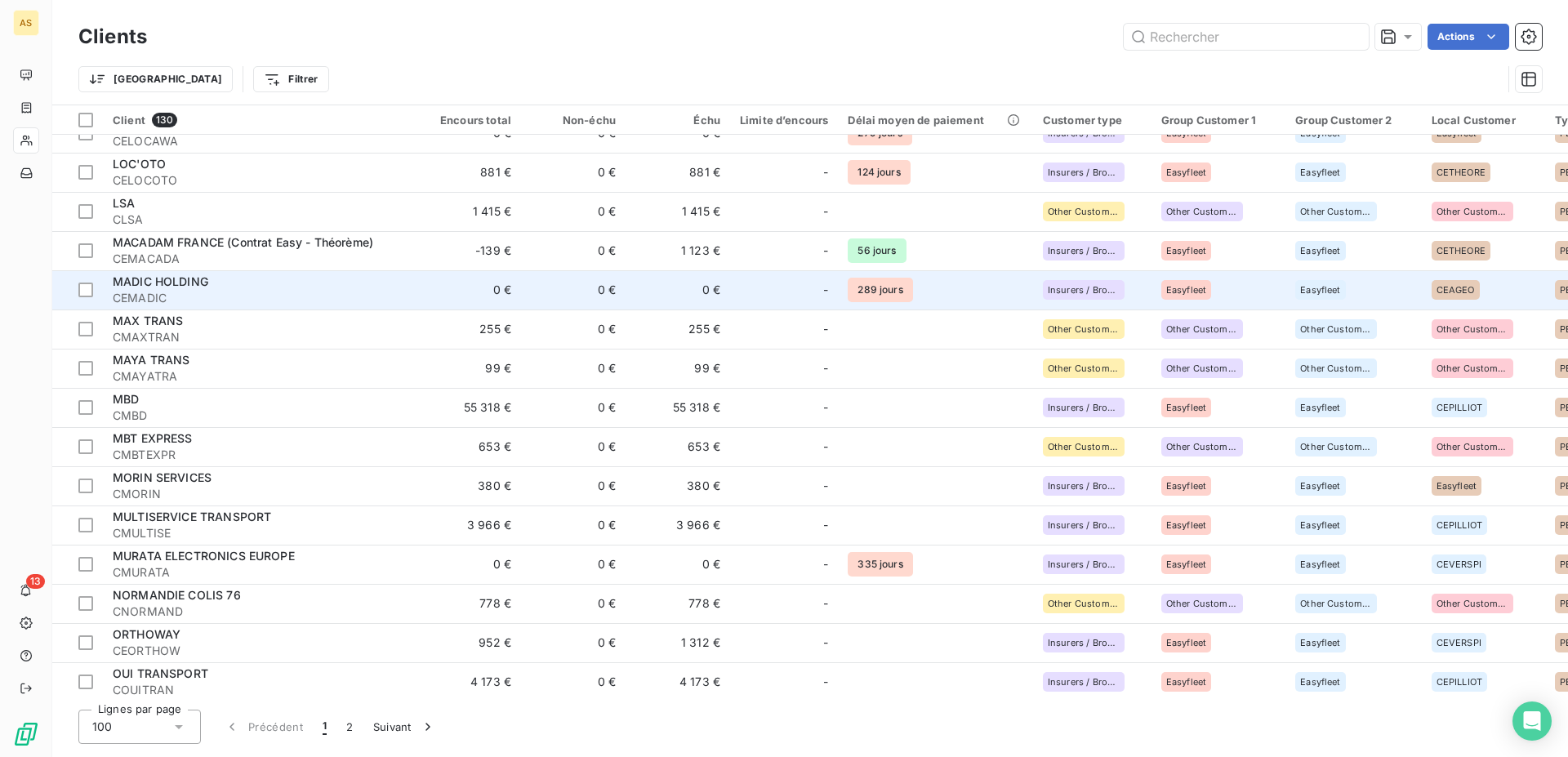
scroll to position [2831, 0]
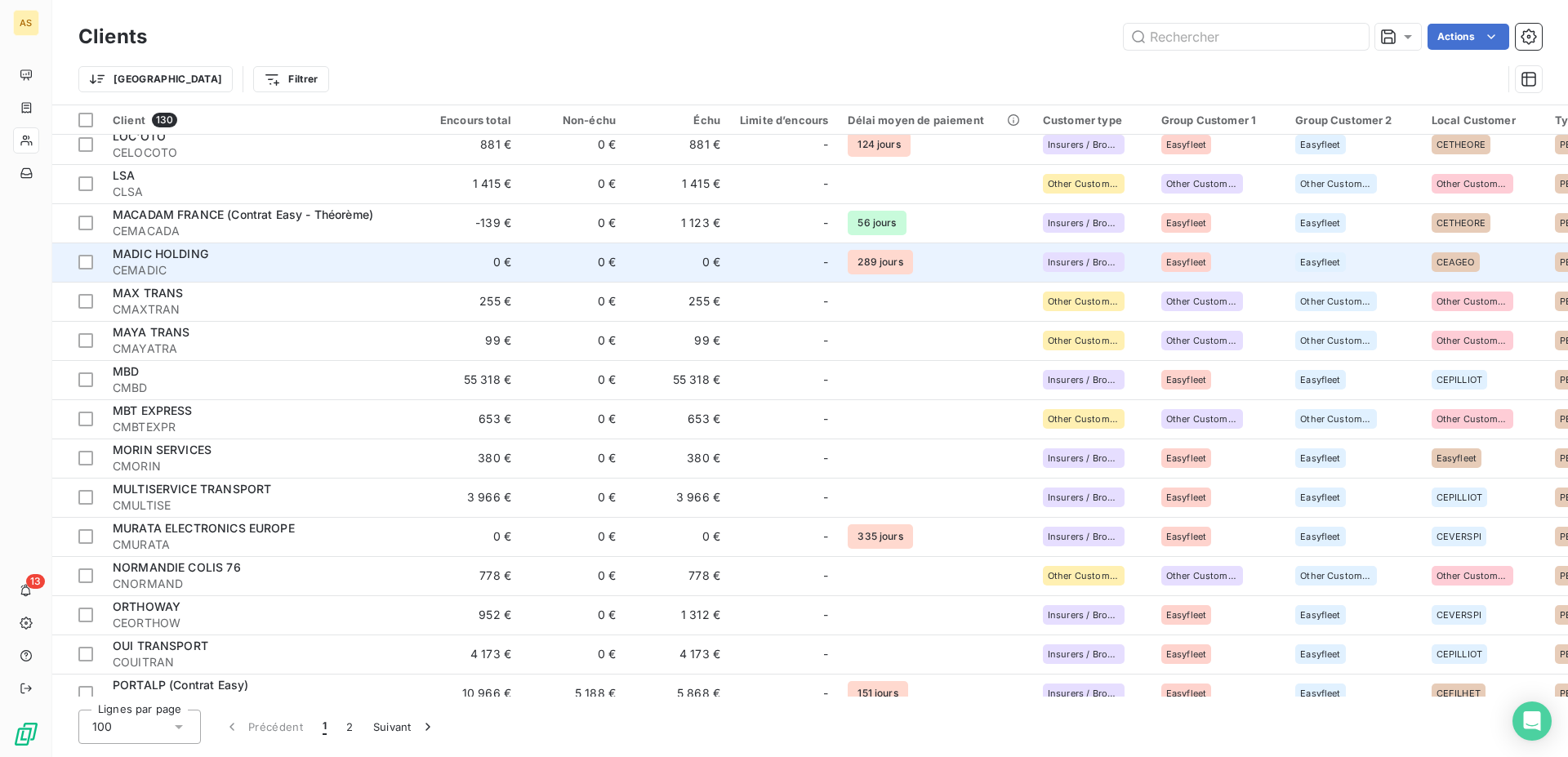
click at [222, 253] on div "MADIC HOLDING" at bounding box center [260, 254] width 294 height 17
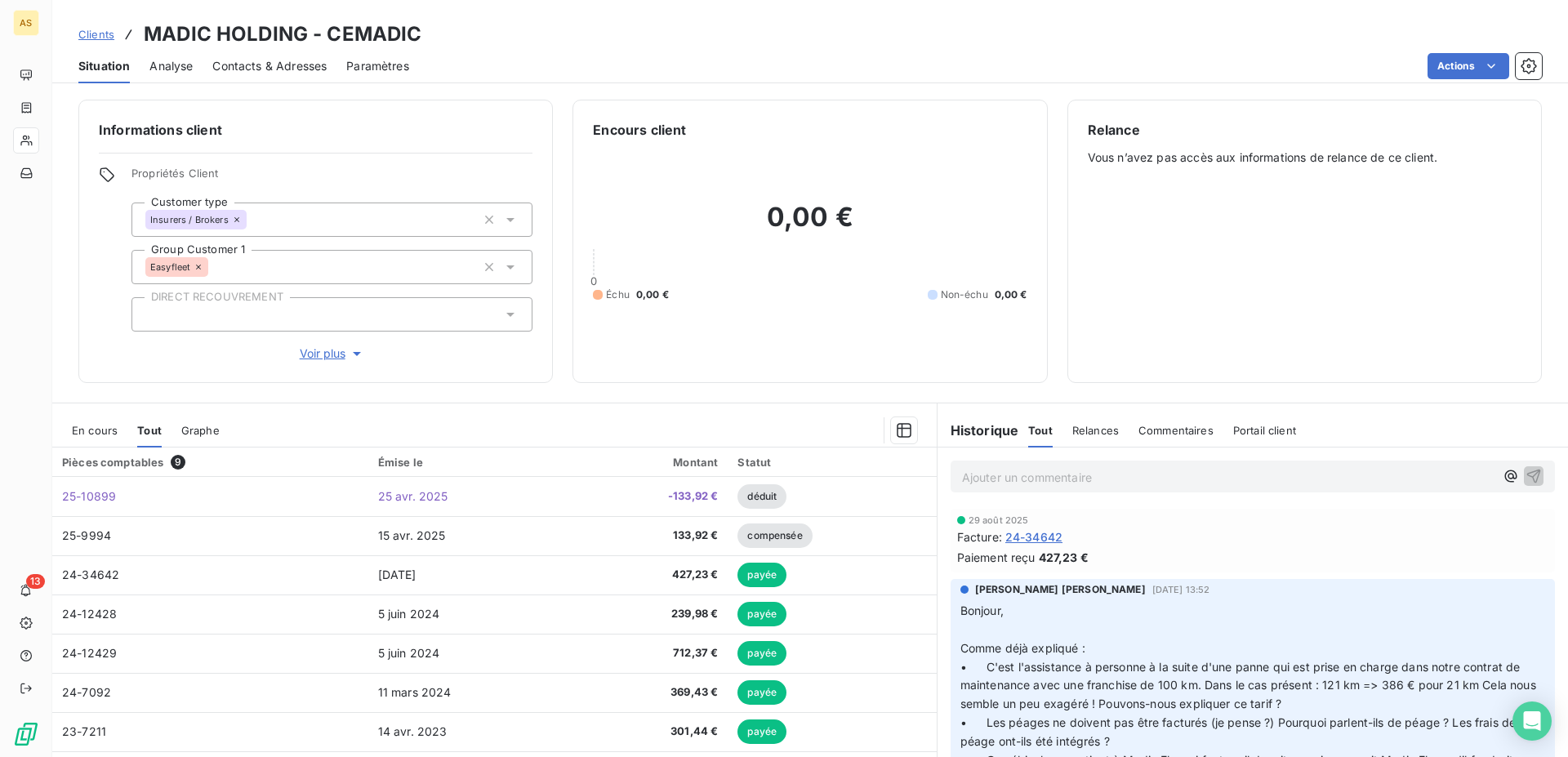
click at [80, 34] on span "Clients" at bounding box center [95, 34] width 36 height 13
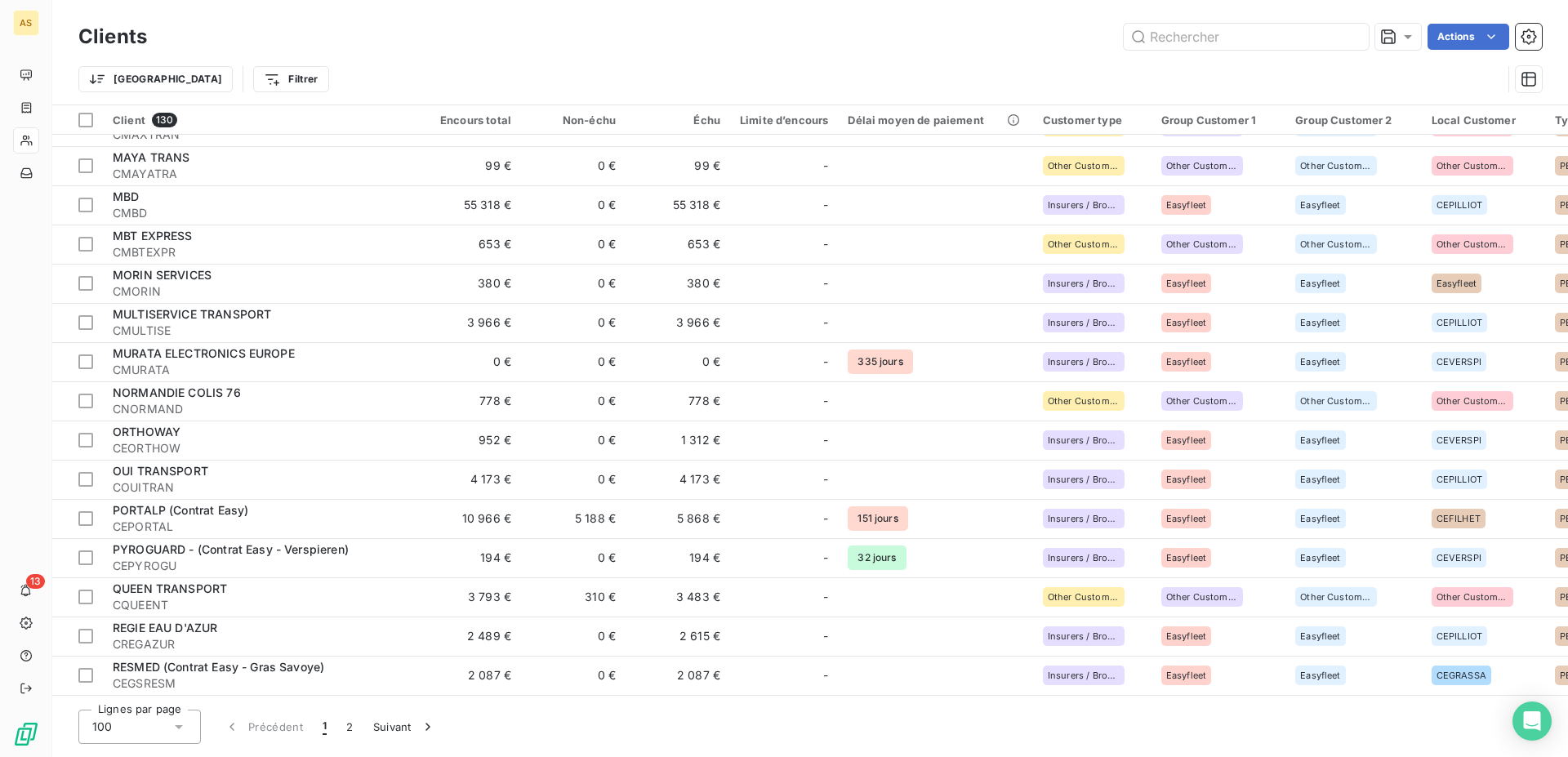
scroll to position [2956, 0]
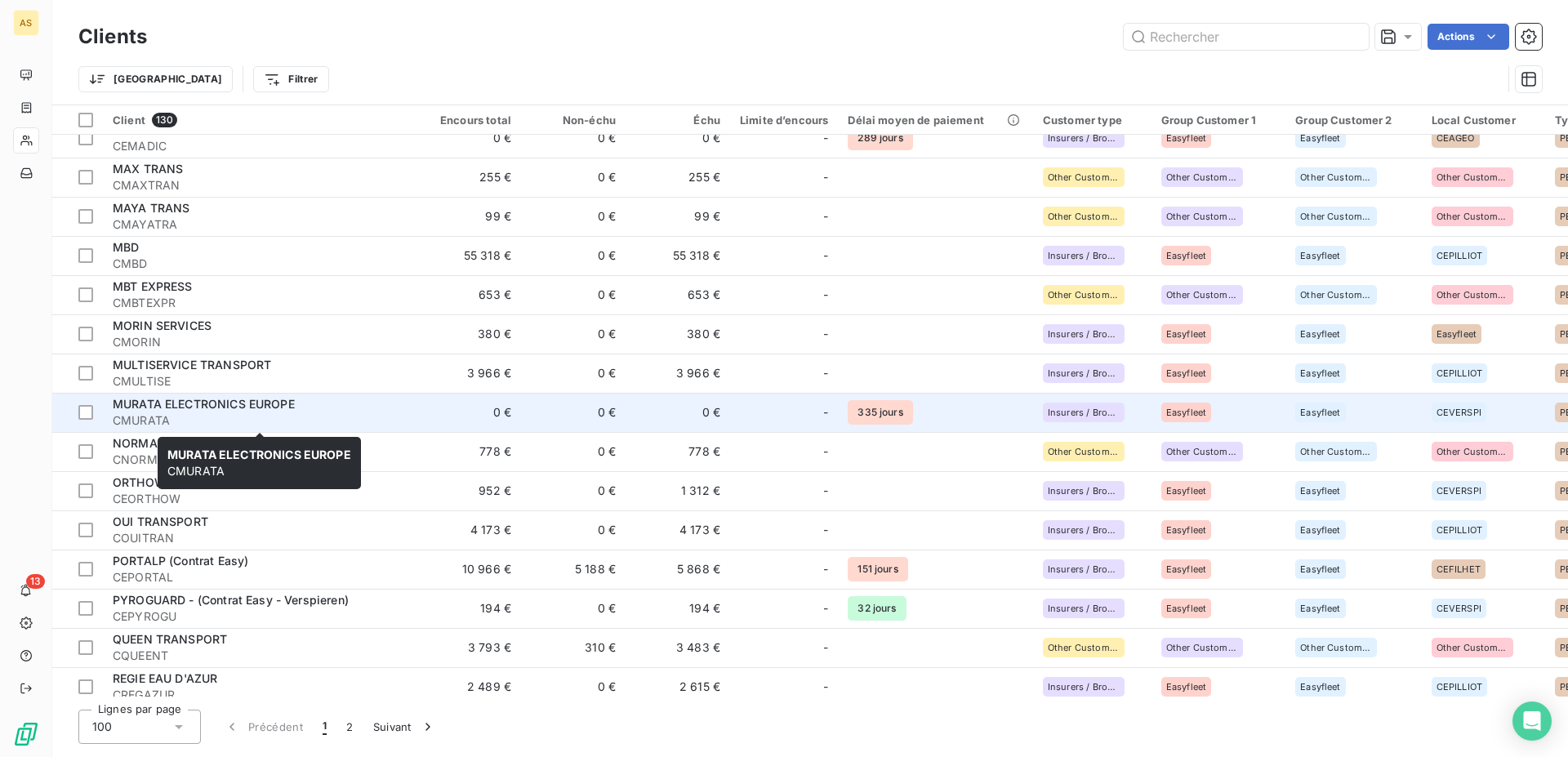
click at [374, 404] on div "MURATA ELECTRONICS EUROPE" at bounding box center [260, 404] width 294 height 17
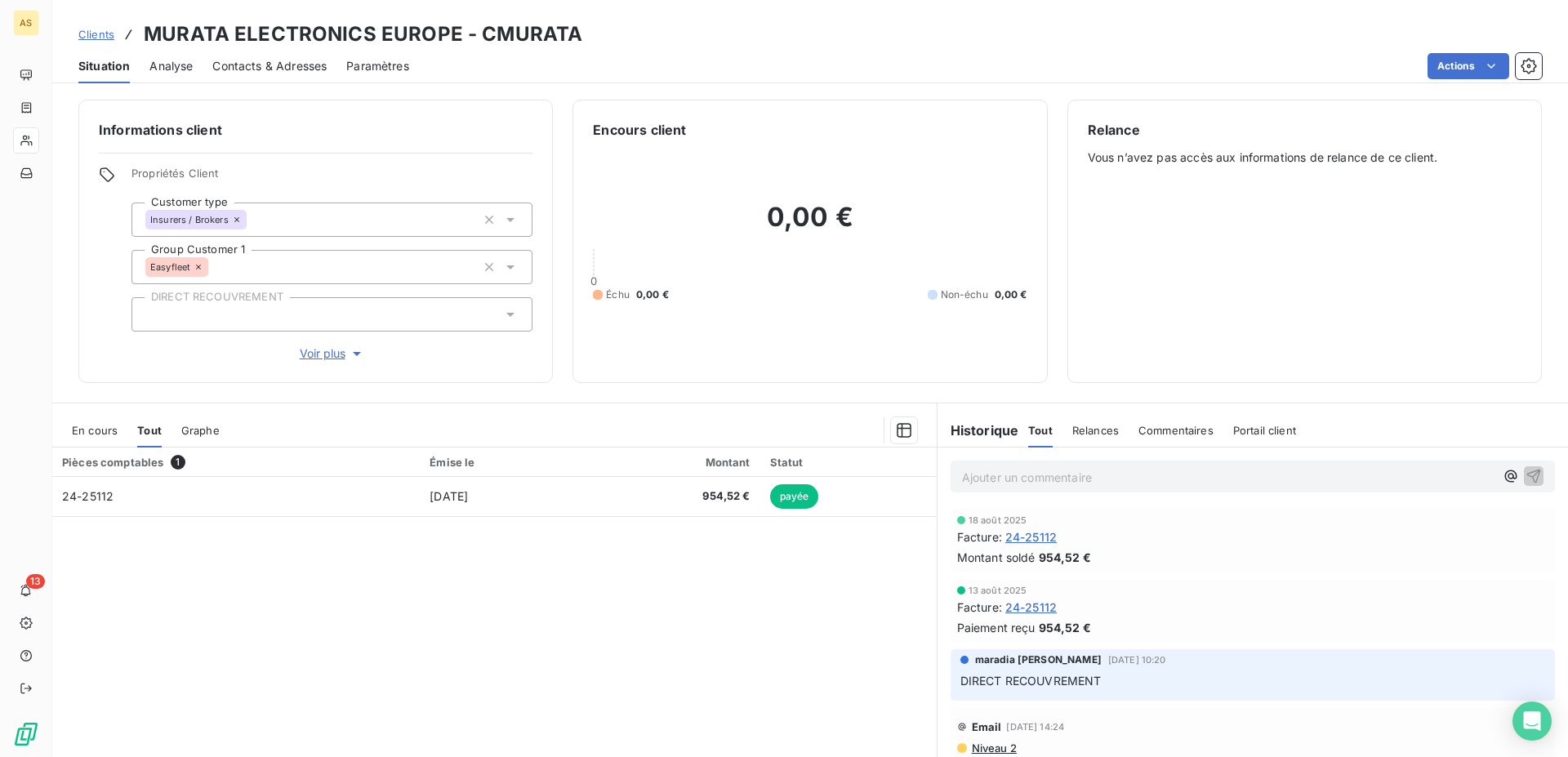
scroll to position [54, 0]
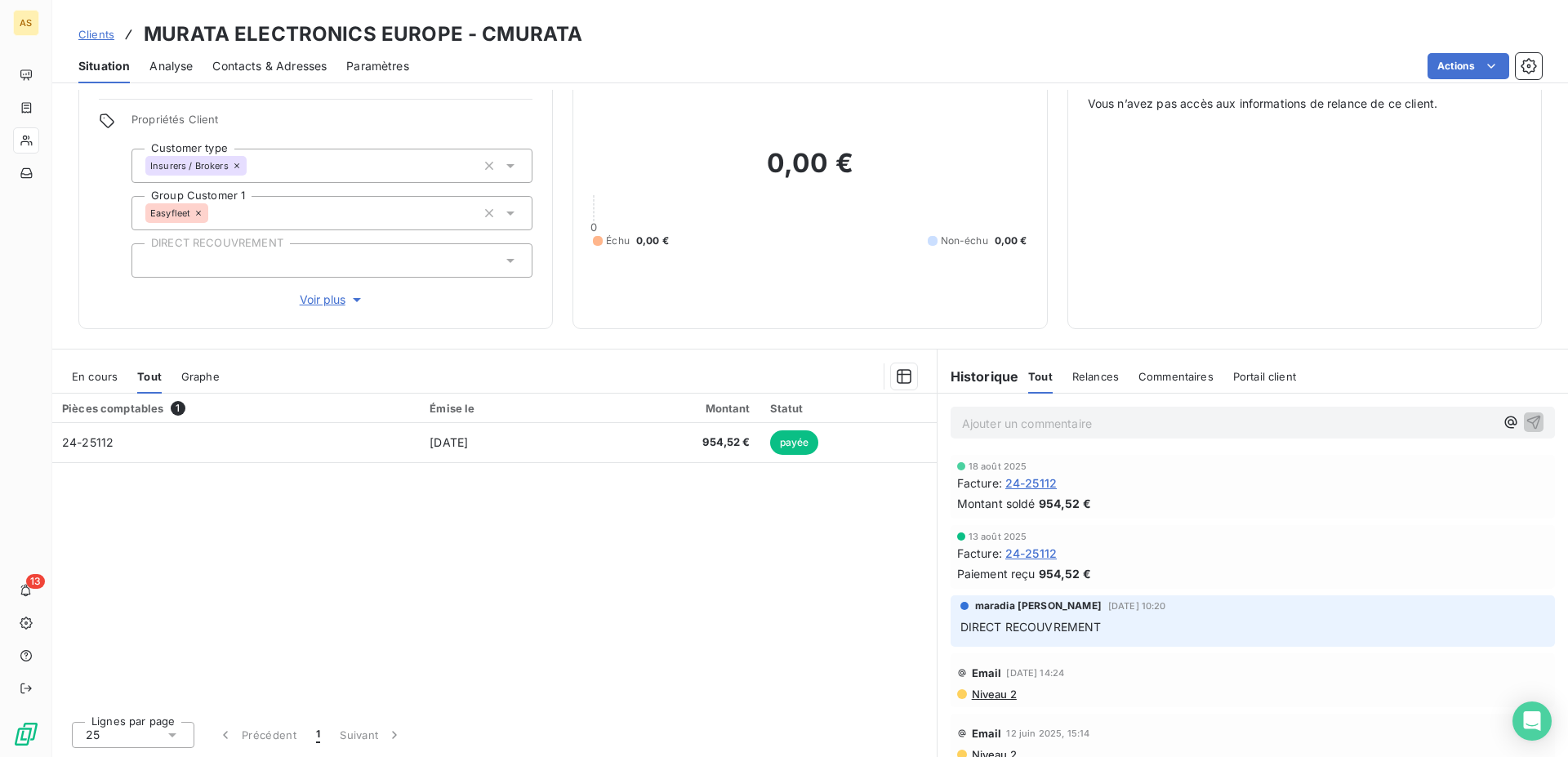
click at [97, 37] on span "Clients" at bounding box center [95, 34] width 36 height 13
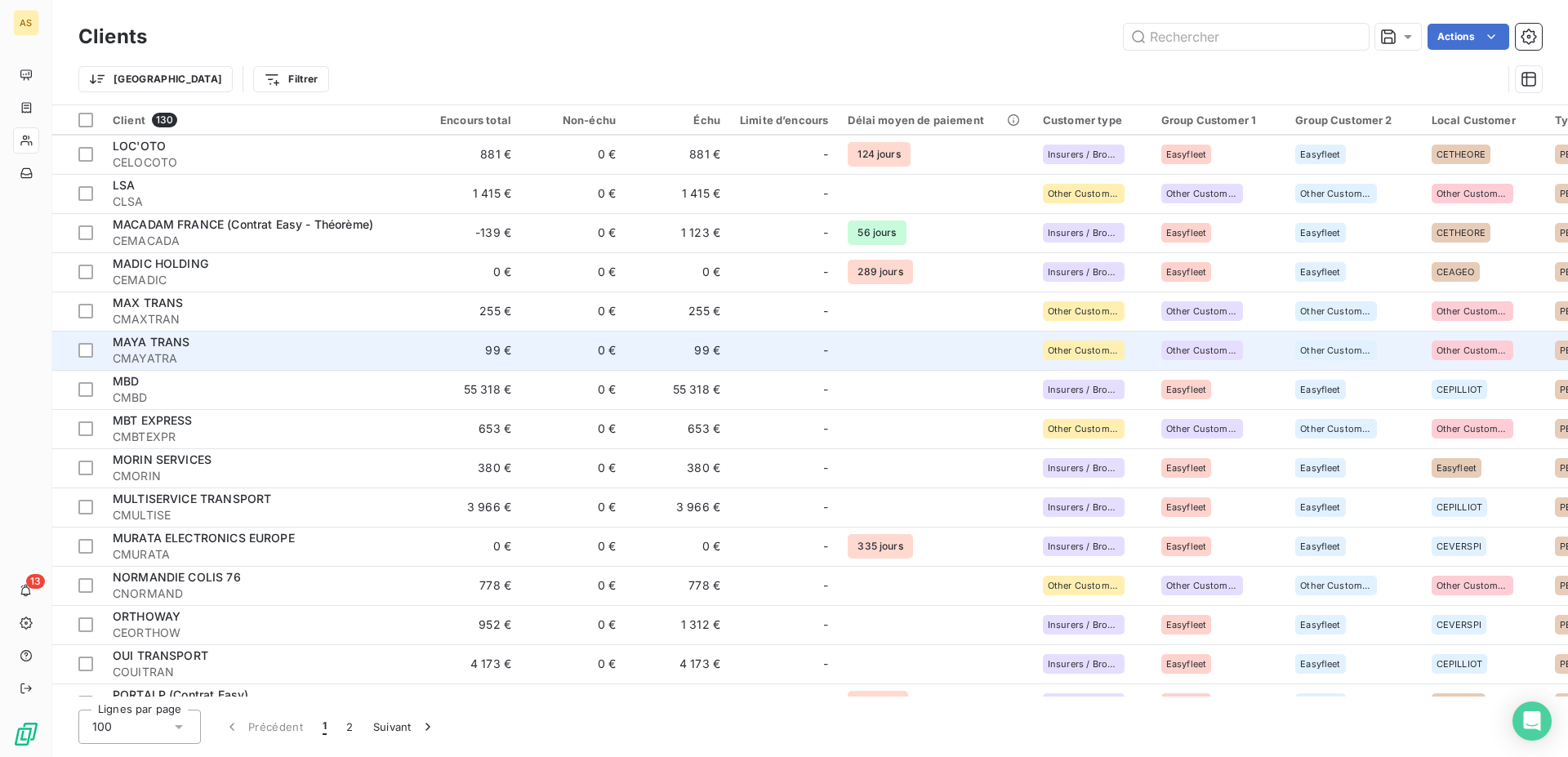
scroll to position [2915, 0]
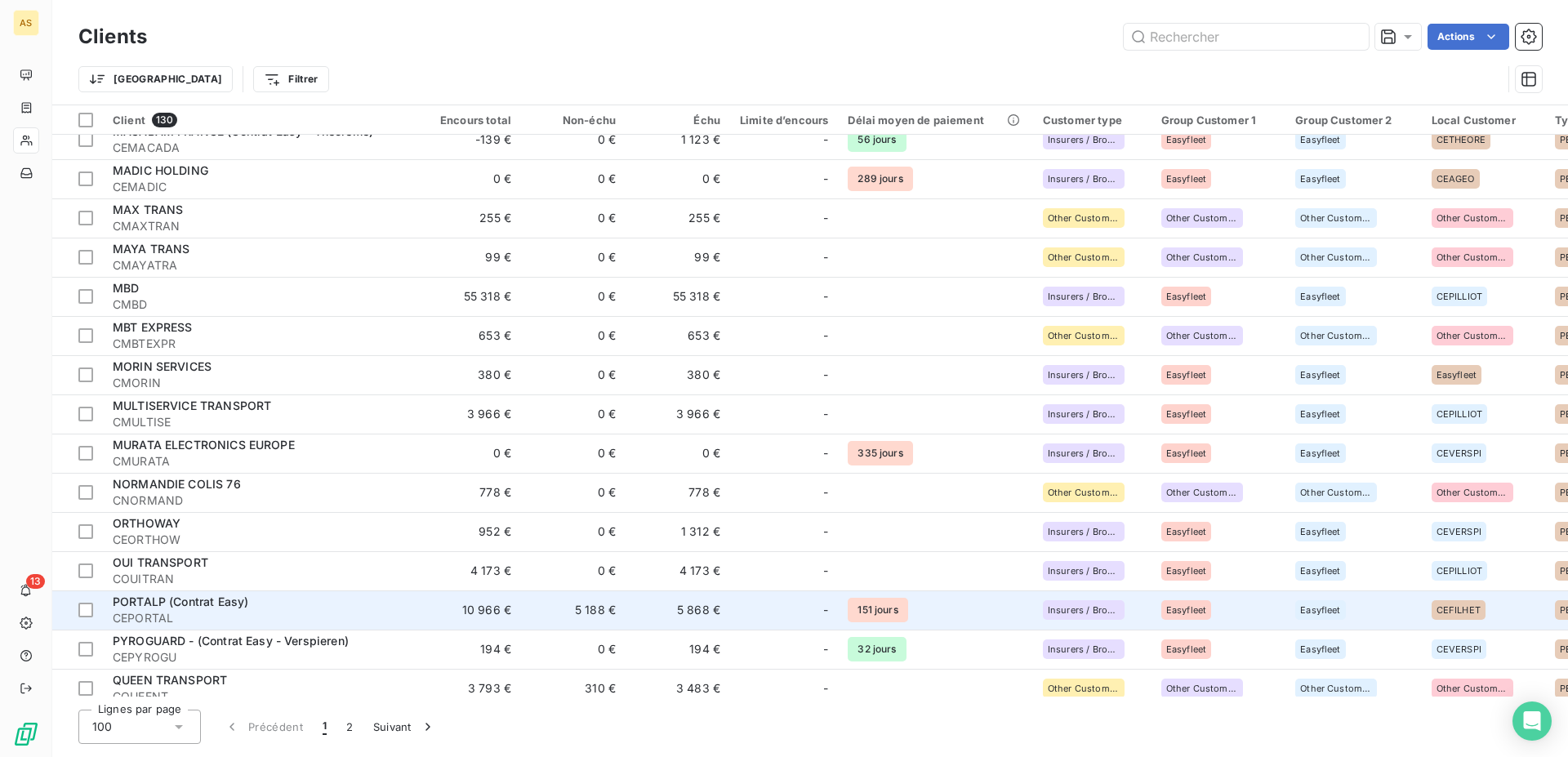
click at [159, 600] on span "PORTALP (Contrat Easy)" at bounding box center [180, 601] width 135 height 14
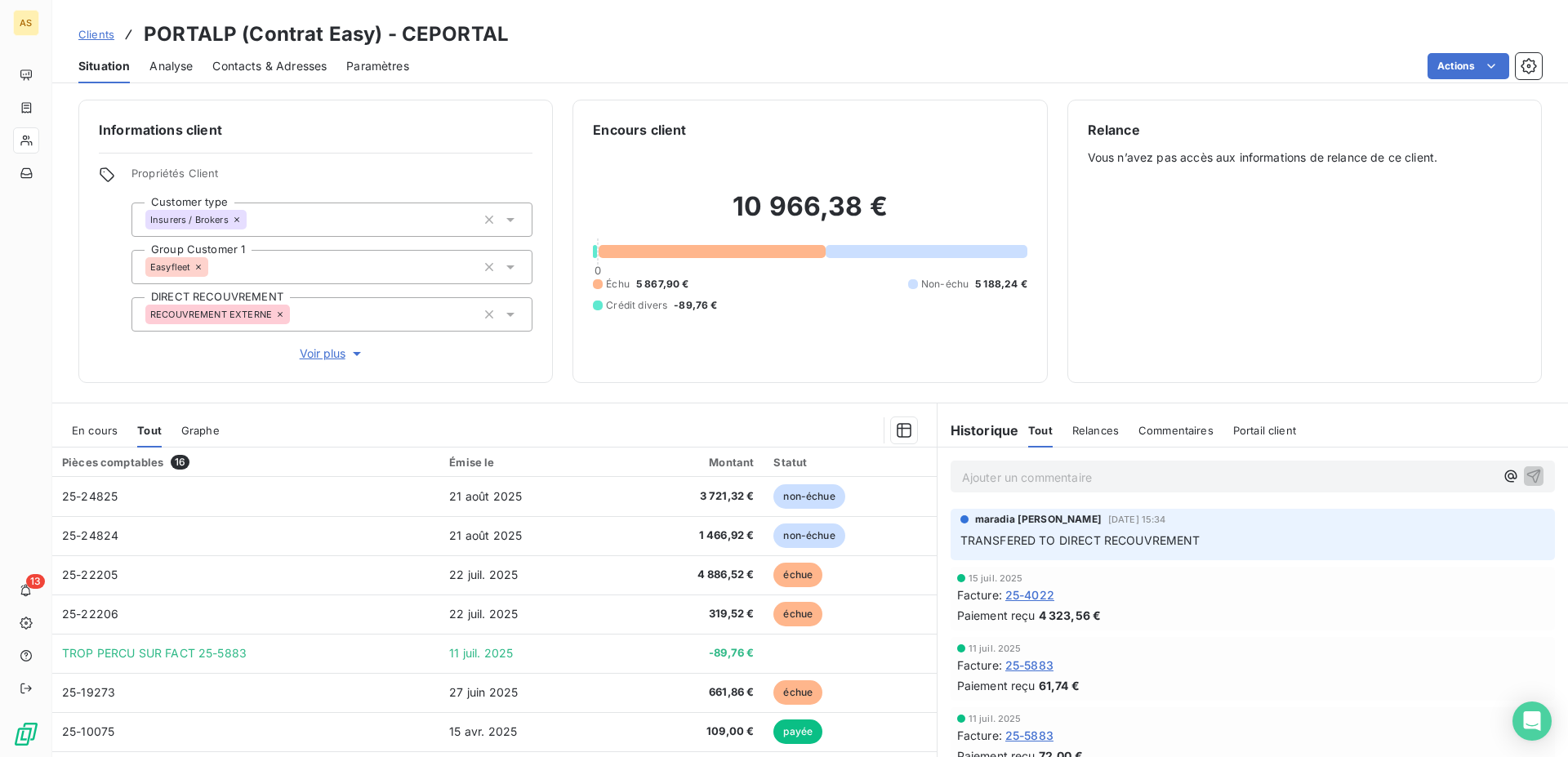
click at [105, 36] on span "Clients" at bounding box center [95, 34] width 36 height 13
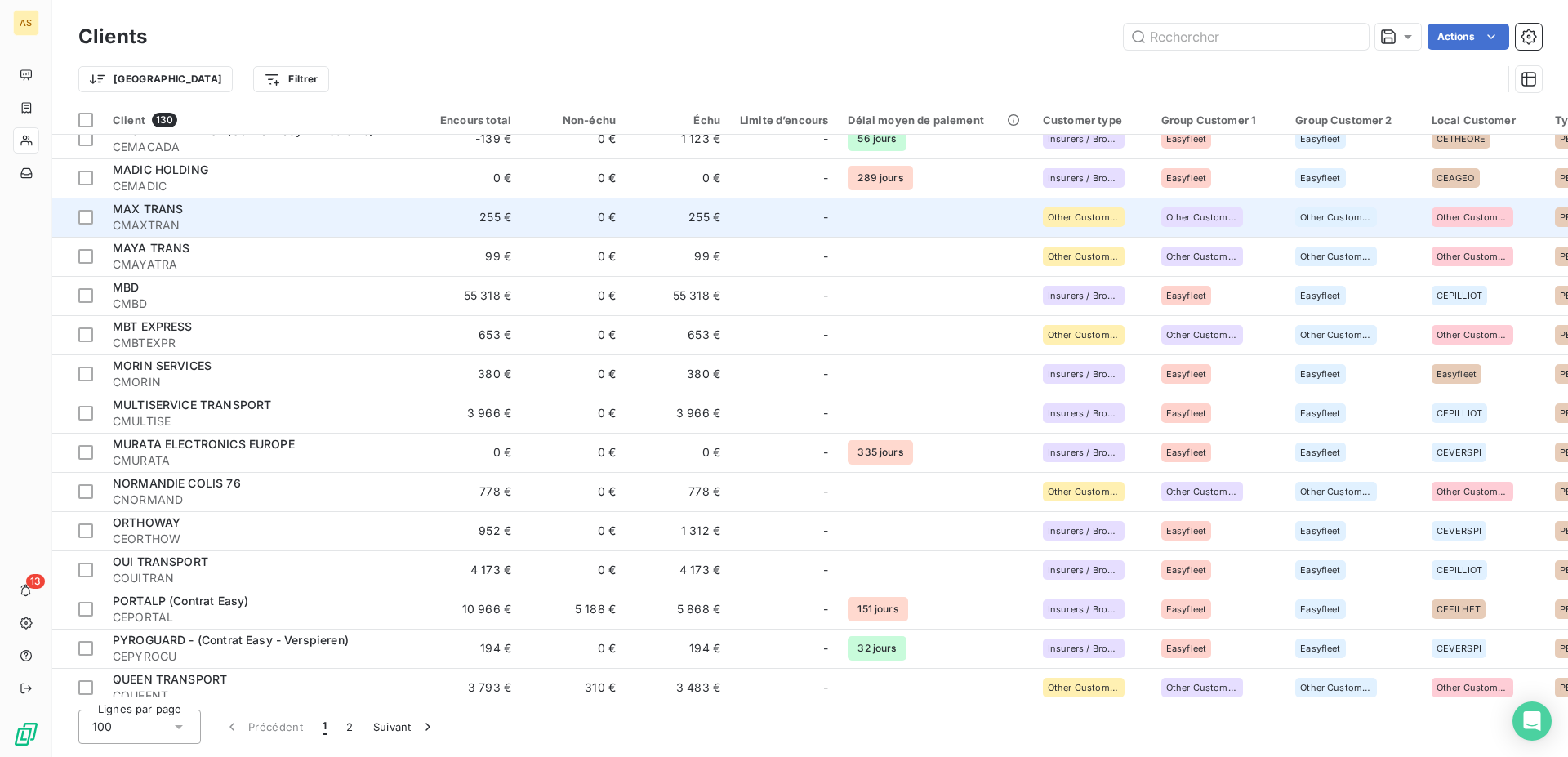
scroll to position [3069, 0]
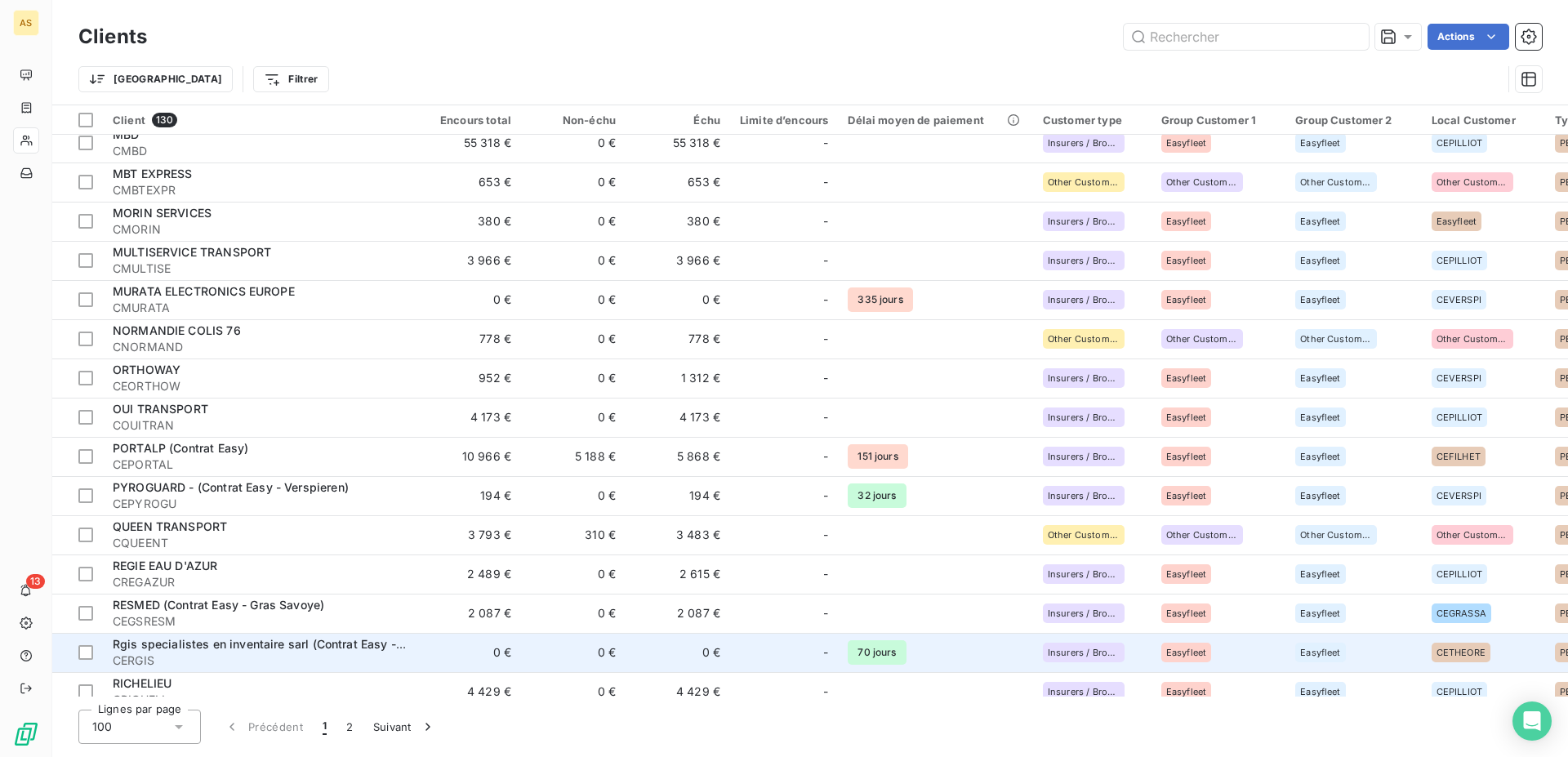
click at [344, 652] on div "Rgis specialistes en inventaire sarl (Contrat Easy - Théorème)" at bounding box center [260, 644] width 294 height 17
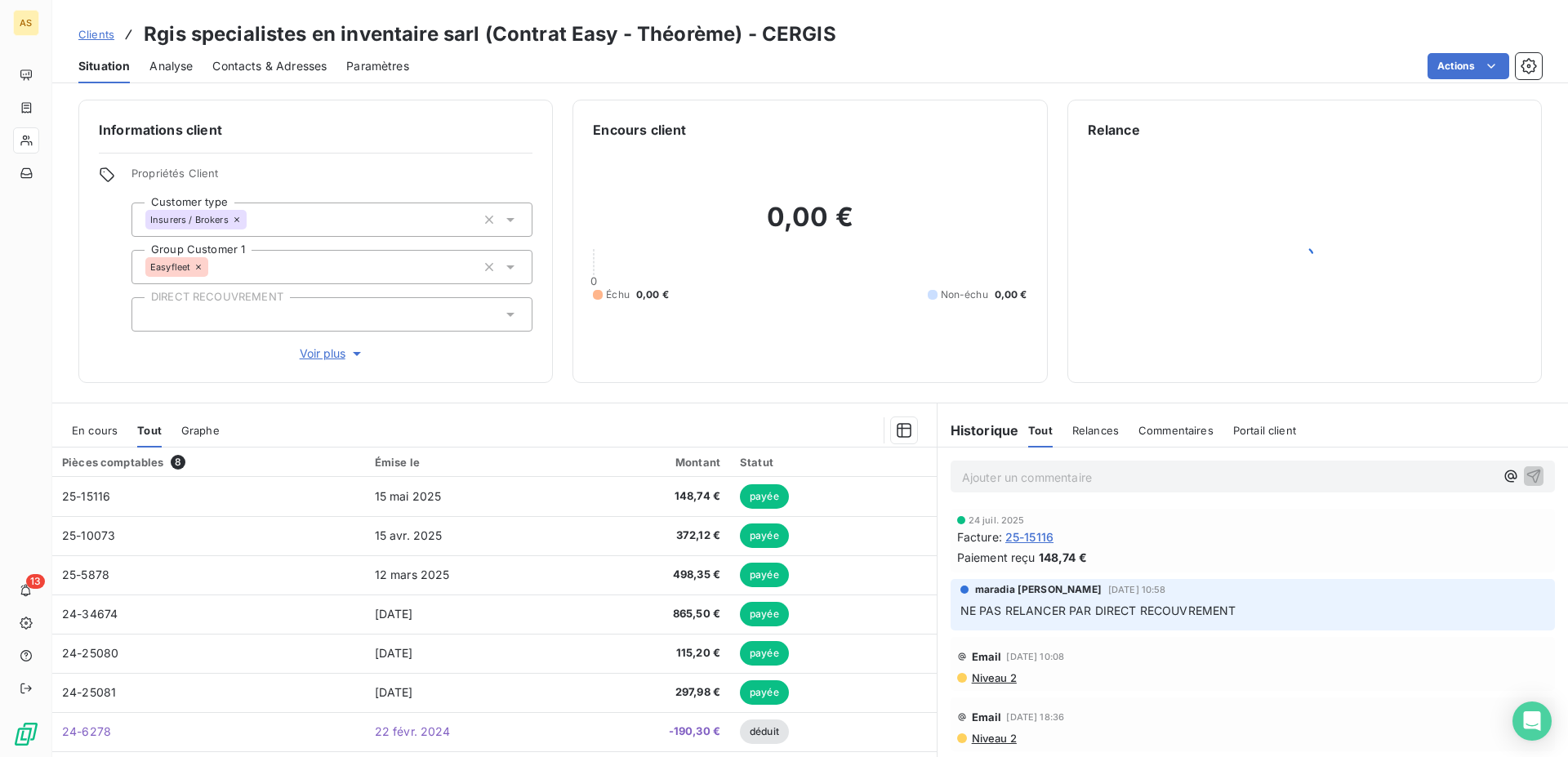
click at [106, 37] on span "Clients" at bounding box center [95, 34] width 36 height 13
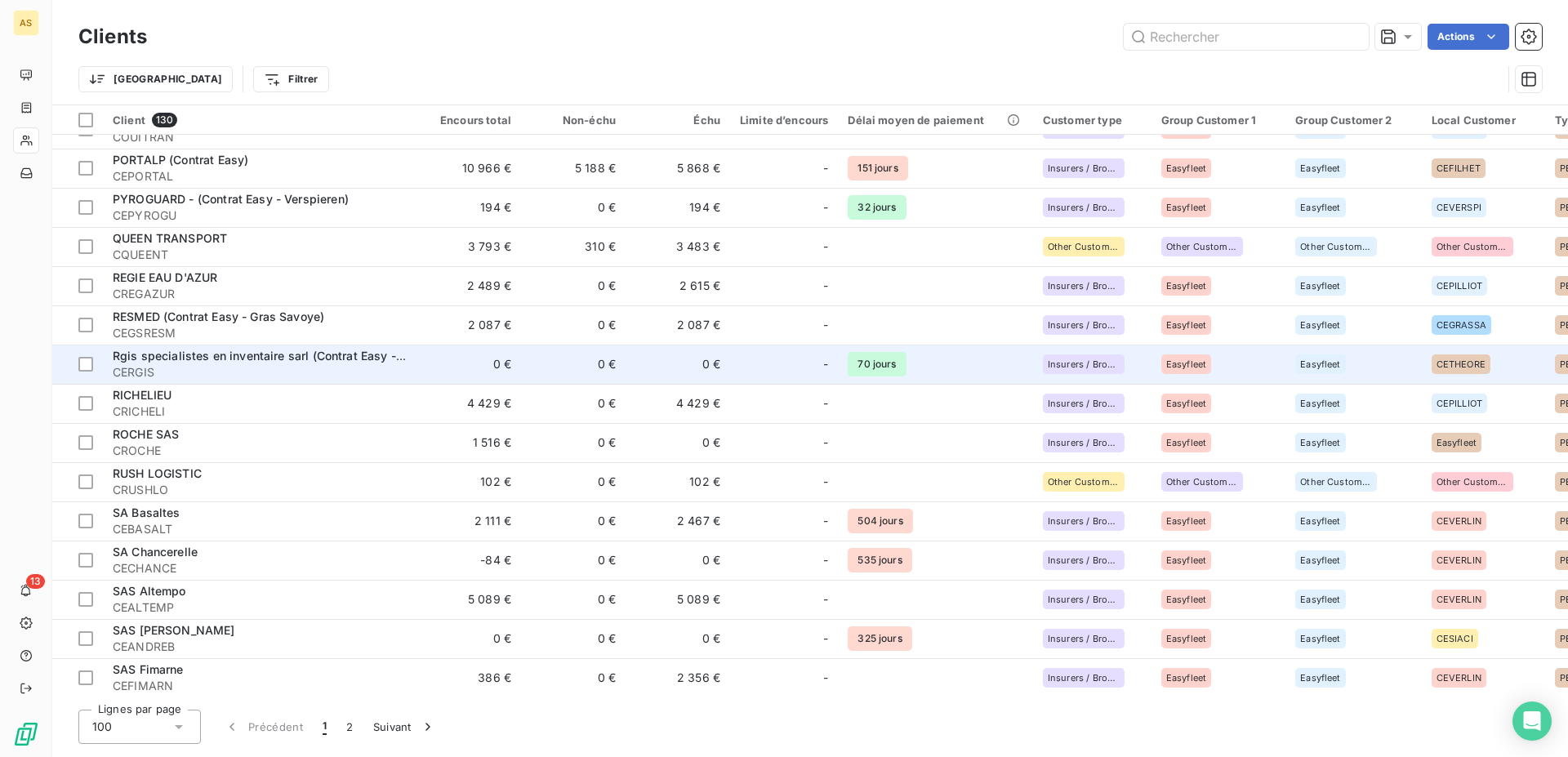
scroll to position [3372, 0]
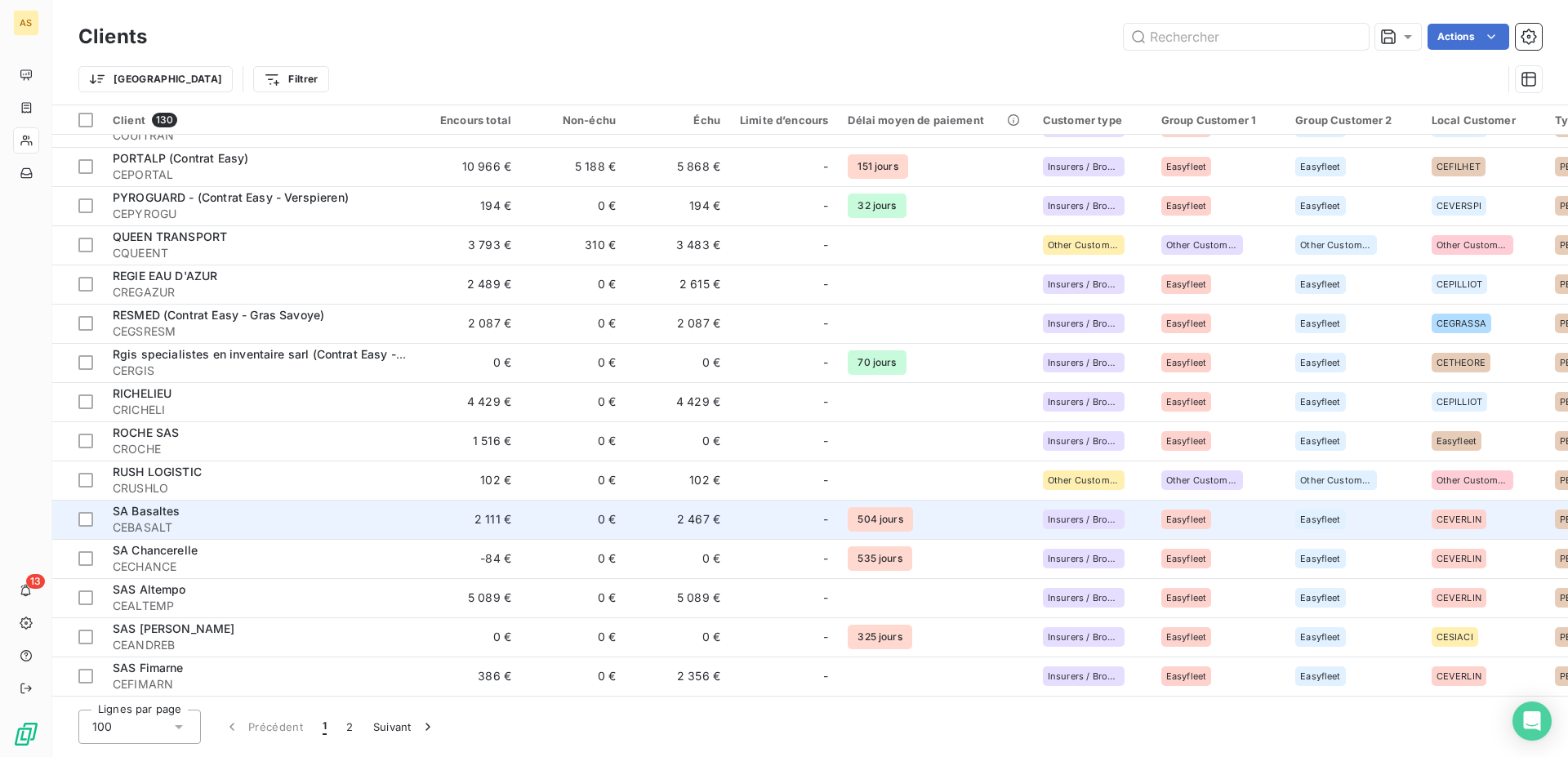
click at [339, 520] on span "CEBASALT" at bounding box center [260, 528] width 294 height 17
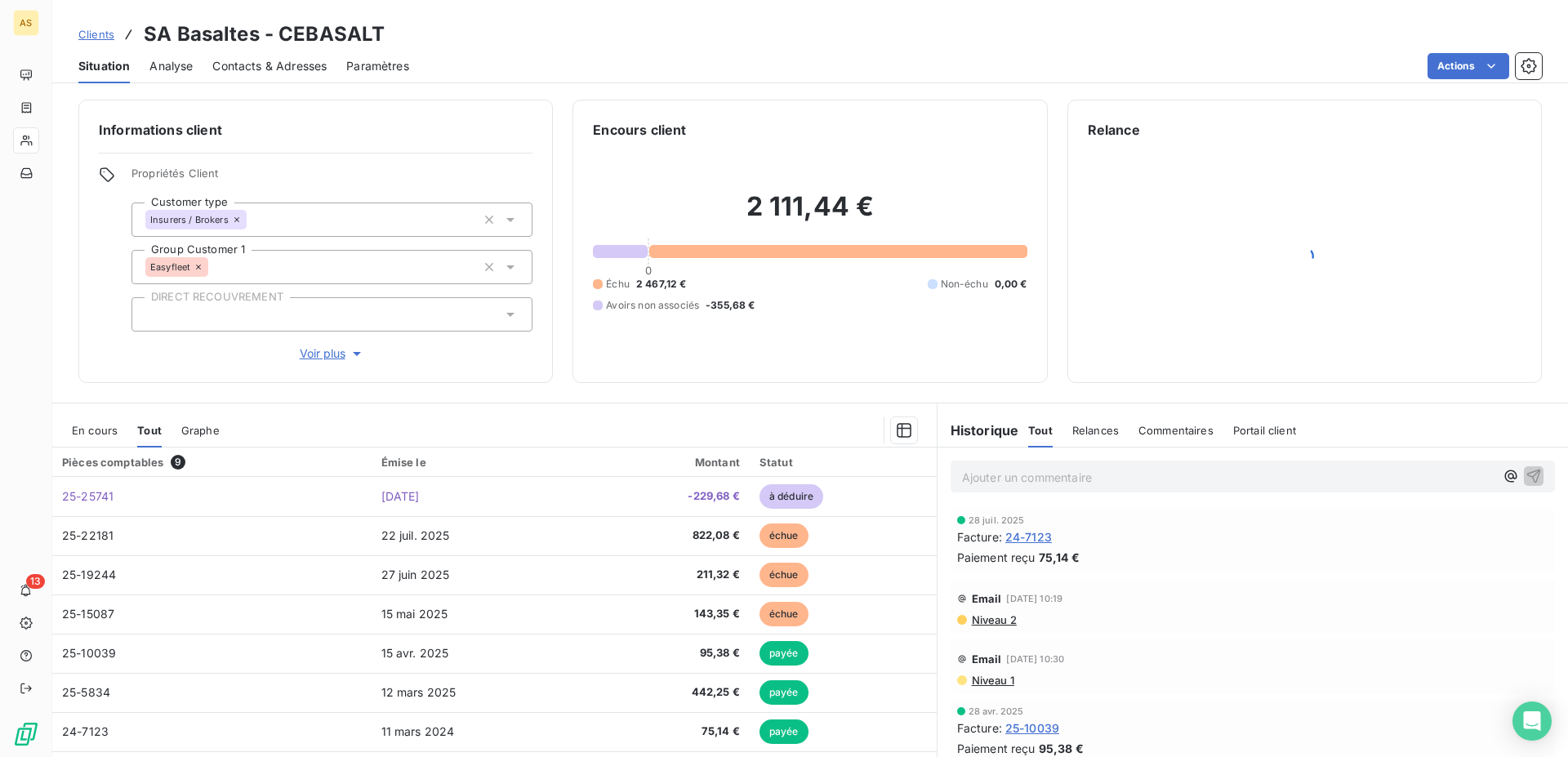
click at [87, 31] on span "Clients" at bounding box center [95, 34] width 36 height 13
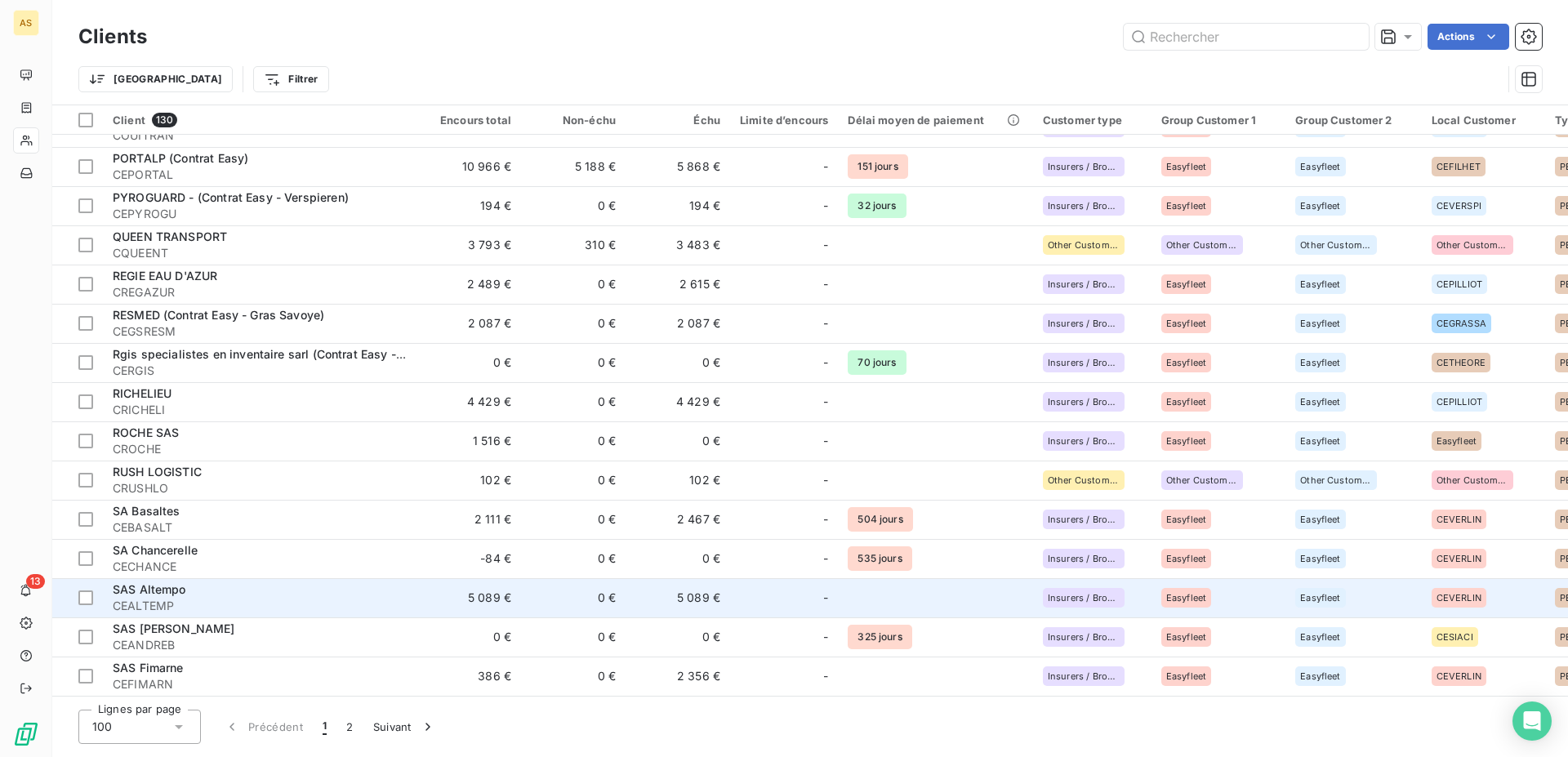
scroll to position [3372, 0]
click at [369, 598] on span "CEALTEMP" at bounding box center [260, 606] width 294 height 17
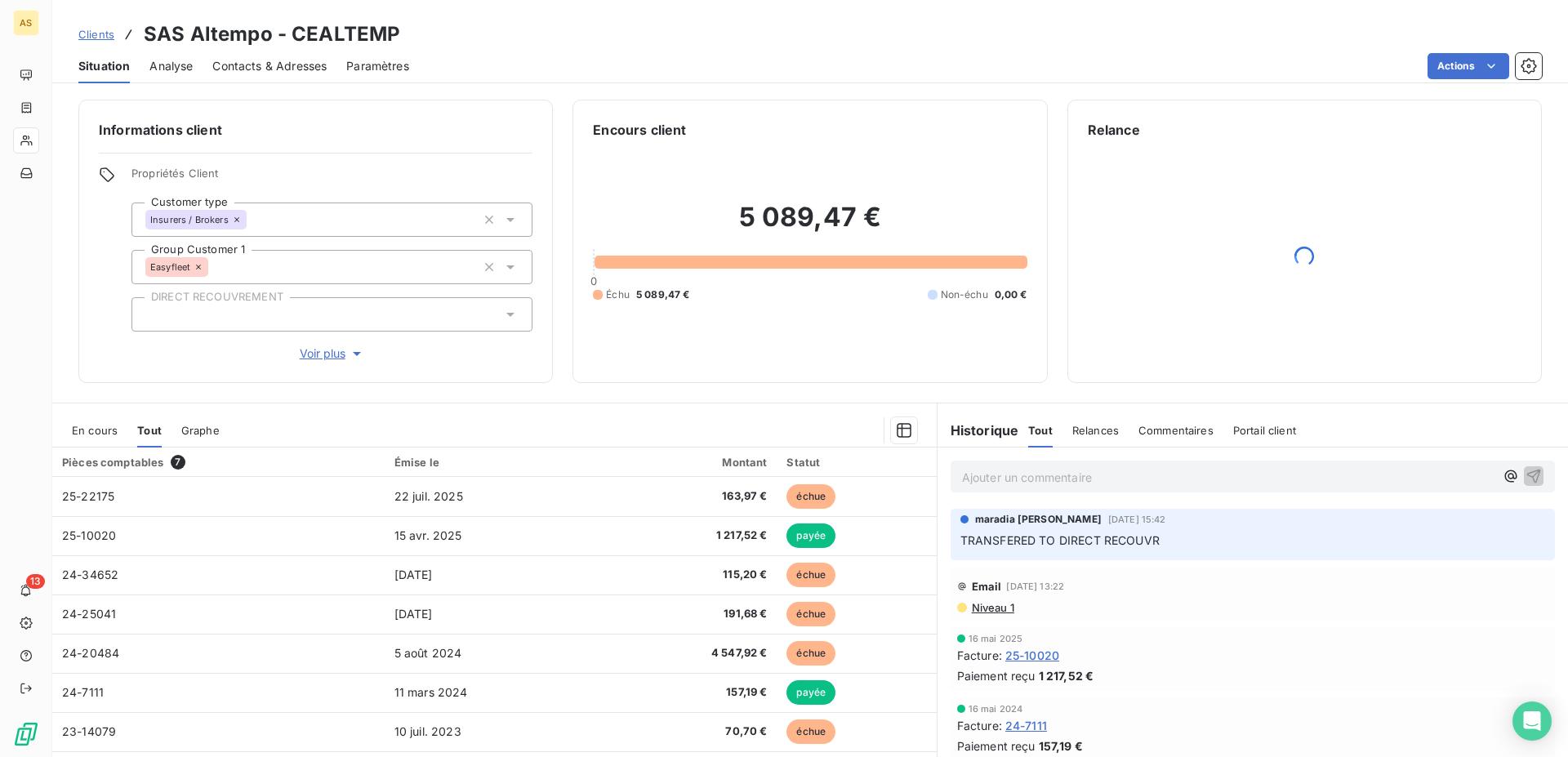
click at [101, 39] on span "Clients" at bounding box center [95, 34] width 36 height 13
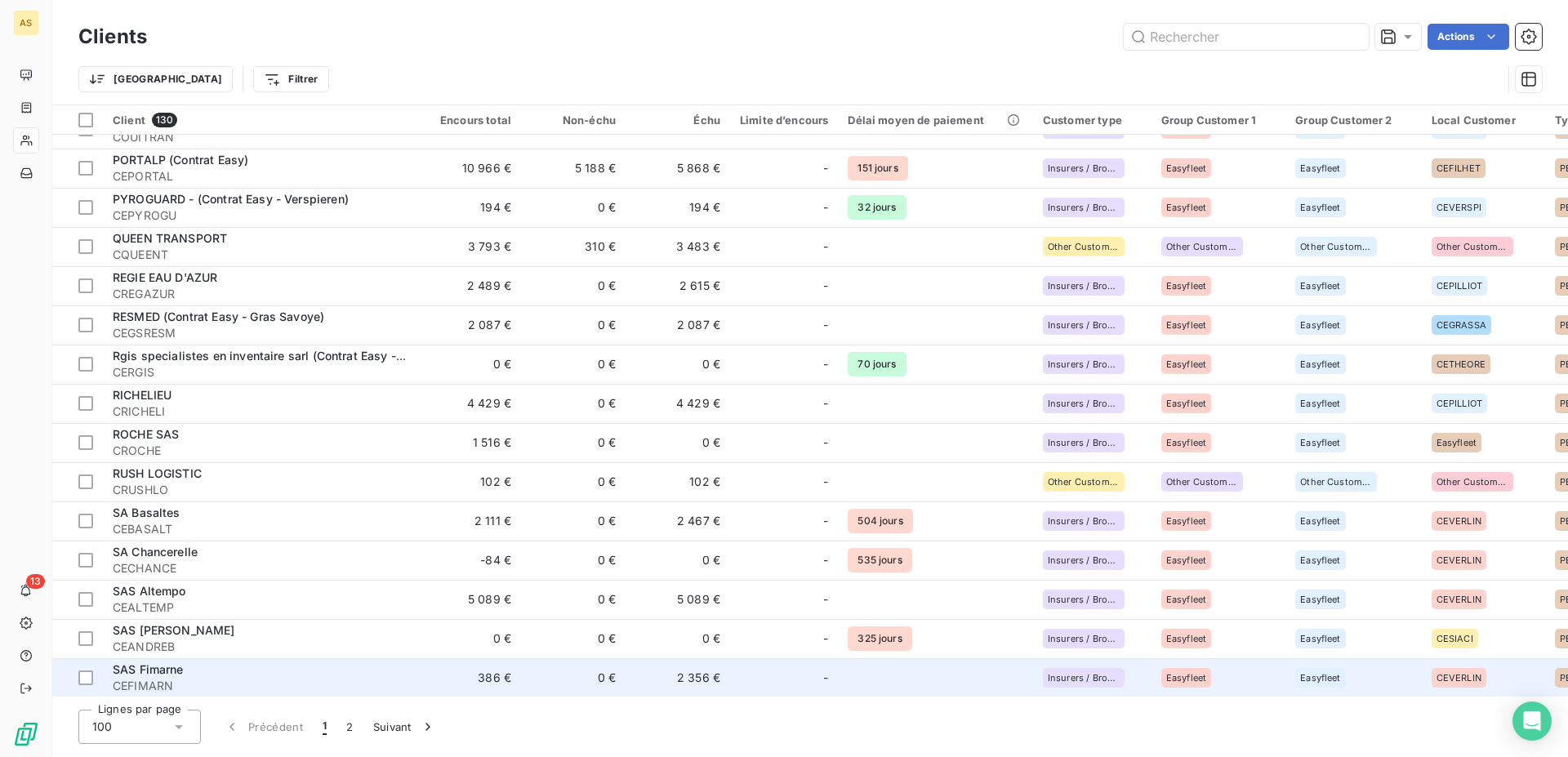
scroll to position [3372, 0]
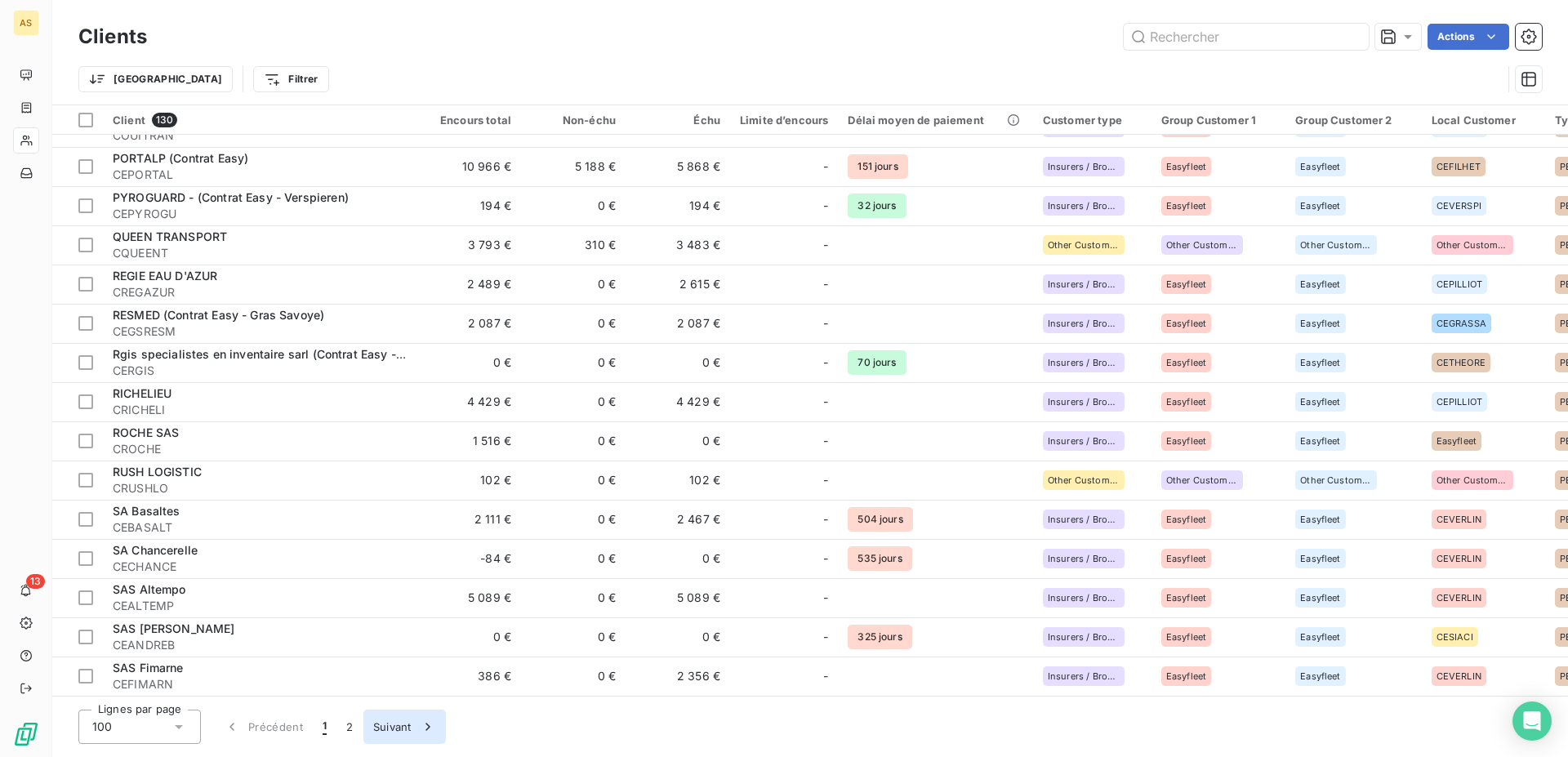
click at [388, 724] on button "Suivant" at bounding box center [404, 726] width 82 height 34
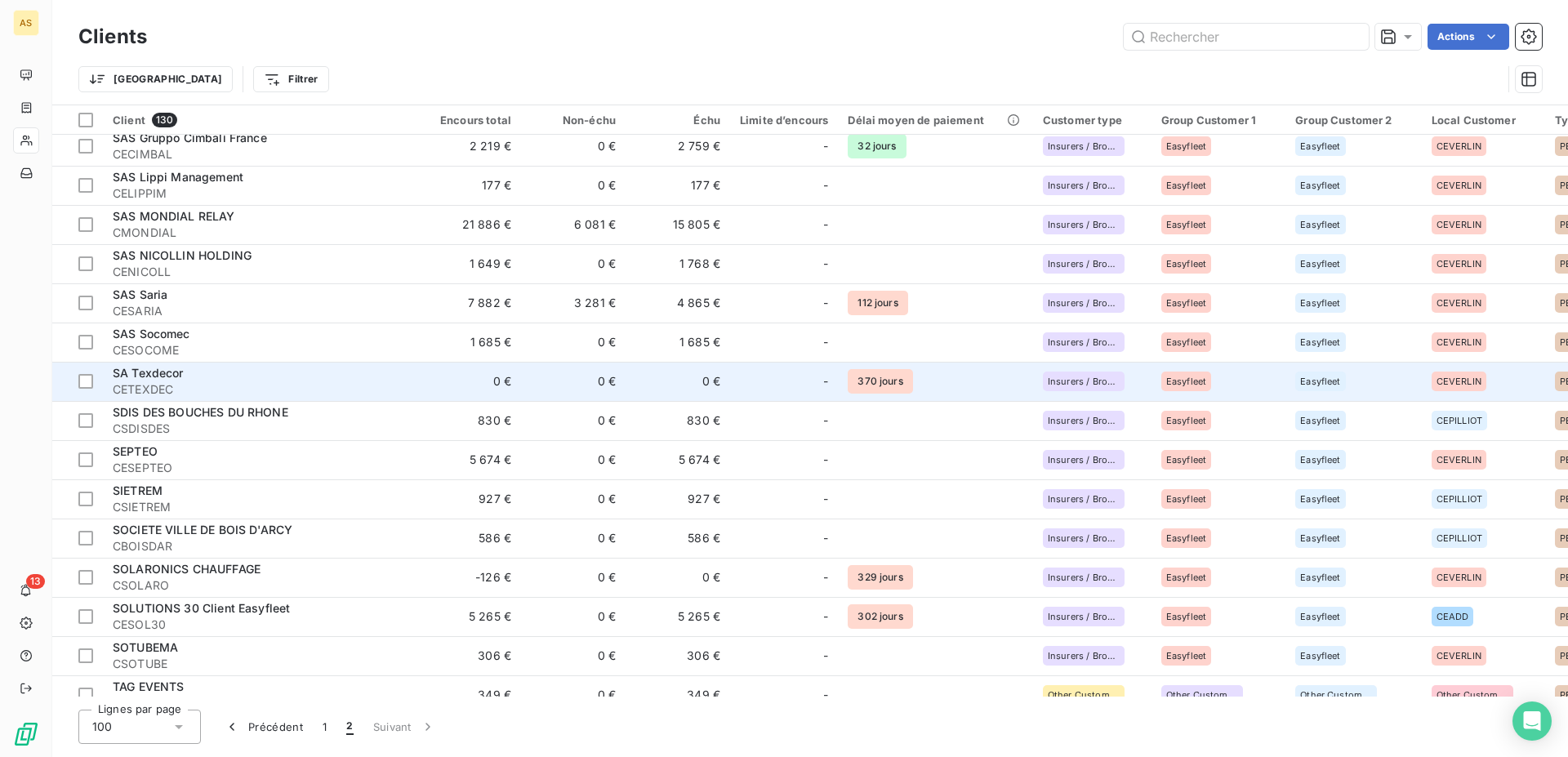
scroll to position [0, 0]
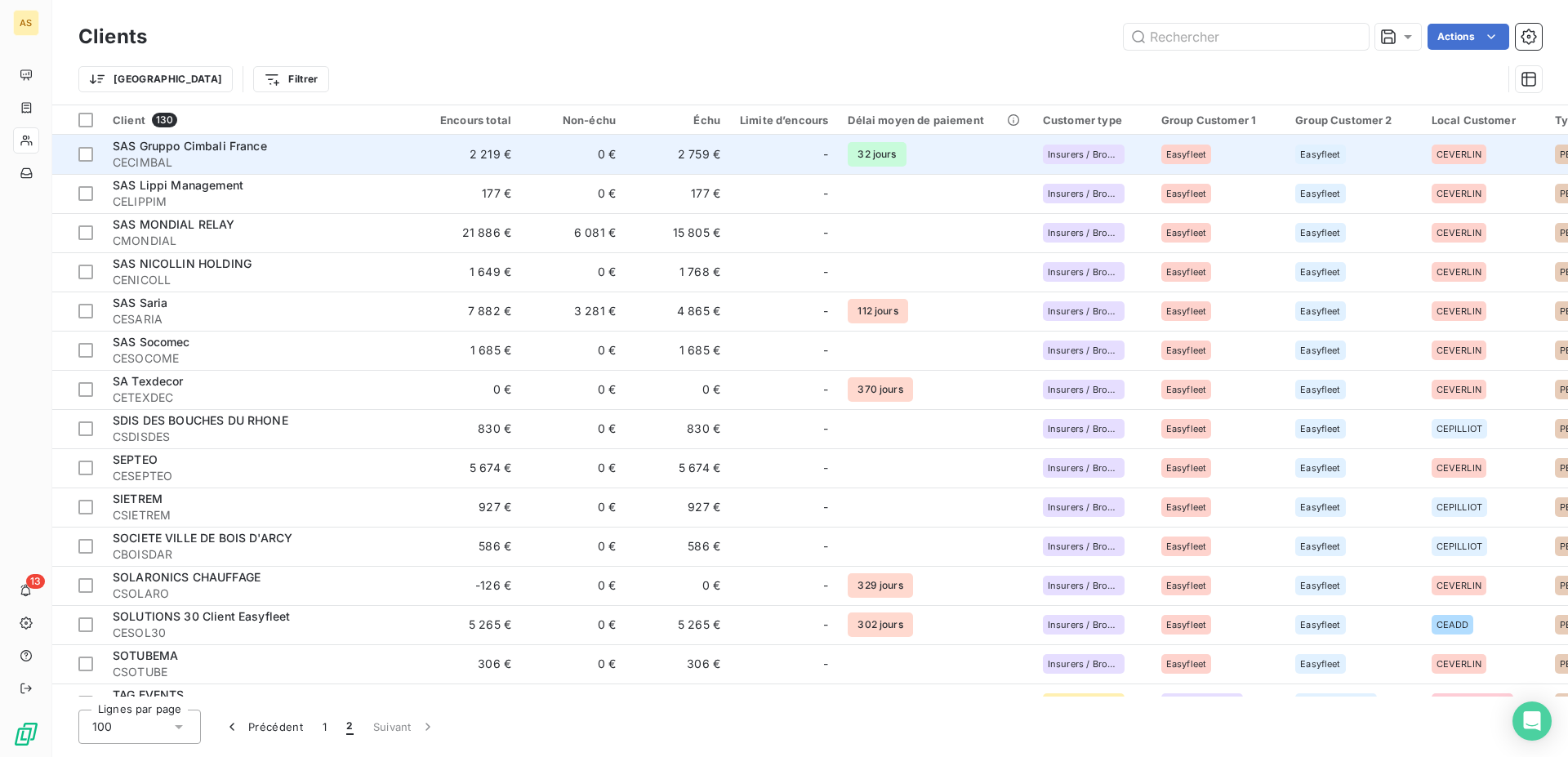
click at [160, 140] on span "SAS Gruppo Cimbali France" at bounding box center [190, 145] width 154 height 14
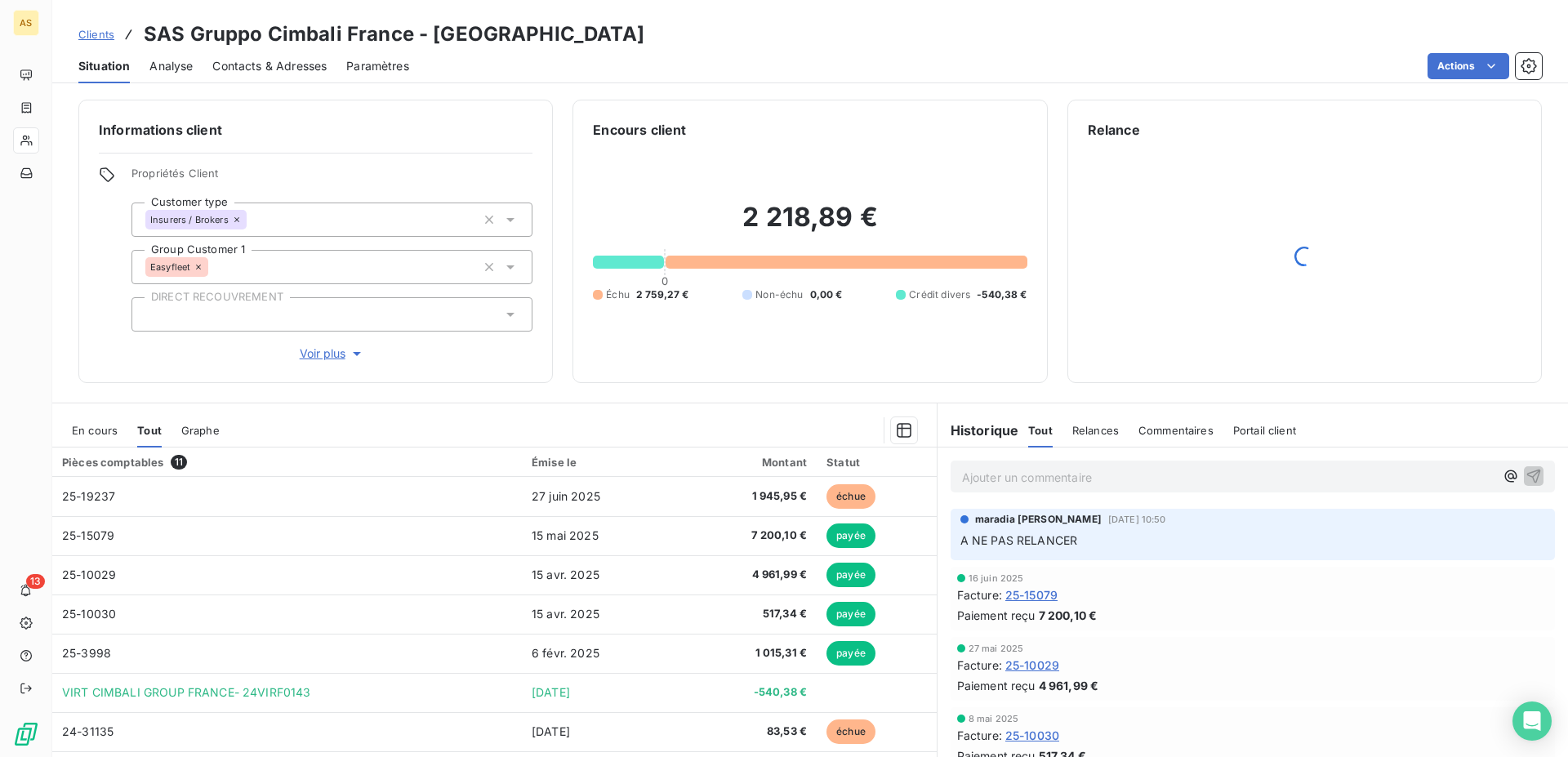
click at [96, 37] on span "Clients" at bounding box center [95, 34] width 36 height 13
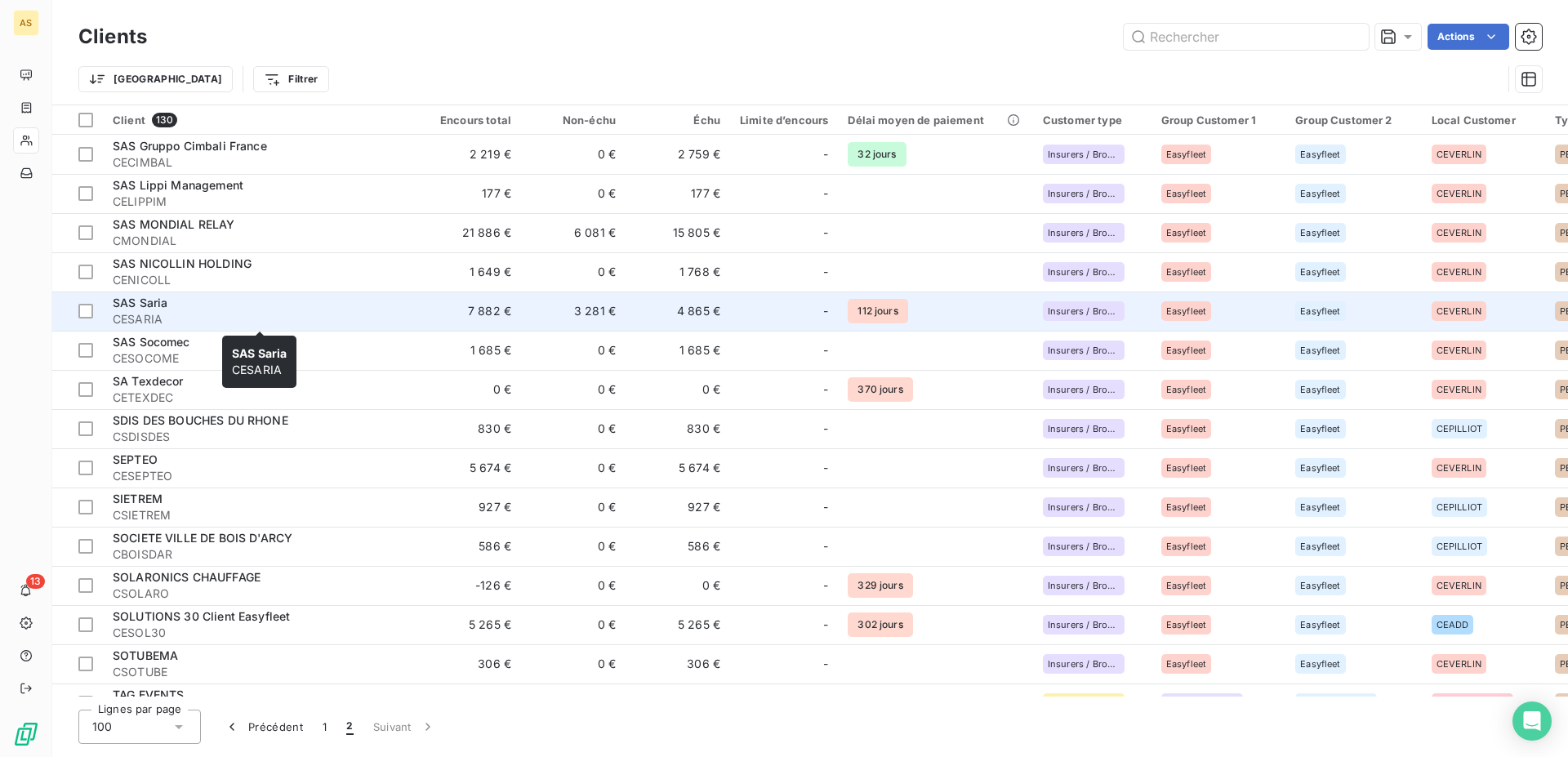
click at [153, 305] on span "SAS Saria" at bounding box center [140, 302] width 55 height 14
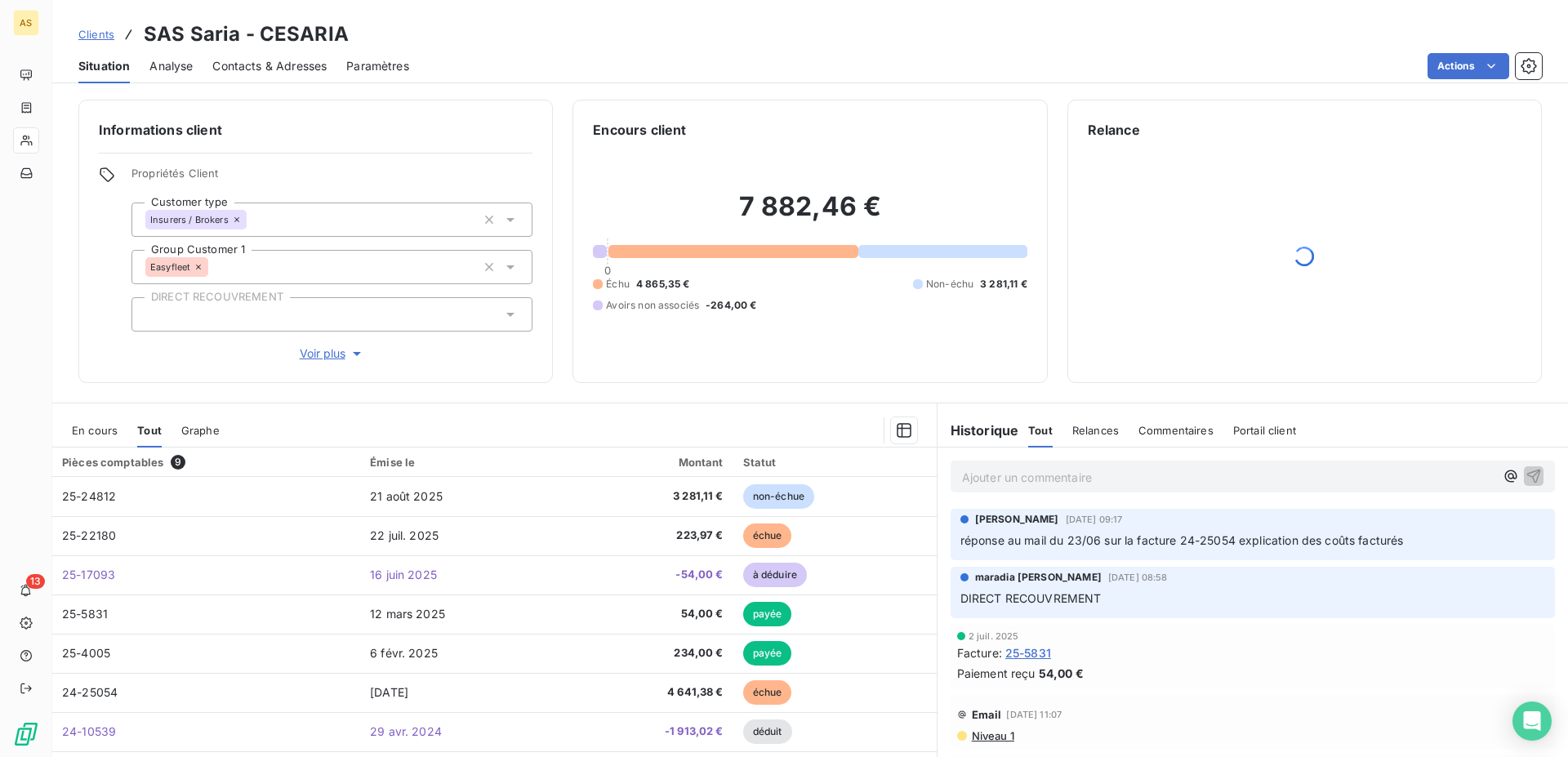
click at [100, 36] on span "Clients" at bounding box center [95, 34] width 36 height 13
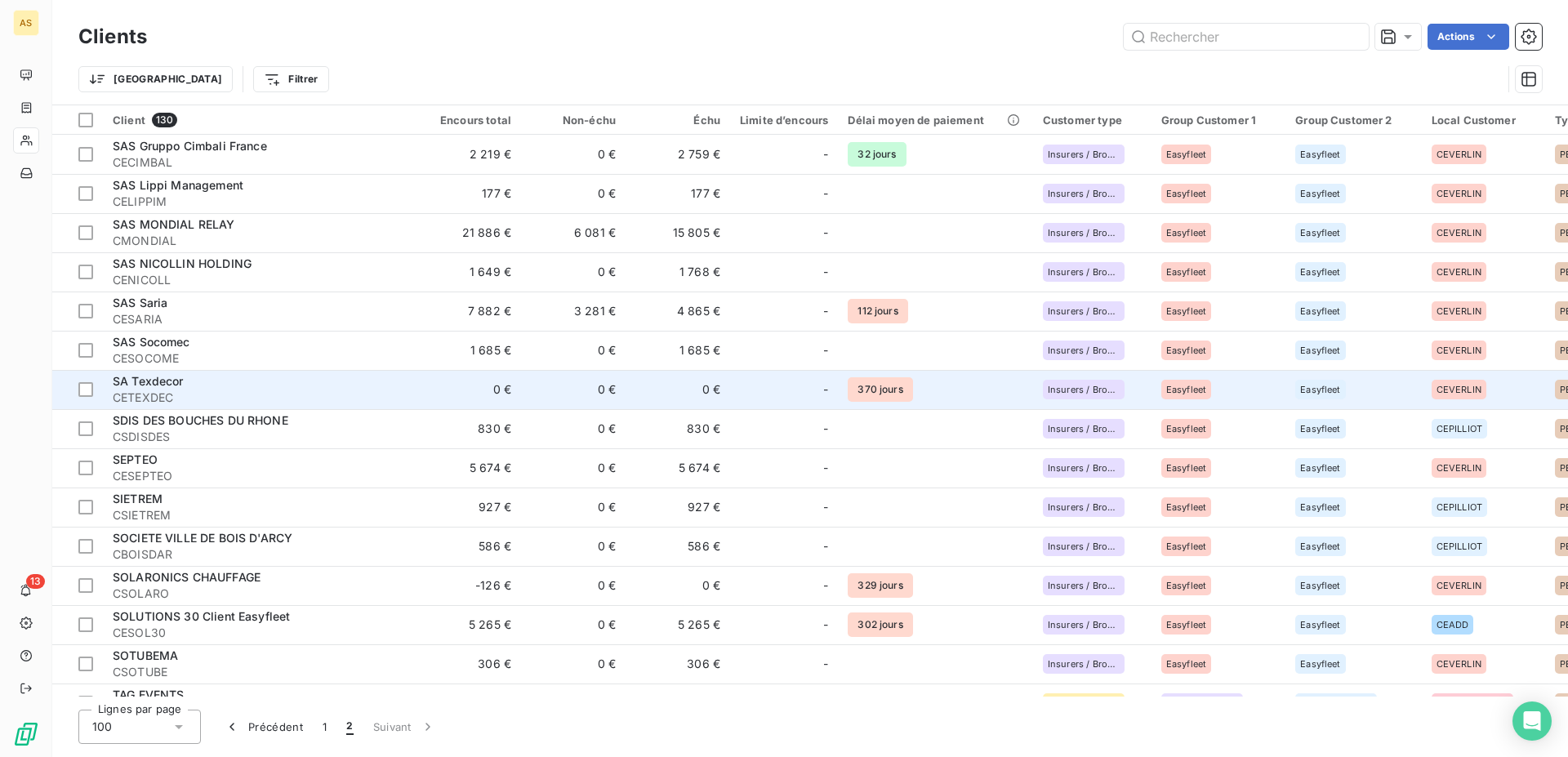
click at [353, 384] on div "SA Texdecor" at bounding box center [260, 382] width 294 height 17
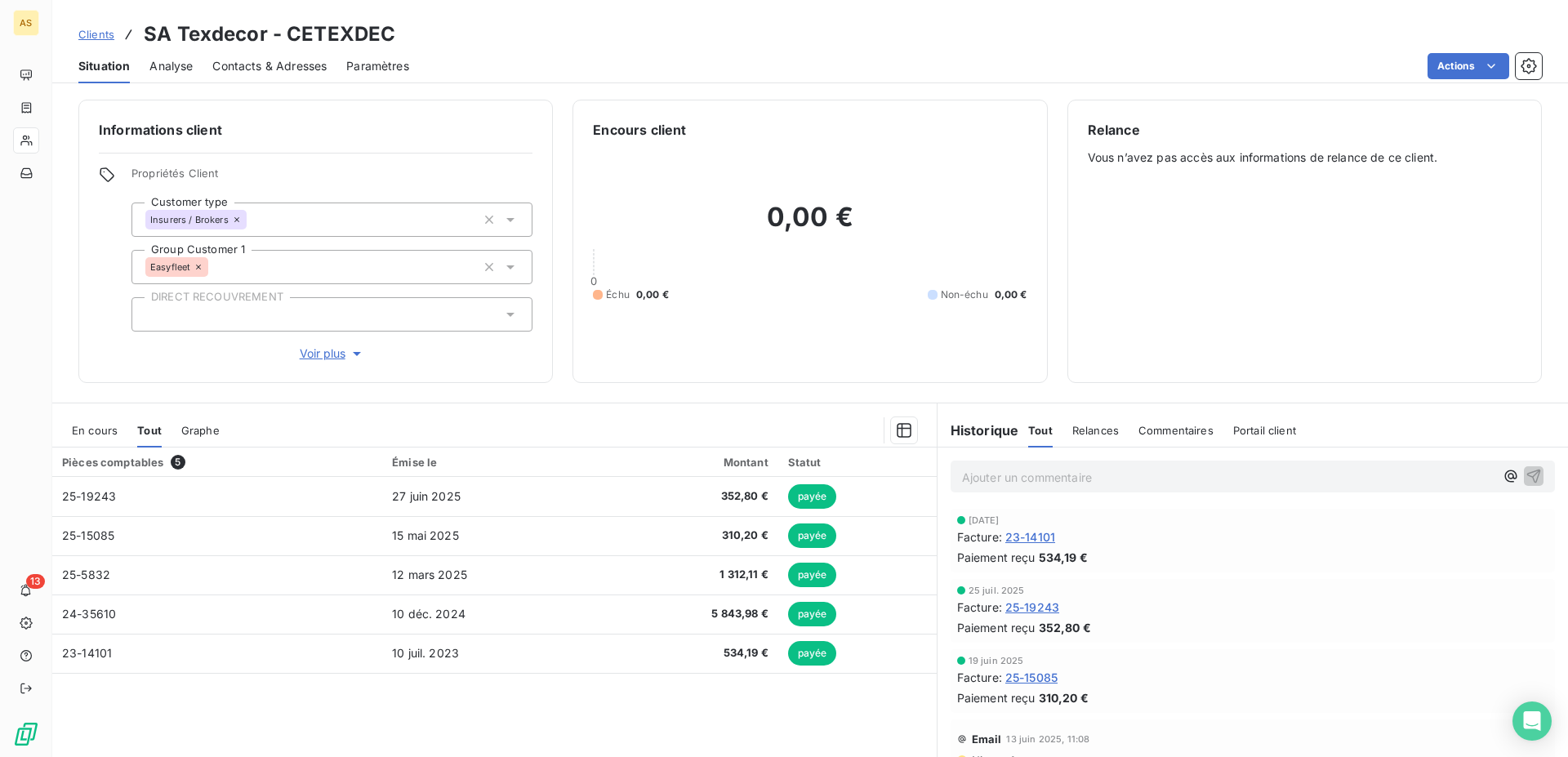
click at [95, 33] on span "Clients" at bounding box center [95, 34] width 36 height 13
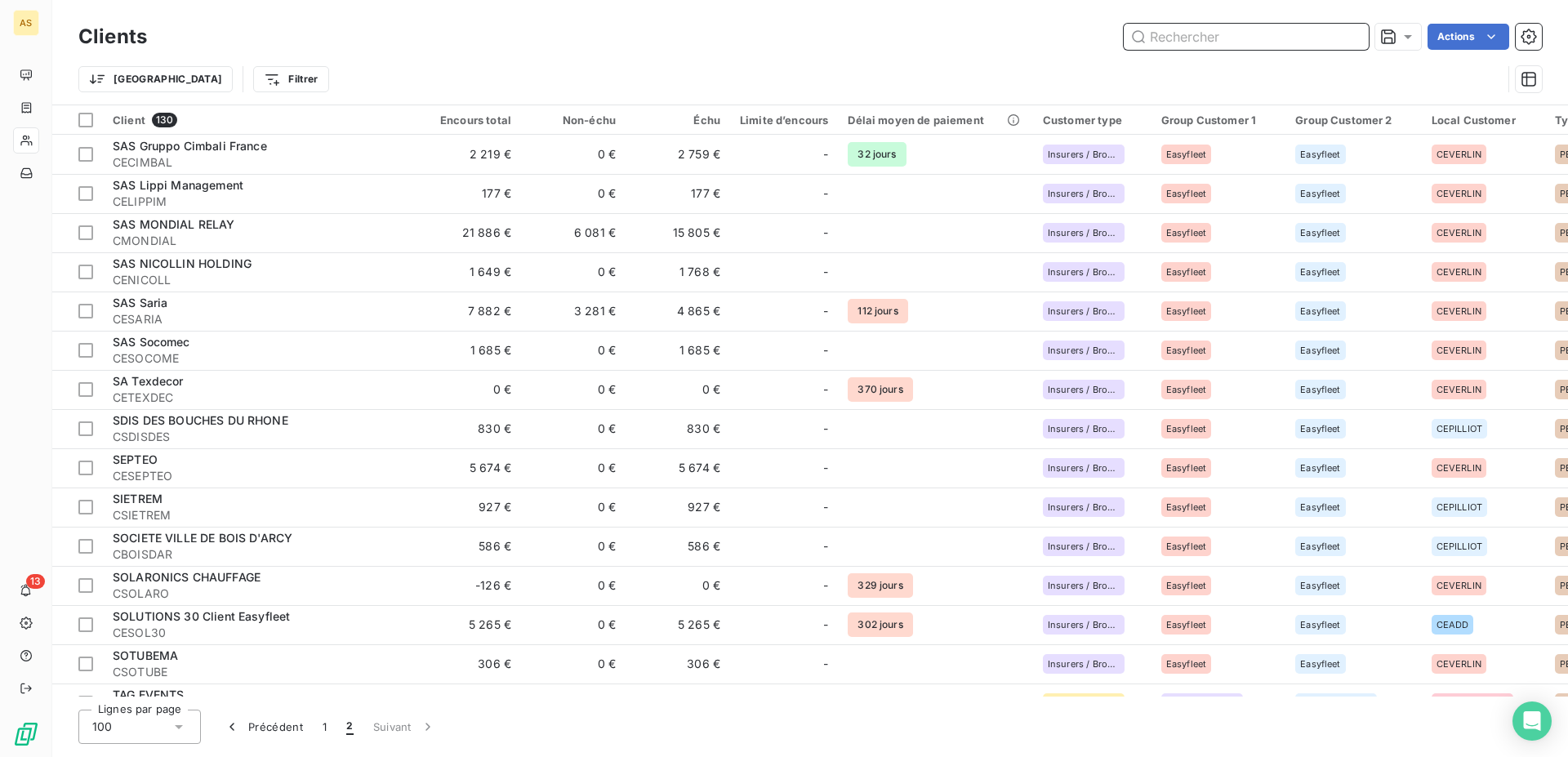
click at [1233, 44] on input "text" at bounding box center [1245, 37] width 245 height 26
paste input "SAS Delanchy Transports"
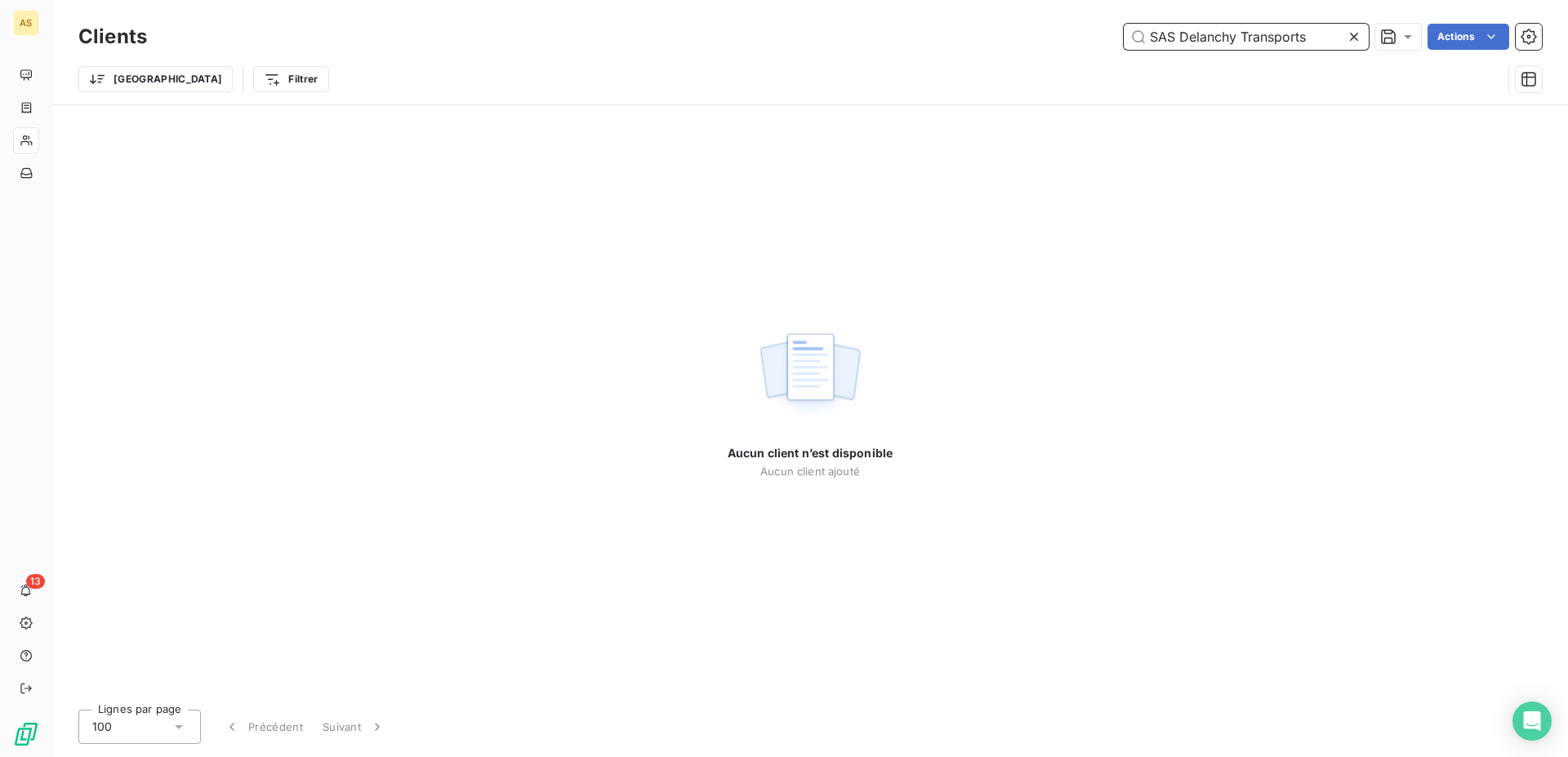
type input "SAS Delanchy Transports"
click at [1357, 37] on icon at bounding box center [1354, 37] width 17 height 17
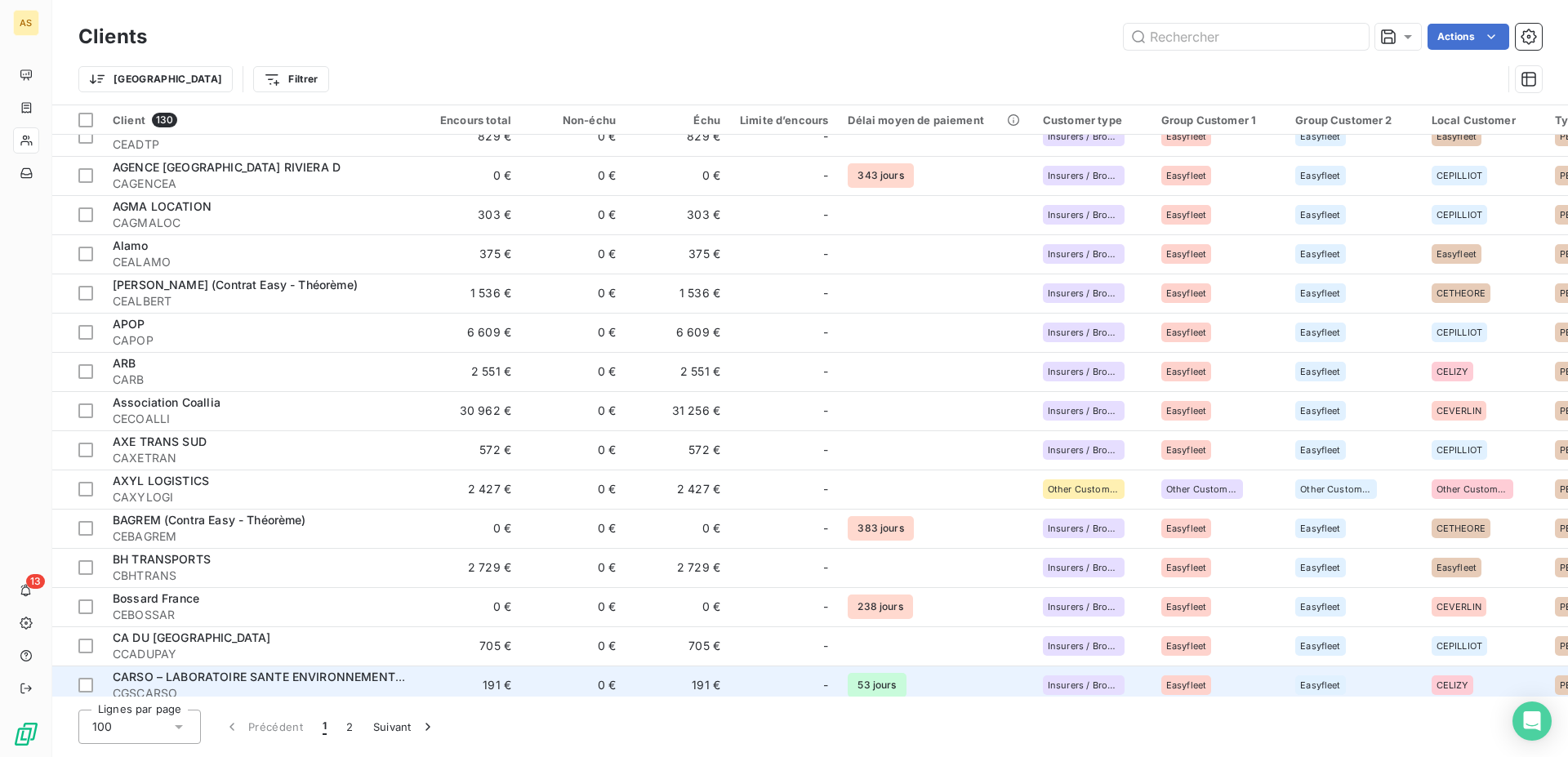
scroll to position [250, 0]
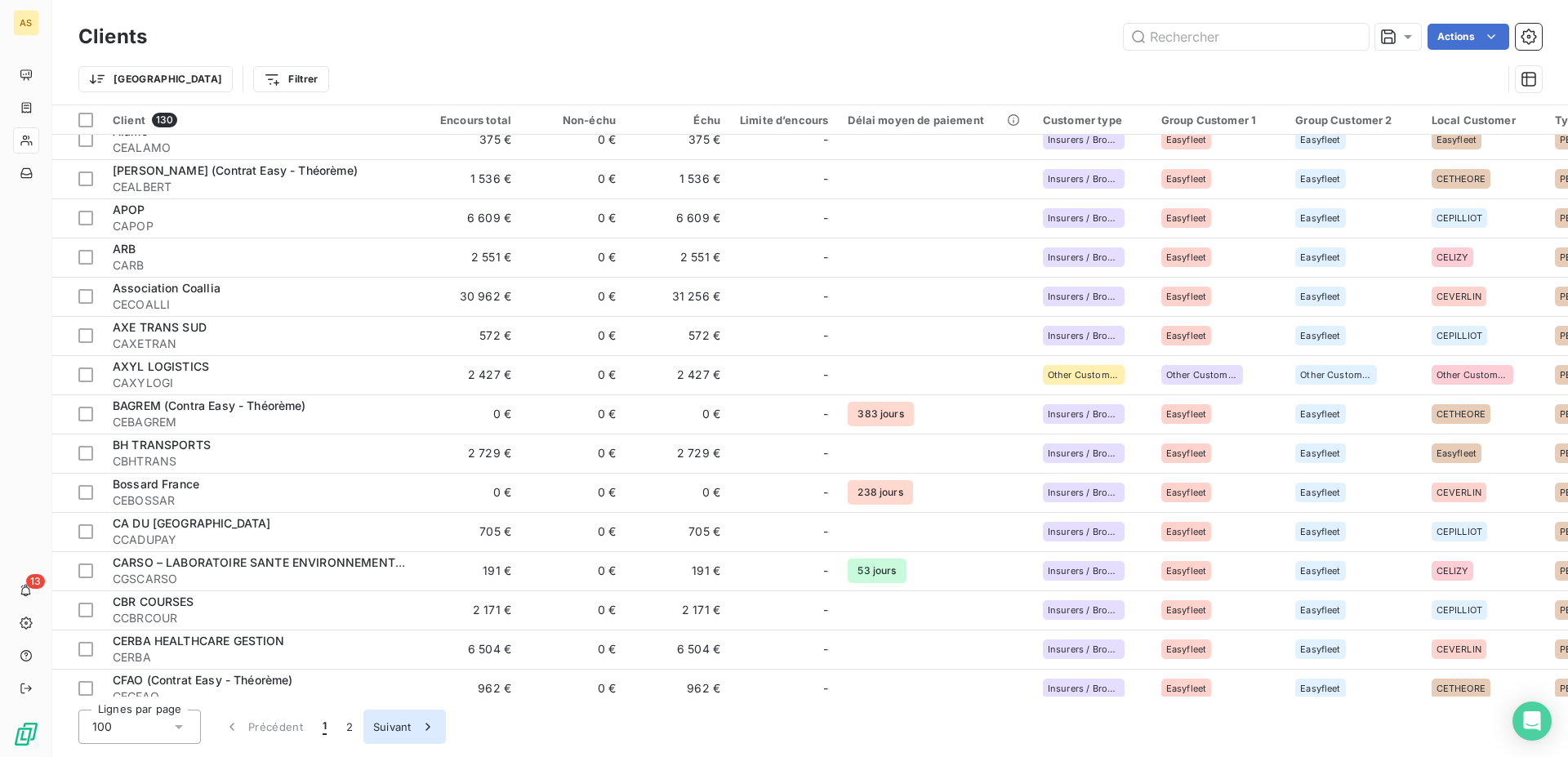
click at [407, 724] on button "Suivant" at bounding box center [404, 726] width 82 height 34
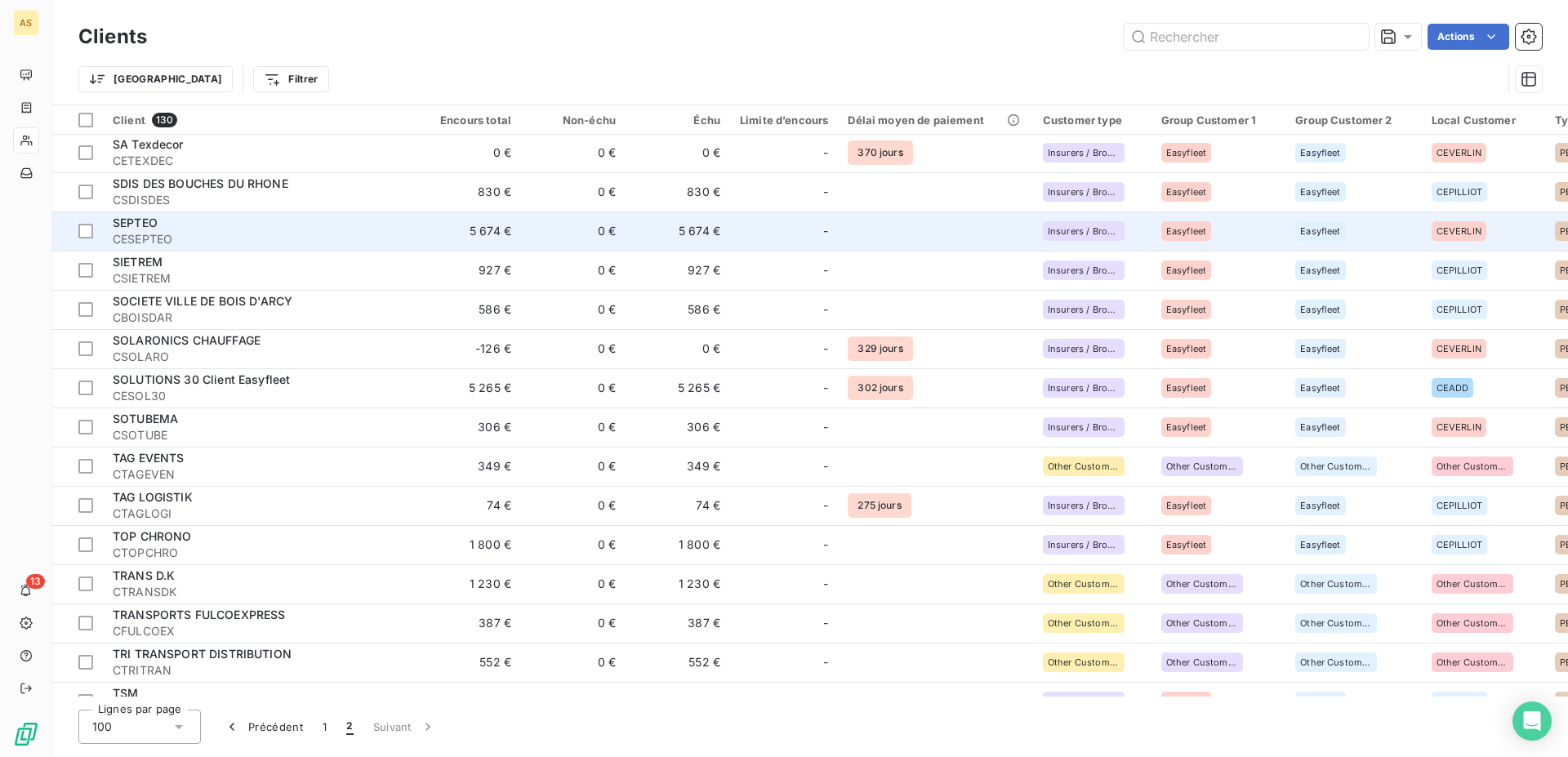
scroll to position [0, 0]
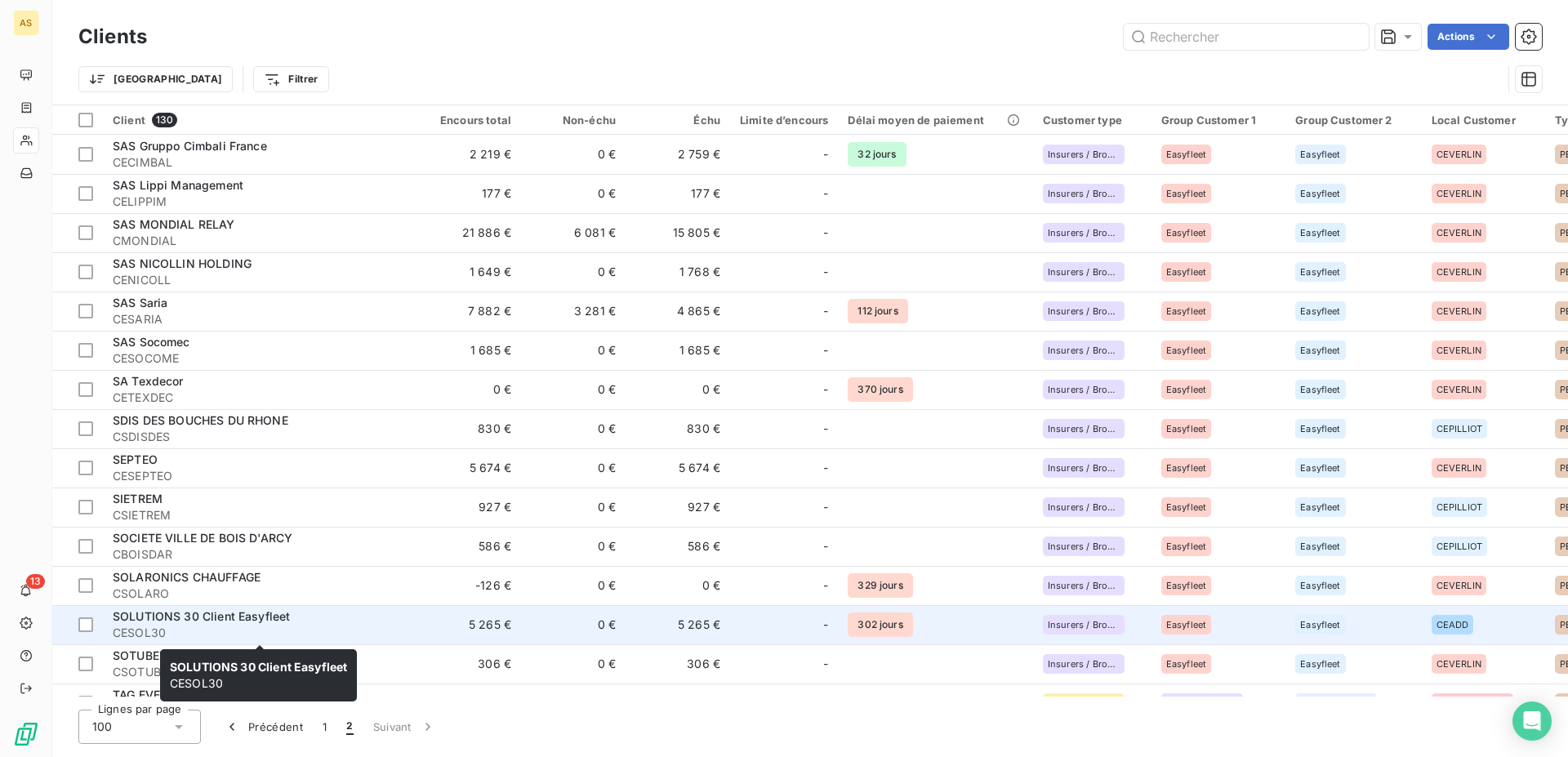
click at [134, 624] on div "SOLUTIONS 30 Client Easyfleet" at bounding box center [260, 617] width 294 height 17
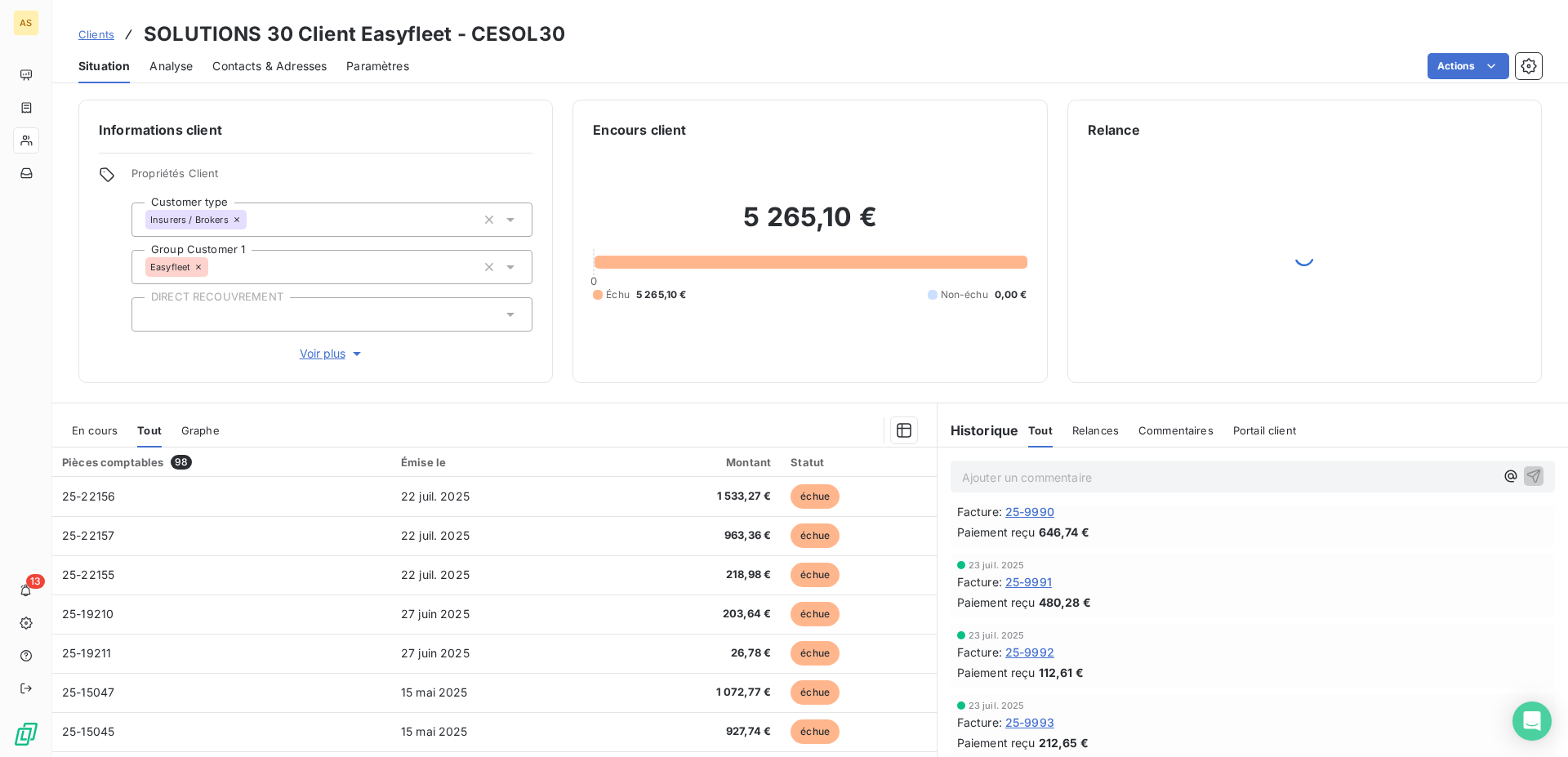
scroll to position [167, 0]
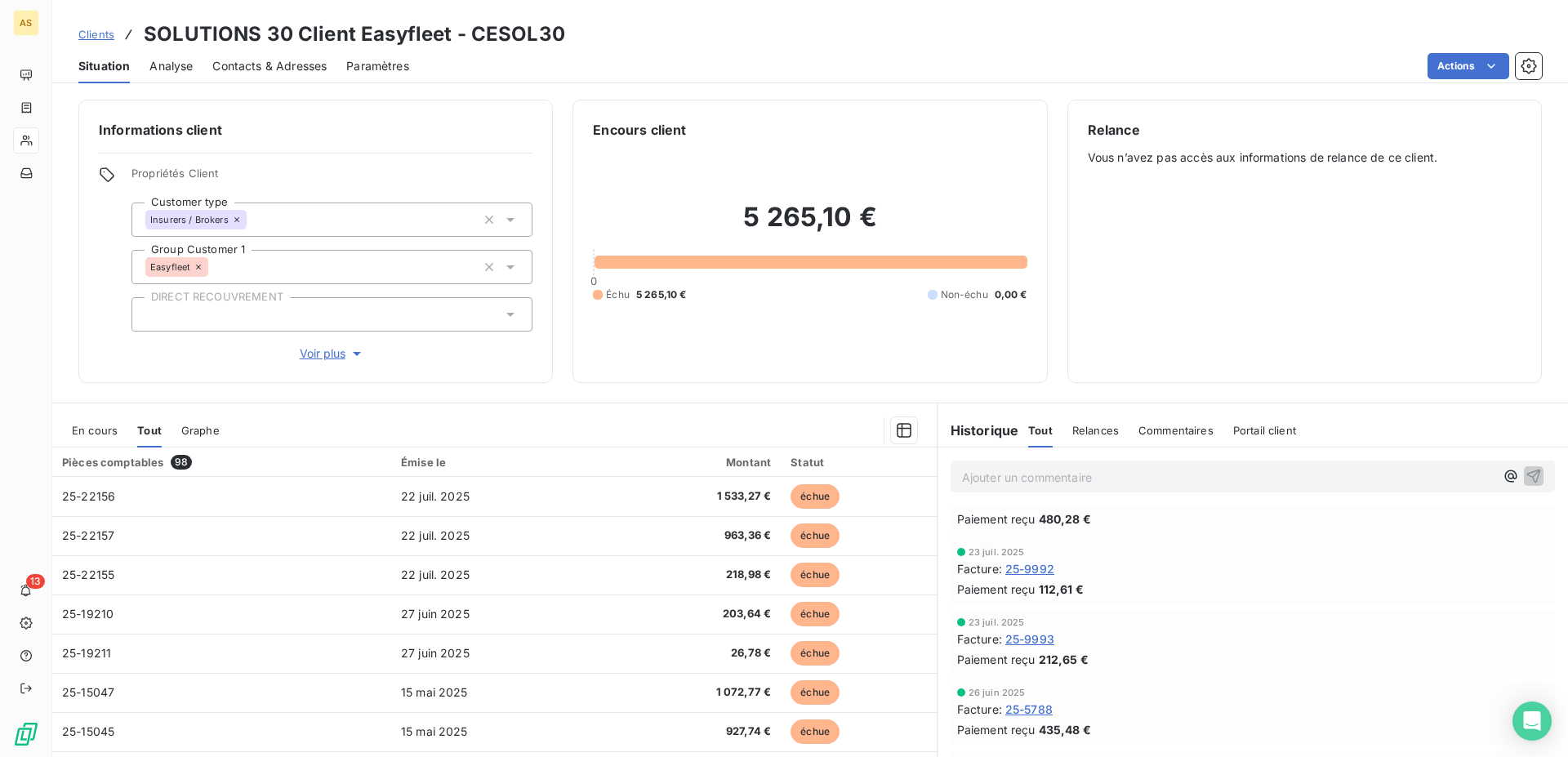
click at [97, 36] on span "Clients" at bounding box center [95, 34] width 36 height 13
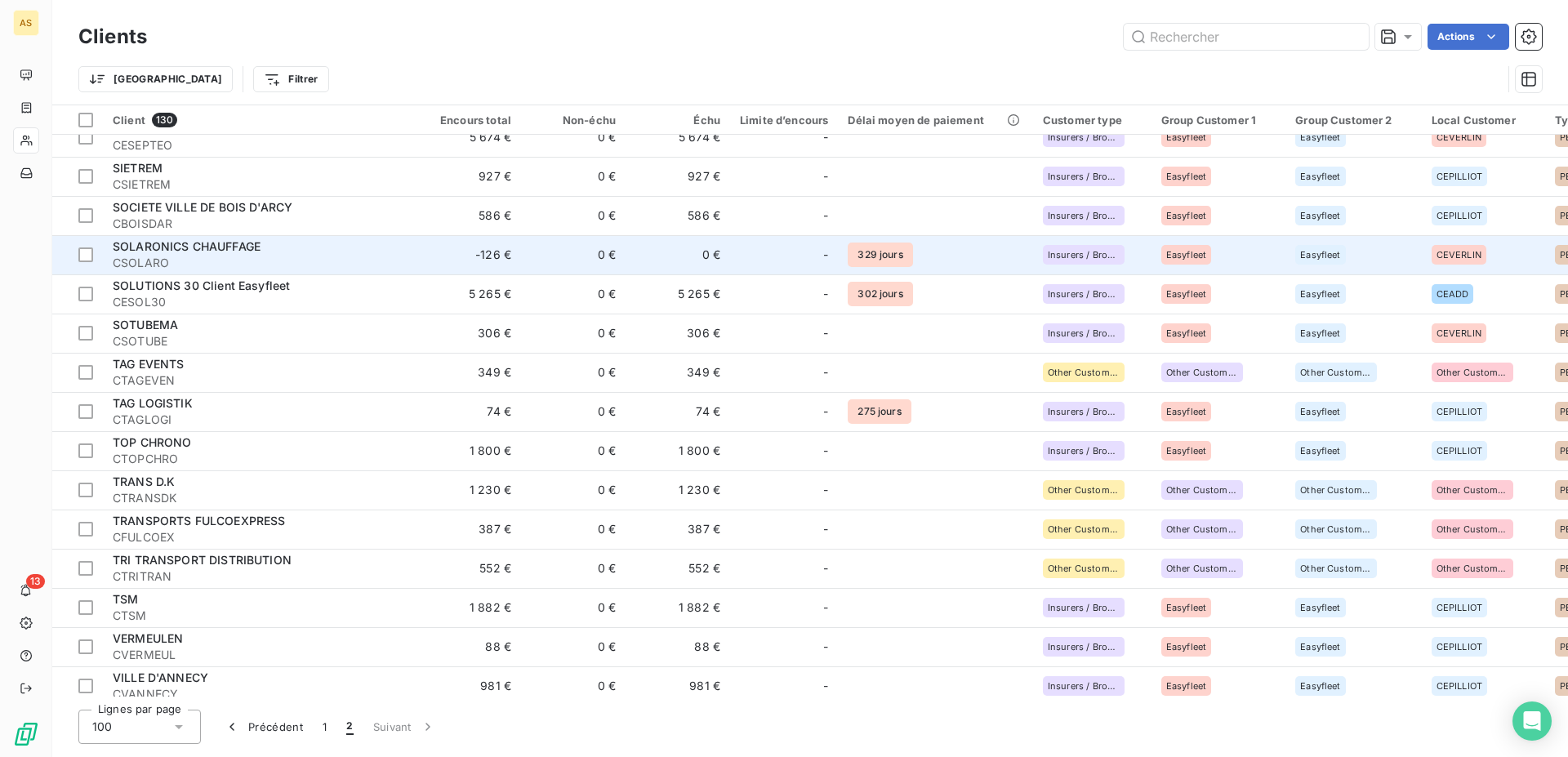
scroll to position [250, 0]
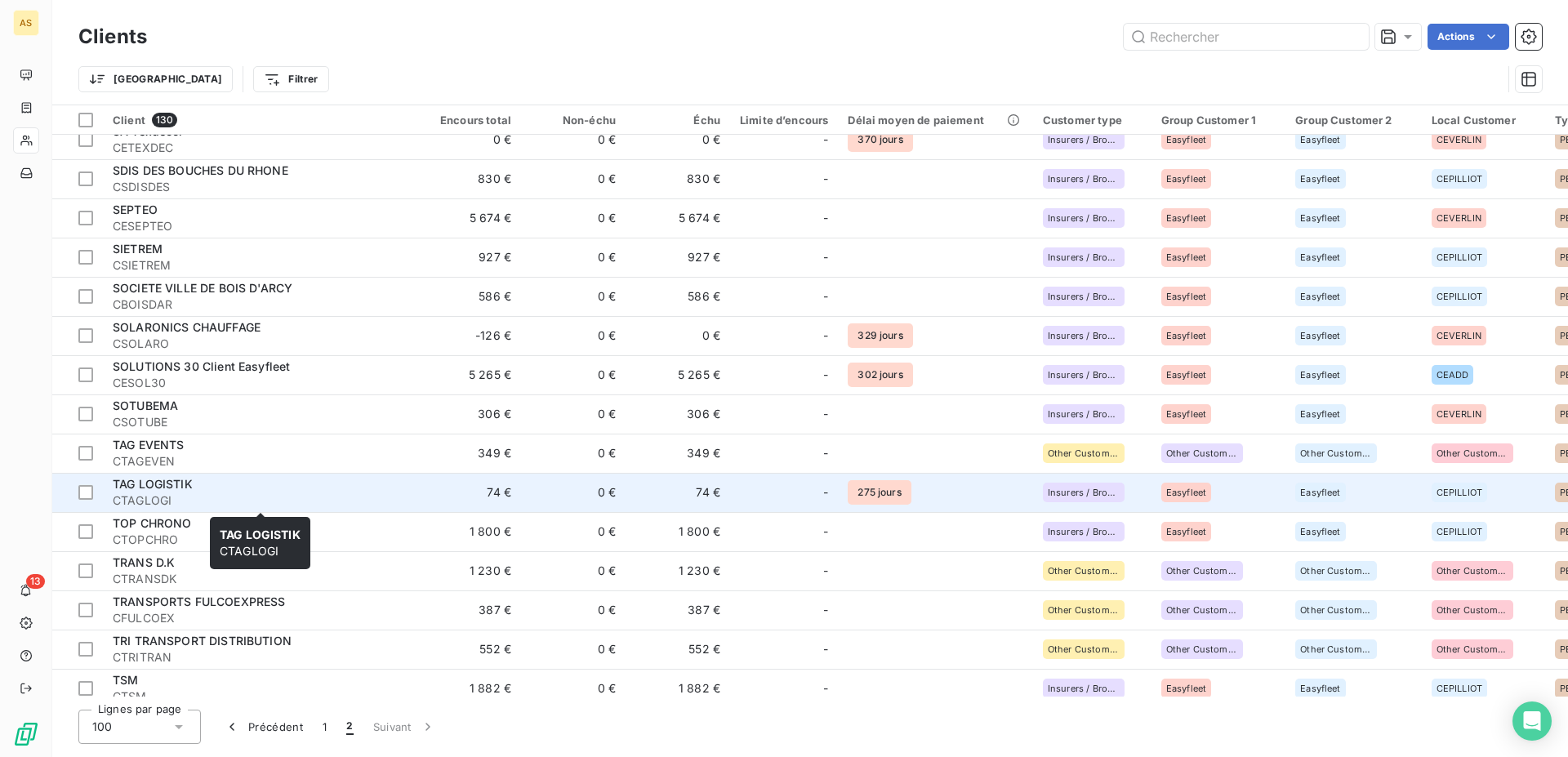
click at [399, 489] on div "TAG LOGISTIK" at bounding box center [260, 484] width 294 height 17
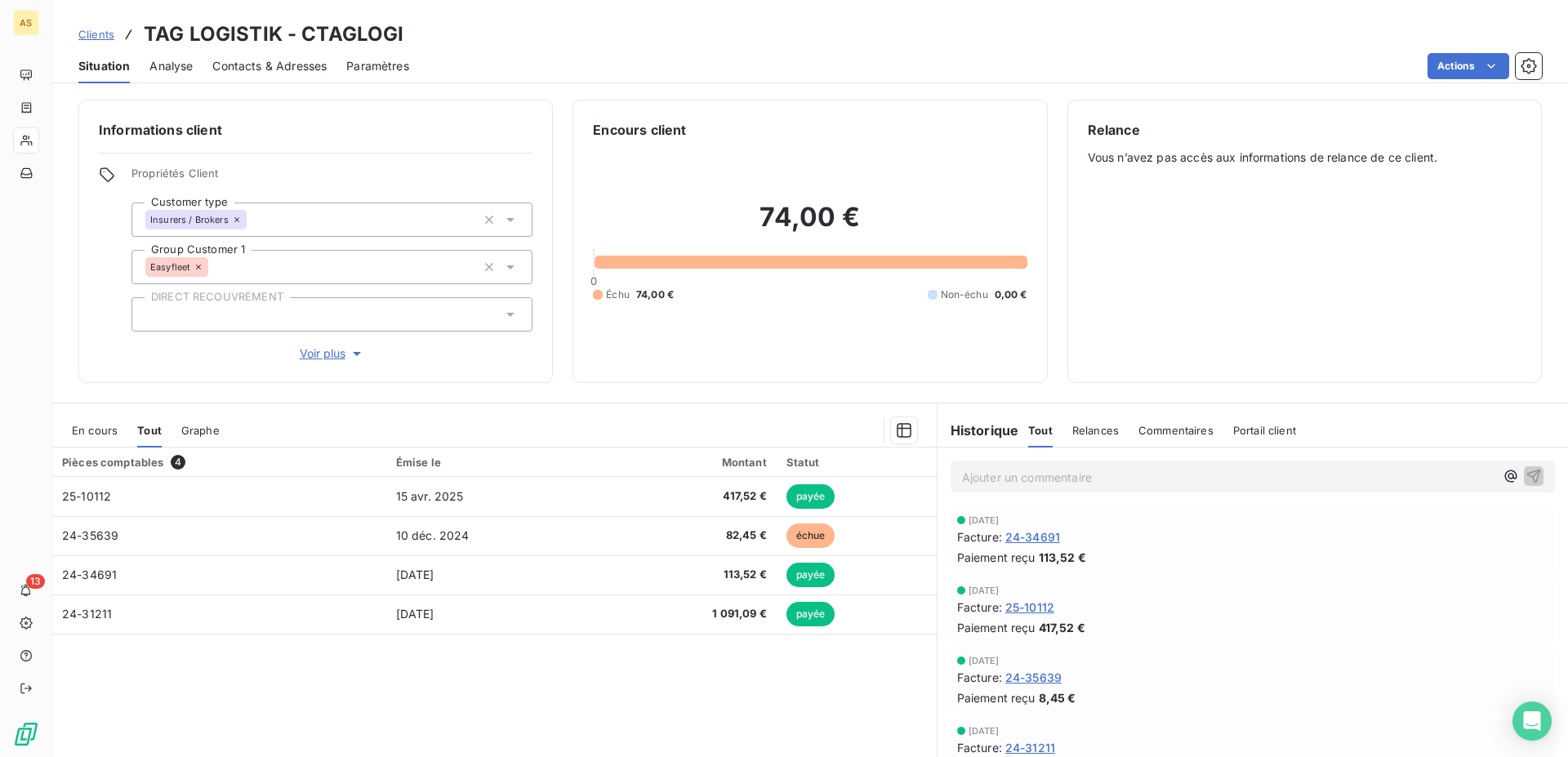
click at [97, 27] on link "Clients" at bounding box center [95, 34] width 36 height 17
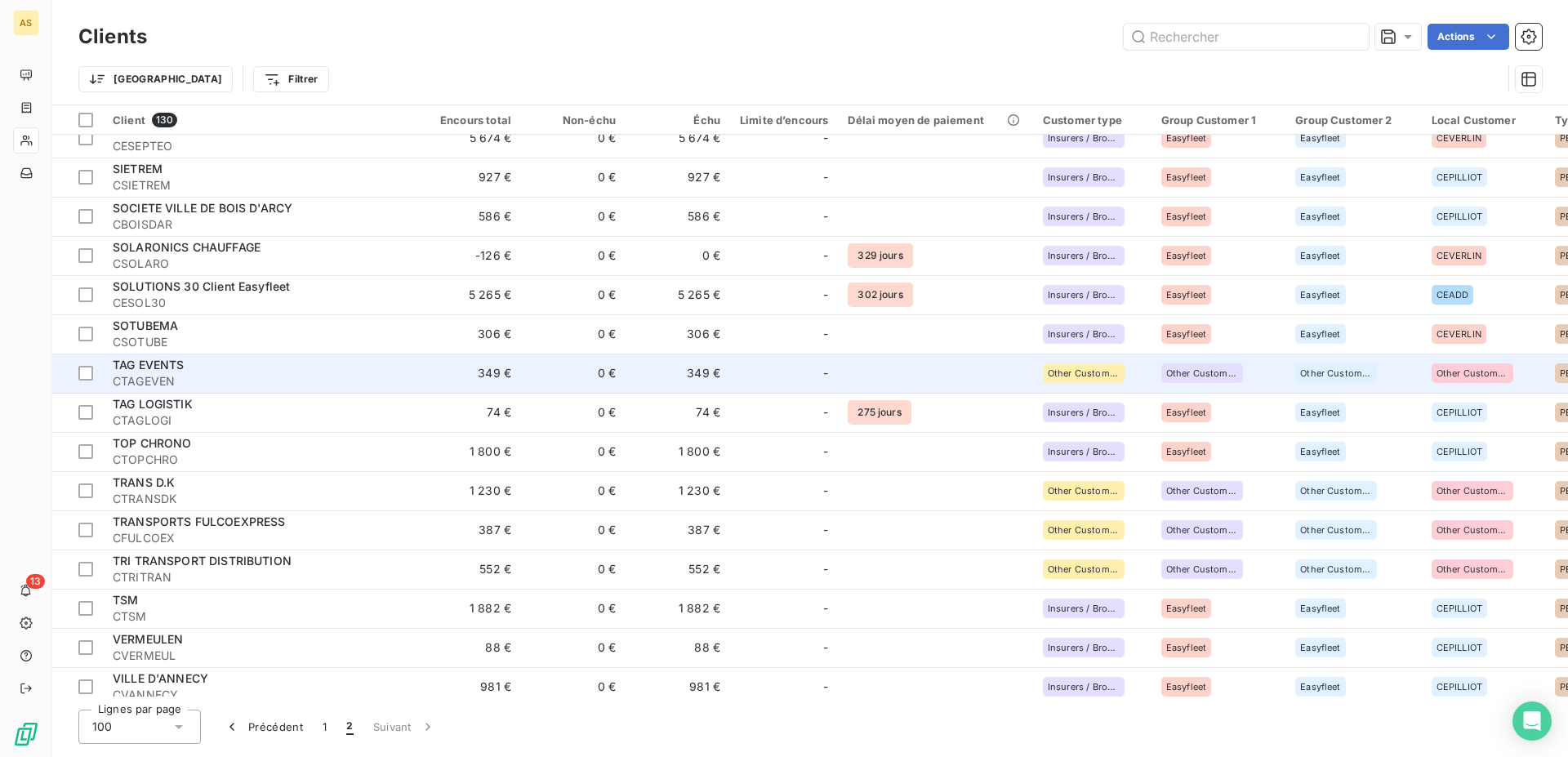
scroll to position [500, 0]
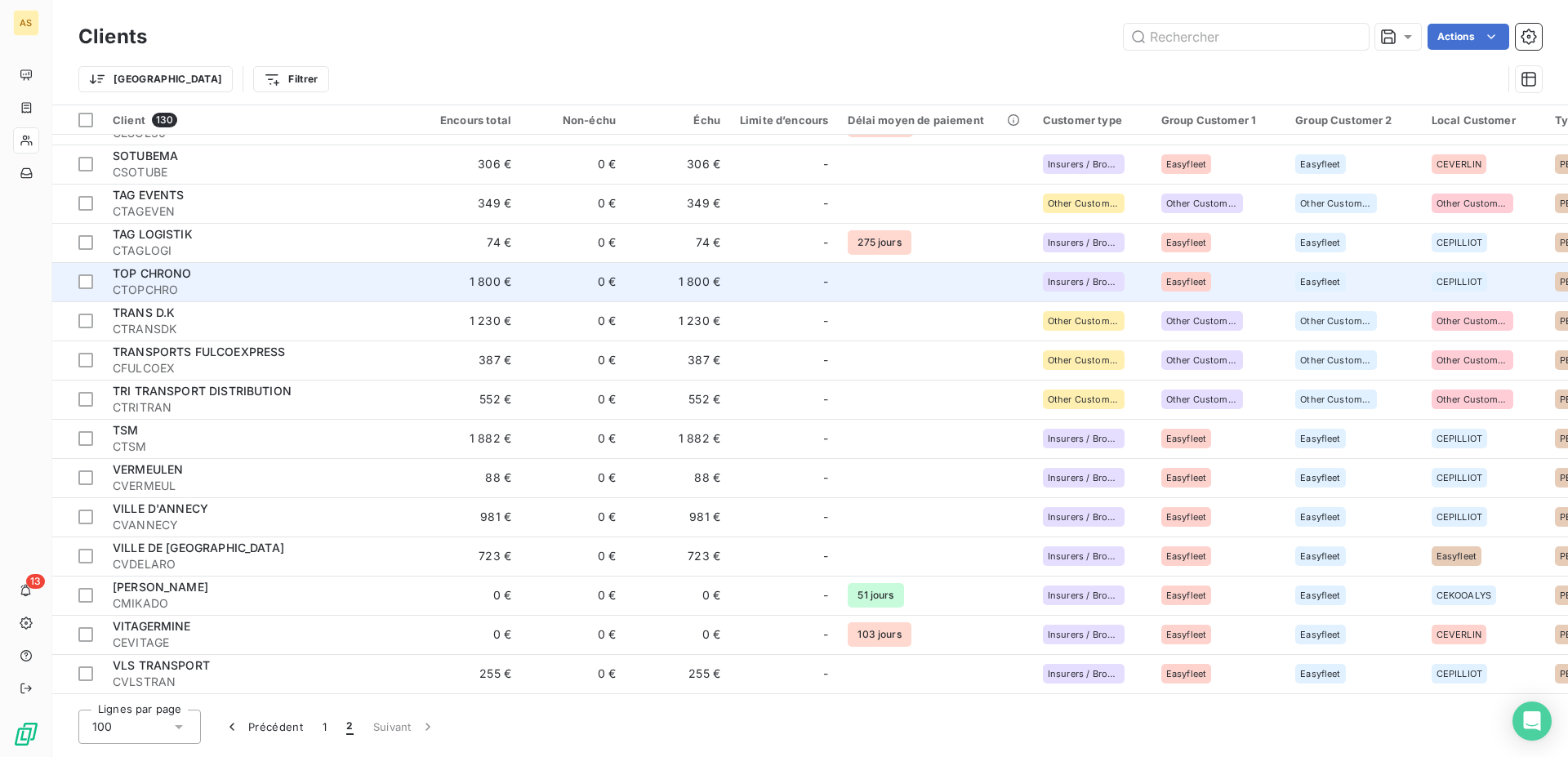
click at [228, 282] on span "CTOPCHRO" at bounding box center [260, 290] width 294 height 17
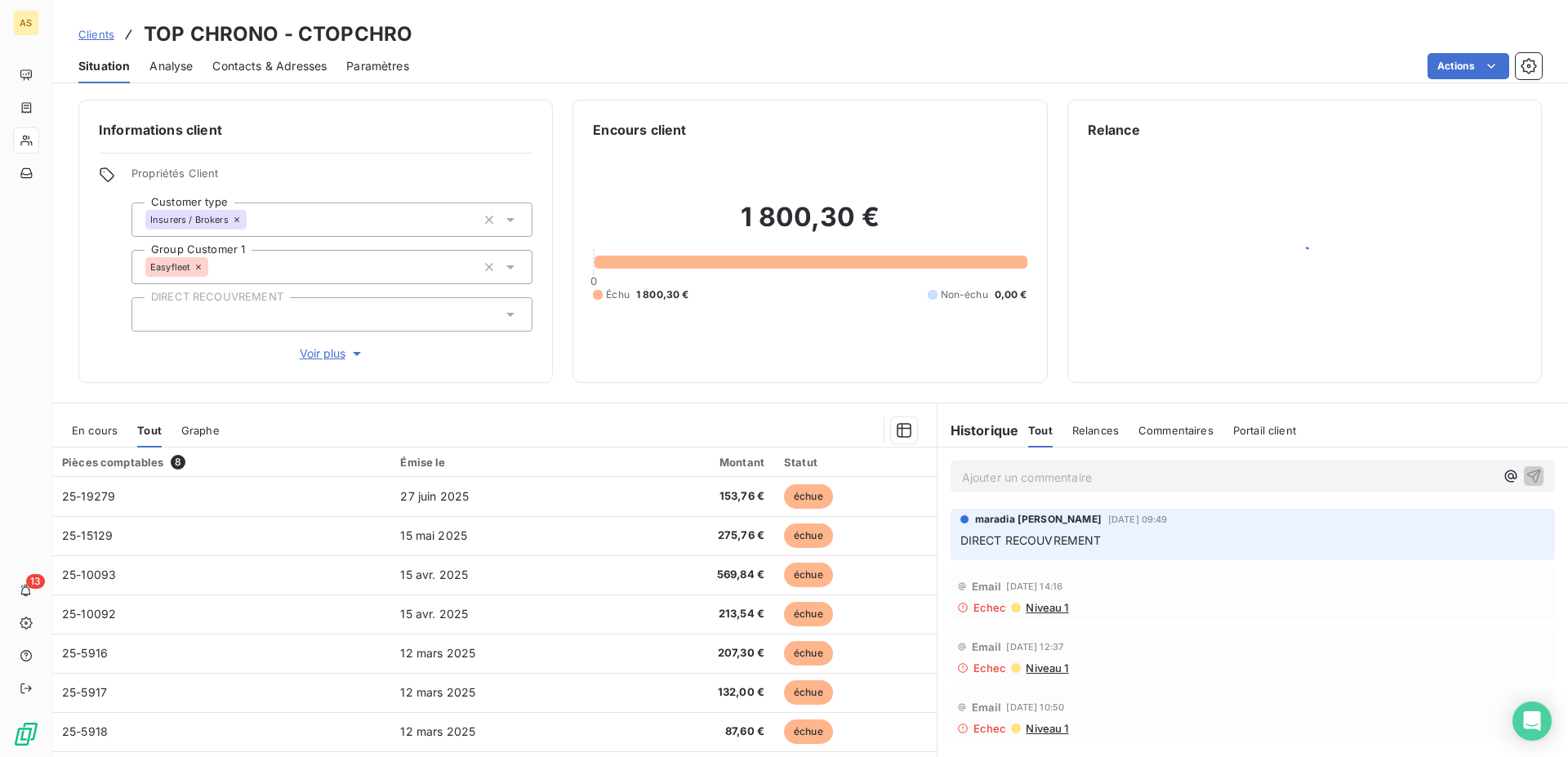
click at [93, 34] on span "Clients" at bounding box center [95, 34] width 36 height 13
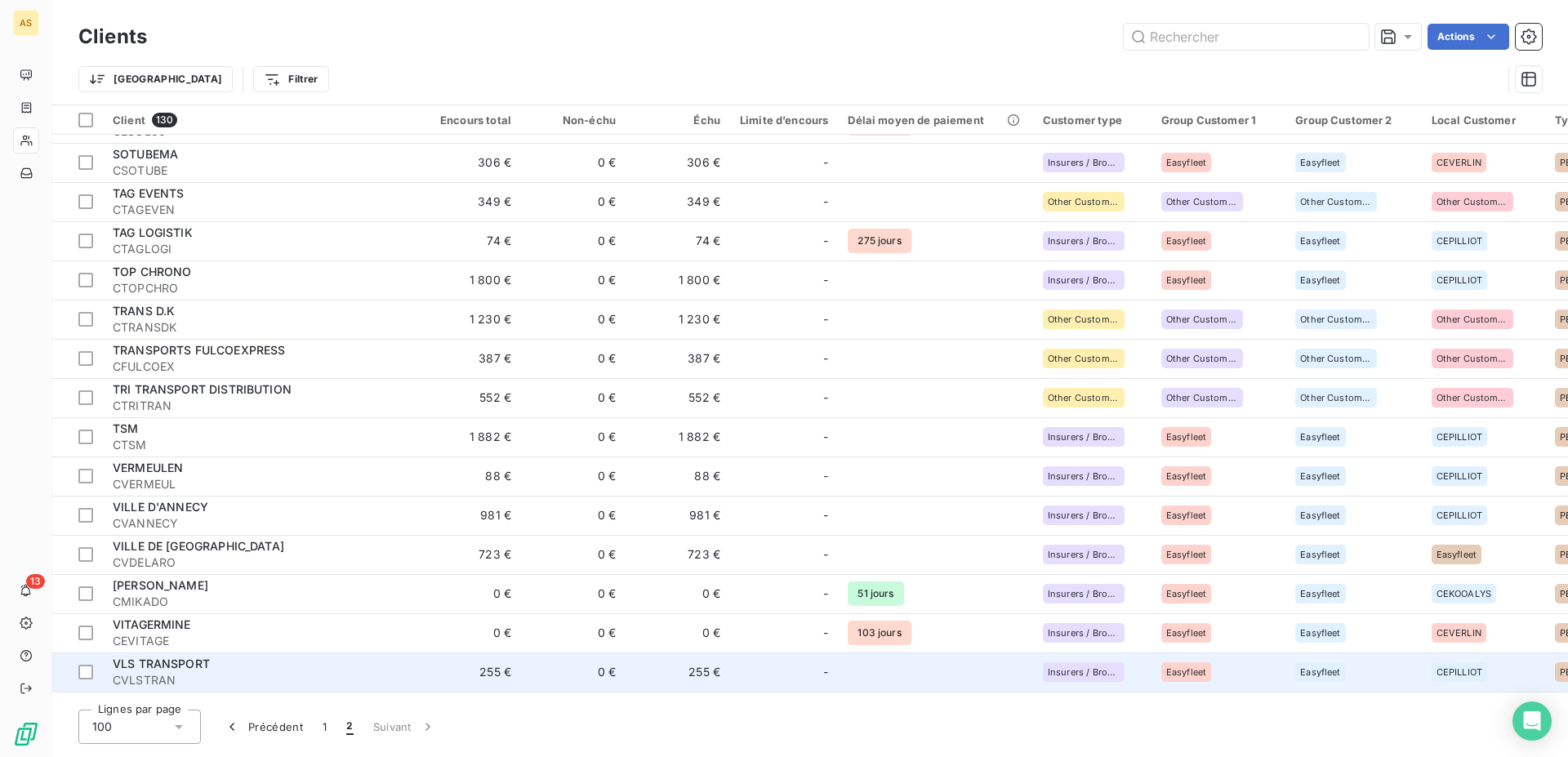
scroll to position [583, 0]
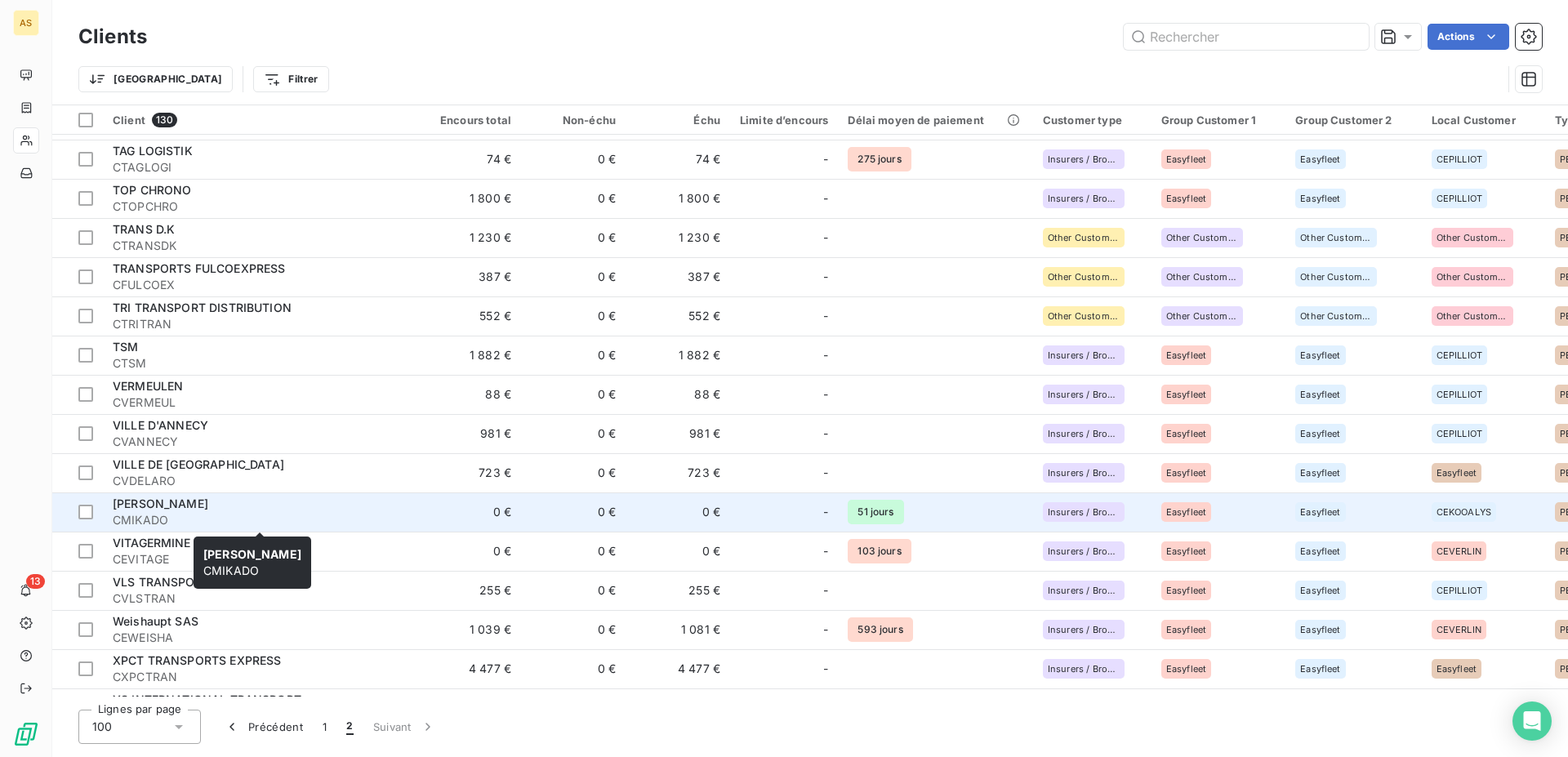
click at [393, 511] on div "[PERSON_NAME]" at bounding box center [260, 504] width 294 height 17
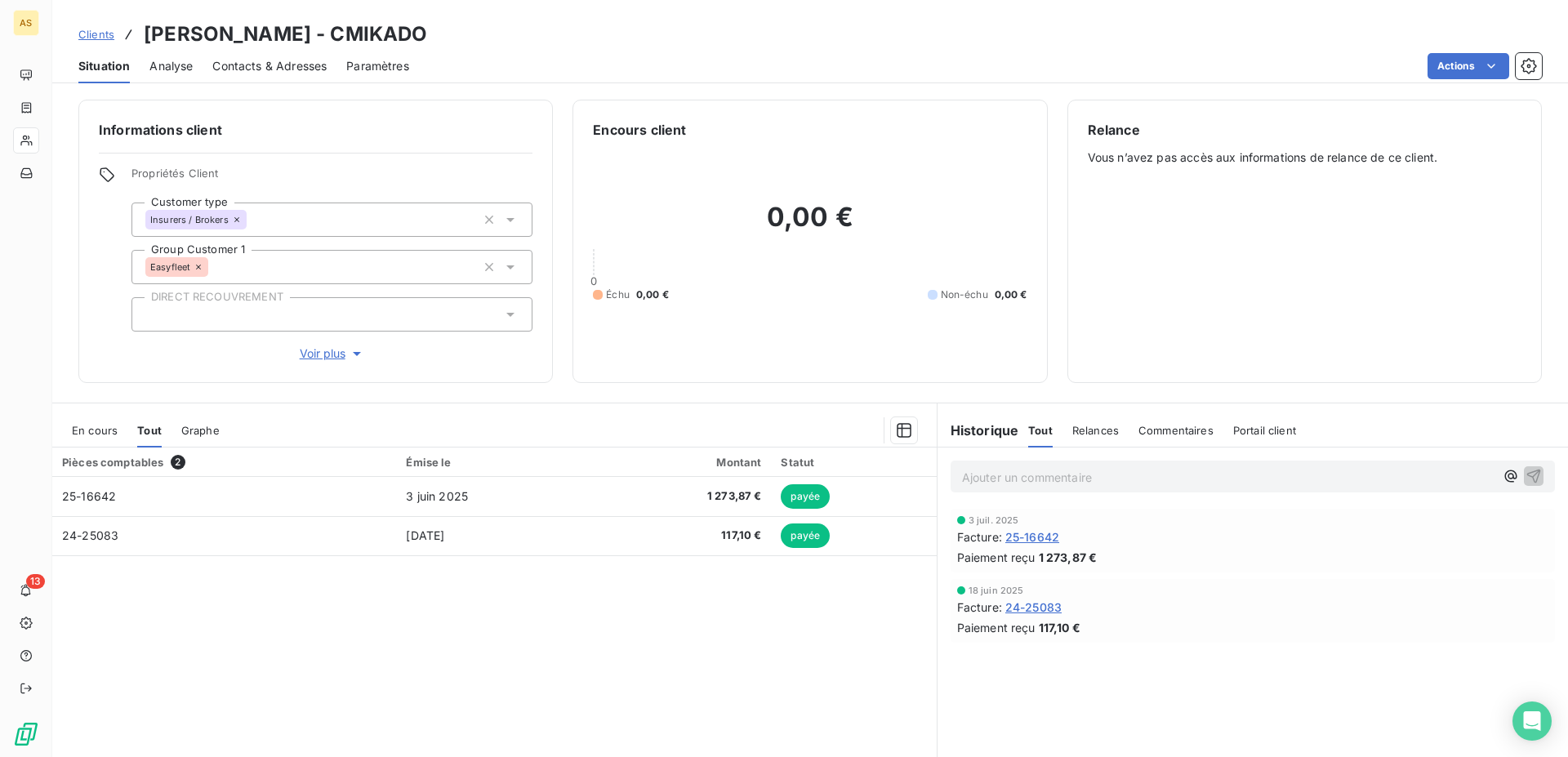
click at [105, 35] on span "Clients" at bounding box center [95, 34] width 36 height 13
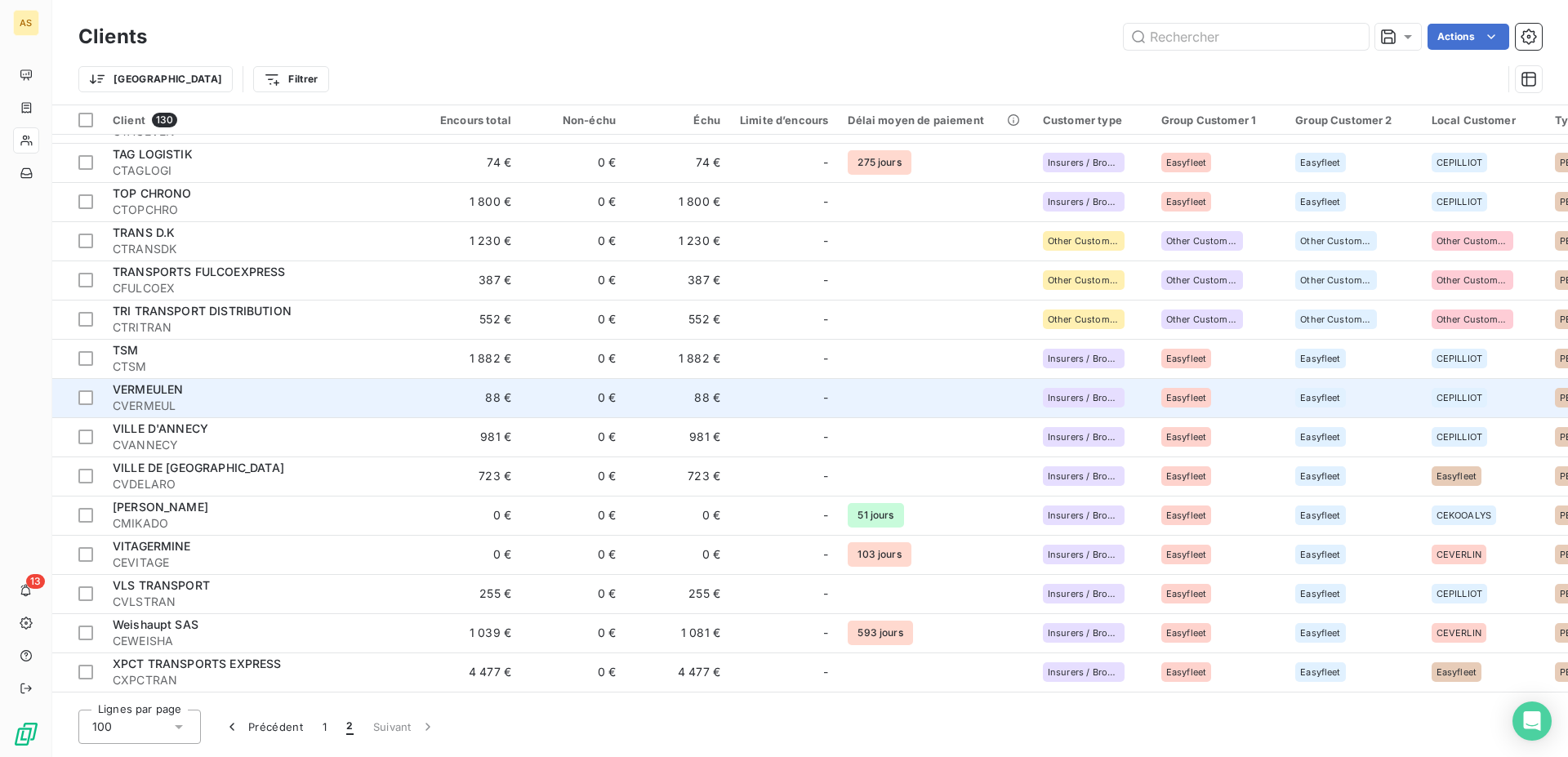
scroll to position [628, 0]
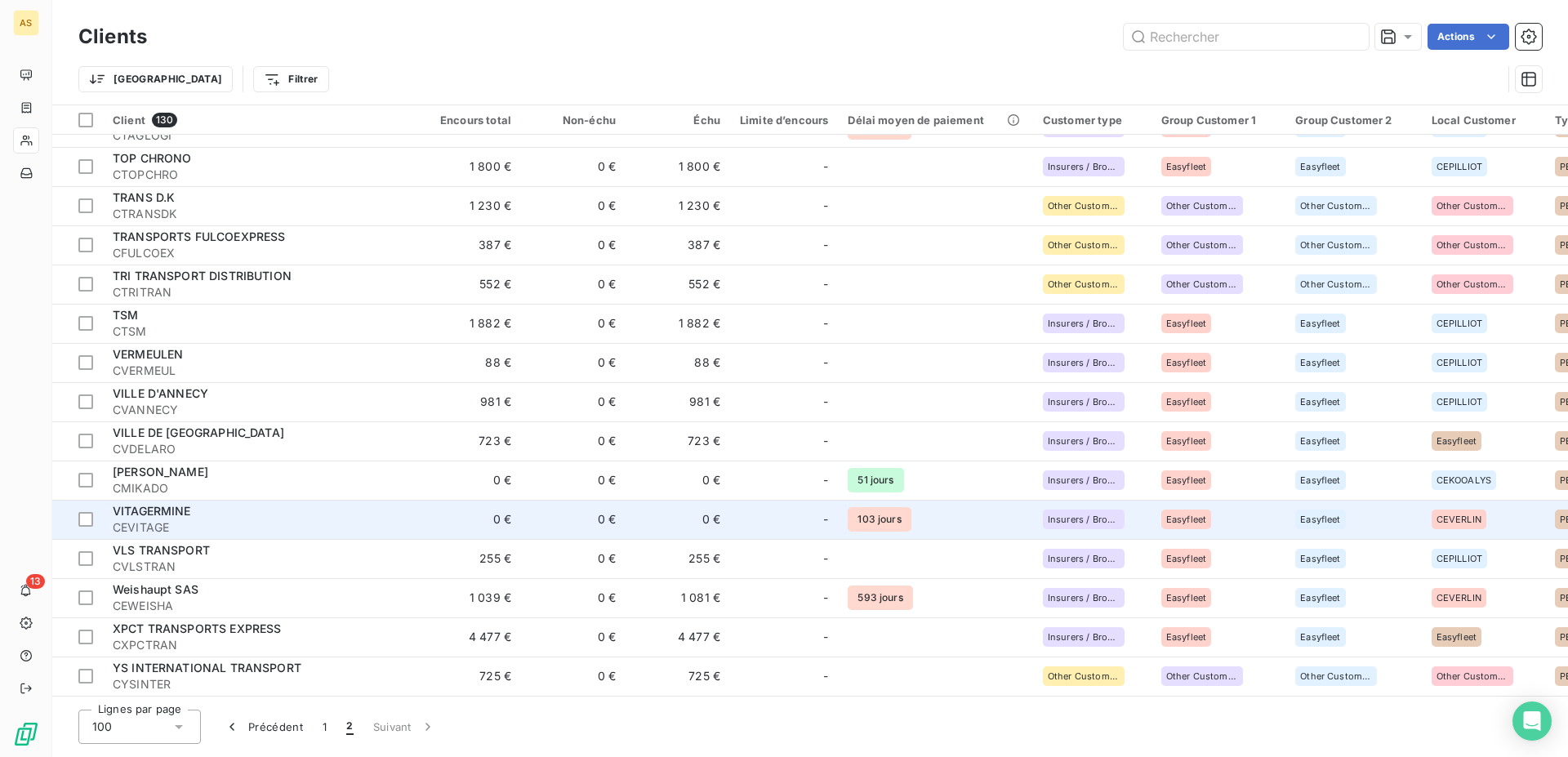
click at [227, 503] on div "VITAGERMINE" at bounding box center [260, 511] width 294 height 17
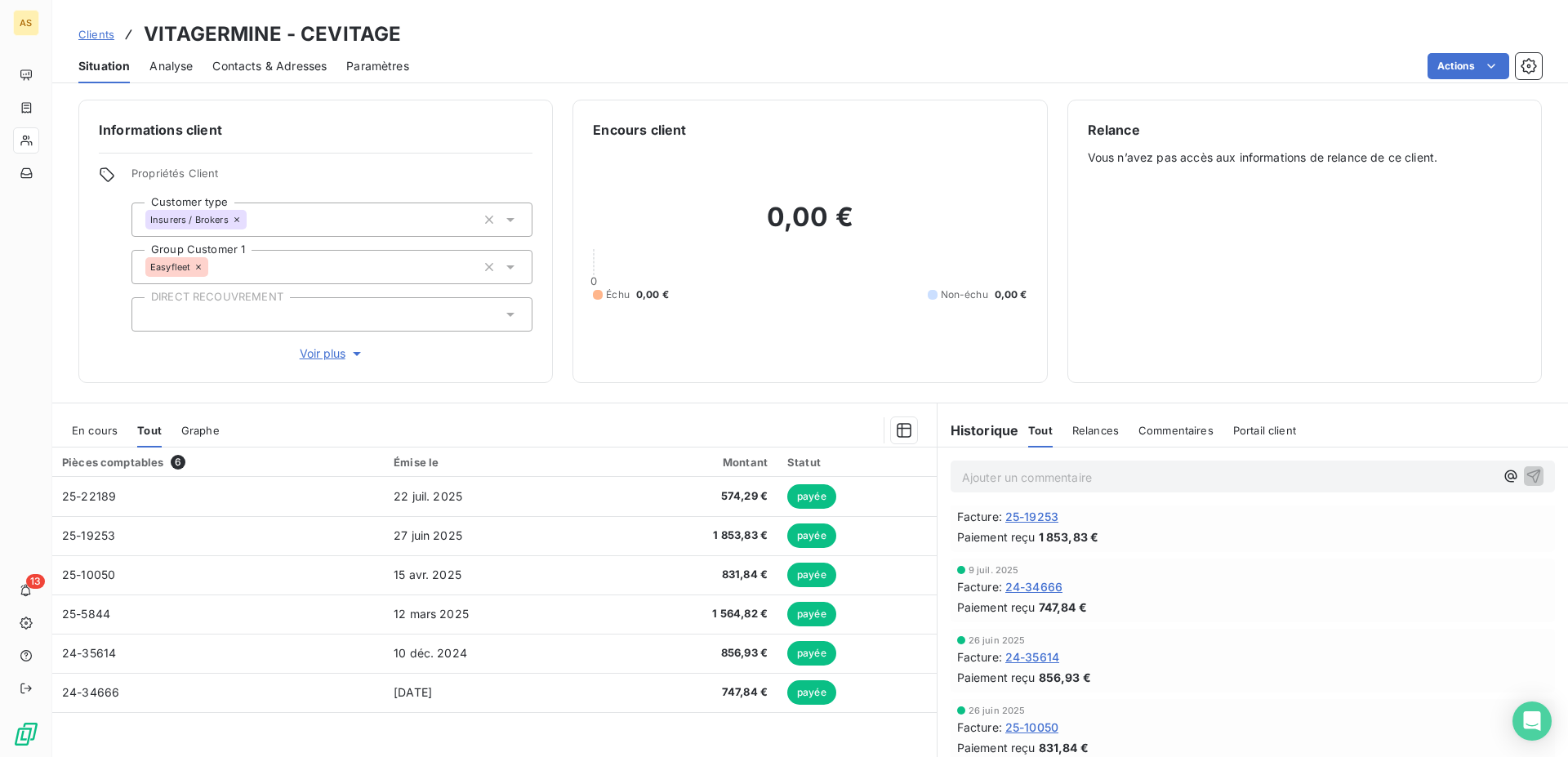
scroll to position [167, 0]
click at [100, 32] on span "Clients" at bounding box center [95, 34] width 36 height 13
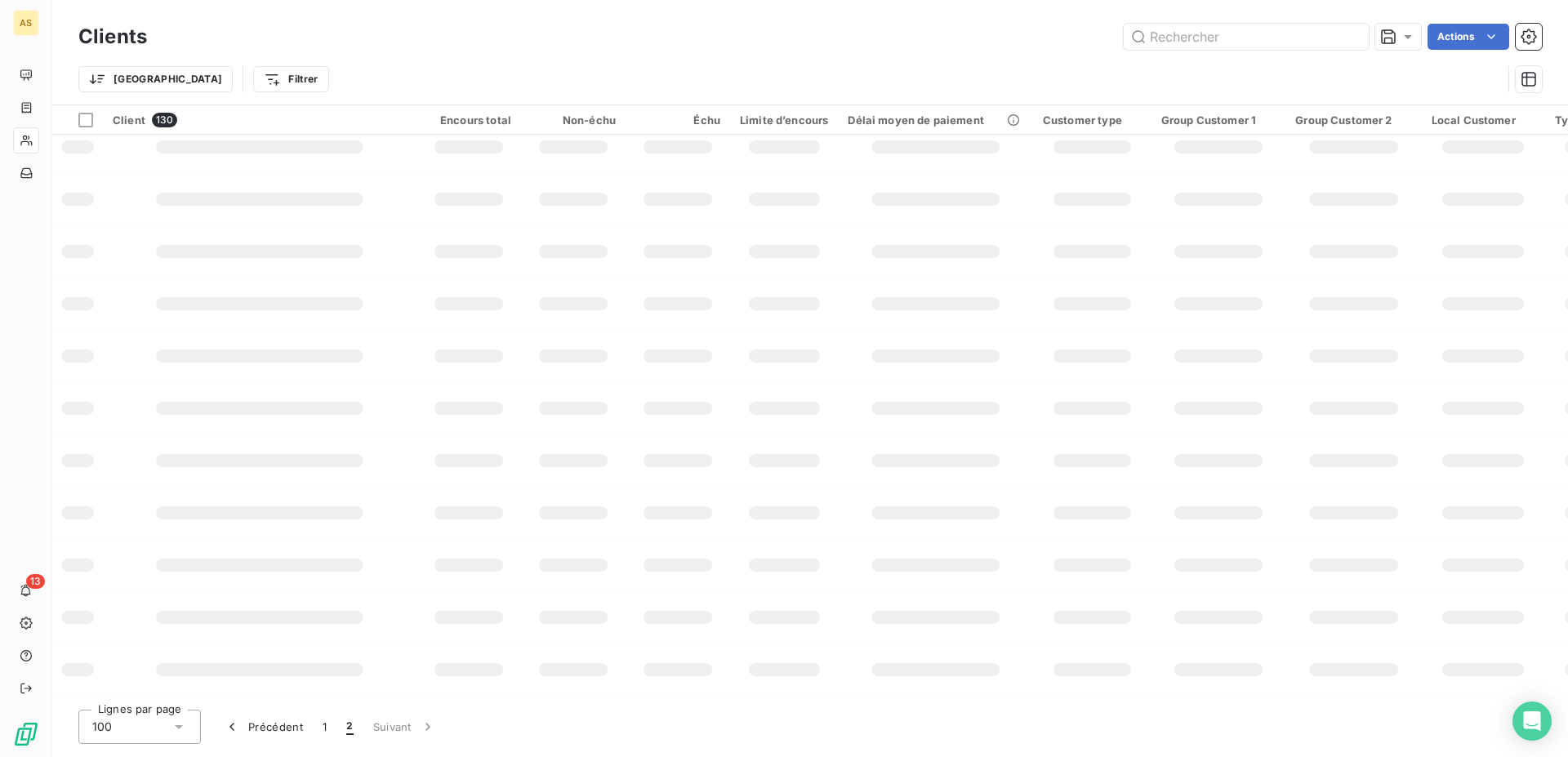
scroll to position [237, 0]
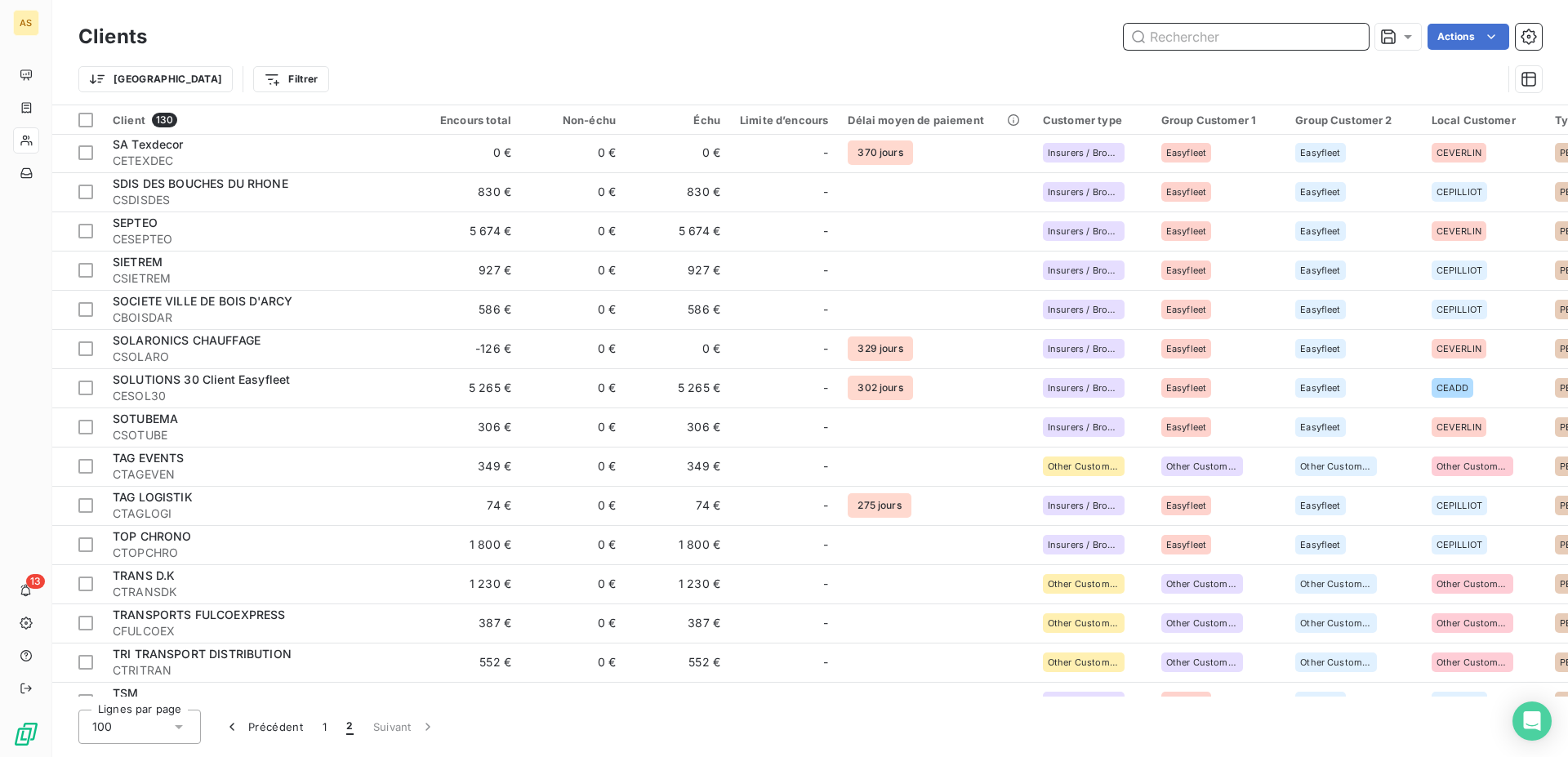
click at [1241, 37] on input "text" at bounding box center [1245, 37] width 245 height 26
paste input "1C2F"
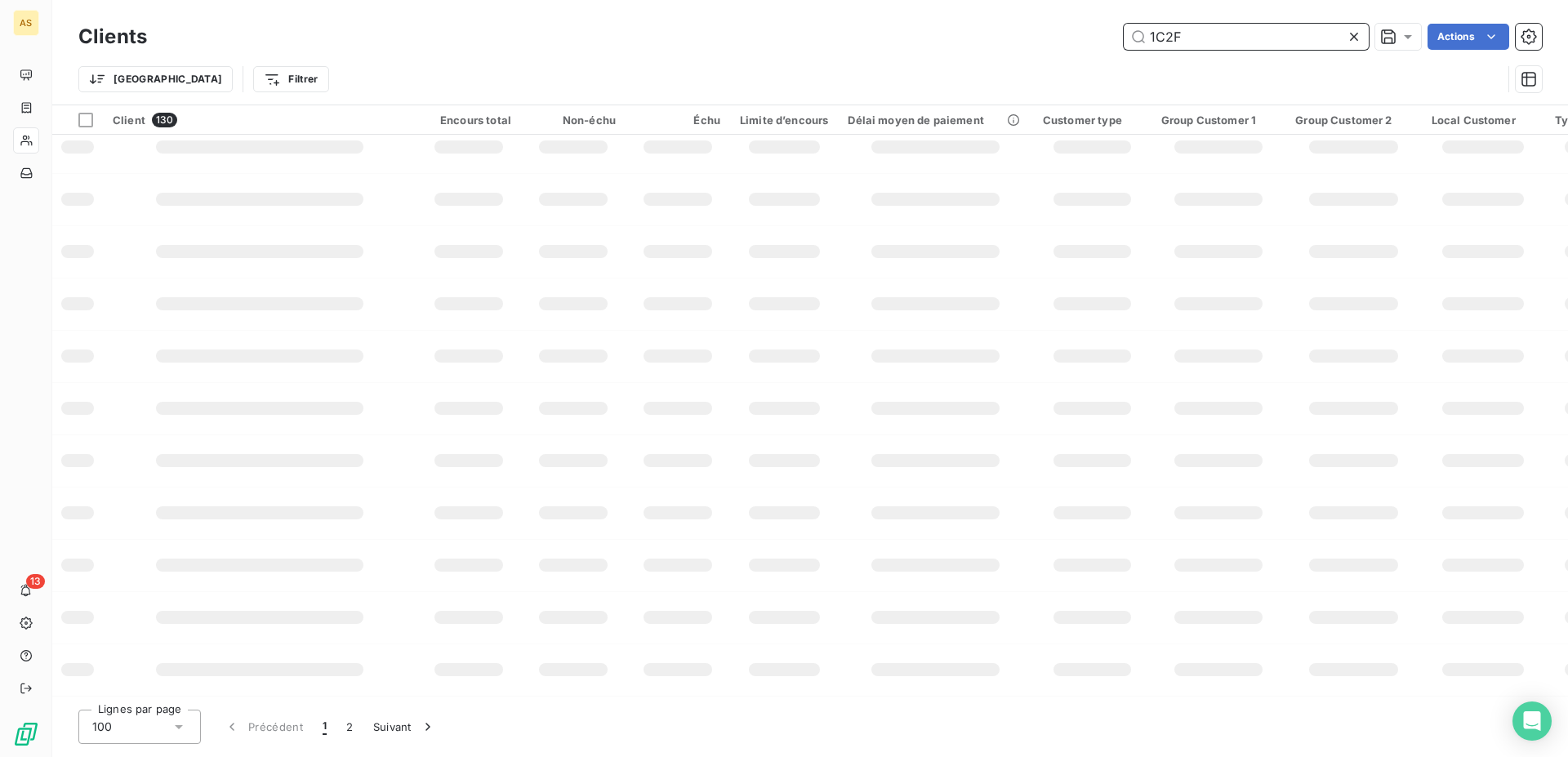
scroll to position [0, 0]
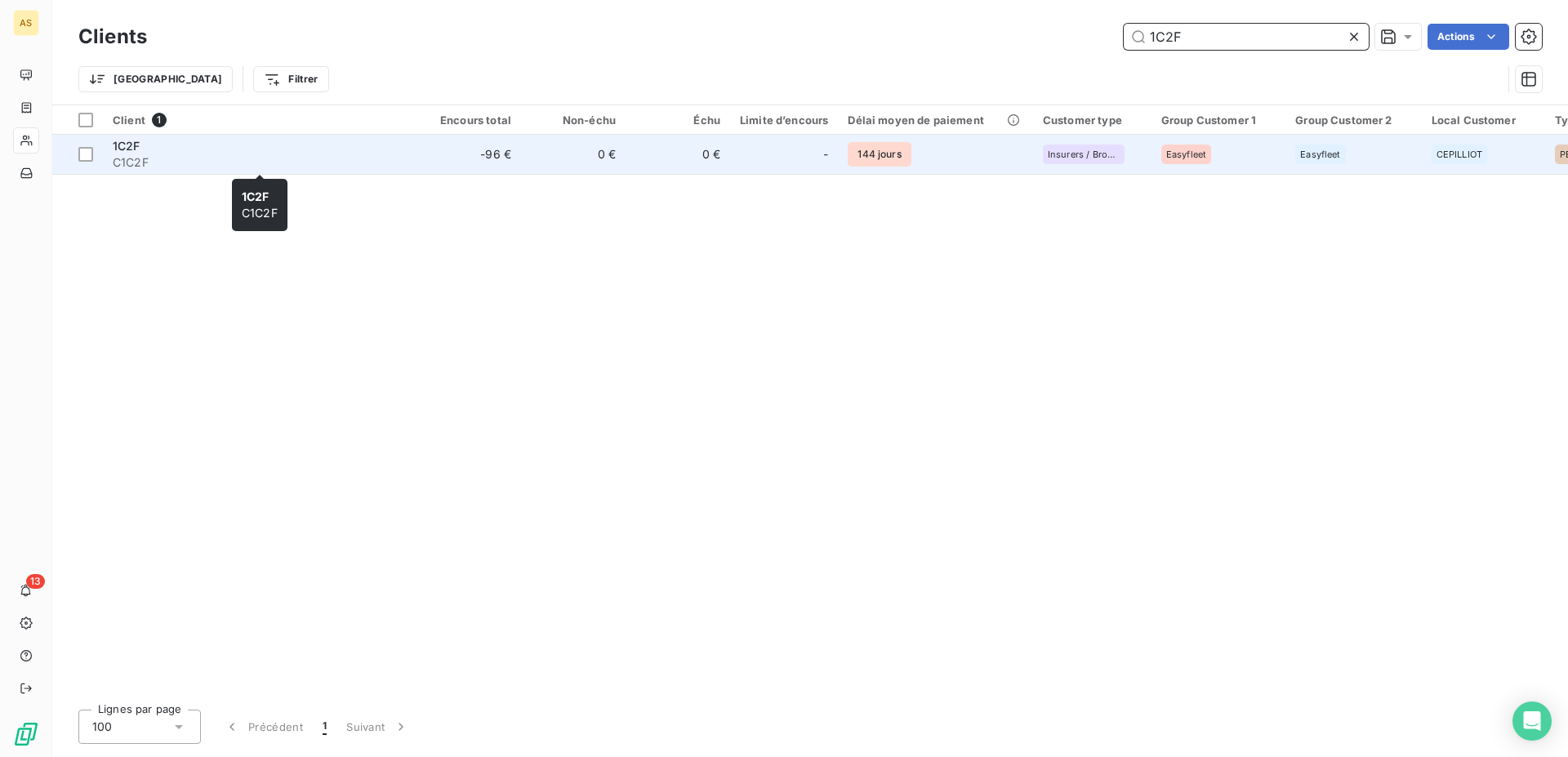
type input "1C2F"
click at [134, 150] on span "1C2F" at bounding box center [126, 145] width 27 height 14
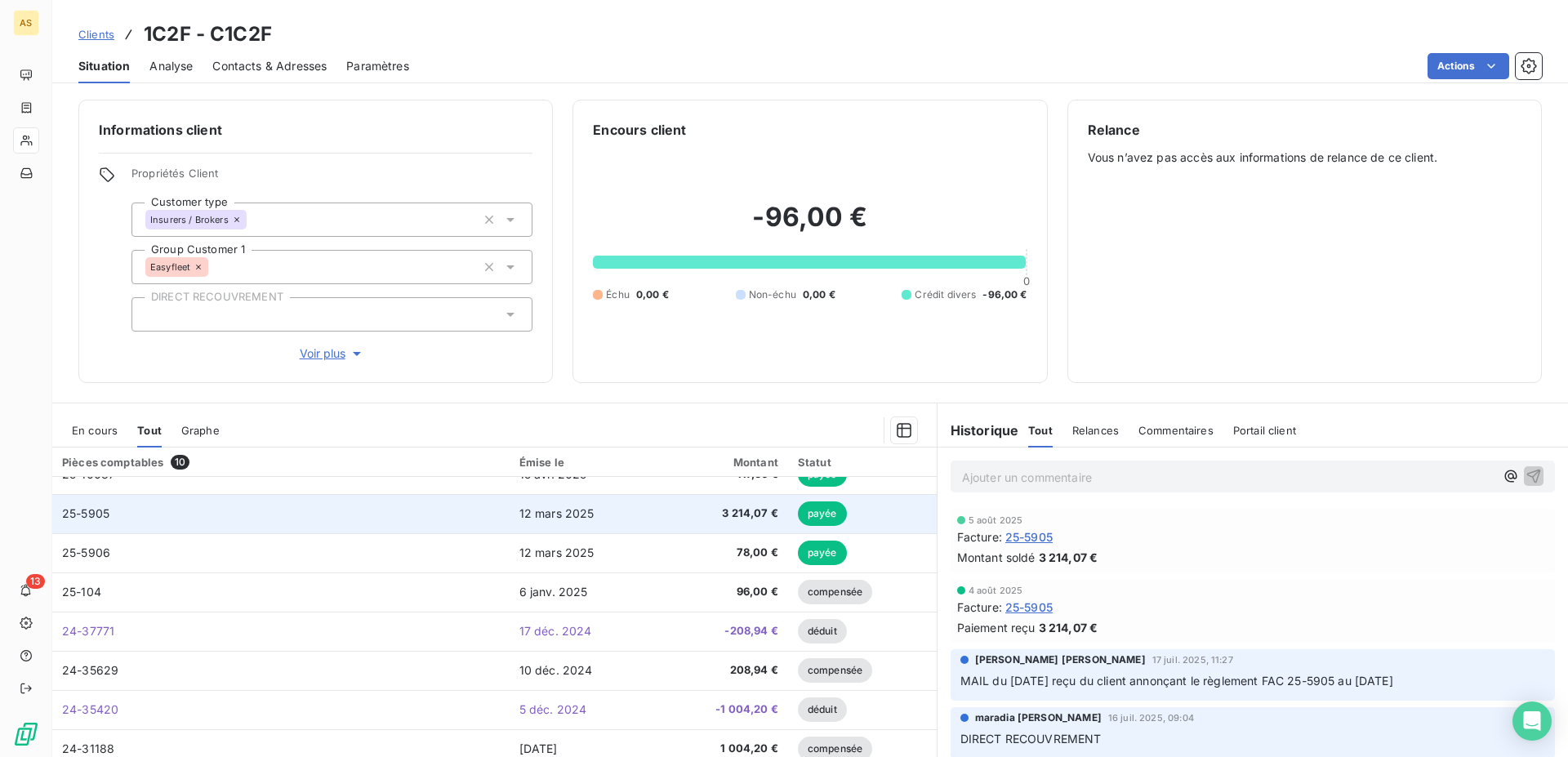
scroll to position [108, 0]
